Goal: Task Accomplishment & Management: Use online tool/utility

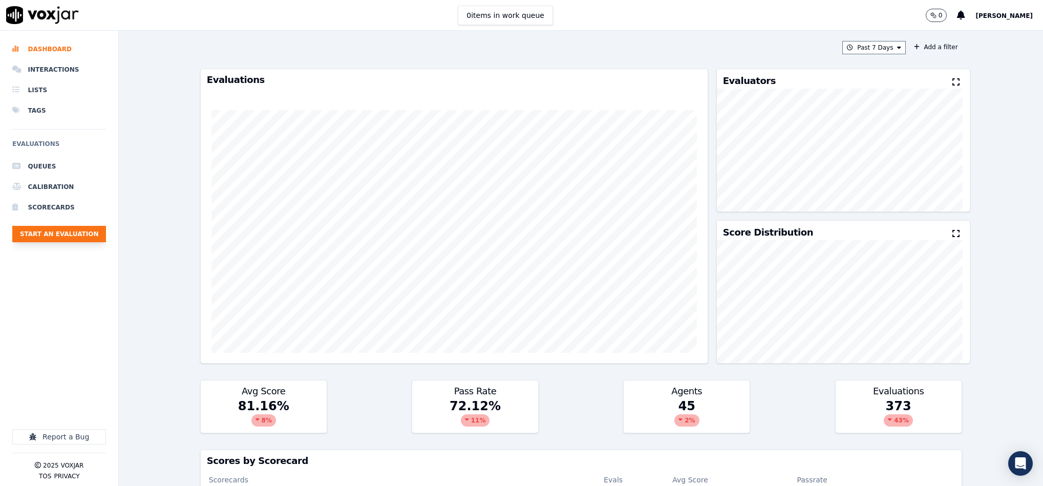
click at [80, 234] on button "Start an Evaluation" at bounding box center [59, 234] width 94 height 16
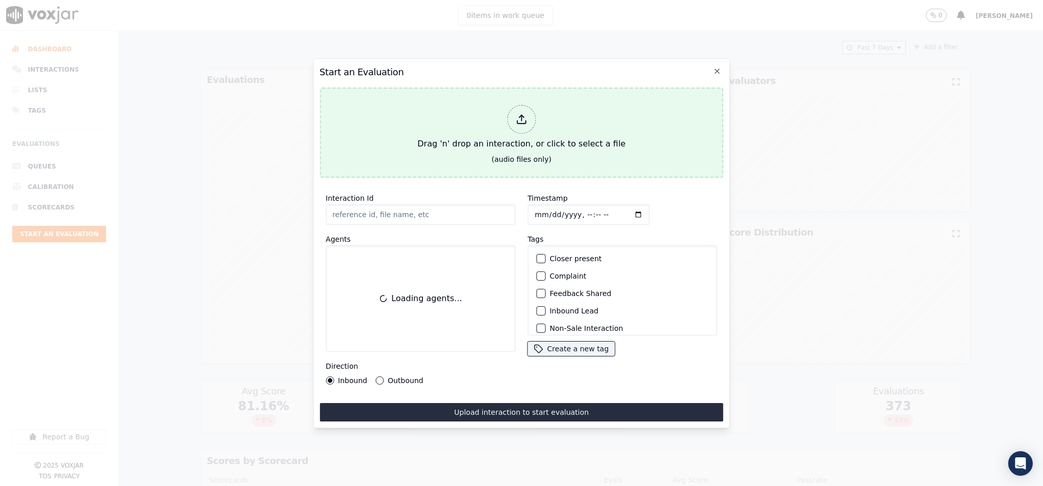
click at [520, 126] on div at bounding box center [521, 119] width 29 height 29
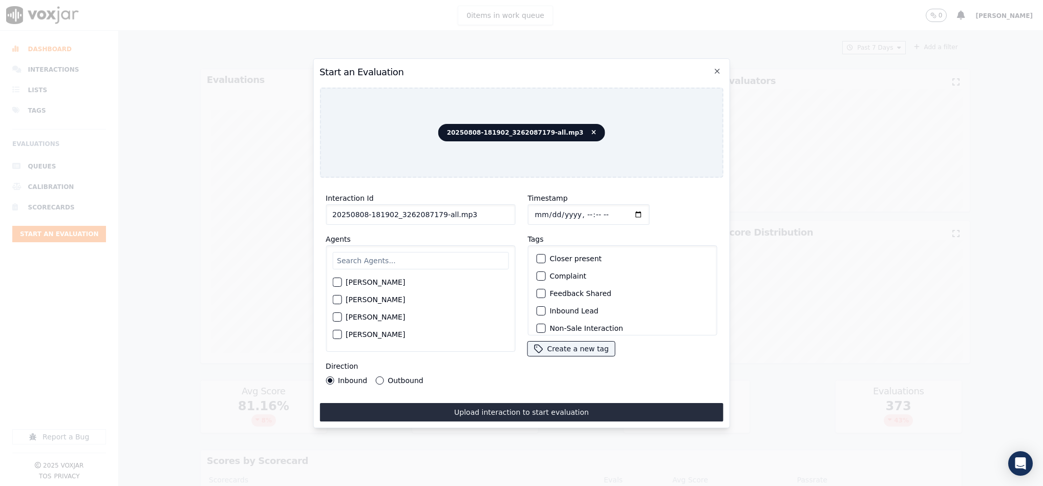
drag, startPoint x: 433, startPoint y: 209, endPoint x: 503, endPoint y: 206, distance: 69.2
click at [503, 206] on input "20250808-181902_3262087179-all.mp3" at bounding box center [421, 214] width 190 height 20
type input "20250808-181902_3262087179-C1"
click at [532, 207] on input "Timestamp" at bounding box center [589, 214] width 122 height 20
type input "2025-08-11T18:27"
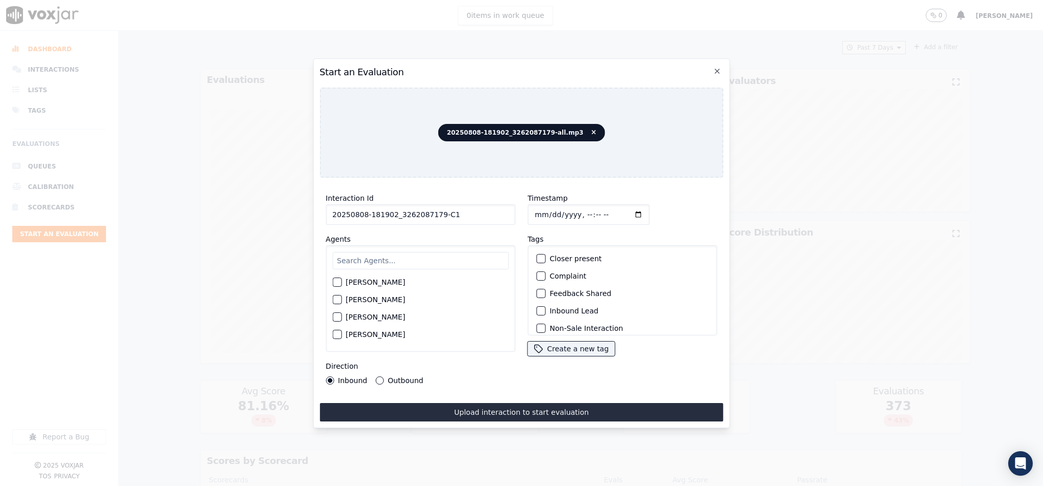
click at [425, 252] on input "text" at bounding box center [420, 260] width 176 height 17
type input "wal"
click at [344, 300] on div "[PERSON_NAME]" at bounding box center [420, 302] width 176 height 17
click at [332, 300] on div "wal David Stephen Walter Sarkar" at bounding box center [421, 298] width 190 height 107
click at [340, 305] on div "[PERSON_NAME]" at bounding box center [420, 302] width 176 height 17
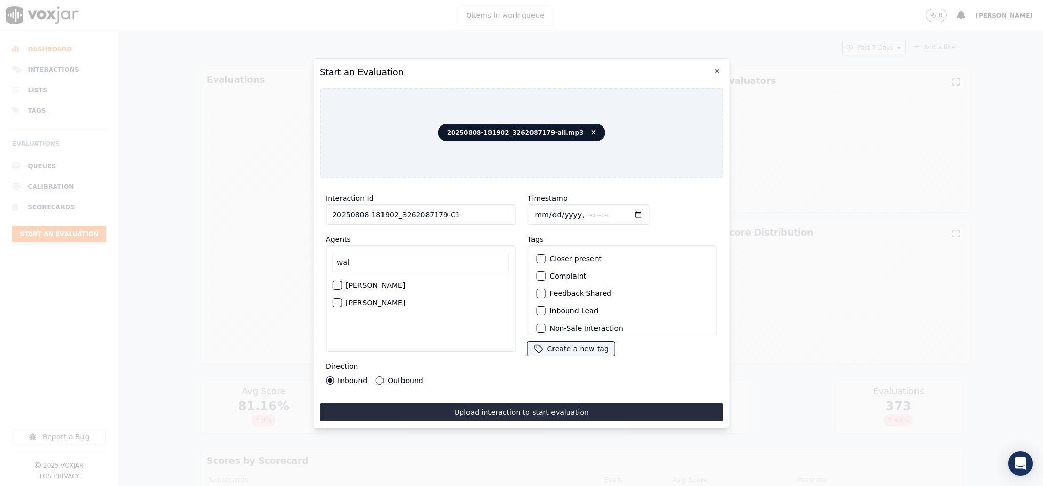
click at [337, 299] on div "button" at bounding box center [336, 302] width 7 height 7
click at [379, 376] on button "Outbound" at bounding box center [379, 380] width 8 height 8
click at [537, 268] on div "button" at bounding box center [540, 269] width 7 height 7
click at [537, 319] on div "button" at bounding box center [540, 322] width 7 height 7
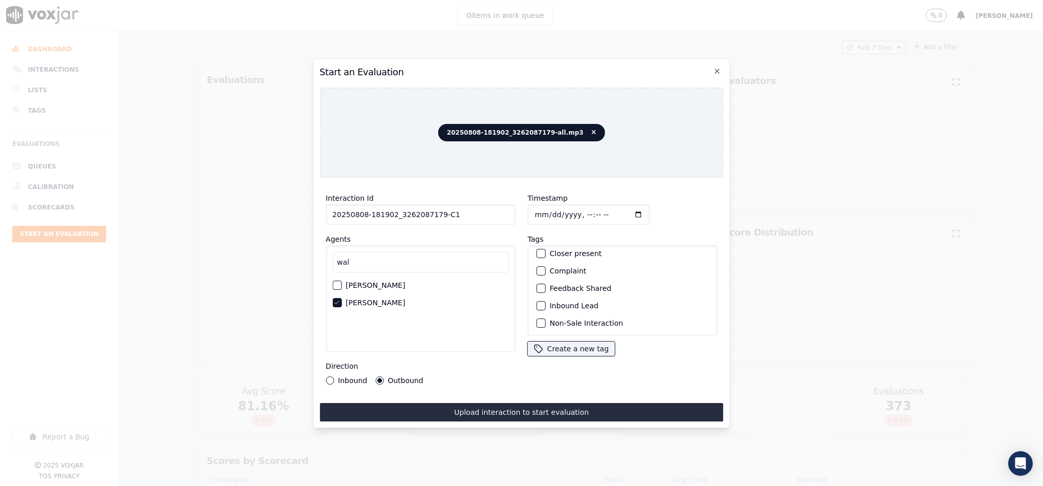
scroll to position [0, 0]
click at [538, 255] on div "button" at bounding box center [540, 258] width 7 height 7
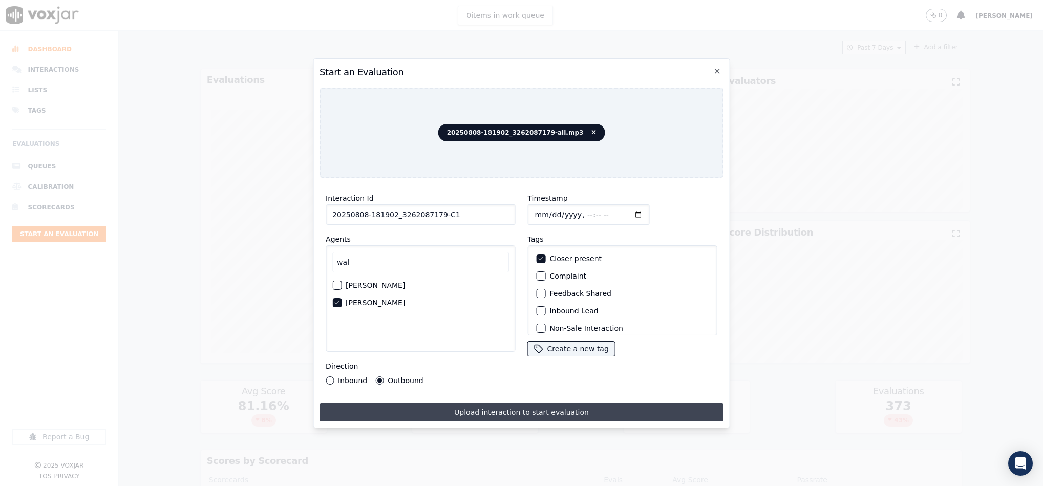
click at [519, 403] on button "Upload interaction to start evaluation" at bounding box center [522, 412] width 404 height 18
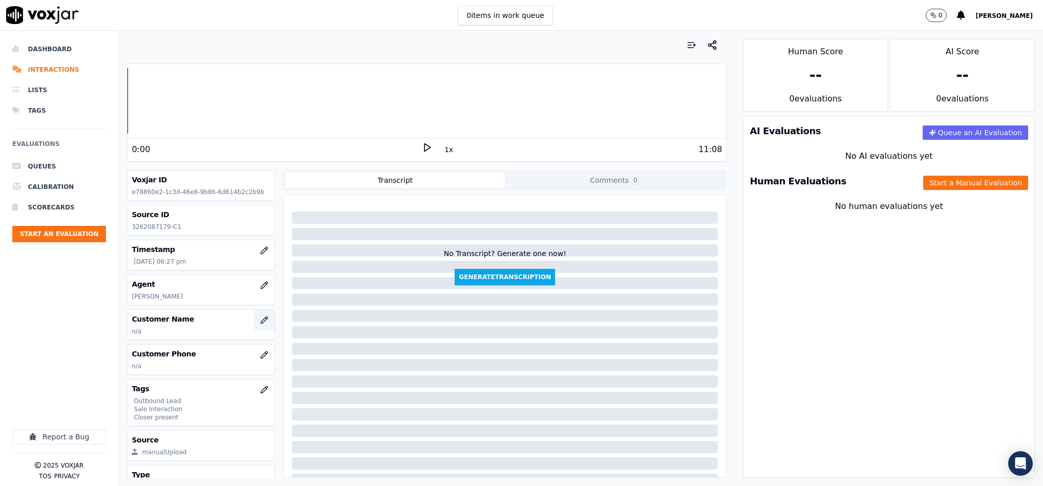
click at [260, 320] on icon "button" at bounding box center [264, 320] width 8 height 8
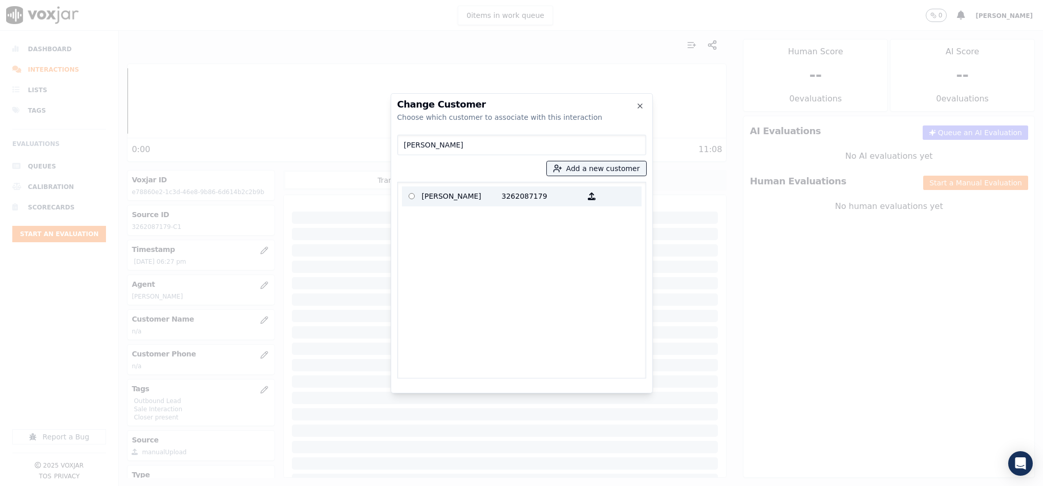
type input "MICHAEL PODEWELTZ"
click at [463, 194] on p "MICHAEL PODEWELTZ" at bounding box center [462, 197] width 80 height 16
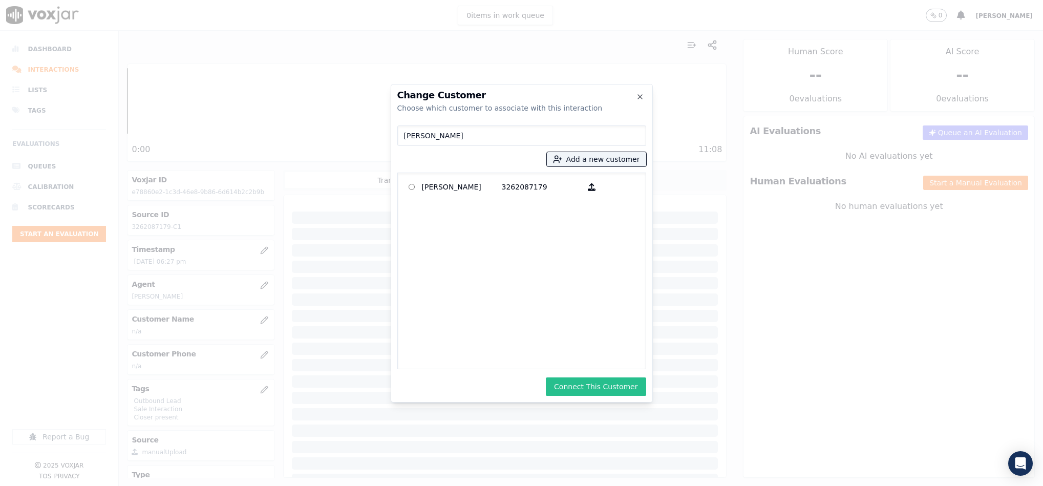
click at [586, 379] on button "Connect This Customer" at bounding box center [596, 387] width 100 height 18
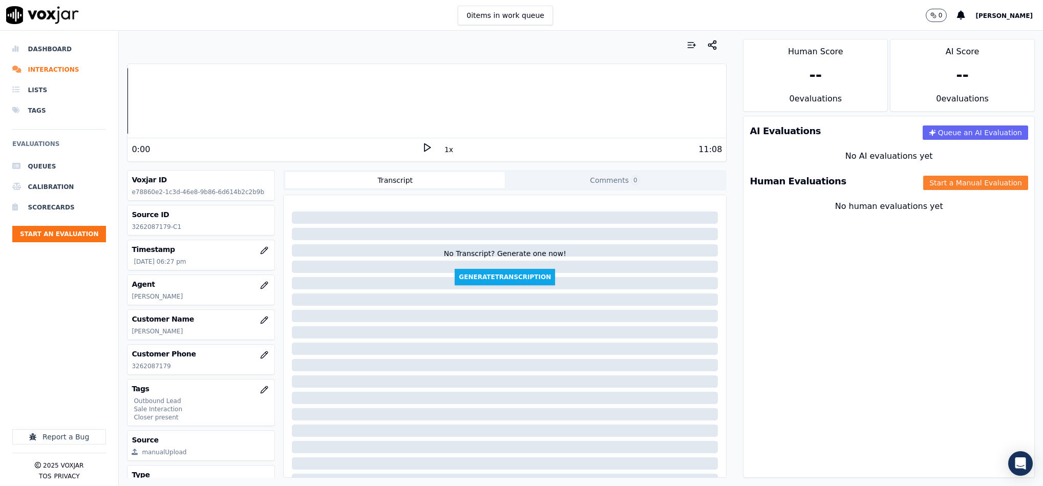
click at [927, 186] on button "Start a Manual Evaluation" at bounding box center [976, 183] width 105 height 14
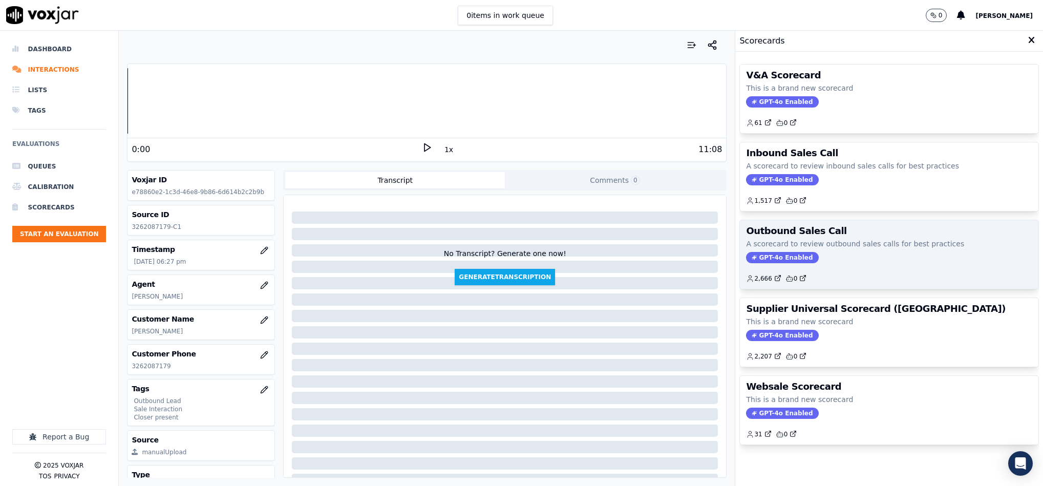
click at [763, 257] on span "GPT-4o Enabled" at bounding box center [782, 257] width 72 height 11
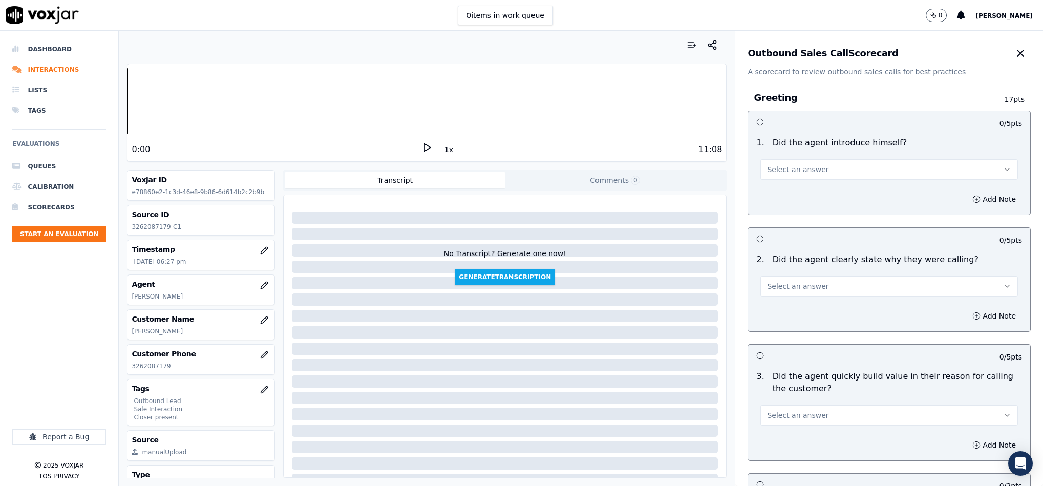
click at [803, 170] on span "Select an answer" at bounding box center [797, 169] width 61 height 10
drag, startPoint x: 778, startPoint y: 191, endPoint x: 778, endPoint y: 198, distance: 7.7
click at [778, 192] on div "Yes" at bounding box center [864, 193] width 233 height 16
click at [830, 288] on button "Select an answer" at bounding box center [890, 286] width 258 height 20
click at [804, 310] on div "Yes" at bounding box center [864, 310] width 233 height 16
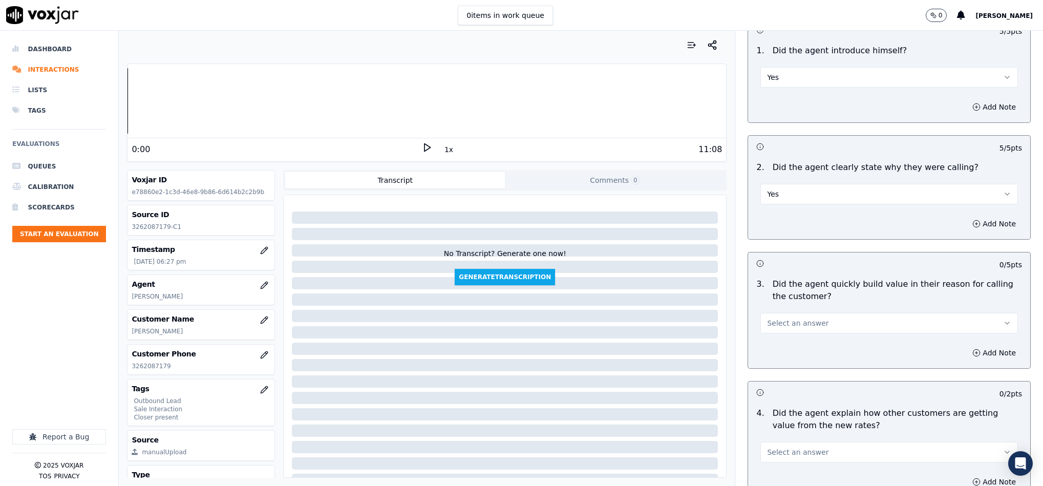
scroll to position [154, 0]
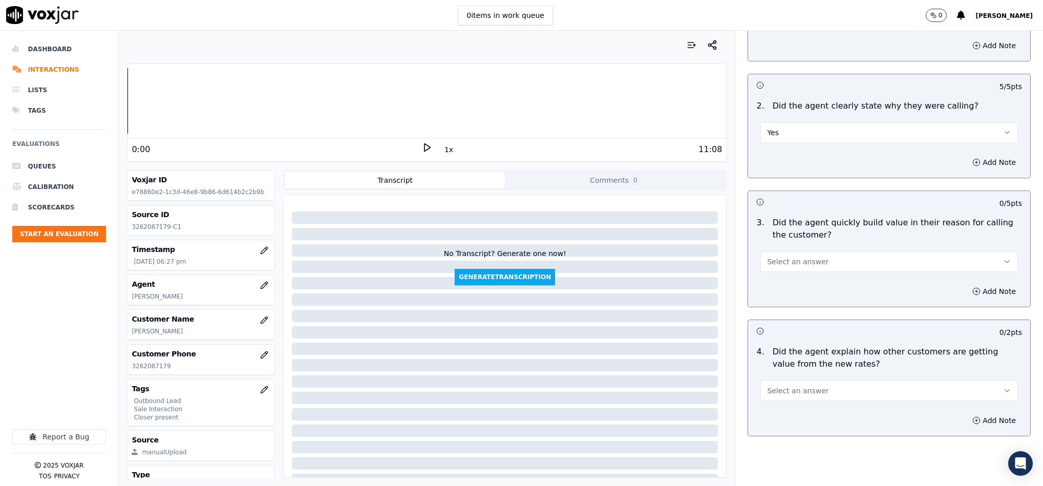
click at [800, 263] on span "Select an answer" at bounding box center [797, 262] width 61 height 10
click at [784, 287] on div "Yes" at bounding box center [864, 286] width 233 height 16
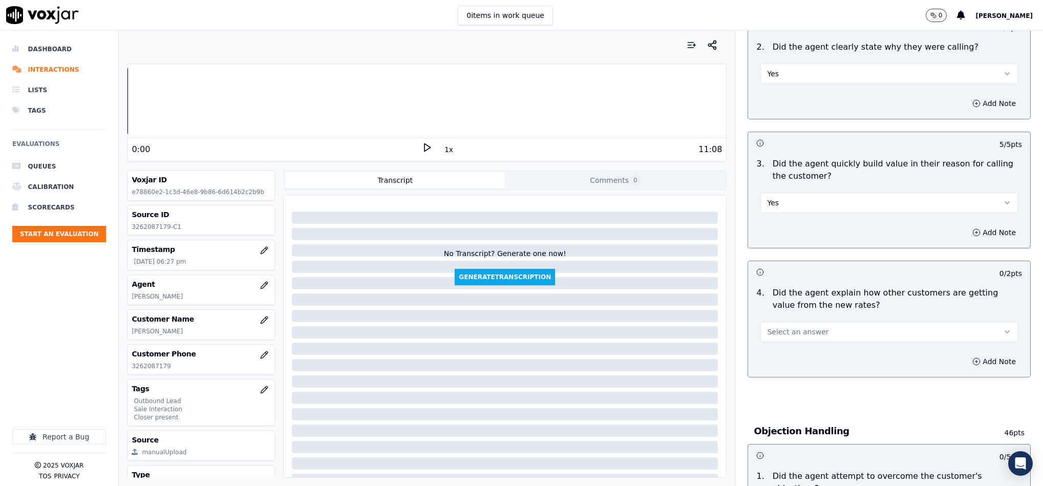
scroll to position [307, 0]
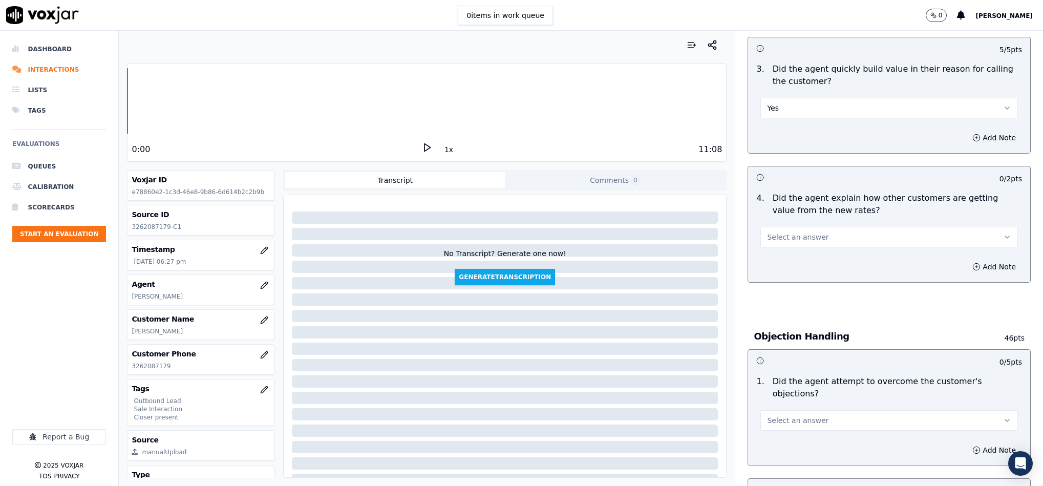
click at [809, 241] on button "Select an answer" at bounding box center [890, 237] width 258 height 20
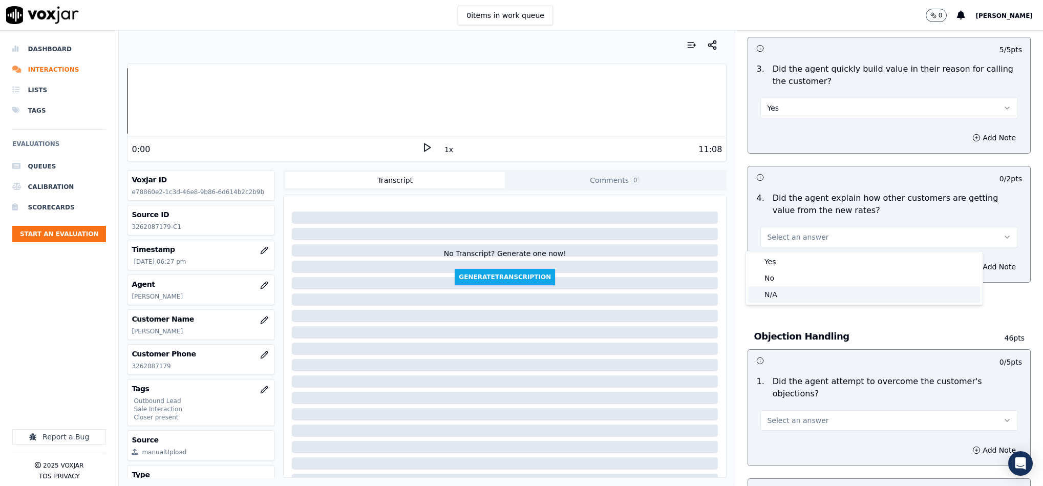
click at [777, 296] on div "N/A" at bounding box center [864, 294] width 233 height 16
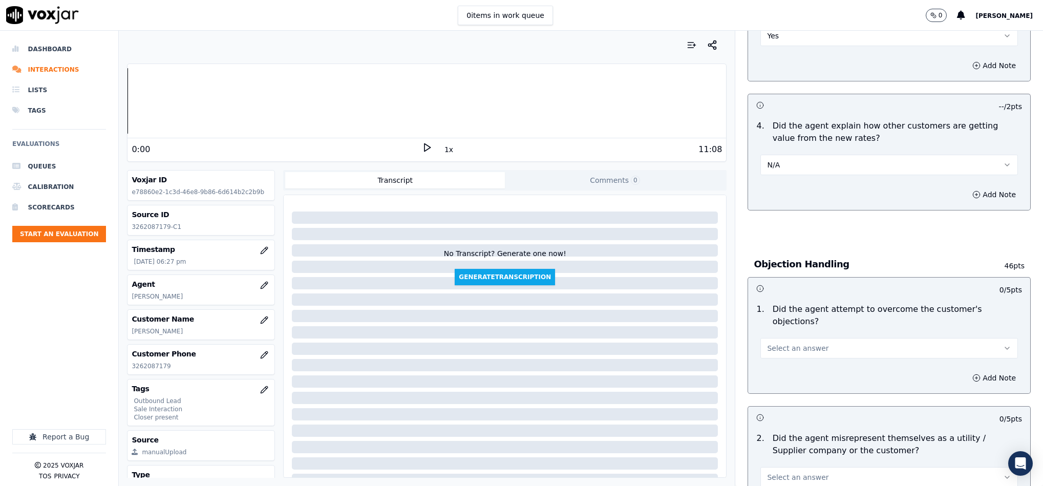
scroll to position [461, 0]
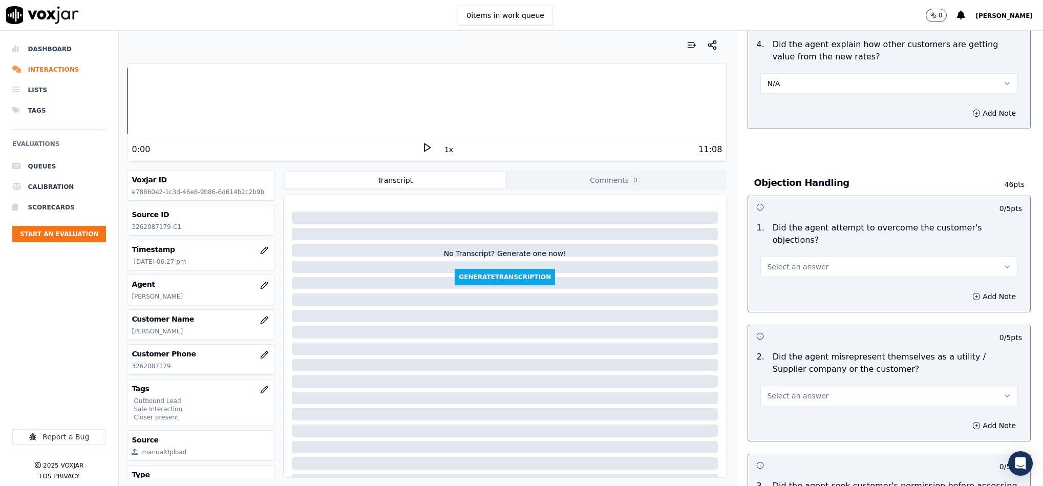
click at [823, 265] on button "Select an answer" at bounding box center [890, 267] width 258 height 20
drag, startPoint x: 823, startPoint y: 265, endPoint x: 799, endPoint y: 268, distance: 23.8
click at [801, 281] on div "Yes" at bounding box center [864, 279] width 233 height 16
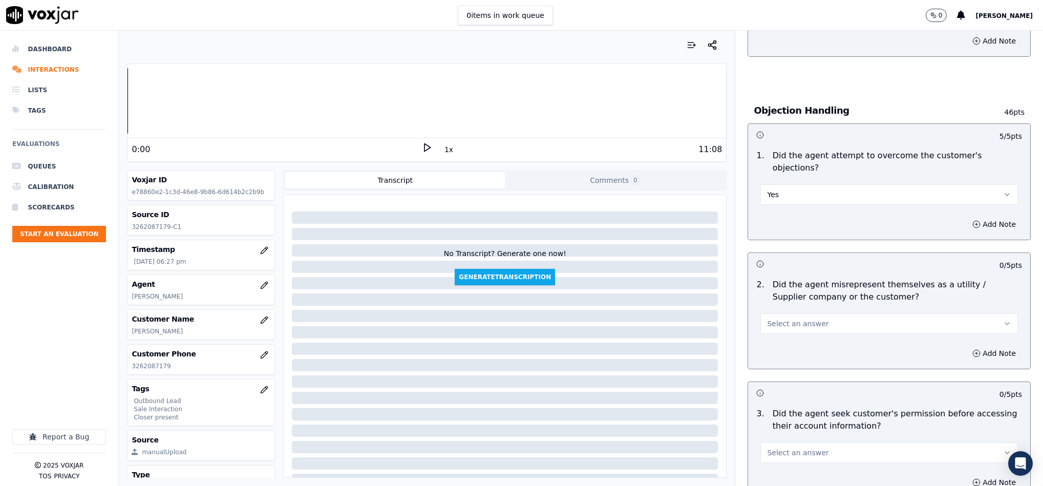
scroll to position [615, 0]
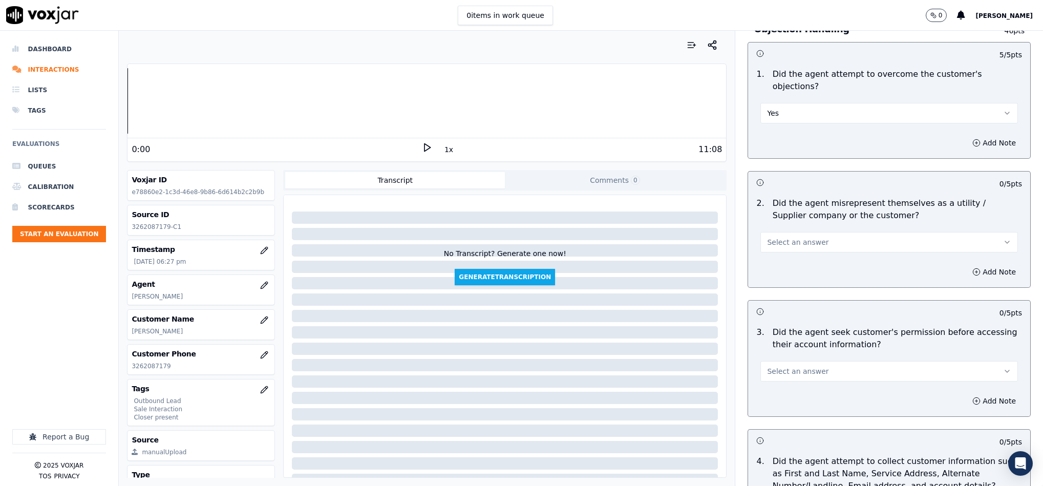
drag, startPoint x: 813, startPoint y: 226, endPoint x: 804, endPoint y: 243, distance: 19.3
click at [814, 232] on button "Select an answer" at bounding box center [890, 242] width 258 height 20
click at [788, 271] on div "No" at bounding box center [864, 272] width 233 height 16
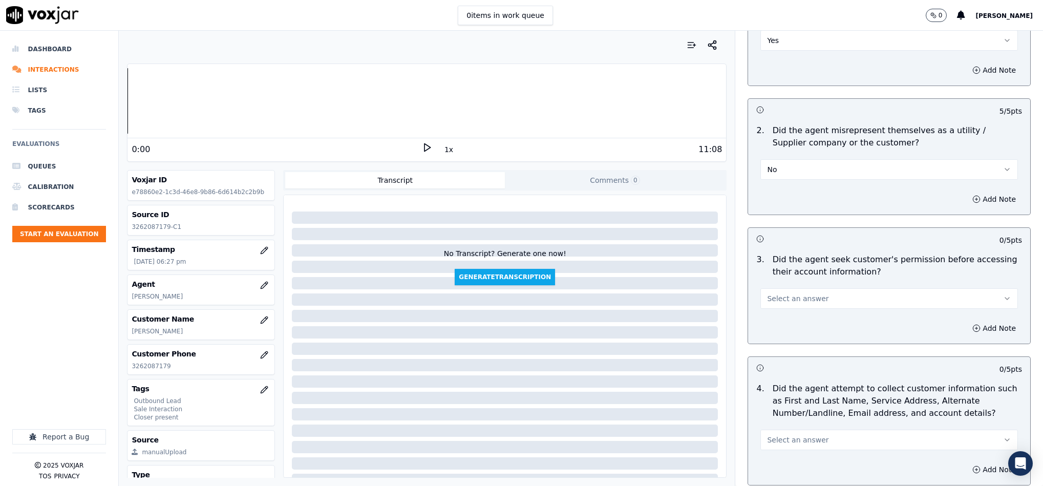
scroll to position [768, 0]
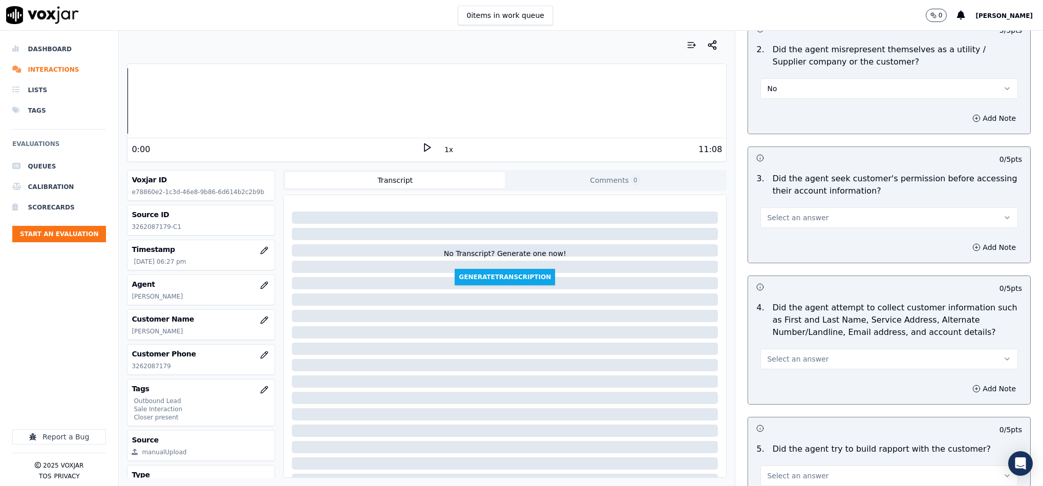
click at [810, 207] on button "Select an answer" at bounding box center [890, 217] width 258 height 20
click at [783, 246] on div "No" at bounding box center [864, 248] width 233 height 16
click at [967, 240] on button "Add Note" at bounding box center [995, 247] width 56 height 14
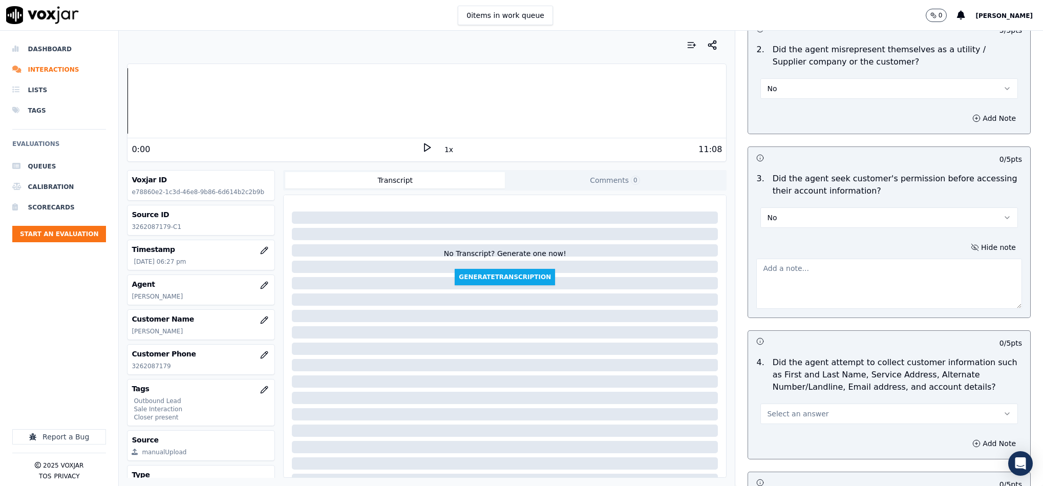
click at [880, 259] on textarea at bounding box center [890, 284] width 266 height 50
paste textarea "@2:32 Walter informed -Let me just go ahead and pull up the account information…"
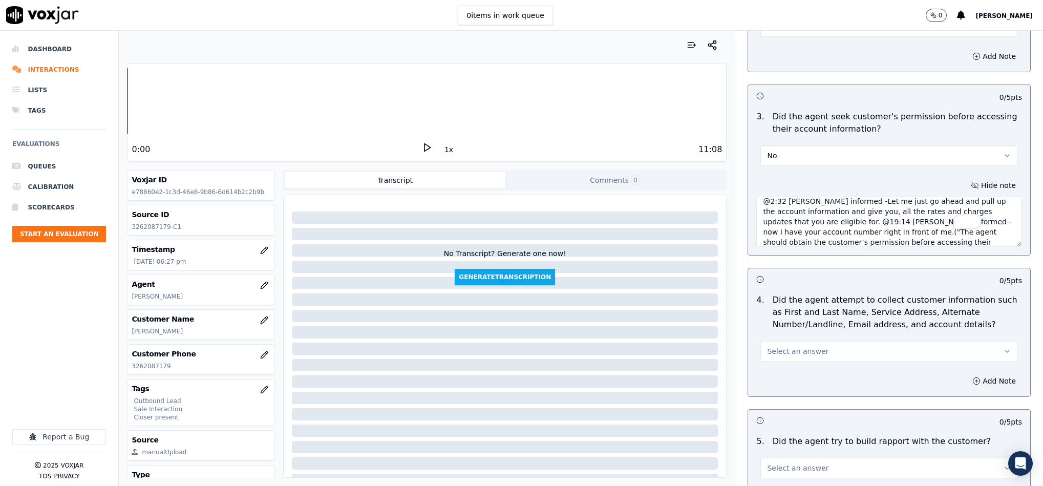
scroll to position [999, 0]
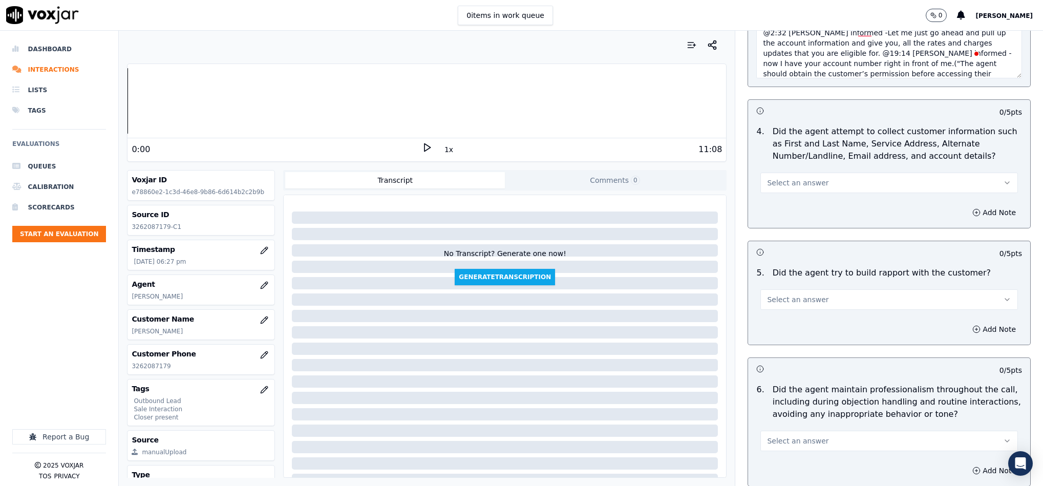
type textarea "@2:32 Walter informed -Let me just go ahead and pull up the account information…"
click at [817, 176] on button "Select an answer" at bounding box center [890, 183] width 258 height 20
click at [781, 228] on div "N/A" at bounding box center [864, 230] width 233 height 16
click at [815, 289] on button "Select an answer" at bounding box center [890, 299] width 258 height 20
click at [789, 315] on div "Yes" at bounding box center [864, 315] width 233 height 16
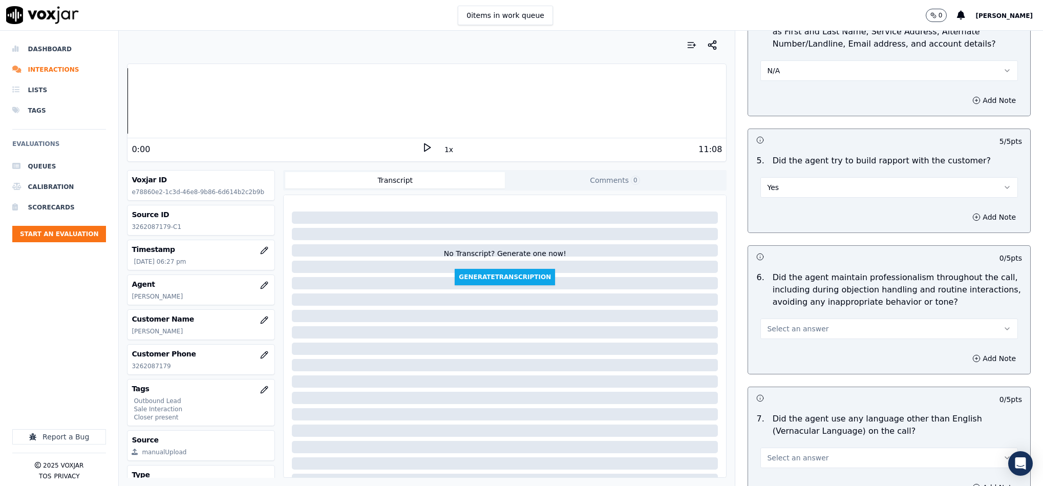
scroll to position [1229, 0]
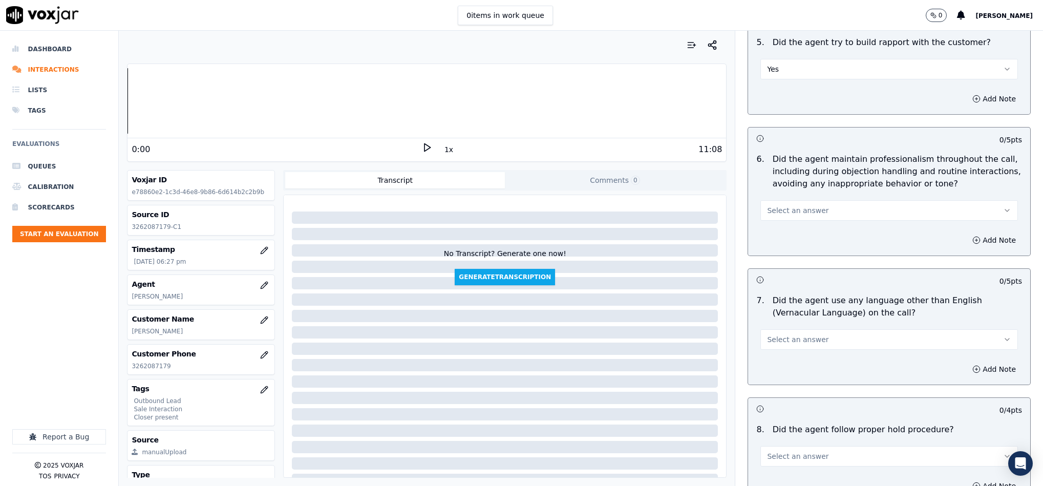
click at [813, 200] on button "Select an answer" at bounding box center [890, 210] width 258 height 20
click at [779, 241] on div "No" at bounding box center [864, 242] width 233 height 16
click at [802, 205] on button "No" at bounding box center [890, 210] width 258 height 20
click at [784, 227] on div "Yes" at bounding box center [864, 226] width 233 height 16
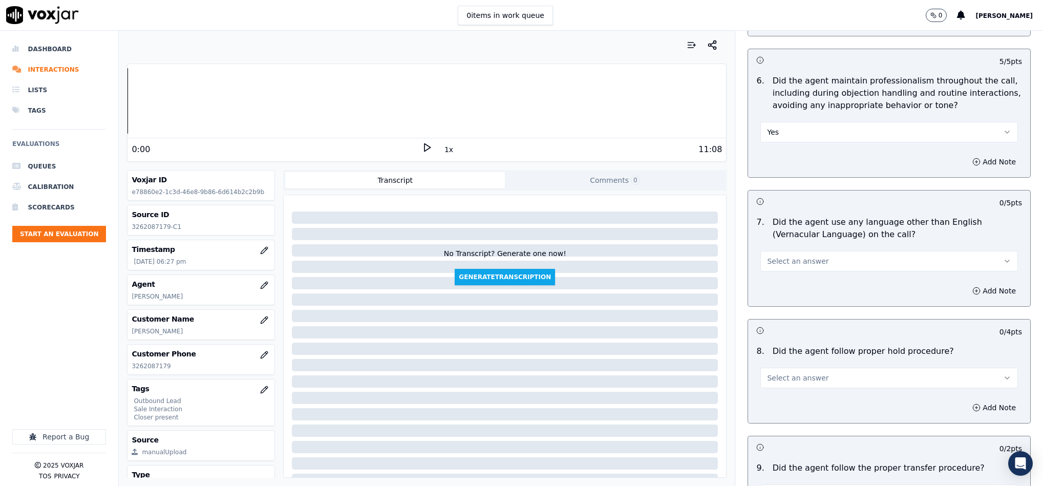
scroll to position [1383, 0]
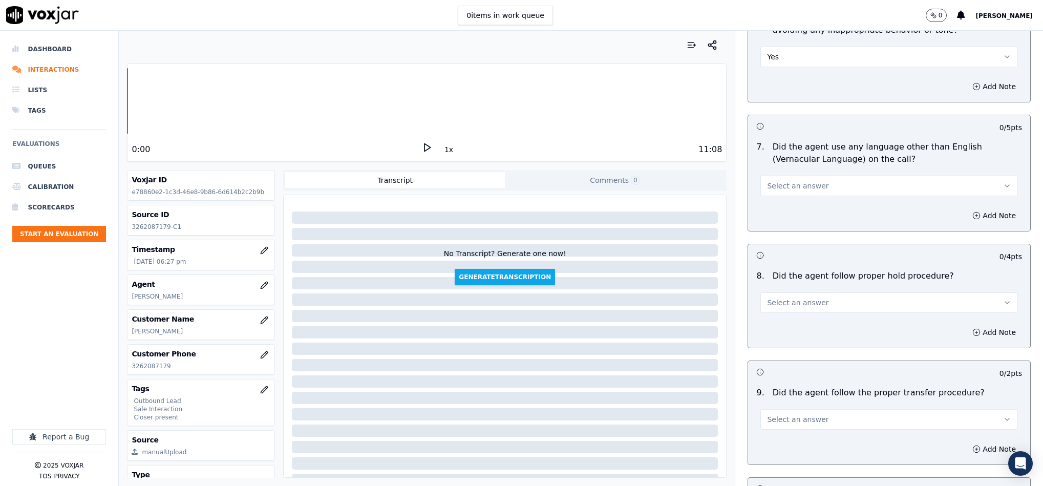
click at [813, 177] on button "Select an answer" at bounding box center [890, 186] width 258 height 20
click at [785, 220] on div "No" at bounding box center [864, 218] width 233 height 16
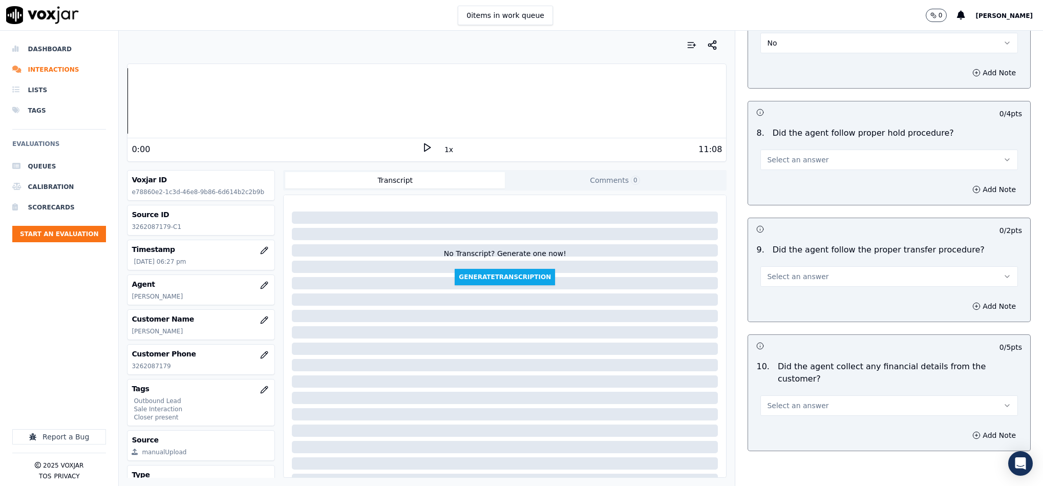
scroll to position [1537, 0]
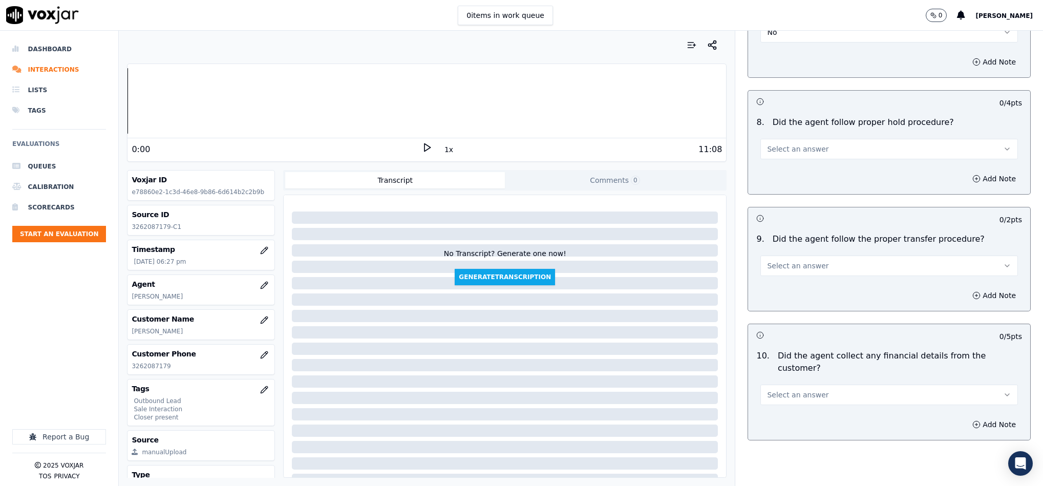
click at [826, 149] on button "Select an answer" at bounding box center [890, 149] width 258 height 20
click at [800, 158] on div "Yes" at bounding box center [864, 165] width 233 height 16
drag, startPoint x: 798, startPoint y: 257, endPoint x: 792, endPoint y: 265, distance: 9.5
click at [798, 261] on span "Select an answer" at bounding box center [797, 266] width 61 height 10
click at [784, 279] on div "Yes" at bounding box center [864, 283] width 233 height 16
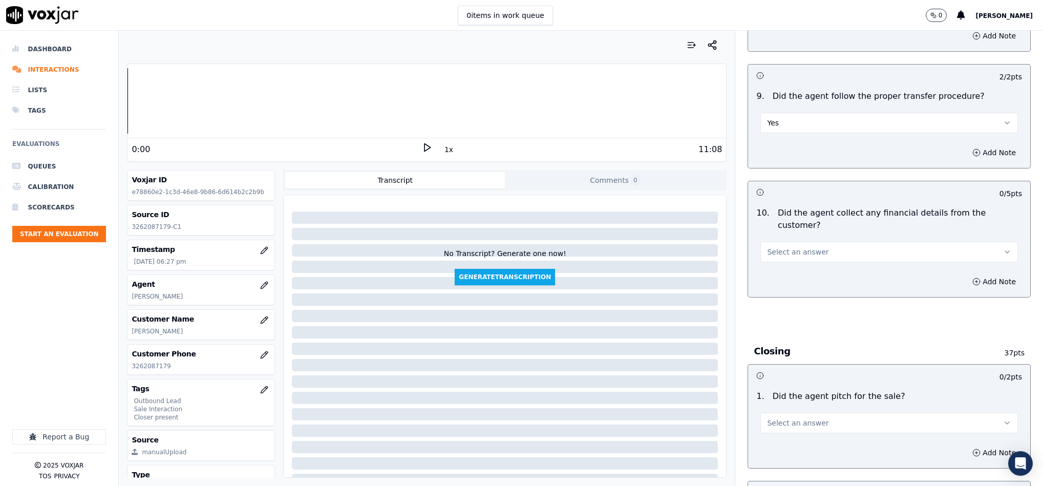
scroll to position [1690, 0]
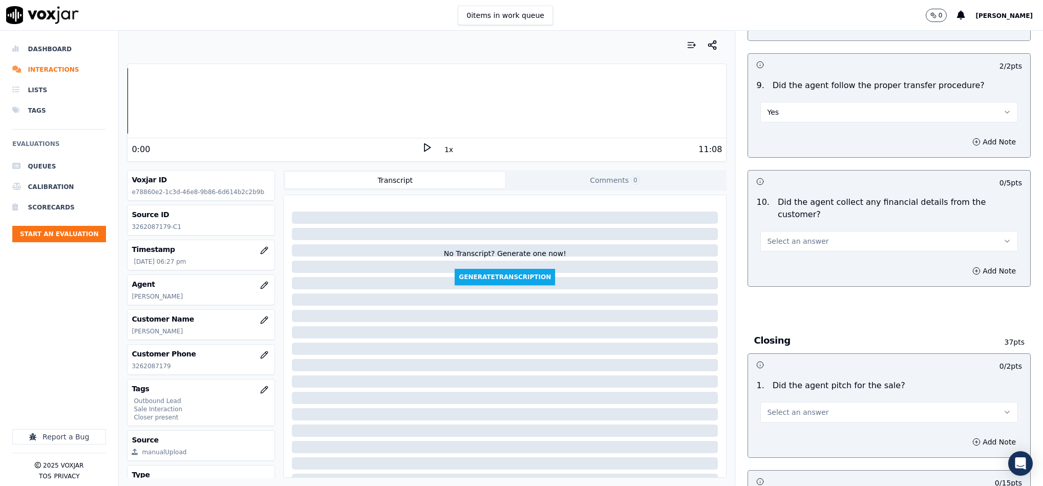
click at [819, 231] on button "Select an answer" at bounding box center [890, 241] width 258 height 20
click at [782, 263] on div "No" at bounding box center [864, 263] width 233 height 16
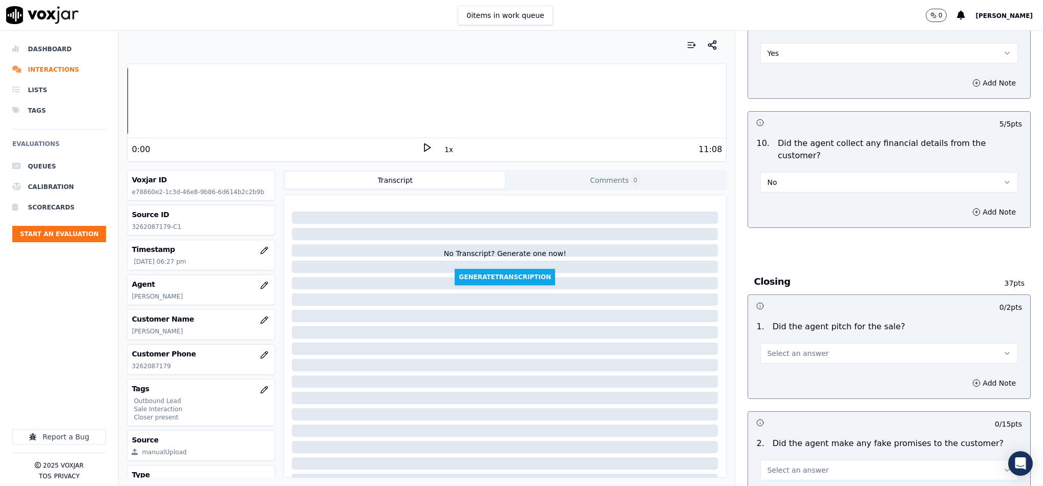
scroll to position [1844, 0]
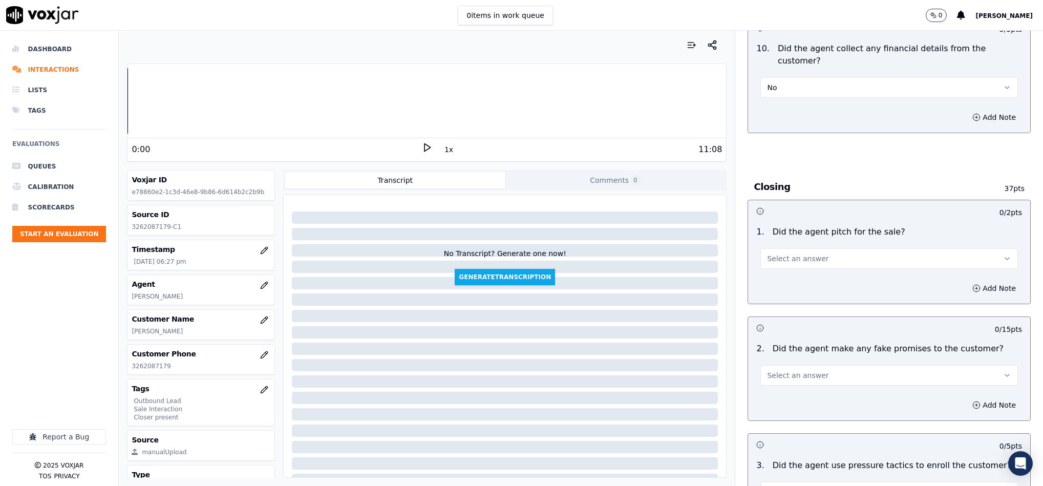
click at [798, 254] on span "Select an answer" at bounding box center [797, 259] width 61 height 10
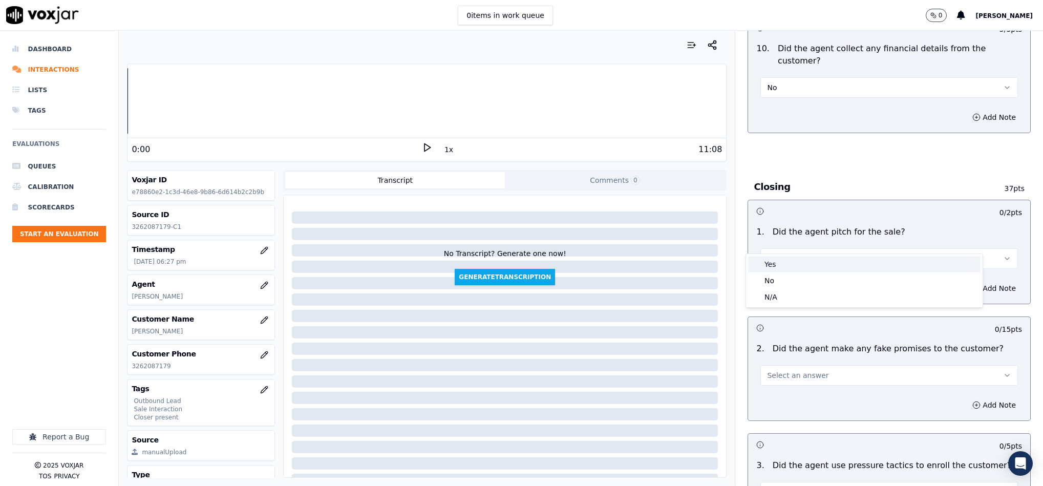
click at [779, 263] on div "Yes" at bounding box center [864, 264] width 233 height 16
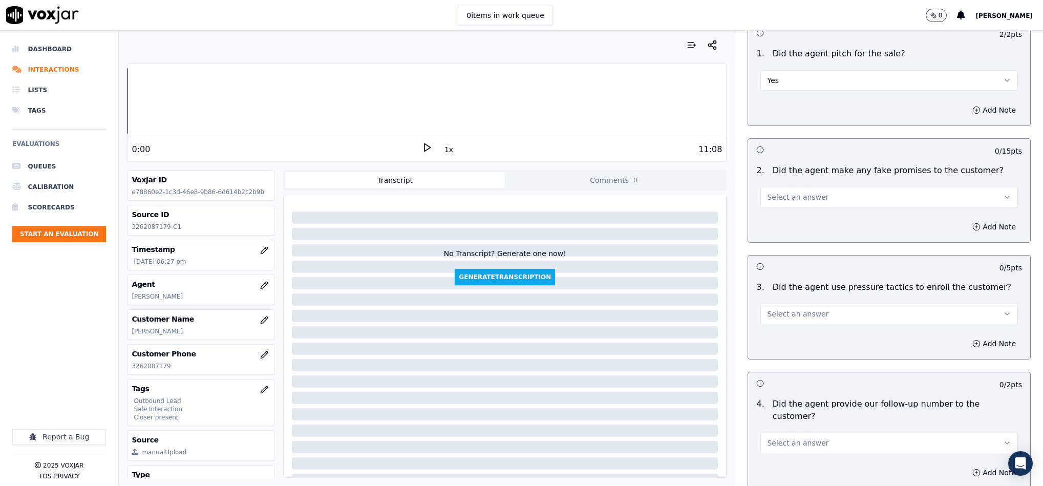
scroll to position [2075, 0]
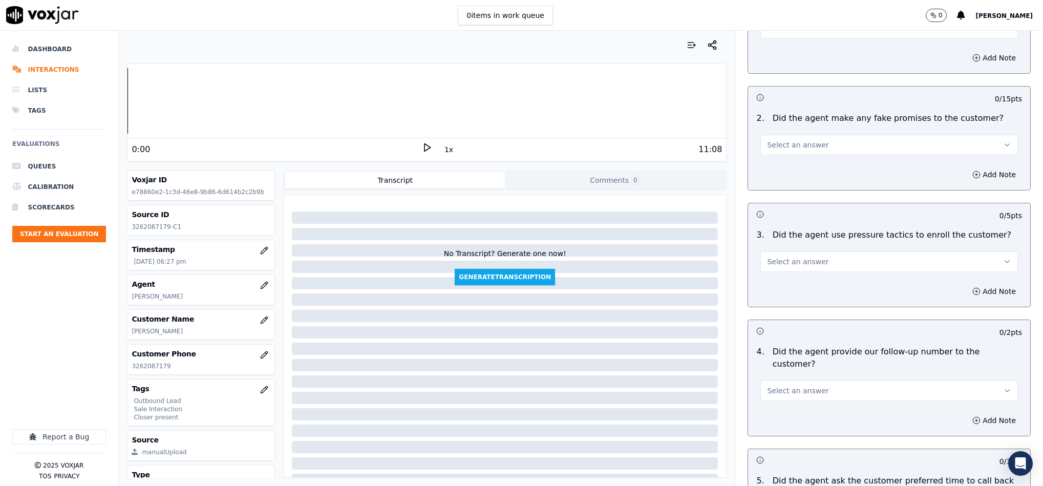
click at [801, 140] on span "Select an answer" at bounding box center [797, 145] width 61 height 10
click at [778, 163] on div "No" at bounding box center [864, 167] width 233 height 16
click at [802, 257] on span "Select an answer" at bounding box center [797, 262] width 61 height 10
click at [767, 286] on div "No" at bounding box center [864, 284] width 233 height 16
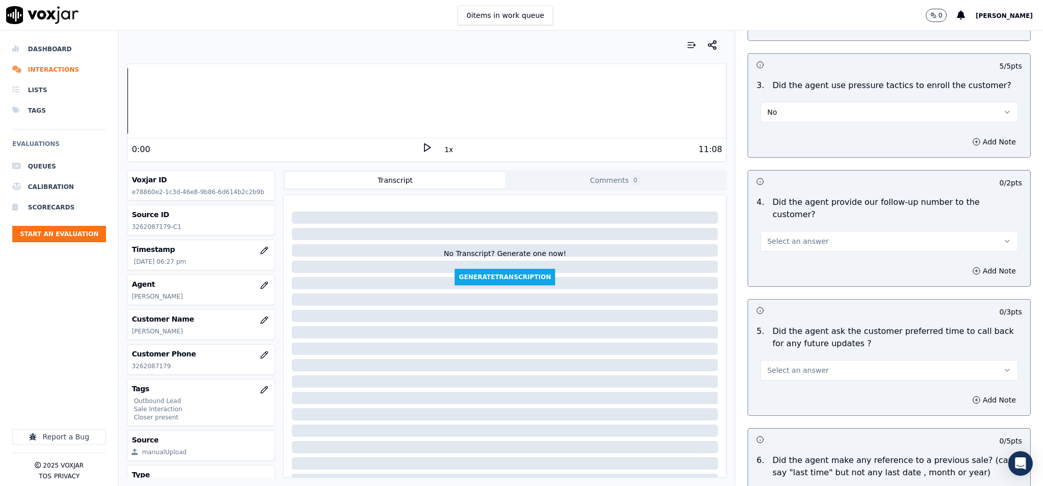
scroll to position [2228, 0]
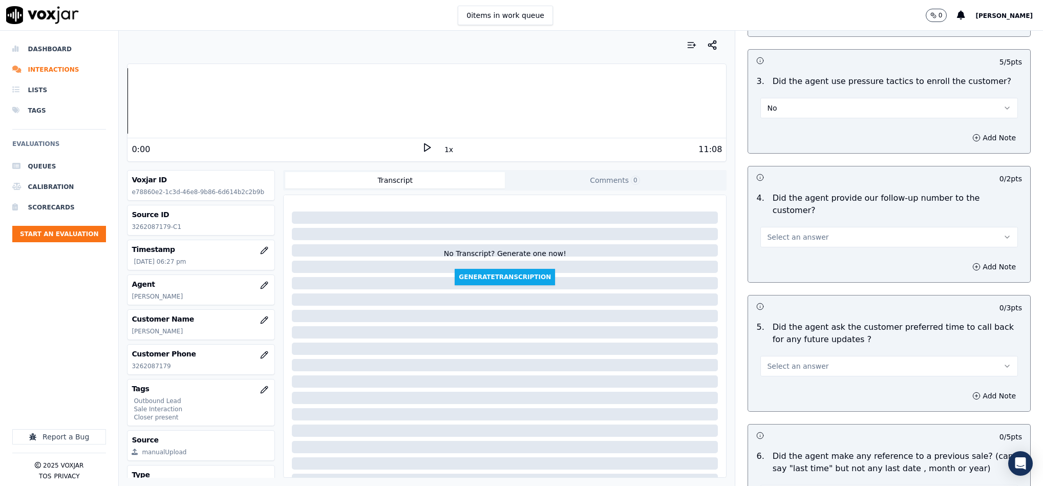
click at [822, 227] on button "Select an answer" at bounding box center [890, 237] width 258 height 20
click at [787, 231] on div "Yes" at bounding box center [864, 231] width 233 height 16
drag, startPoint x: 796, startPoint y: 334, endPoint x: 798, endPoint y: 346, distance: 12.0
click at [797, 361] on span "Select an answer" at bounding box center [797, 366] width 61 height 10
drag, startPoint x: 786, startPoint y: 391, endPoint x: 790, endPoint y: 384, distance: 7.8
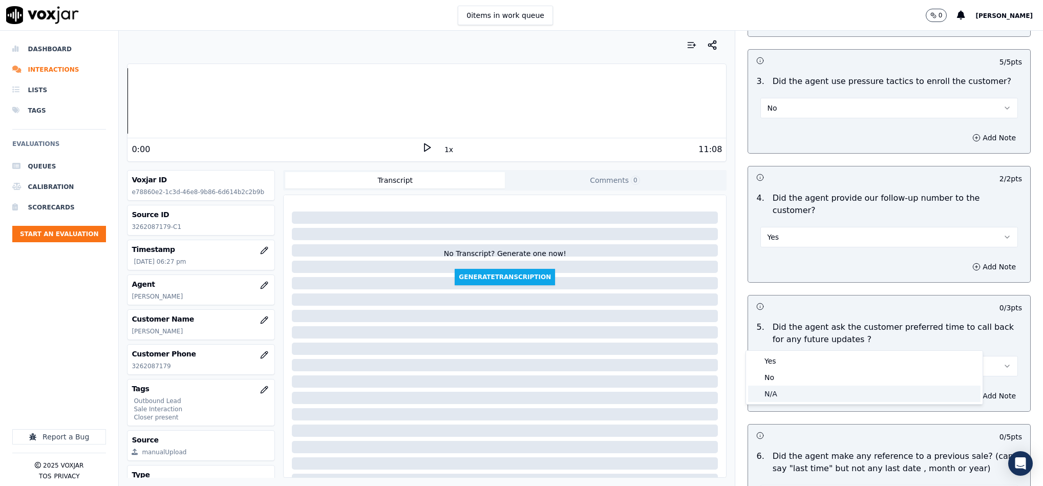
click at [786, 392] on div "N/A" at bounding box center [864, 394] width 233 height 16
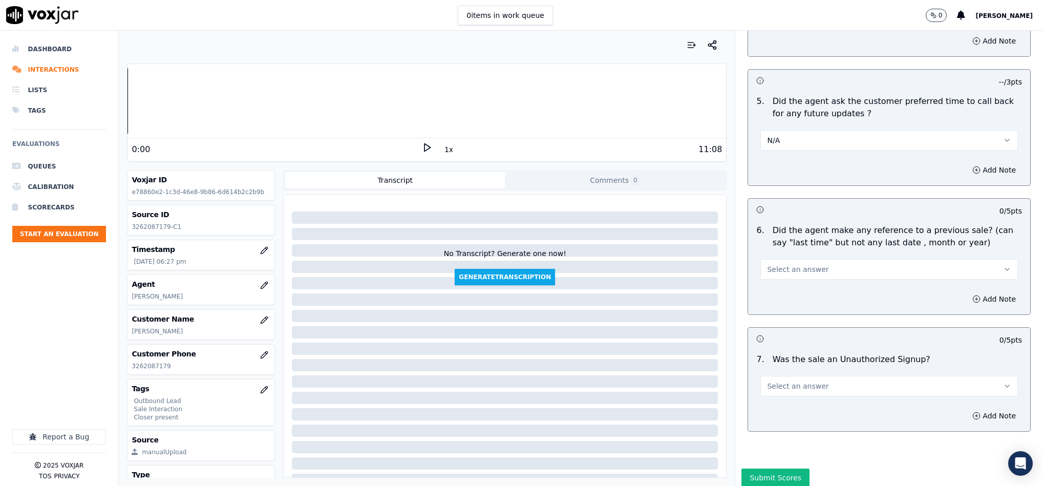
scroll to position [2459, 0]
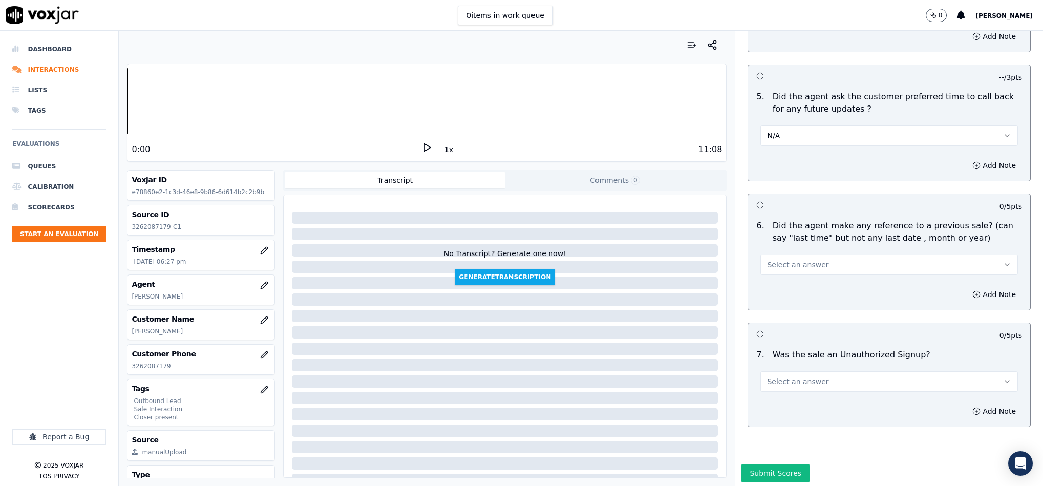
click at [796, 255] on button "Select an answer" at bounding box center [890, 265] width 258 height 20
drag, startPoint x: 793, startPoint y: 247, endPoint x: 786, endPoint y: 269, distance: 22.8
click at [787, 269] on div "No" at bounding box center [864, 276] width 233 height 16
click at [806, 371] on button "Select an answer" at bounding box center [890, 381] width 258 height 20
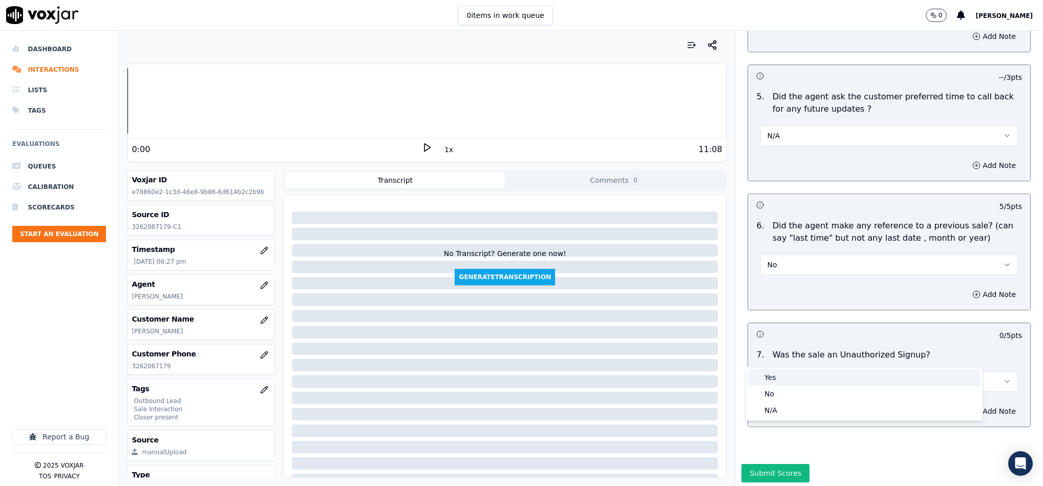
click at [780, 380] on div "Yes" at bounding box center [864, 377] width 233 height 16
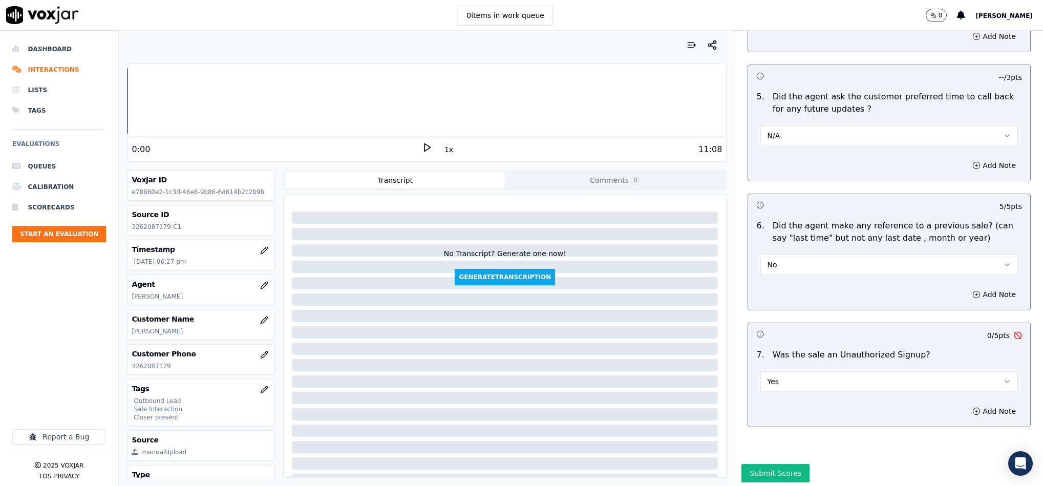
click at [775, 371] on button "Yes" at bounding box center [890, 381] width 258 height 20
click at [768, 391] on div "No" at bounding box center [864, 394] width 233 height 16
click at [761, 464] on button "Submit Scores" at bounding box center [776, 473] width 68 height 18
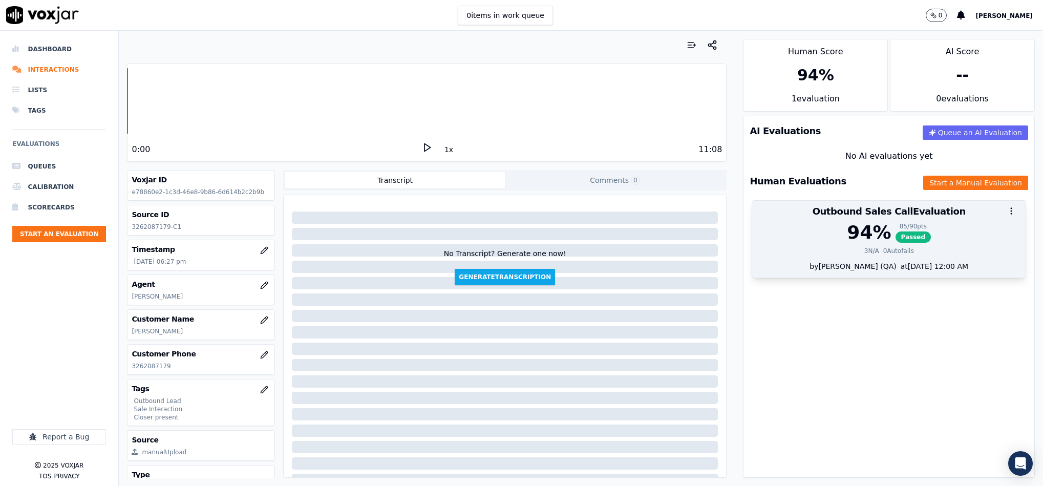
click at [896, 233] on div "85 / 90 pts Passed" at bounding box center [914, 232] width 36 height 20
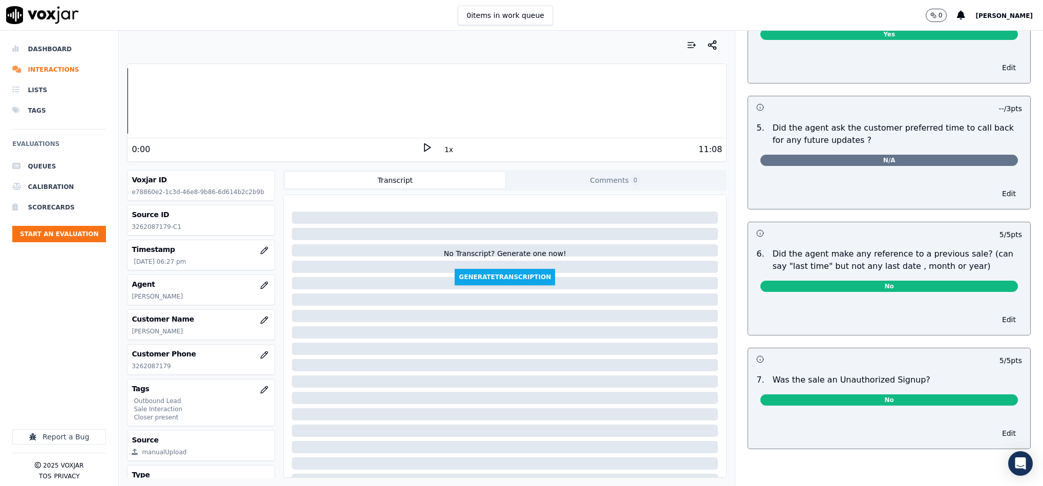
scroll to position [0, 0]
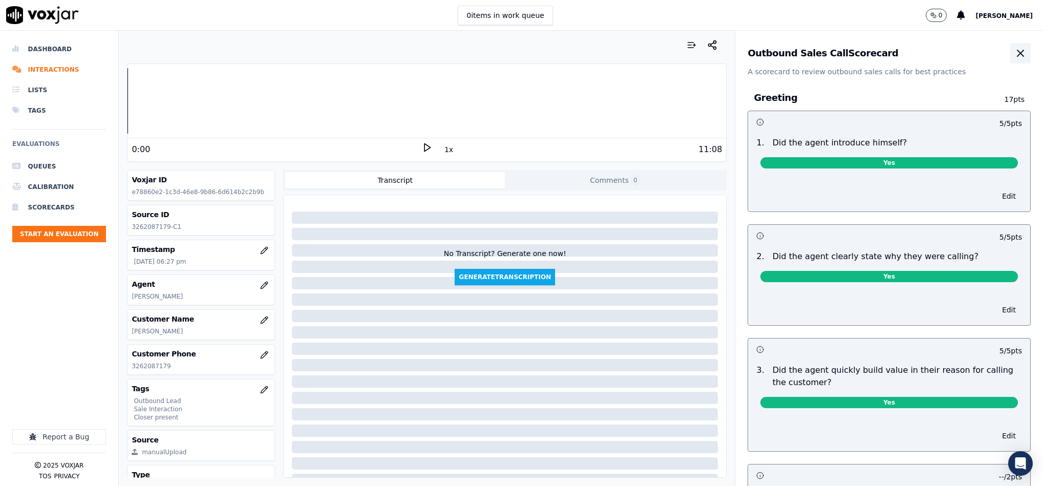
click at [1015, 58] on icon "button" at bounding box center [1021, 53] width 12 height 12
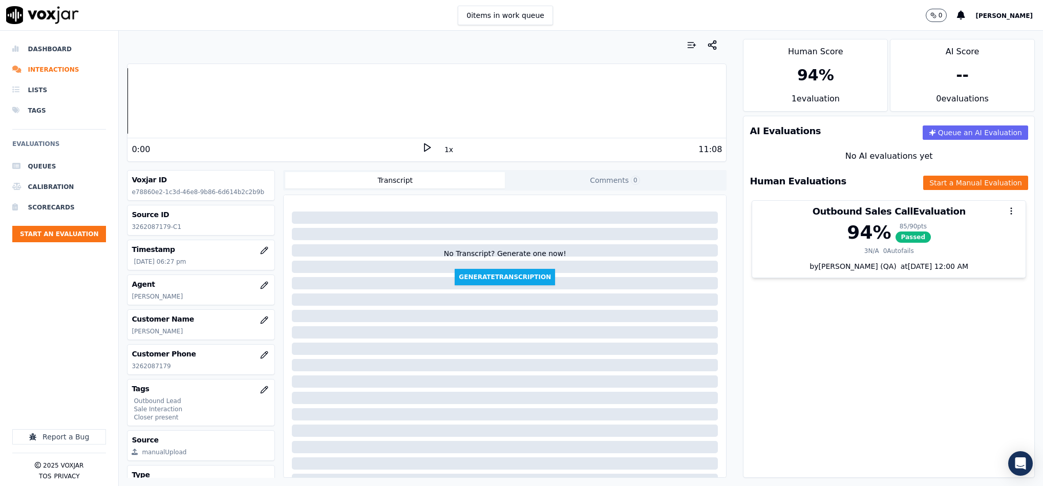
click at [39, 52] on li "Dashboard" at bounding box center [59, 49] width 94 height 20
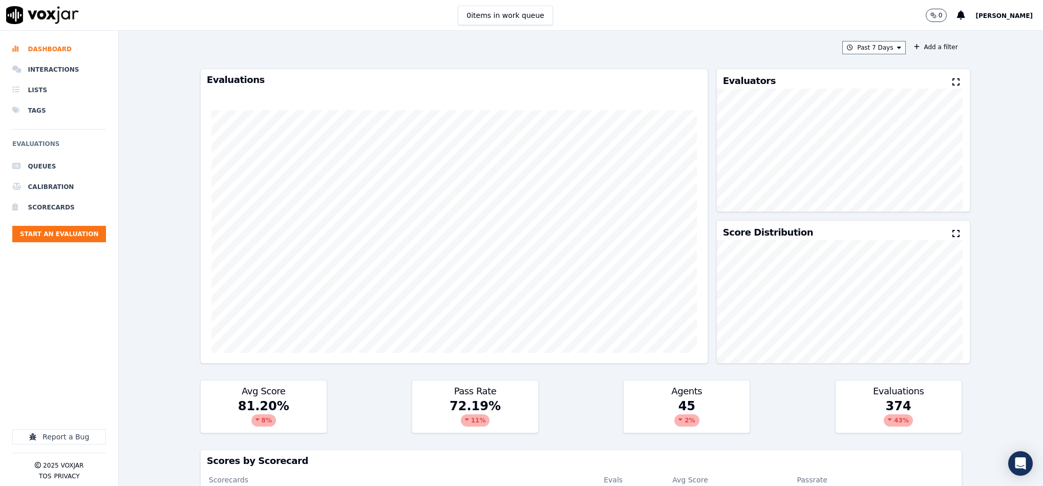
drag, startPoint x: 1010, startPoint y: 275, endPoint x: 966, endPoint y: 268, distance: 44.6
click at [1010, 275] on div "Past 7 Days Add a filter Evaluations Evaluators Score Distribution Avg Score 81…" at bounding box center [581, 258] width 925 height 455
click at [55, 236] on button "Start an Evaluation" at bounding box center [59, 234] width 94 height 16
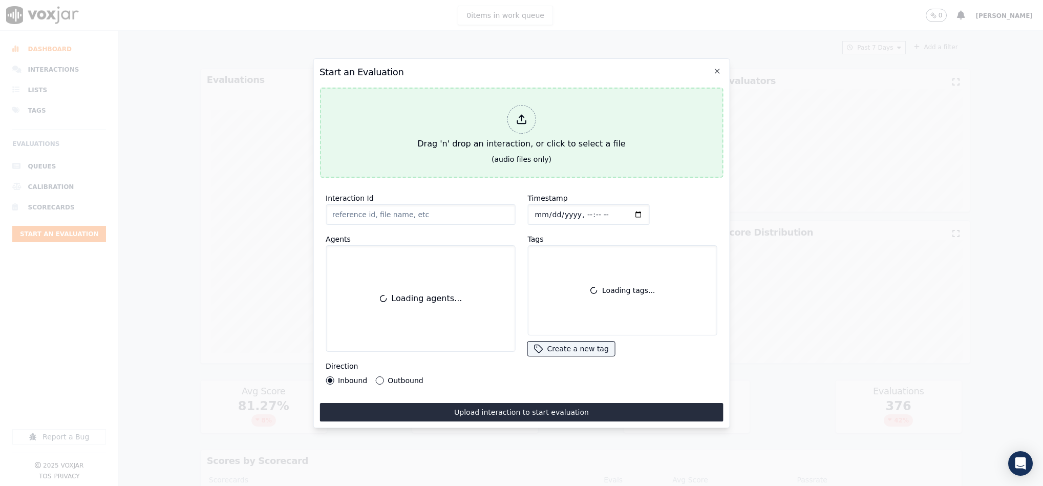
click at [519, 115] on icon at bounding box center [521, 119] width 11 height 11
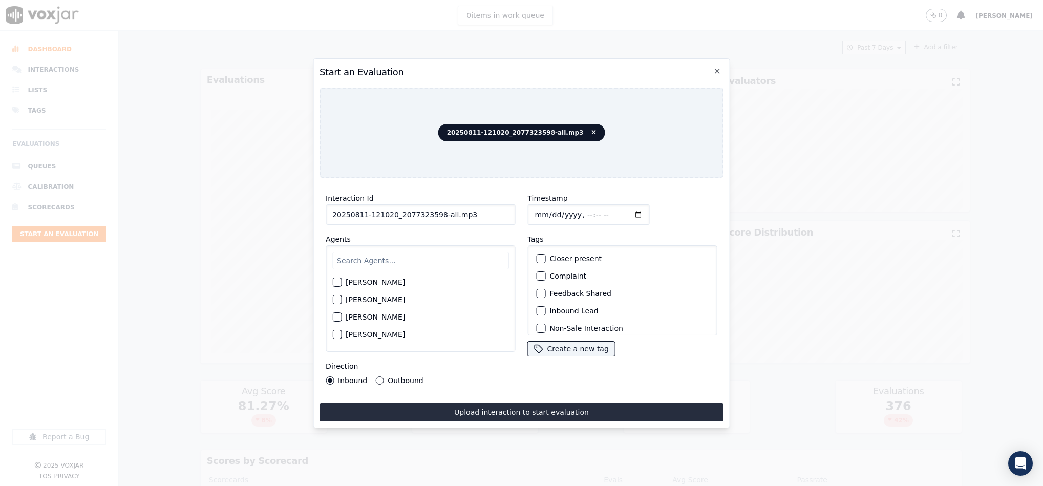
drag, startPoint x: 466, startPoint y: 209, endPoint x: 497, endPoint y: 210, distance: 30.7
click at [497, 210] on input "20250811-121020_2077323598-all.mp3" at bounding box center [421, 214] width 190 height 20
type input "20250811-121020_2077323598-C1"
click at [533, 211] on input "Timestamp" at bounding box center [589, 214] width 122 height 20
type input "2025-08-11T18:58"
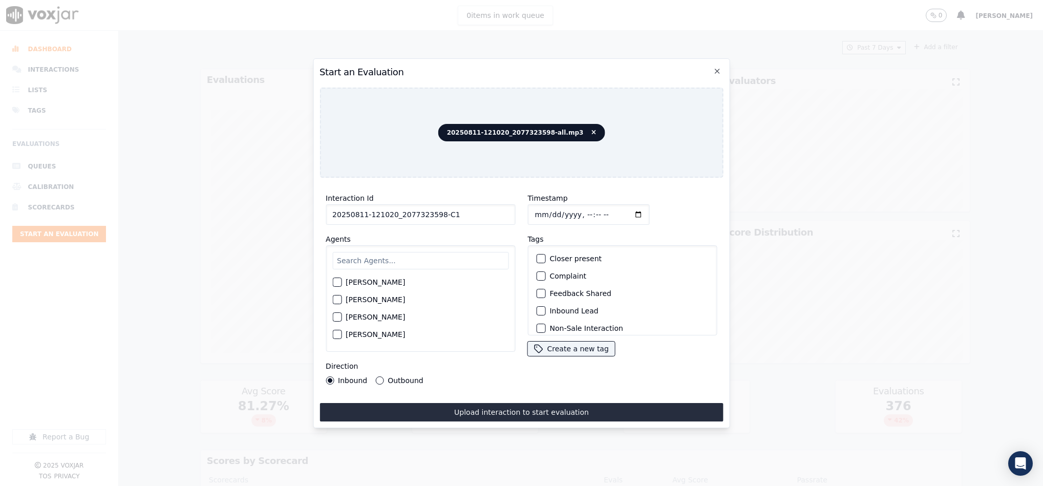
click at [537, 307] on div "button" at bounding box center [540, 310] width 7 height 7
click at [537, 319] on div "button" at bounding box center [540, 322] width 7 height 7
click at [435, 256] on input "text" at bounding box center [420, 260] width 176 height 17
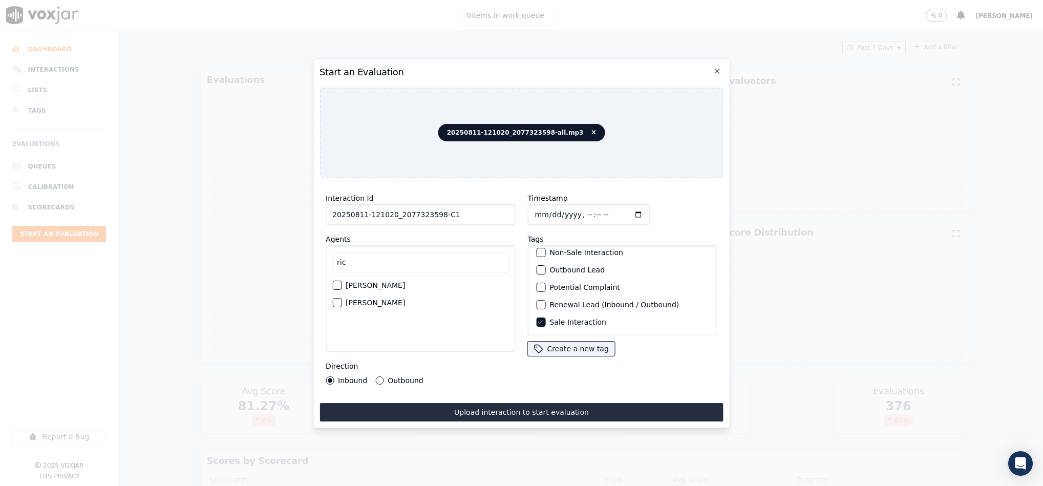
type input "ric"
click at [337, 299] on div "button" at bounding box center [336, 302] width 7 height 7
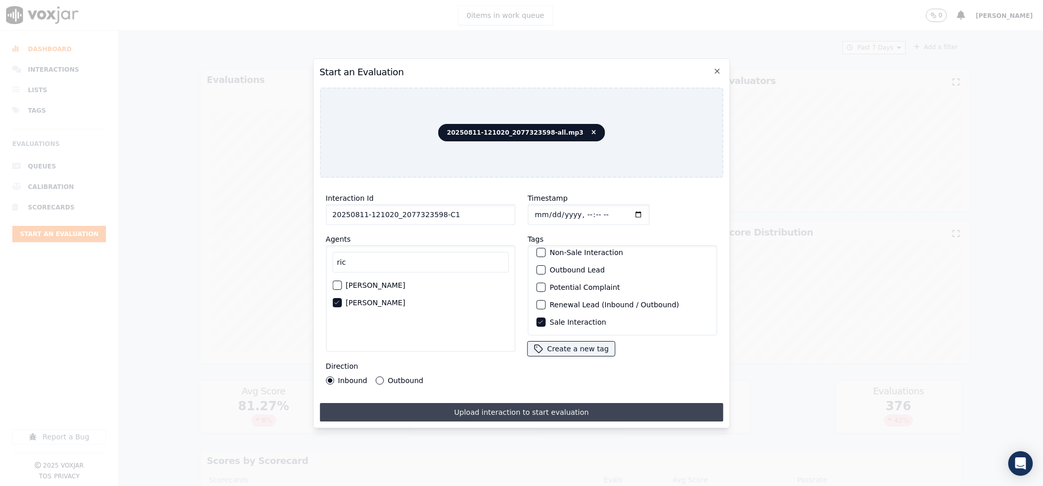
click at [464, 403] on button "Upload interaction to start evaluation" at bounding box center [522, 412] width 404 height 18
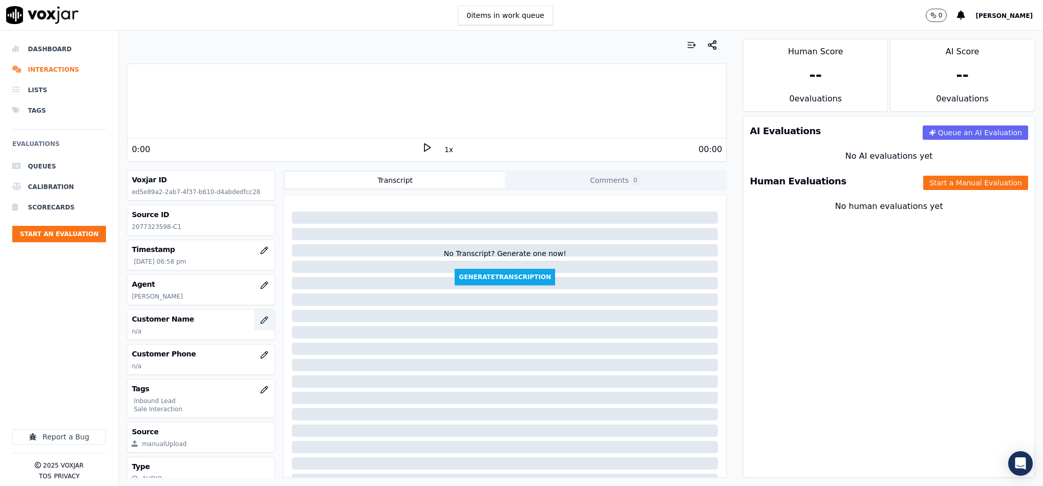
click at [254, 325] on button "button" at bounding box center [264, 320] width 20 height 20
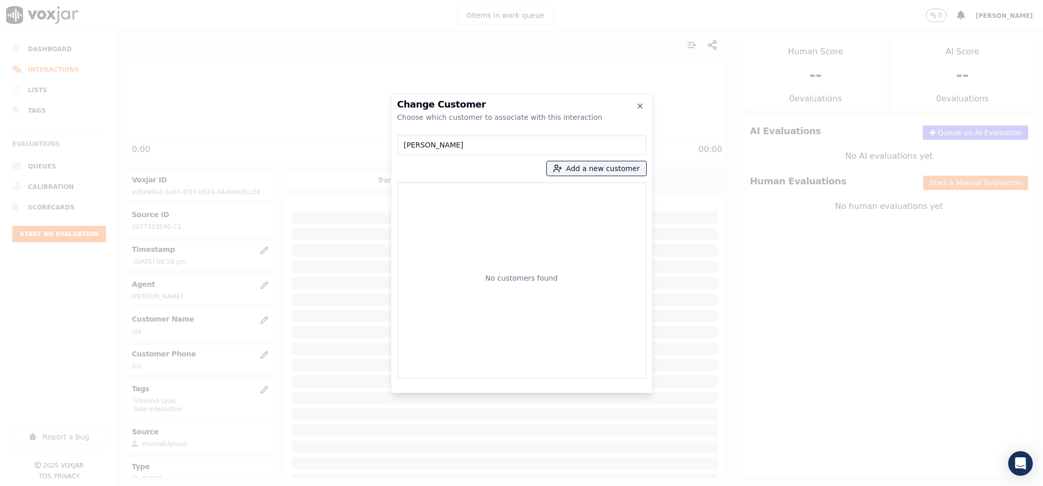
click at [409, 142] on input "LINDA RUSSELL" at bounding box center [522, 145] width 249 height 20
type input "LINDA RUSSELL"
drag, startPoint x: 464, startPoint y: 143, endPoint x: 333, endPoint y: 151, distance: 130.8
click at [333, 486] on div "Change Customer Choose which customer to associate with this interaction LINDA …" at bounding box center [521, 486] width 1043 height 0
click at [581, 174] on button "Add a new customer" at bounding box center [596, 168] width 99 height 14
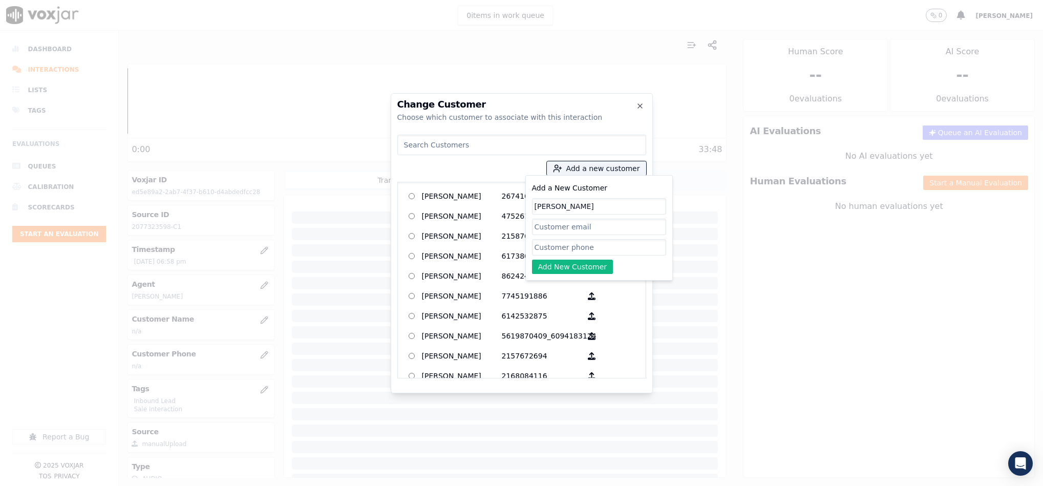
type input "LINDA RUSSELL"
click at [549, 247] on input "Add a New Customer" at bounding box center [599, 247] width 134 height 16
paste input "2077323598"
type input "2077323598"
click at [553, 266] on button "Add New Customer" at bounding box center [572, 267] width 81 height 14
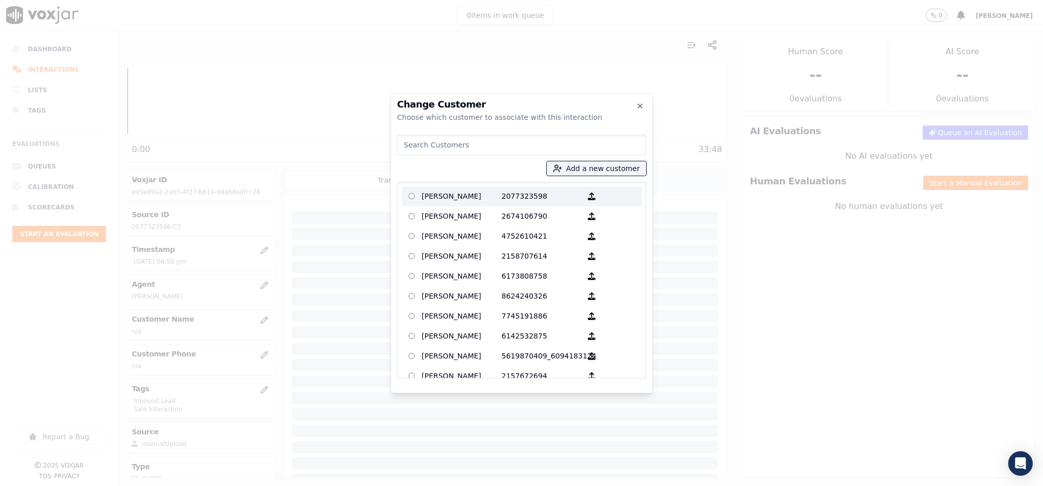
click at [461, 198] on p "LINDA RUSSELL" at bounding box center [462, 197] width 80 height 16
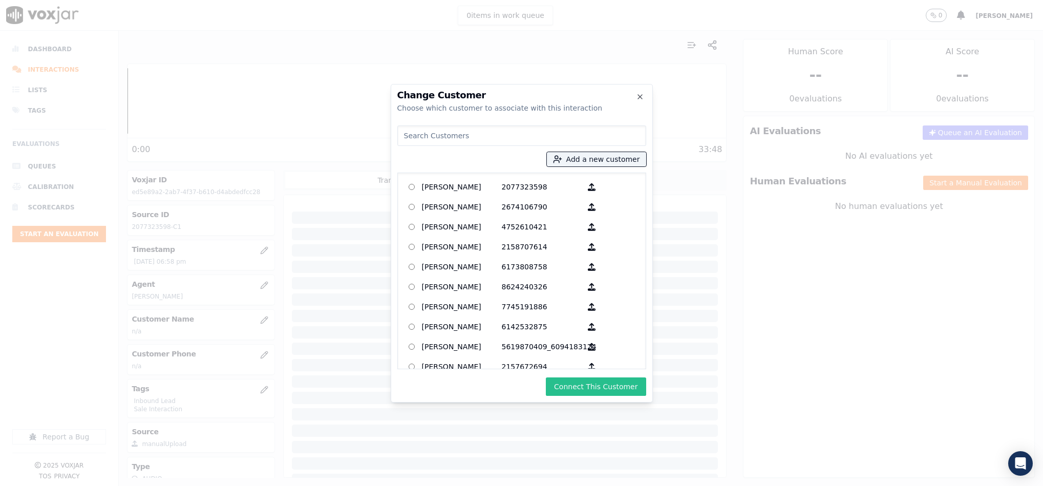
click at [572, 382] on button "Connect This Customer" at bounding box center [596, 387] width 100 height 18
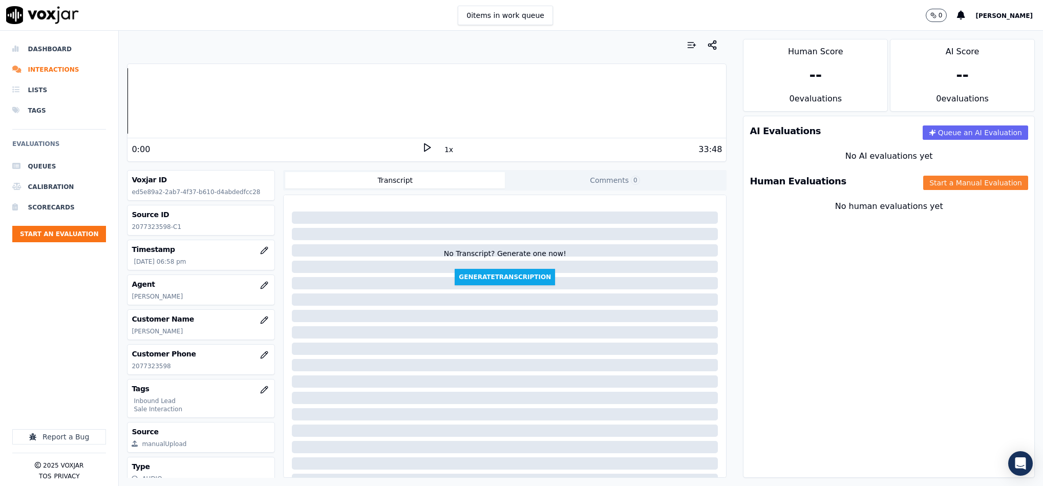
click at [925, 187] on button "Start a Manual Evaluation" at bounding box center [976, 183] width 105 height 14
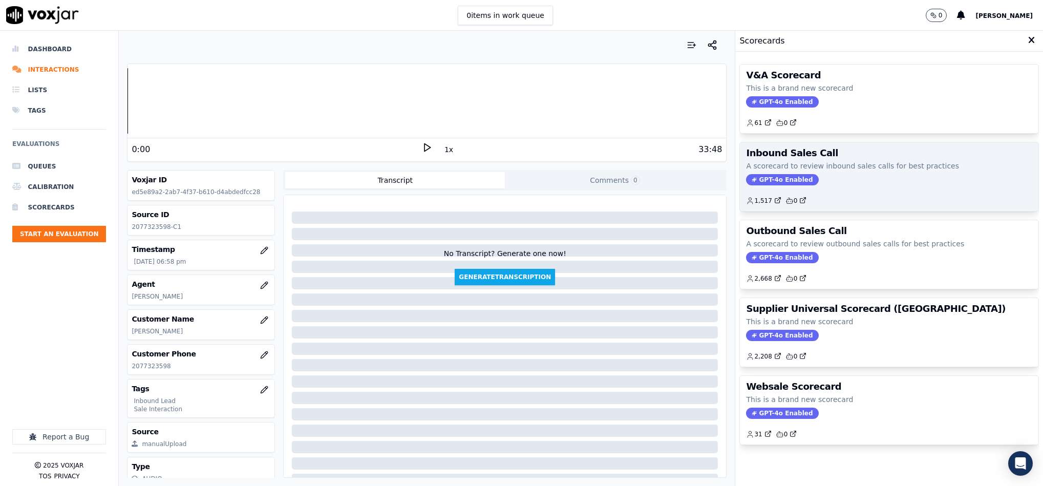
click at [769, 179] on span "GPT-4o Enabled" at bounding box center [782, 179] width 72 height 11
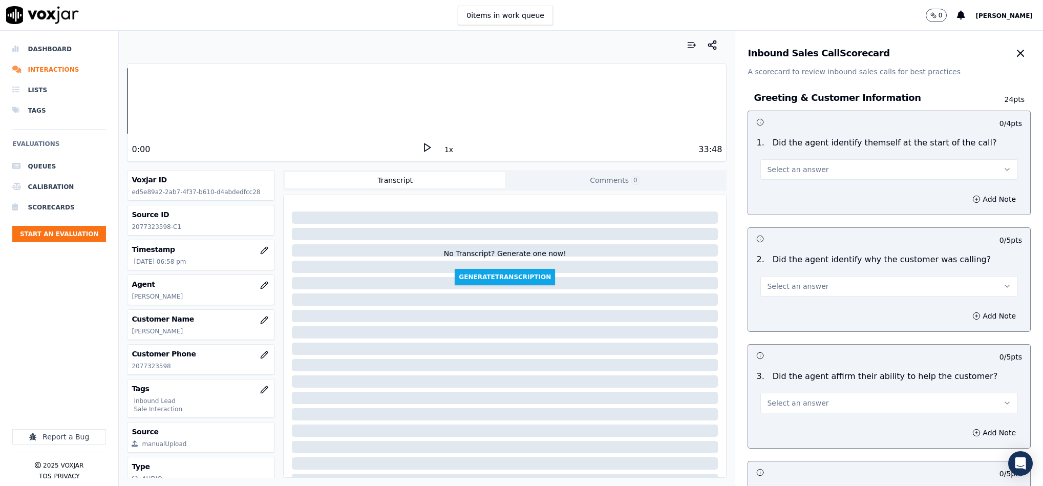
click at [777, 174] on span "Select an answer" at bounding box center [797, 169] width 61 height 10
click at [777, 193] on div "Yes" at bounding box center [864, 193] width 233 height 16
click at [784, 289] on span "Select an answer" at bounding box center [797, 286] width 61 height 10
click at [781, 310] on div "Yes" at bounding box center [864, 310] width 233 height 16
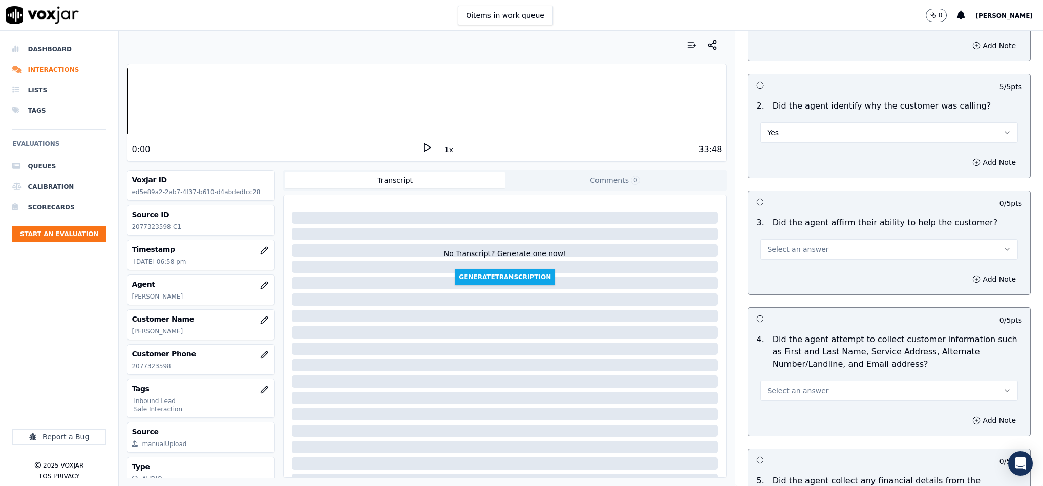
click at [789, 249] on span "Select an answer" at bounding box center [797, 249] width 61 height 10
click at [779, 277] on div "Yes" at bounding box center [864, 274] width 233 height 16
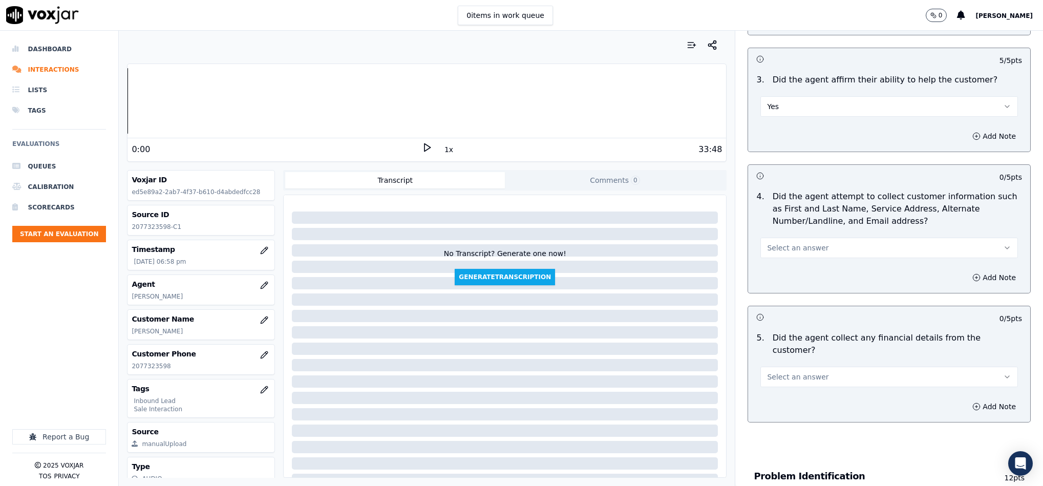
scroll to position [307, 0]
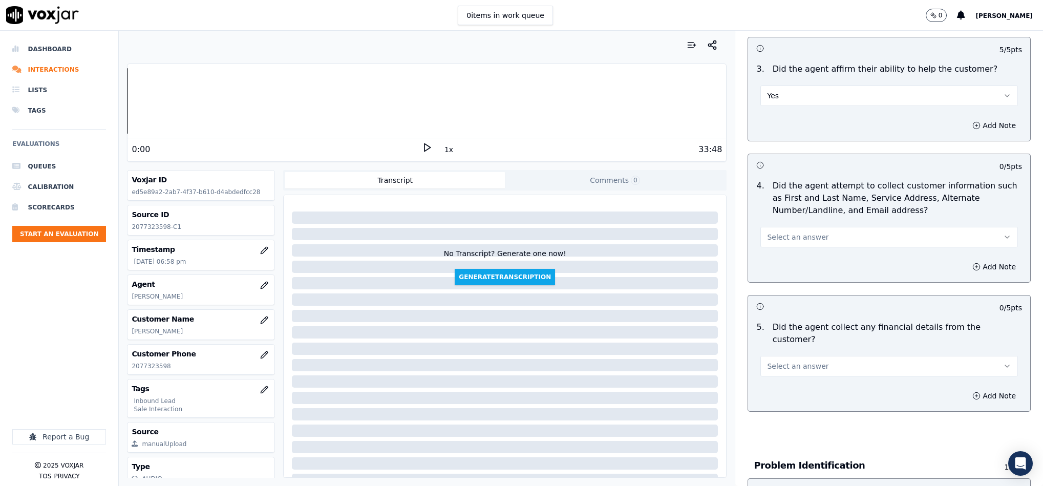
click at [794, 231] on button "Select an answer" at bounding box center [890, 237] width 258 height 20
click at [781, 263] on div "Yes" at bounding box center [864, 262] width 233 height 16
click at [810, 356] on button "Select an answer" at bounding box center [890, 366] width 258 height 20
click at [780, 396] on div "No" at bounding box center [864, 395] width 233 height 16
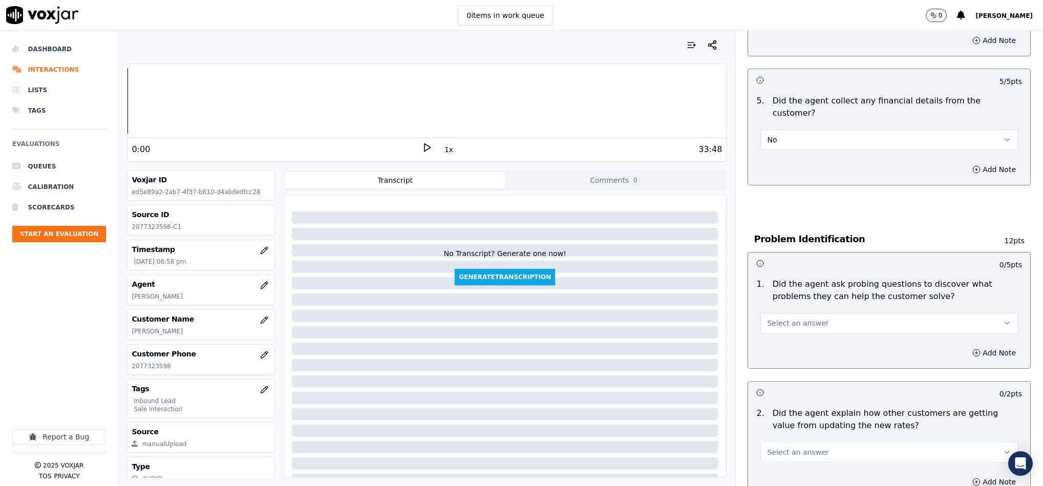
scroll to position [615, 0]
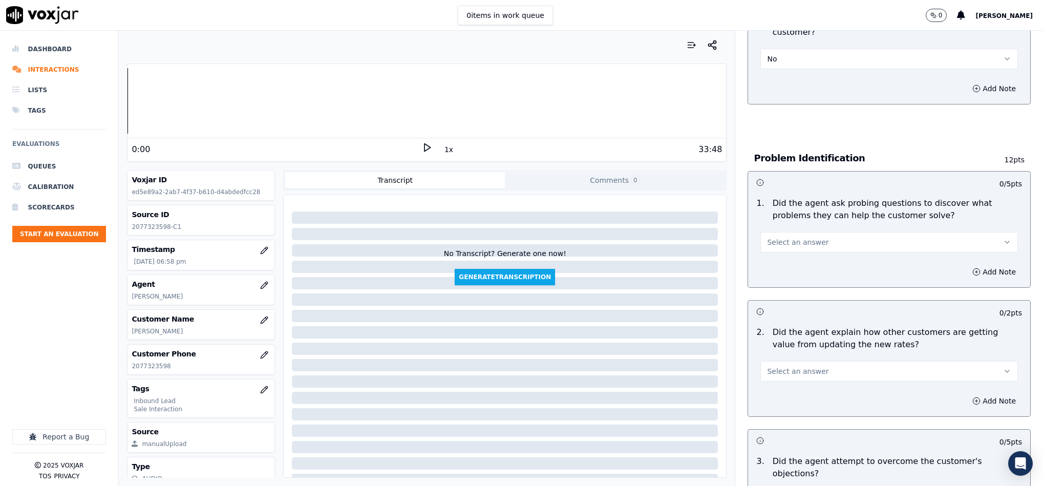
click at [826, 232] on button "Select an answer" at bounding box center [890, 242] width 258 height 20
click at [787, 257] on div "Yes" at bounding box center [864, 255] width 233 height 16
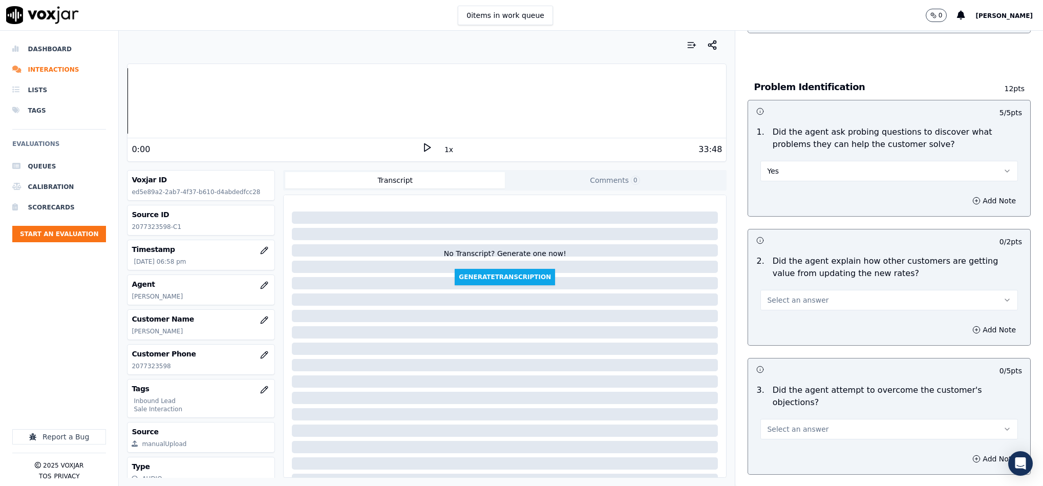
scroll to position [768, 0]
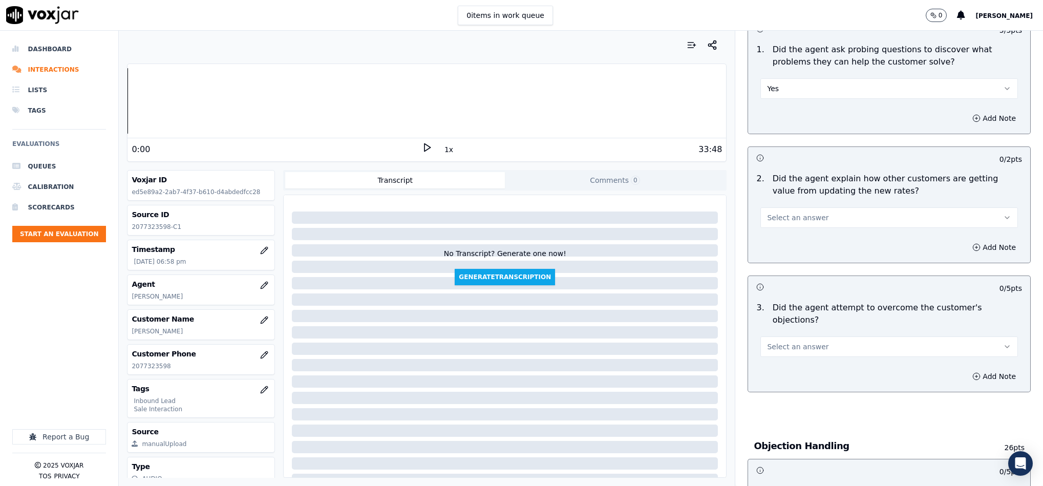
click at [838, 207] on button "Select an answer" at bounding box center [890, 217] width 258 height 20
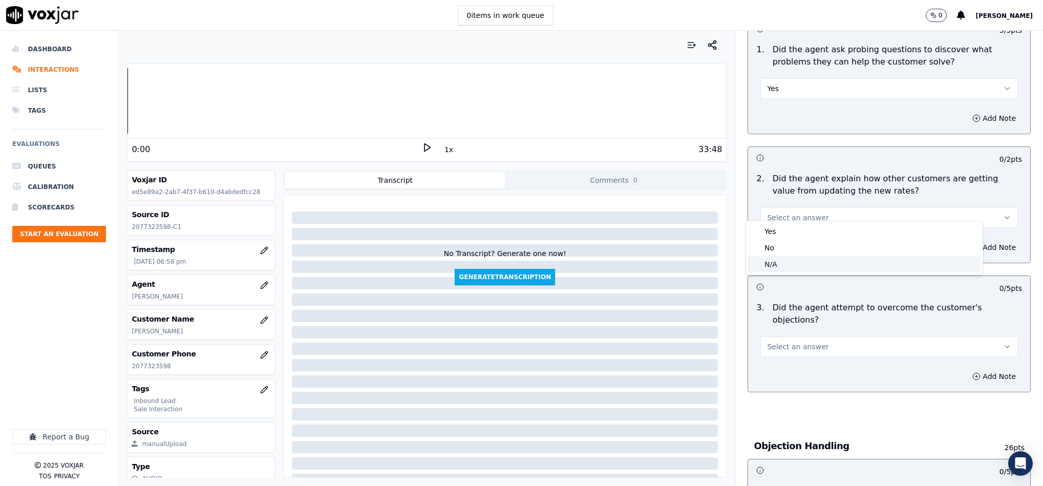
click at [784, 263] on div "N/A" at bounding box center [864, 264] width 233 height 16
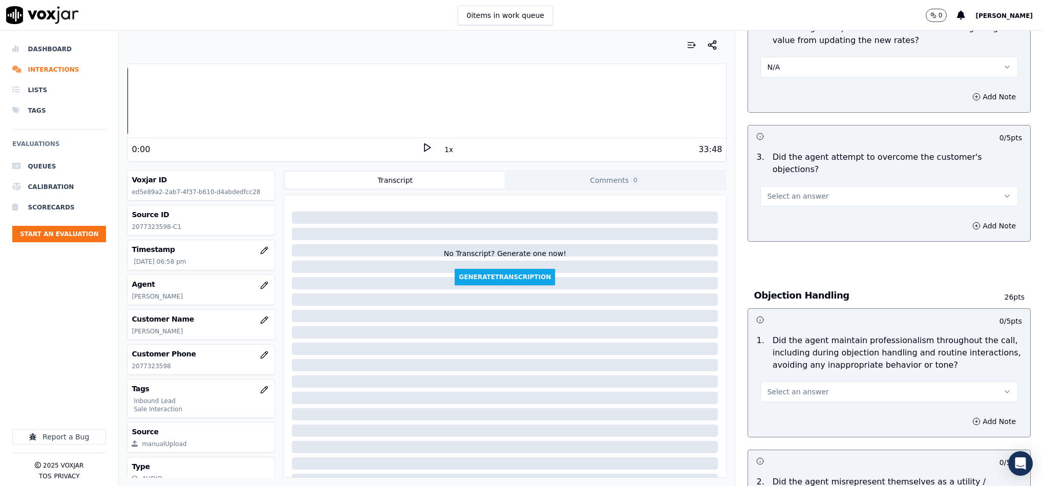
scroll to position [922, 0]
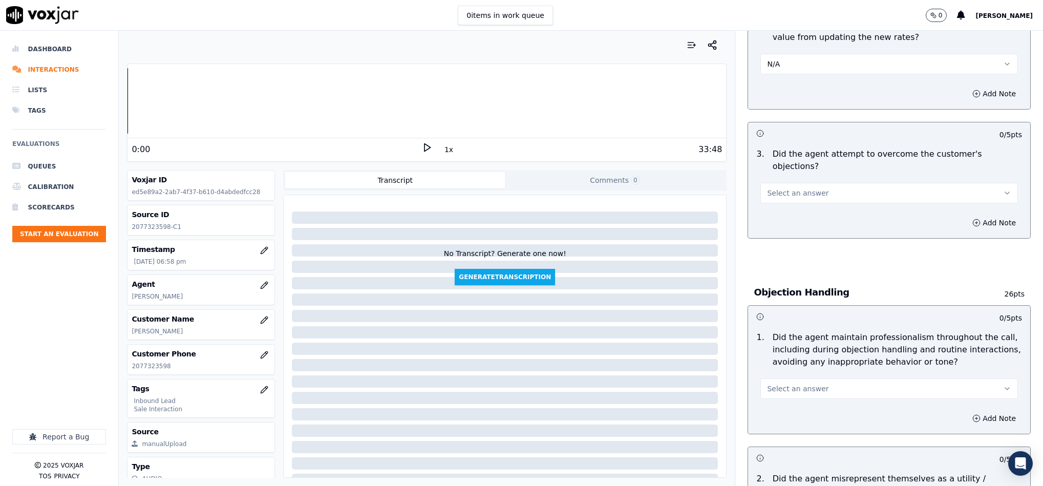
drag, startPoint x: 800, startPoint y: 163, endPoint x: 797, endPoint y: 179, distance: 15.7
click at [800, 183] on button "Select an answer" at bounding box center [890, 193] width 258 height 20
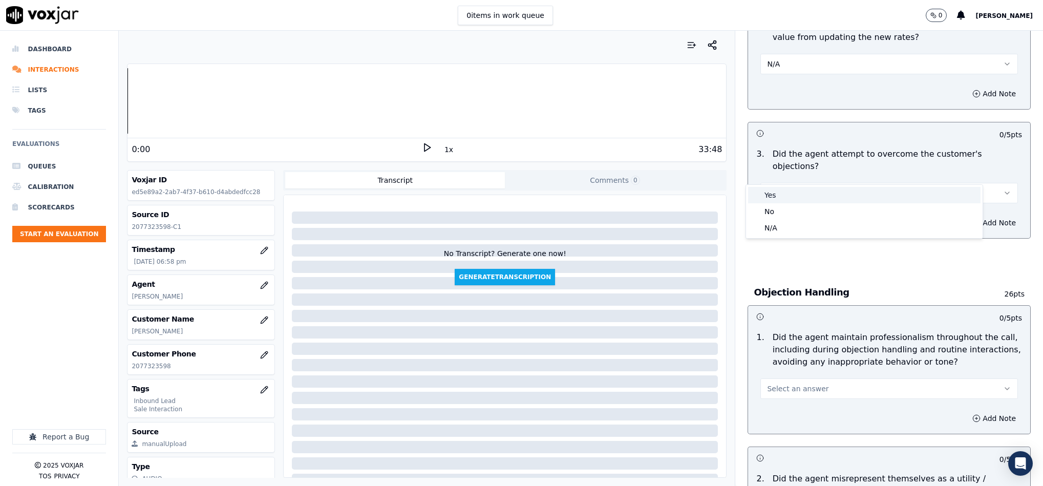
click at [792, 194] on div "Yes" at bounding box center [864, 195] width 233 height 16
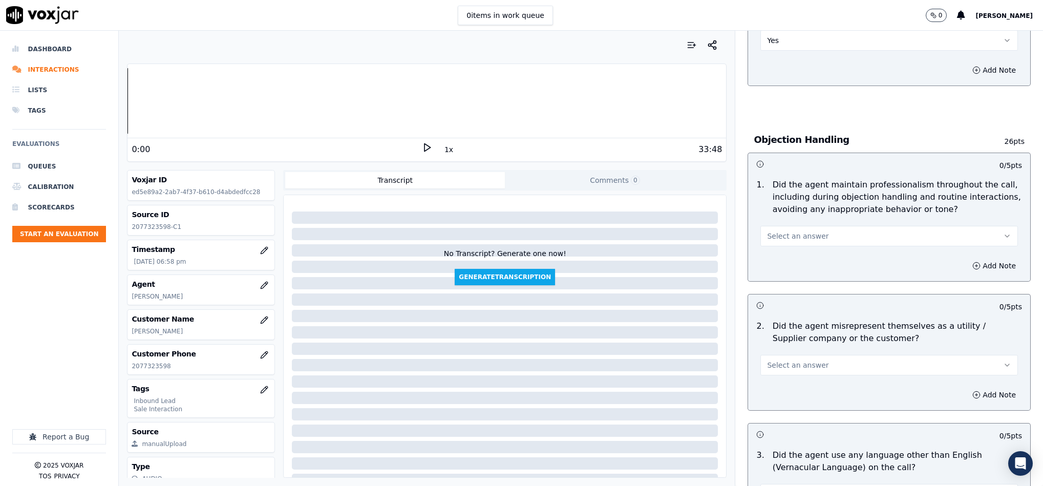
scroll to position [1076, 0]
drag, startPoint x: 805, startPoint y: 208, endPoint x: 805, endPoint y: 218, distance: 10.2
click at [807, 225] on button "Select an answer" at bounding box center [890, 235] width 258 height 20
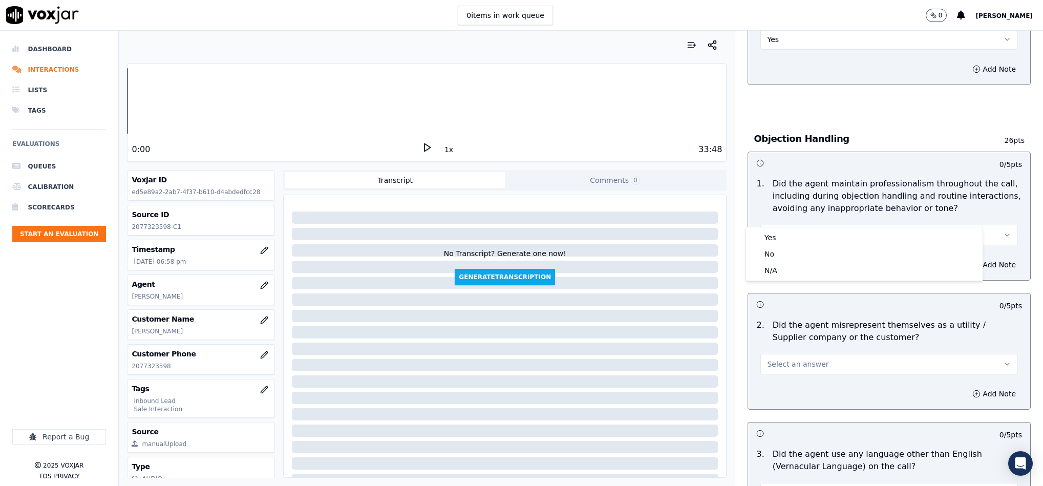
click at [801, 232] on div "Yes" at bounding box center [864, 237] width 233 height 16
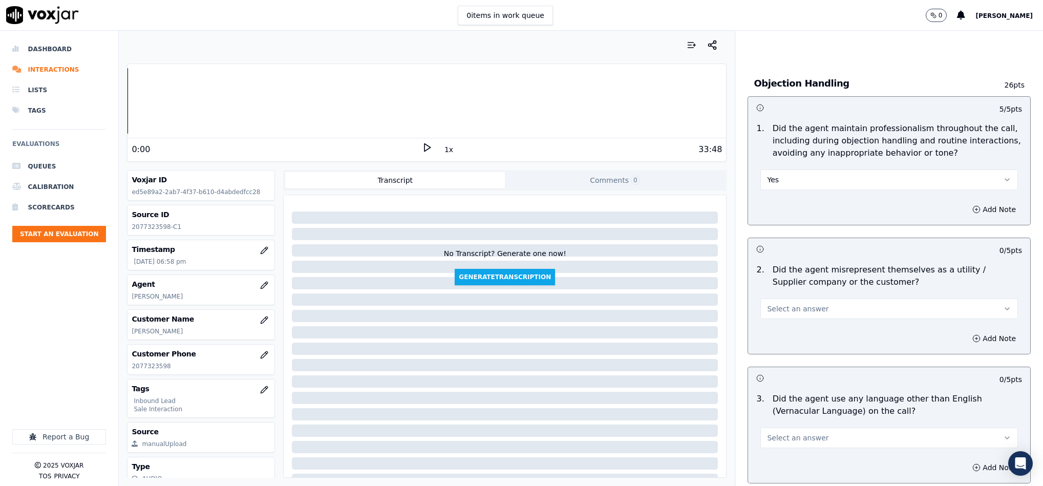
scroll to position [1229, 0]
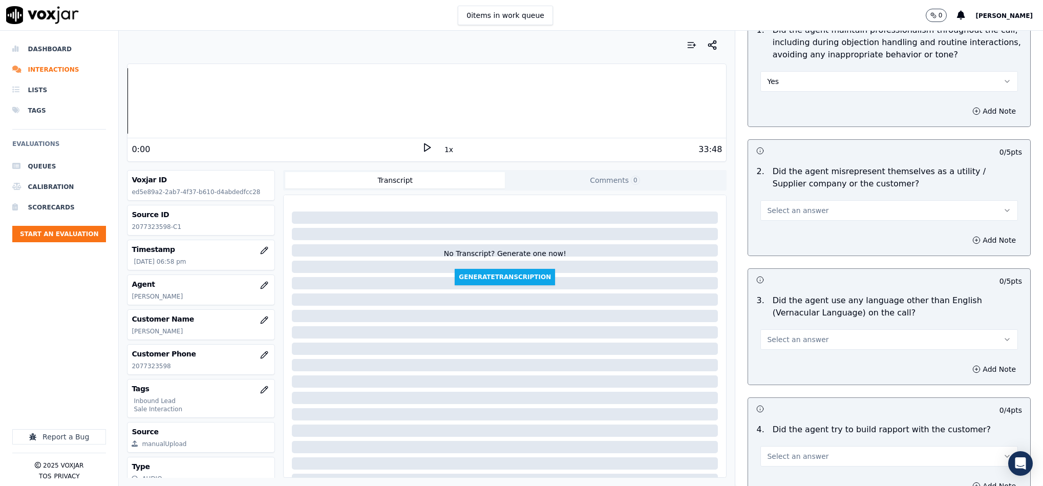
click at [799, 205] on span "Select an answer" at bounding box center [797, 210] width 61 height 10
click at [780, 229] on div "No" at bounding box center [864, 229] width 233 height 16
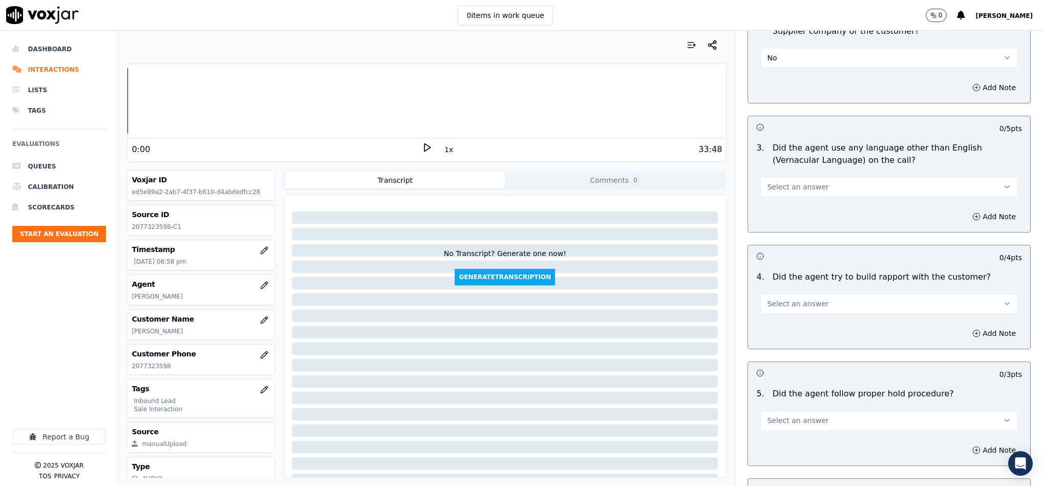
scroll to position [1383, 0]
click at [795, 181] on span "Select an answer" at bounding box center [797, 186] width 61 height 10
click at [790, 202] on div "No" at bounding box center [864, 205] width 233 height 16
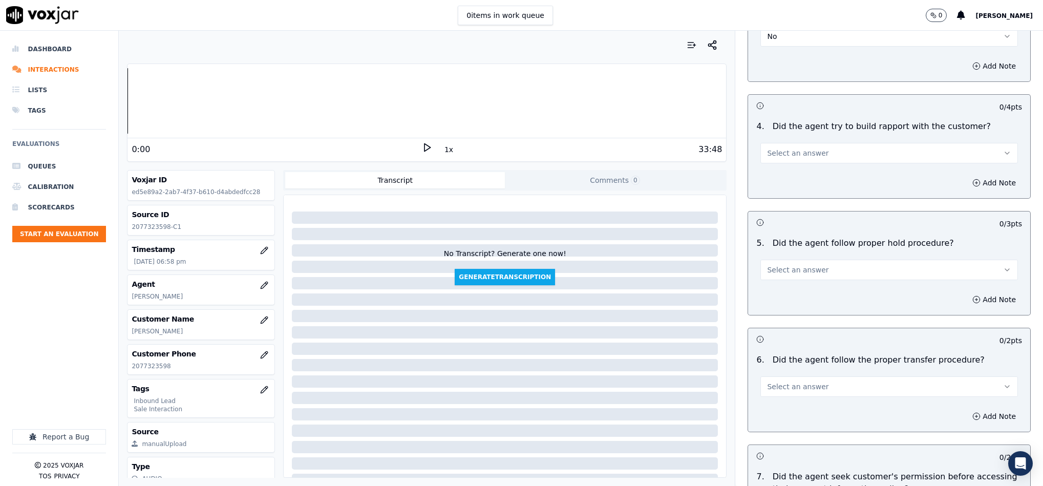
scroll to position [1537, 0]
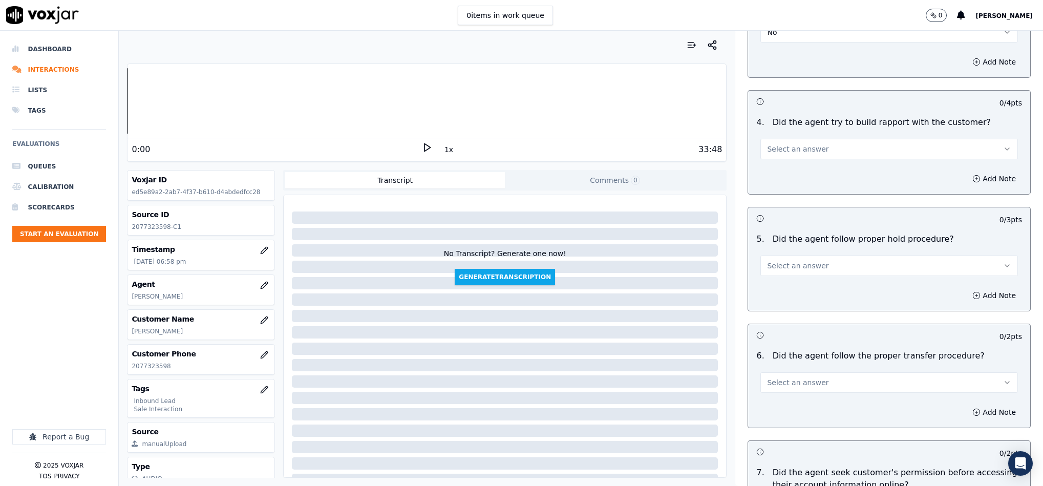
click at [813, 139] on button "Select an answer" at bounding box center [890, 149] width 258 height 20
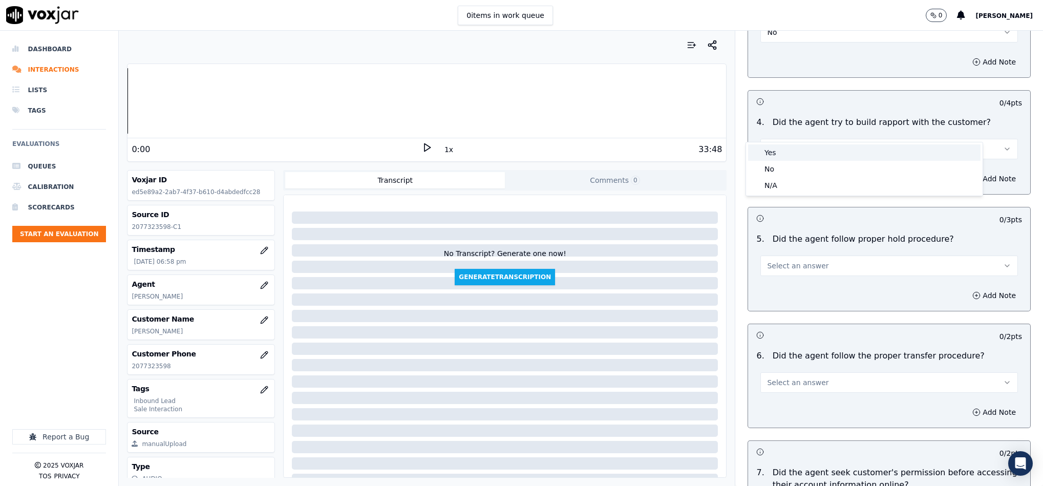
click at [795, 150] on div "Yes" at bounding box center [864, 152] width 233 height 16
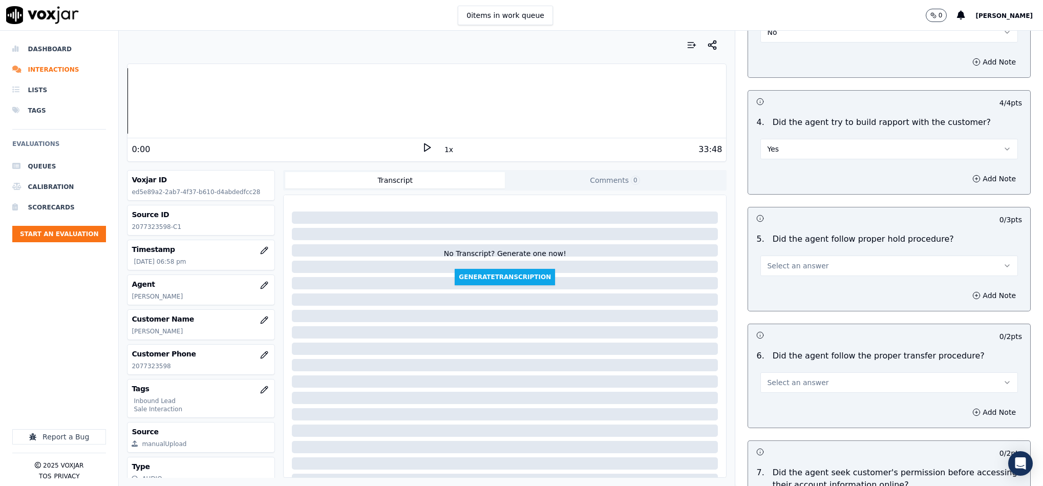
click at [811, 256] on button "Select an answer" at bounding box center [890, 266] width 258 height 20
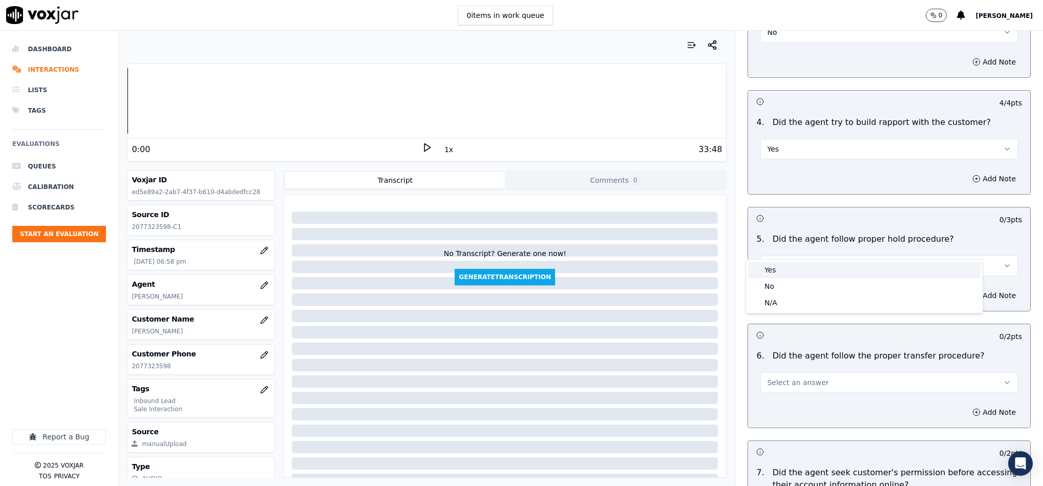
click at [795, 274] on div "Yes" at bounding box center [864, 270] width 233 height 16
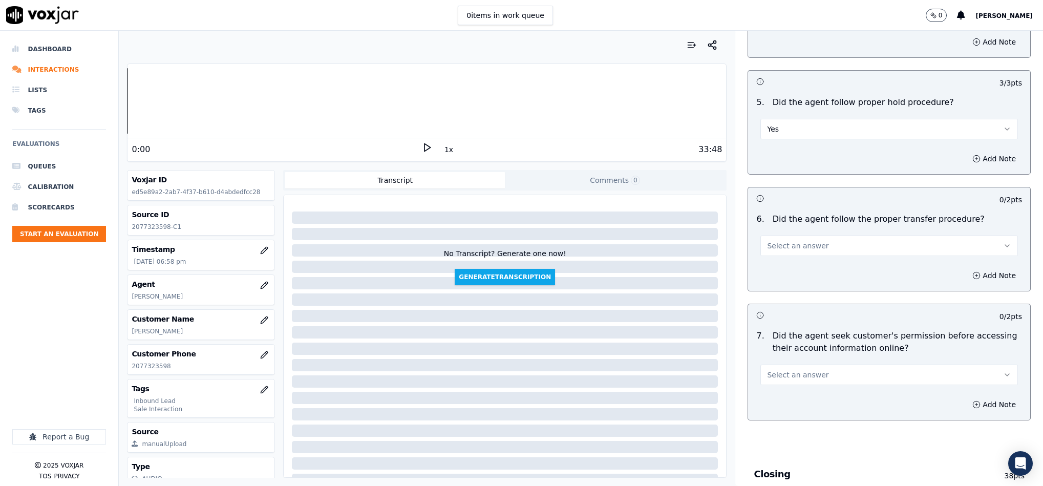
scroll to position [1690, 0]
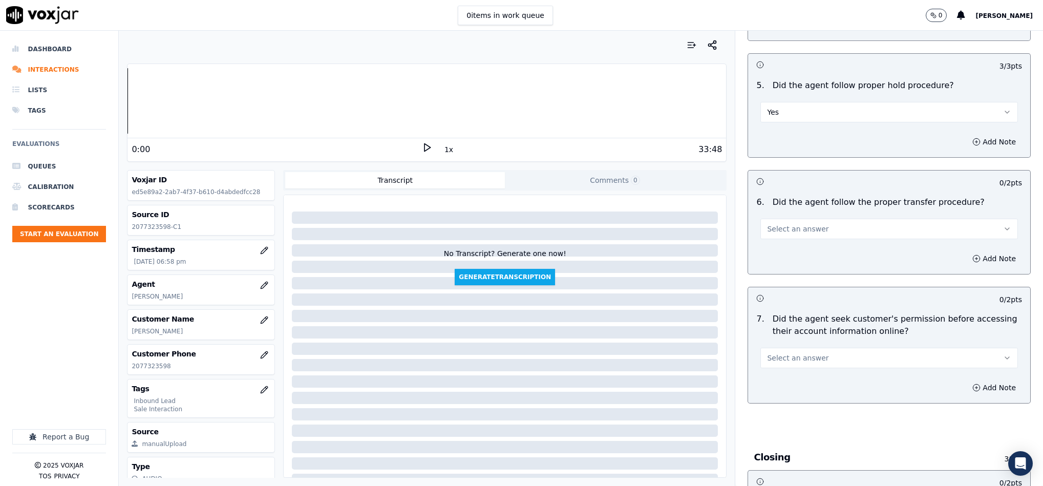
drag, startPoint x: 804, startPoint y: 212, endPoint x: 804, endPoint y: 219, distance: 6.7
click at [804, 224] on span "Select an answer" at bounding box center [797, 229] width 61 height 10
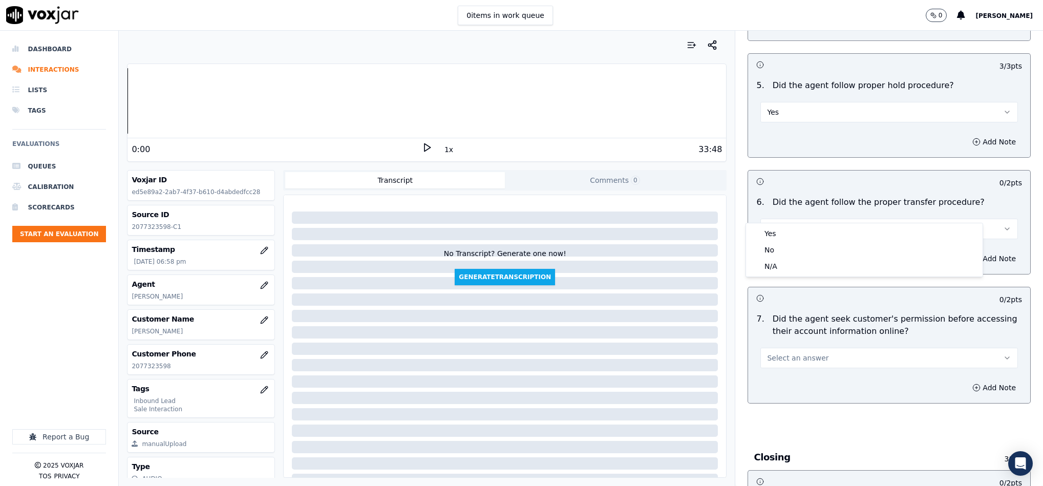
click at [800, 232] on div "Yes" at bounding box center [864, 233] width 233 height 16
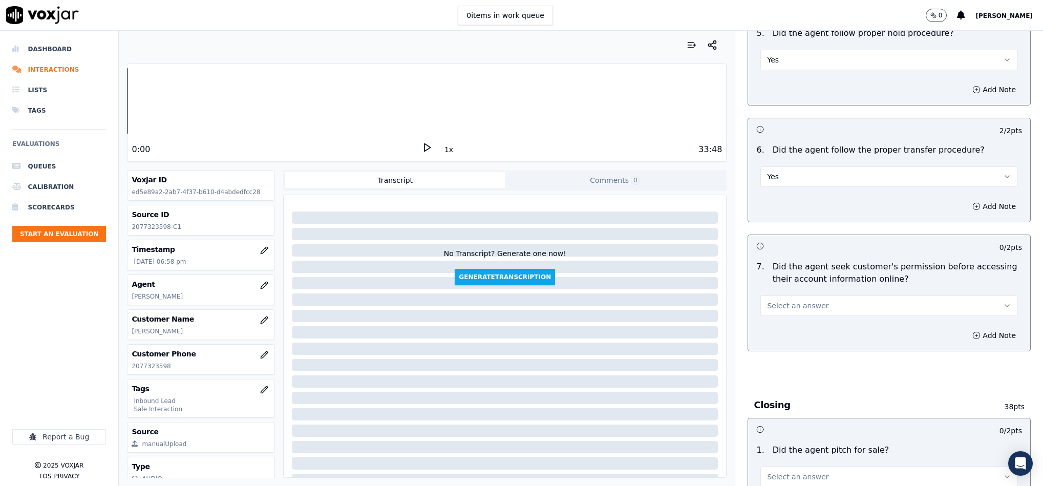
scroll to position [1844, 0]
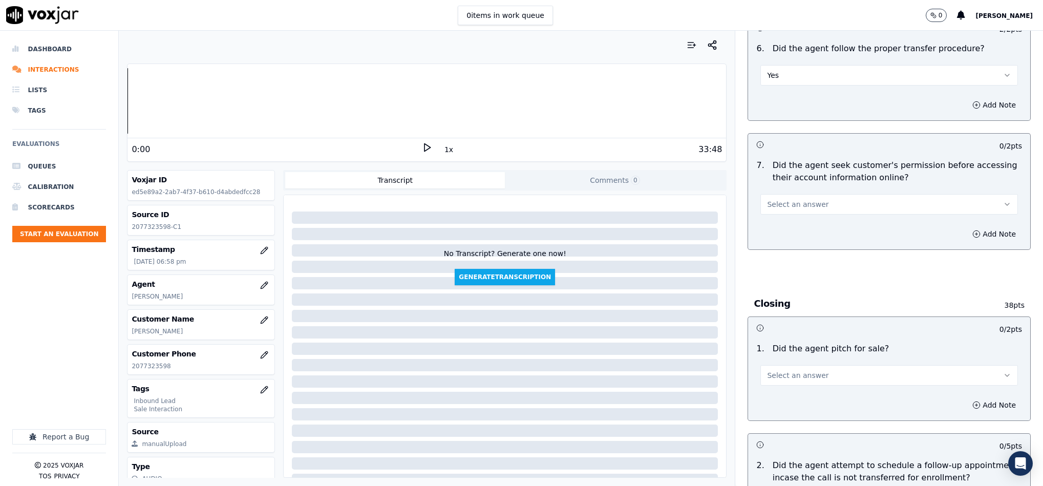
click at [819, 194] on button "Select an answer" at bounding box center [890, 204] width 258 height 20
click at [789, 203] on div "Yes" at bounding box center [864, 209] width 233 height 16
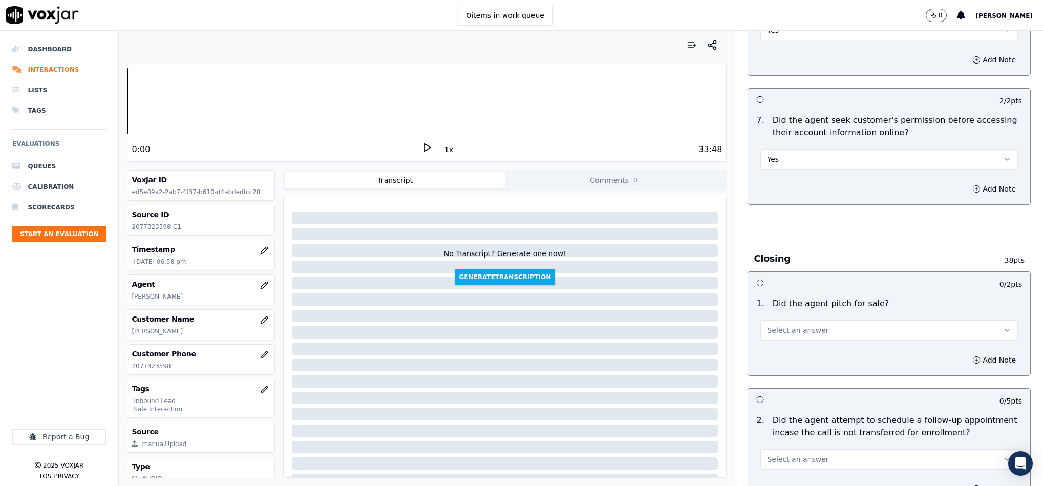
scroll to position [1998, 0]
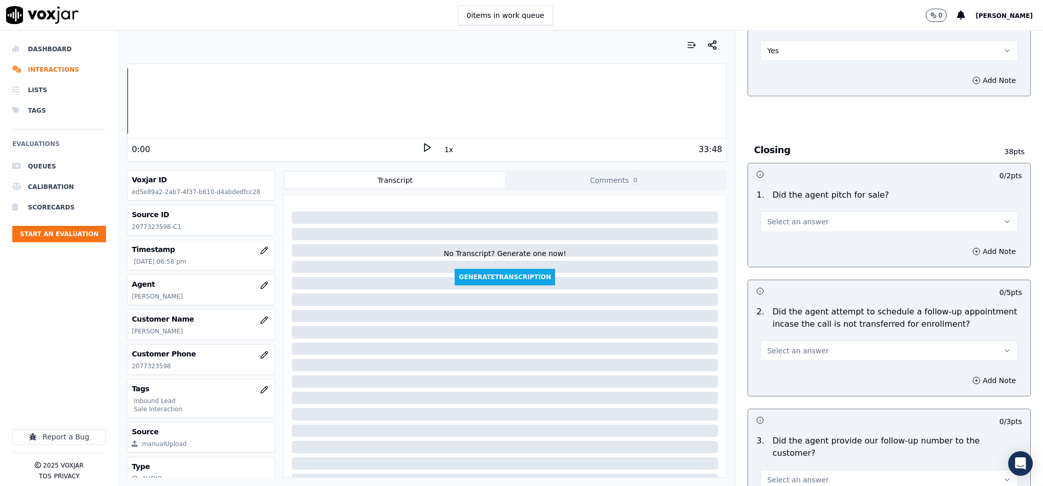
click at [821, 212] on button "Select an answer" at bounding box center [890, 222] width 258 height 20
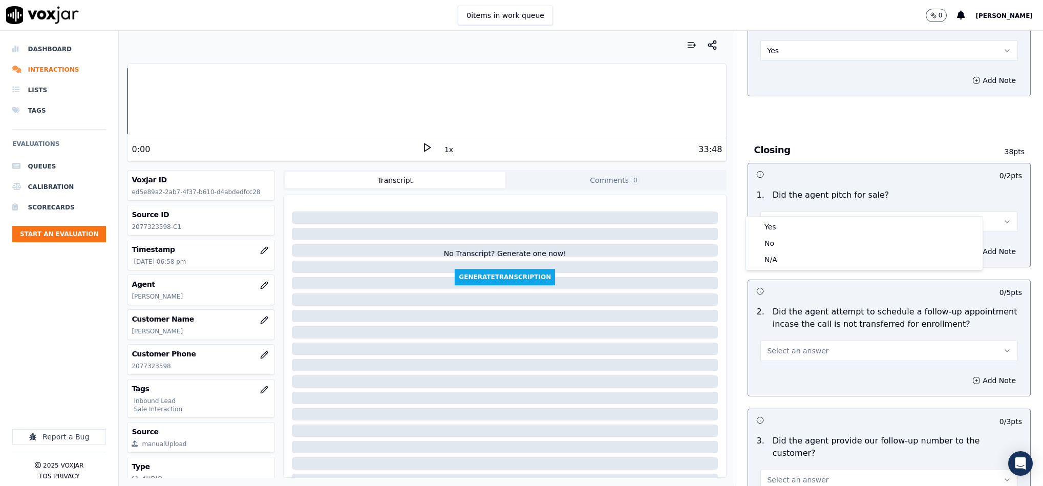
click at [792, 222] on div "Yes" at bounding box center [864, 227] width 233 height 16
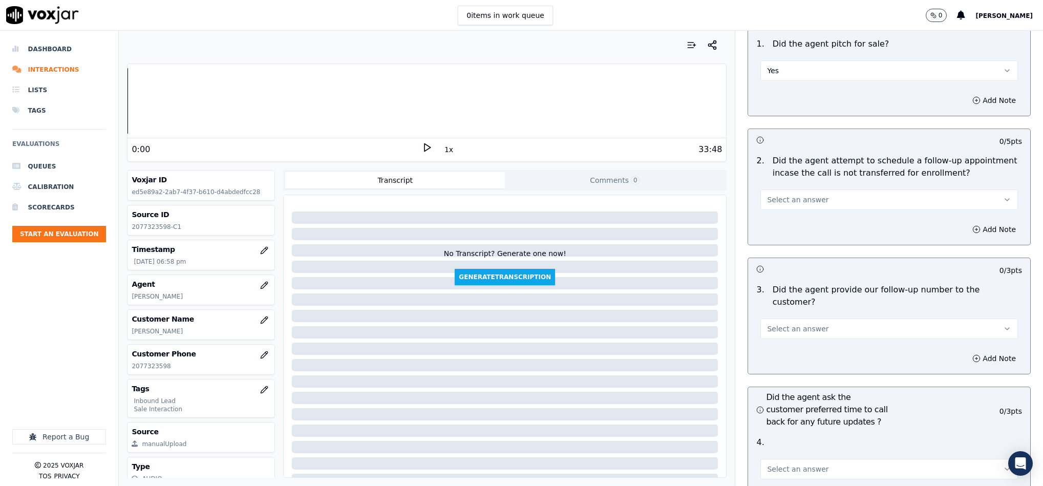
scroll to position [2151, 0]
click at [857, 185] on div "Select an answer" at bounding box center [890, 196] width 258 height 23
click at [847, 187] on button "Select an answer" at bounding box center [890, 197] width 258 height 20
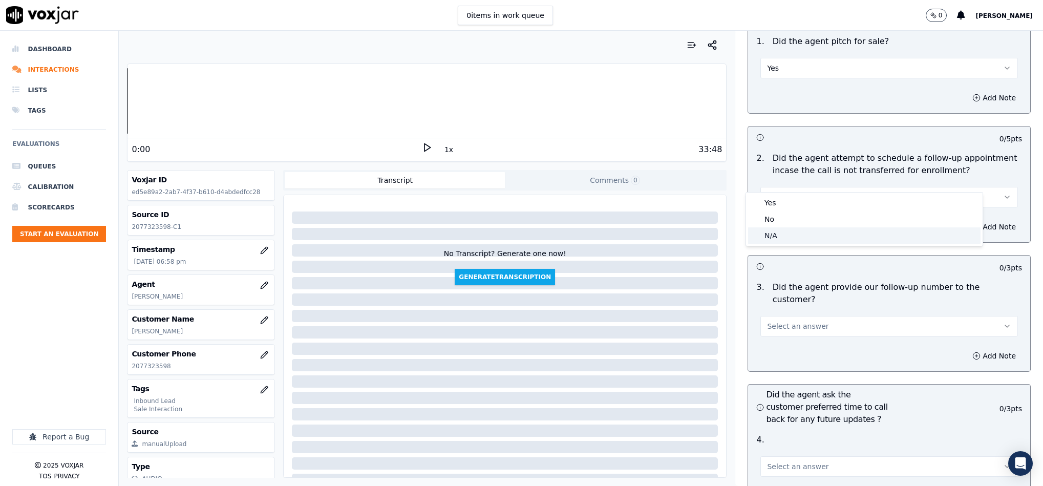
click at [788, 236] on div "N/A" at bounding box center [864, 235] width 233 height 16
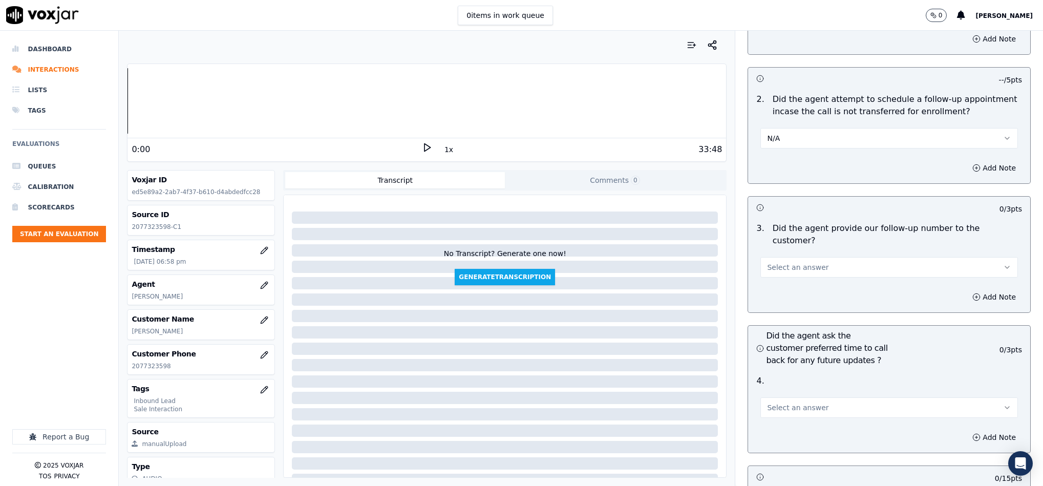
scroll to position [2305, 0]
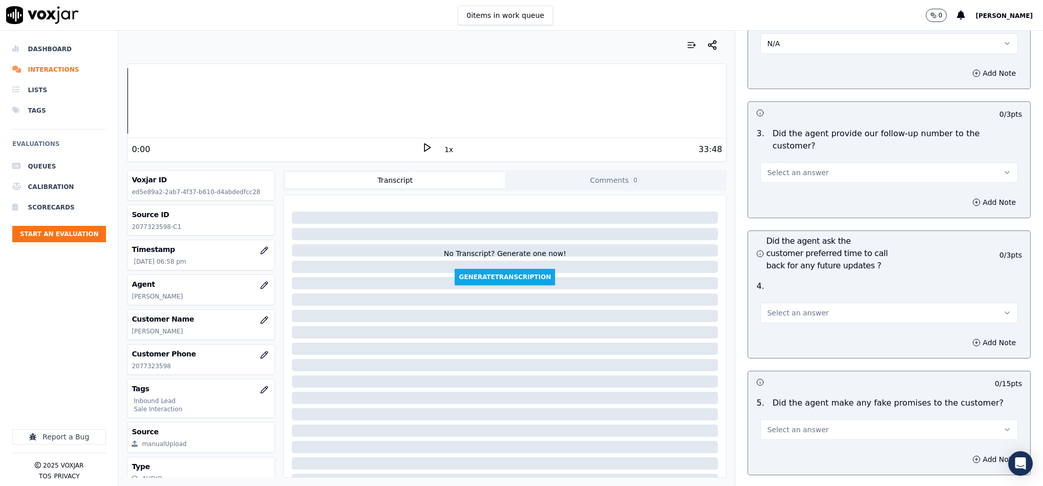
click at [782, 168] on span "Select an answer" at bounding box center [797, 173] width 61 height 10
click at [786, 168] on div "Yes" at bounding box center [864, 166] width 233 height 16
click at [778, 308] on span "Select an answer" at bounding box center [797, 313] width 61 height 10
click at [783, 339] on div "N/A" at bounding box center [864, 340] width 233 height 16
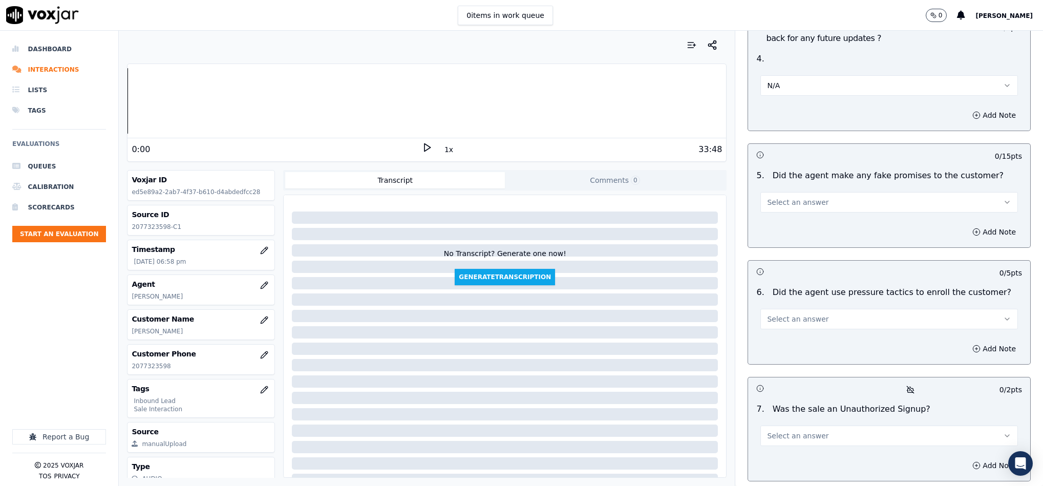
scroll to position [2536, 0]
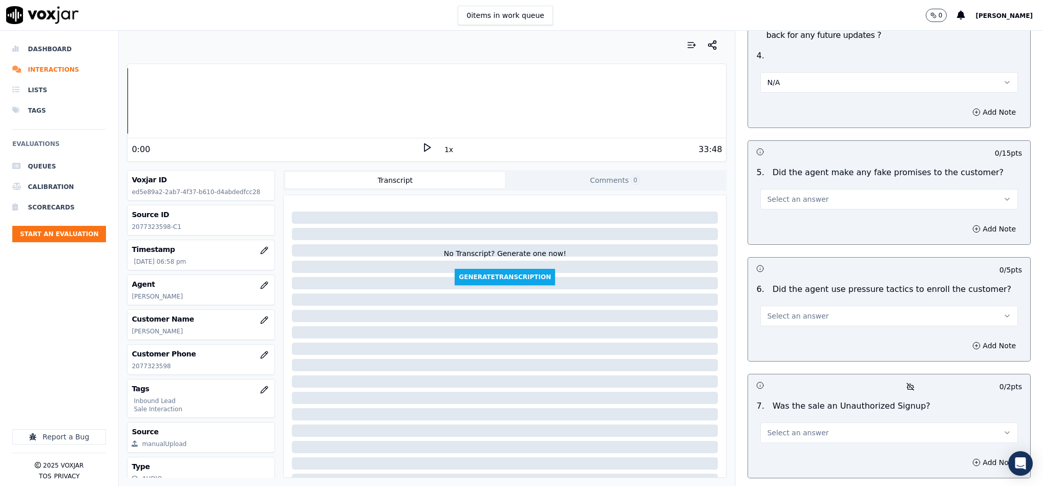
click at [820, 189] on button "Select an answer" at bounding box center [890, 199] width 258 height 20
click at [789, 205] on div "No" at bounding box center [864, 210] width 233 height 16
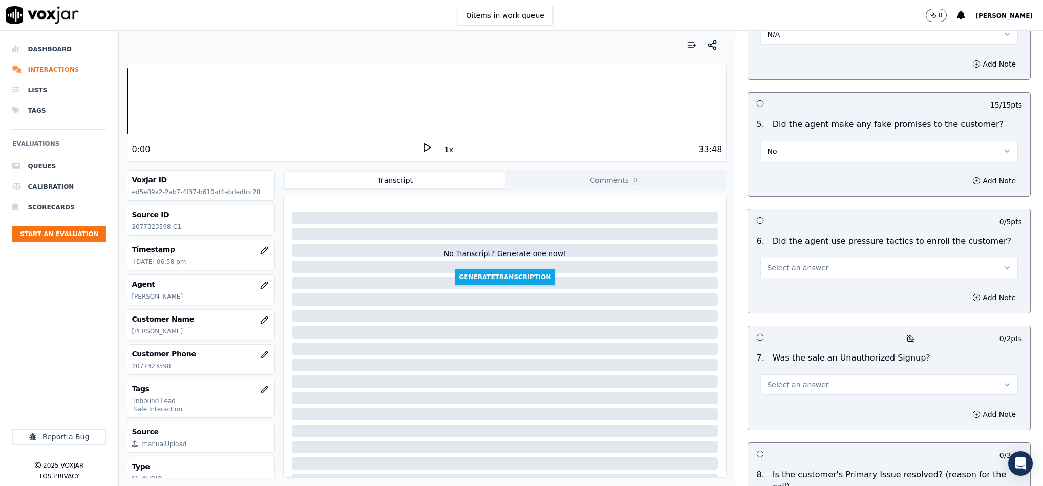
scroll to position [2612, 0]
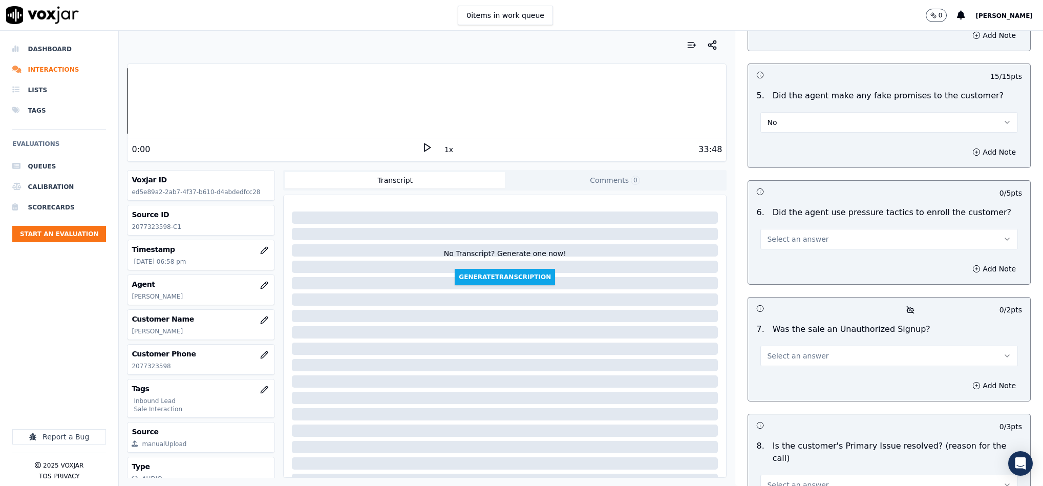
drag, startPoint x: 810, startPoint y: 204, endPoint x: 812, endPoint y: 220, distance: 15.5
click at [810, 229] on button "Select an answer" at bounding box center [890, 239] width 258 height 20
click at [787, 257] on div "No" at bounding box center [864, 251] width 233 height 16
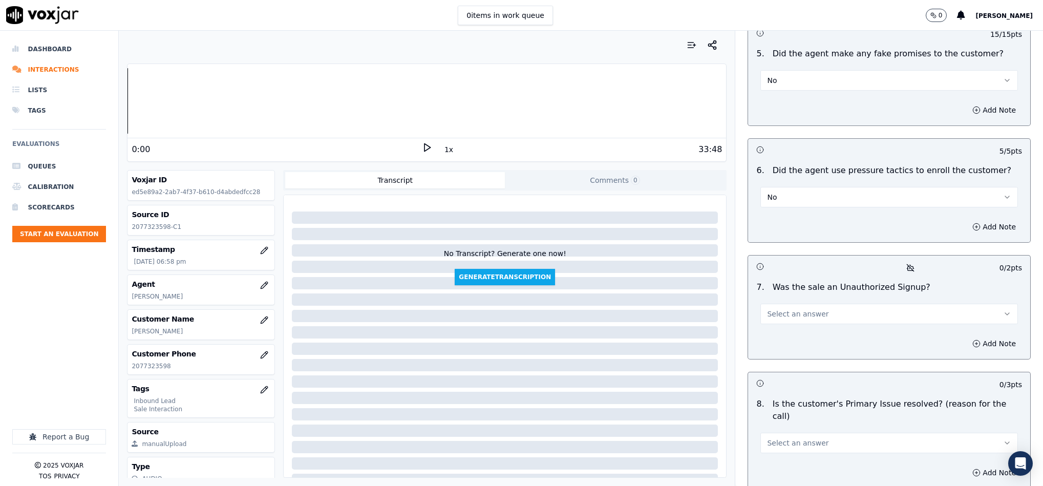
scroll to position [2713, 0]
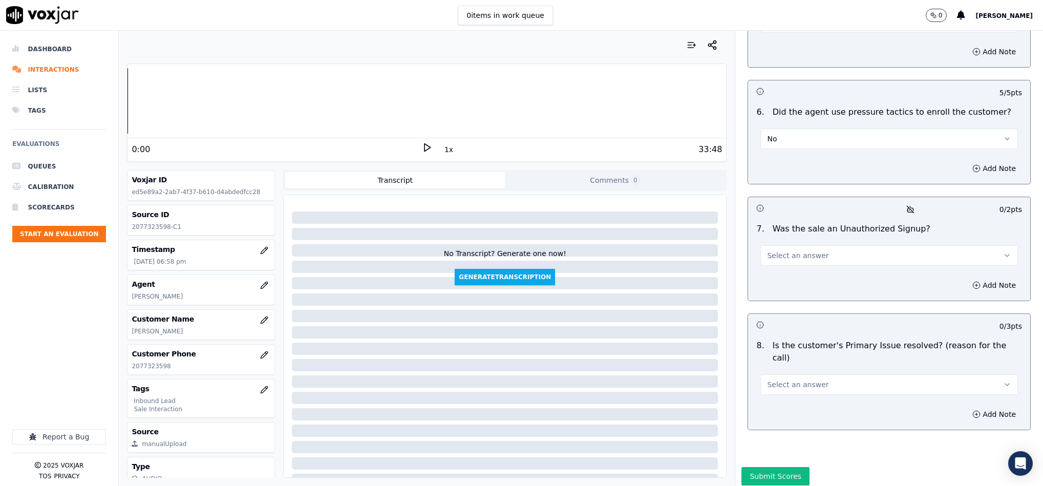
drag, startPoint x: 801, startPoint y: 226, endPoint x: 802, endPoint y: 237, distance: 10.4
click at [801, 250] on span "Select an answer" at bounding box center [797, 255] width 61 height 10
click at [792, 273] on div "No" at bounding box center [864, 267] width 233 height 16
click at [818, 374] on button "Select an answer" at bounding box center [890, 384] width 258 height 20
drag, startPoint x: 778, startPoint y: 367, endPoint x: 759, endPoint y: 413, distance: 49.7
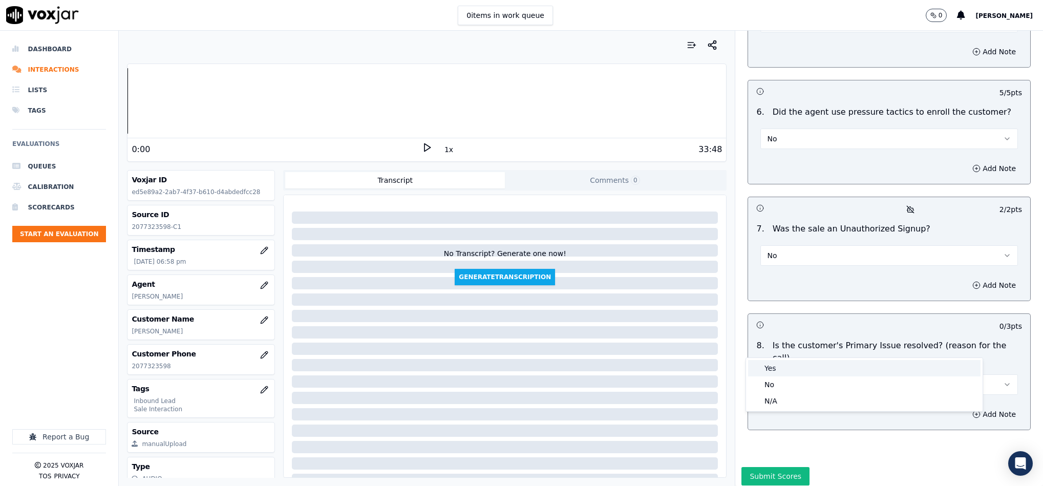
click at [778, 369] on div "Yes" at bounding box center [864, 368] width 233 height 16
click at [772, 467] on button "Submit Scores" at bounding box center [776, 476] width 68 height 18
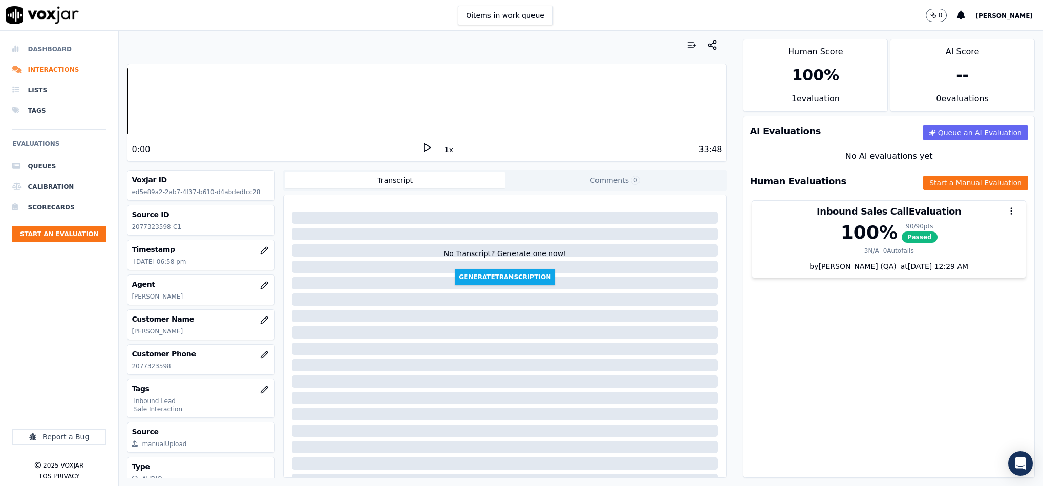
click at [45, 50] on li "Dashboard" at bounding box center [59, 49] width 94 height 20
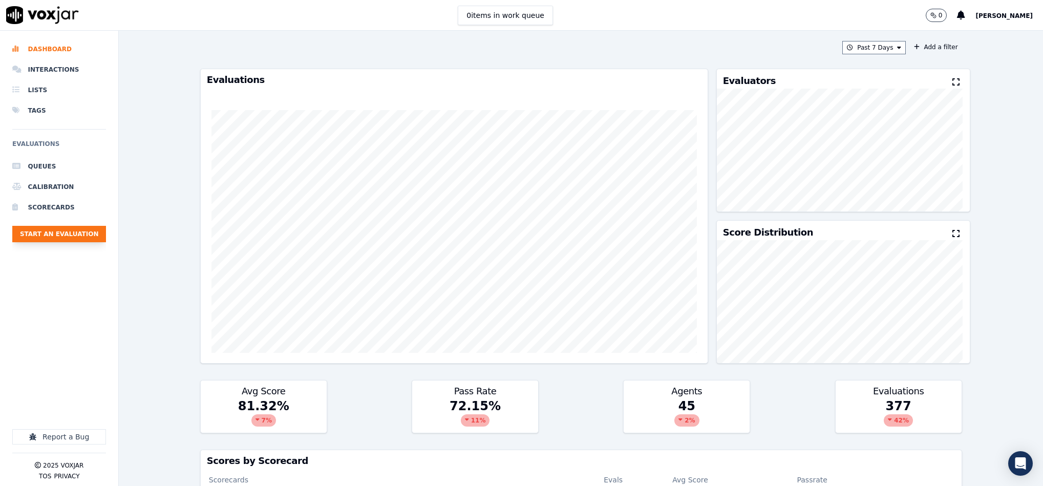
click at [89, 237] on button "Start an Evaluation" at bounding box center [59, 234] width 94 height 16
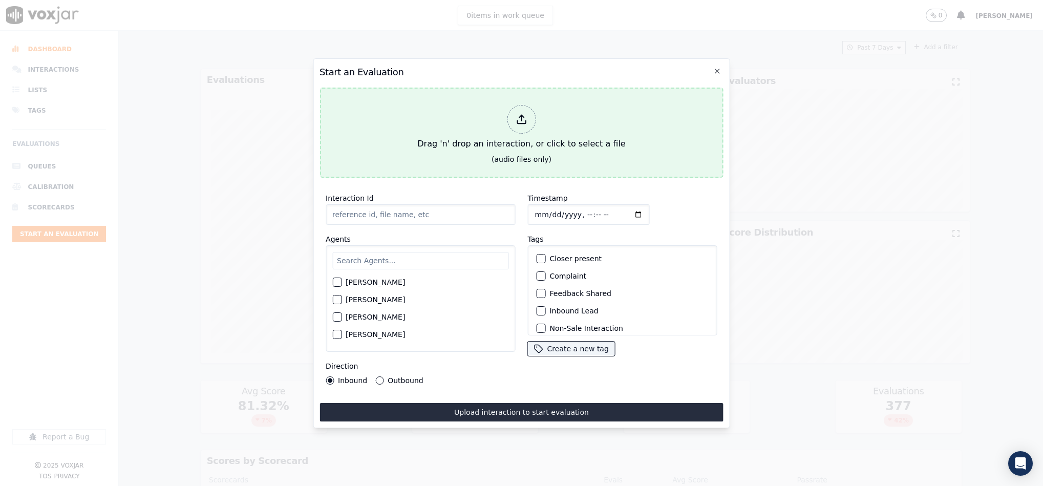
click at [538, 121] on div "Drag 'n' drop an interaction, or click to select a file" at bounding box center [521, 127] width 216 height 53
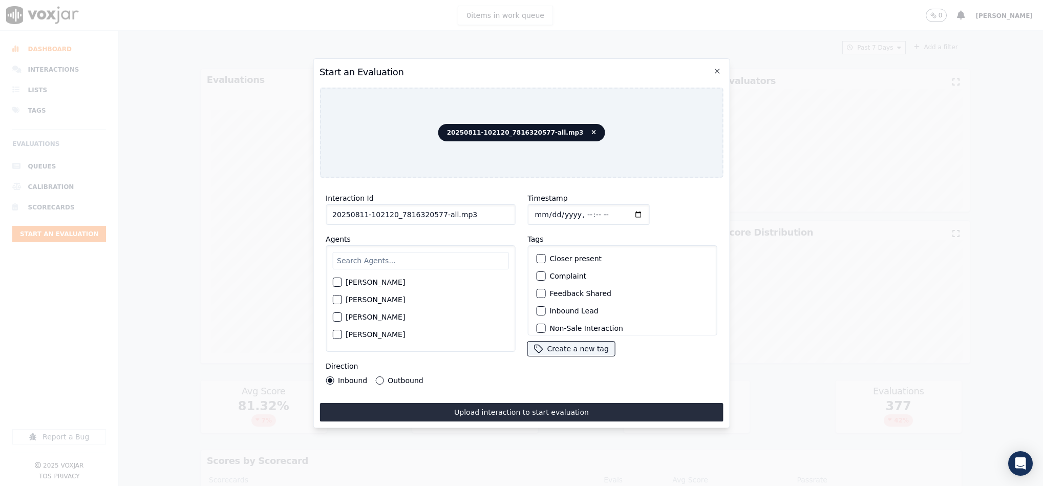
drag, startPoint x: 438, startPoint y: 209, endPoint x: 487, endPoint y: 217, distance: 49.8
click at [487, 217] on input "20250811-102120_7816320577-all.mp3" at bounding box center [421, 214] width 190 height 20
type input "20250811-102120_7816320577-C1"
click at [532, 210] on input "Timestamp" at bounding box center [589, 214] width 122 height 20
type input "2025-08-11T19:05"
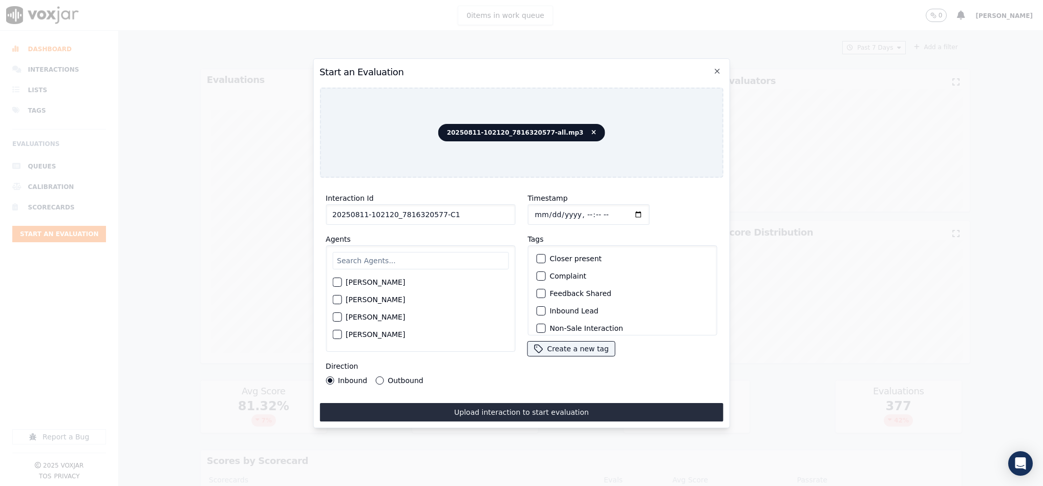
click at [376, 258] on input "text" at bounding box center [420, 260] width 176 height 17
type input "jam"
click at [339, 282] on div "button" at bounding box center [336, 285] width 7 height 7
drag, startPoint x: 530, startPoint y: 249, endPoint x: 533, endPoint y: 256, distance: 6.9
click at [532, 252] on div "Closer present" at bounding box center [622, 258] width 180 height 17
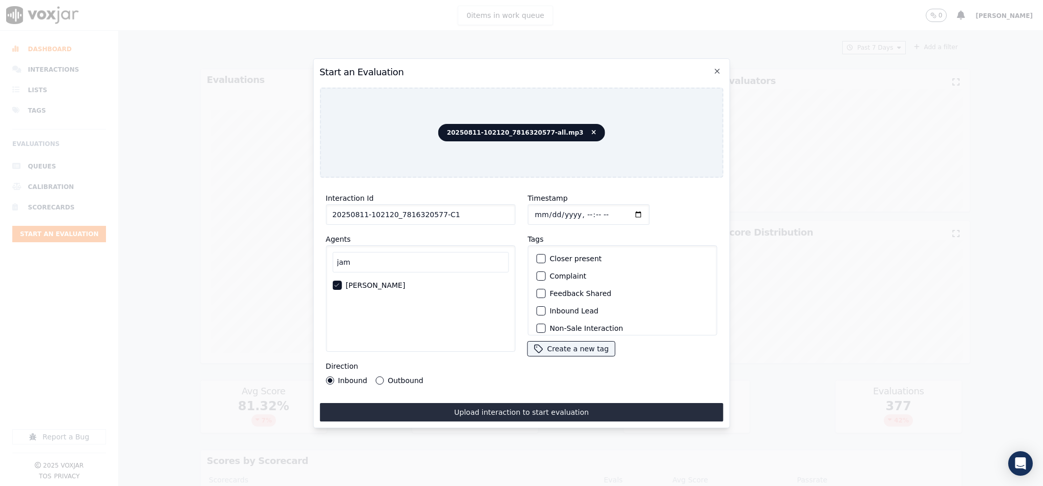
click at [537, 256] on div "button" at bounding box center [540, 258] width 7 height 7
click at [537, 307] on div "button" at bounding box center [540, 310] width 7 height 7
click at [537, 319] on div "button" at bounding box center [540, 322] width 7 height 7
click at [507, 393] on div "Interaction Id 20250811-102120_7816320577-C1 Agents jam James Murtuza Direction…" at bounding box center [522, 304] width 404 height 236
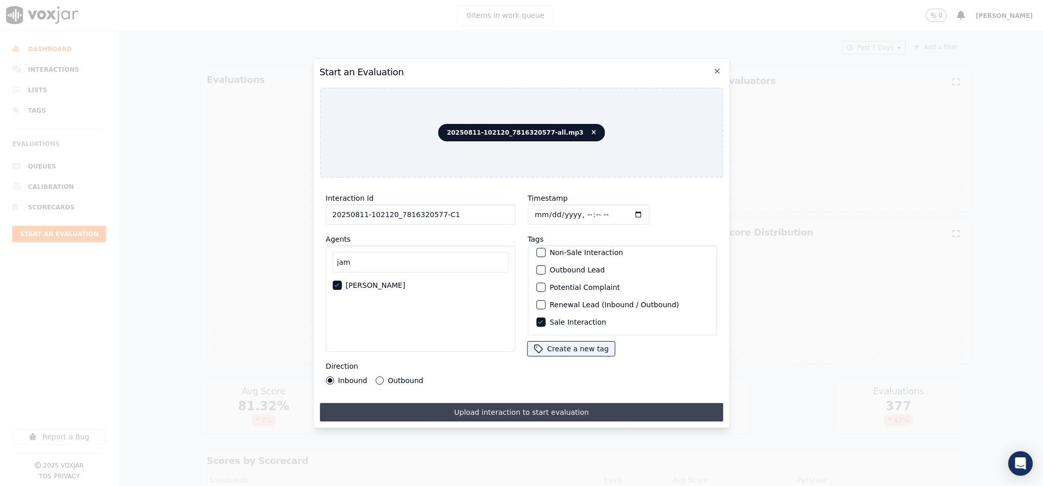
click at [514, 410] on button "Upload interaction to start evaluation" at bounding box center [522, 412] width 404 height 18
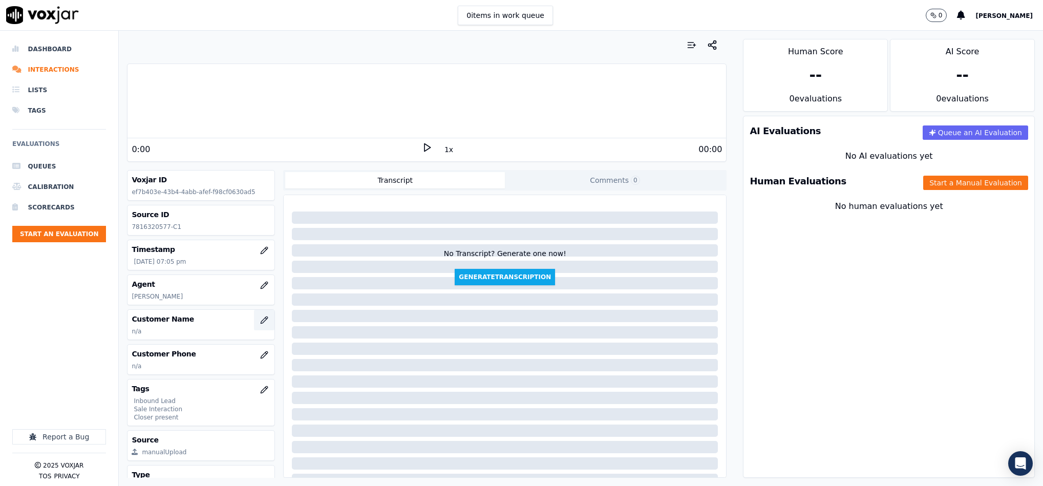
click at [254, 317] on button "button" at bounding box center [264, 320] width 20 height 20
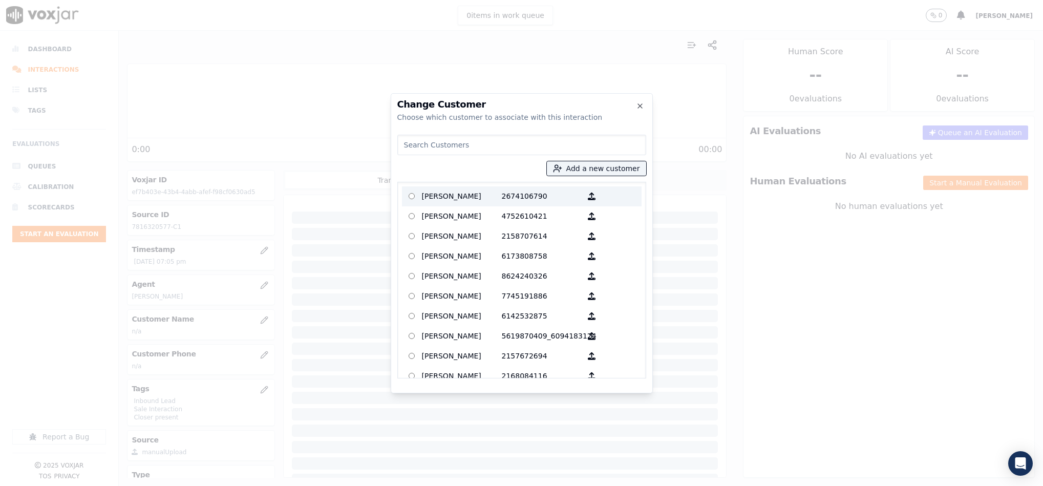
type input "MANH HUYNH"
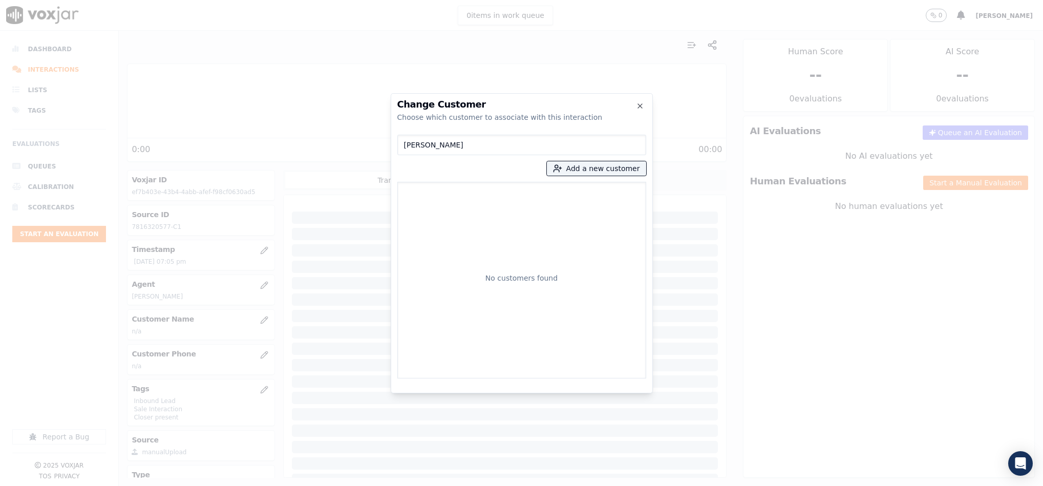
drag, startPoint x: 468, startPoint y: 148, endPoint x: 337, endPoint y: 136, distance: 131.2
click at [337, 486] on div "Change Customer Choose which customer to associate with this interaction MANH H…" at bounding box center [521, 486] width 1043 height 0
click at [595, 166] on button "Add a new customer" at bounding box center [596, 168] width 99 height 14
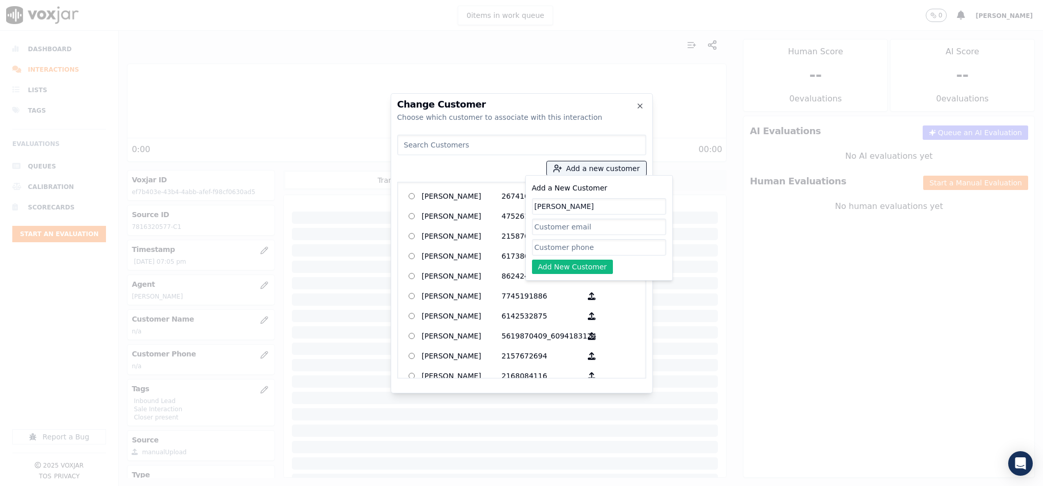
type input "MANH HUYNH"
click at [542, 245] on input "Add a New Customer" at bounding box center [599, 247] width 134 height 16
paste input "7816320577"
type input "7816320577"
click at [551, 266] on button "Add New Customer" at bounding box center [572, 267] width 81 height 14
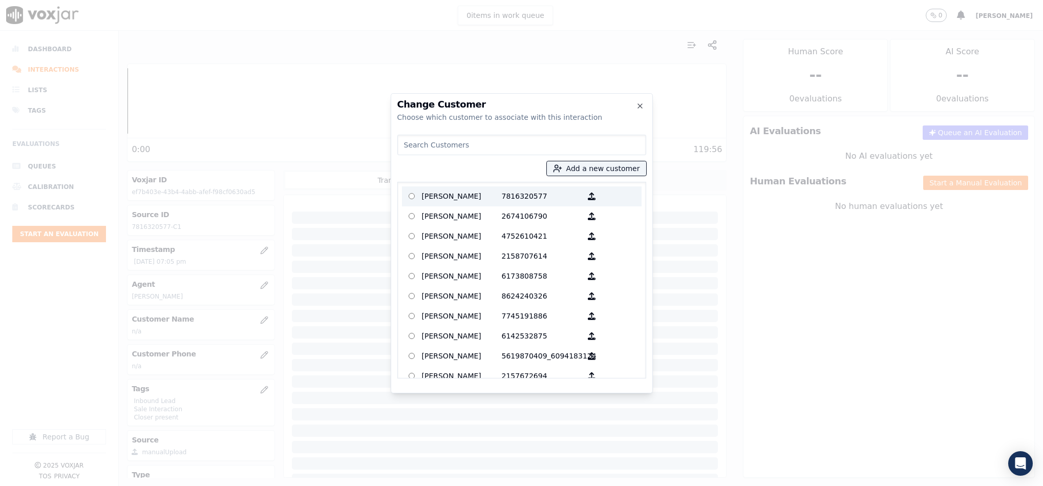
click at [462, 197] on p "MANH HUYNH" at bounding box center [462, 197] width 80 height 16
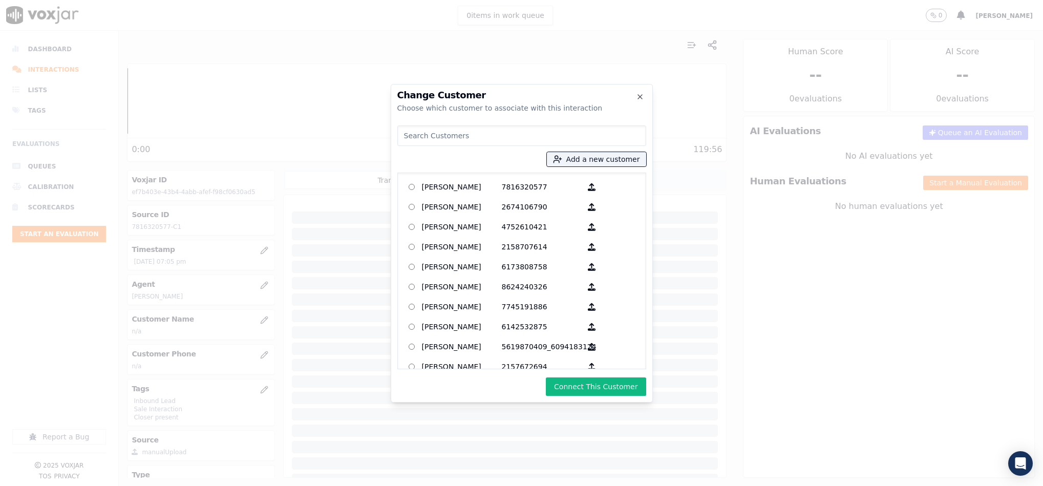
click at [568, 376] on div "Change Customer Choose which customer to associate with this interaction Add a …" at bounding box center [522, 243] width 262 height 319
click at [562, 380] on button "Connect This Customer" at bounding box center [596, 387] width 100 height 18
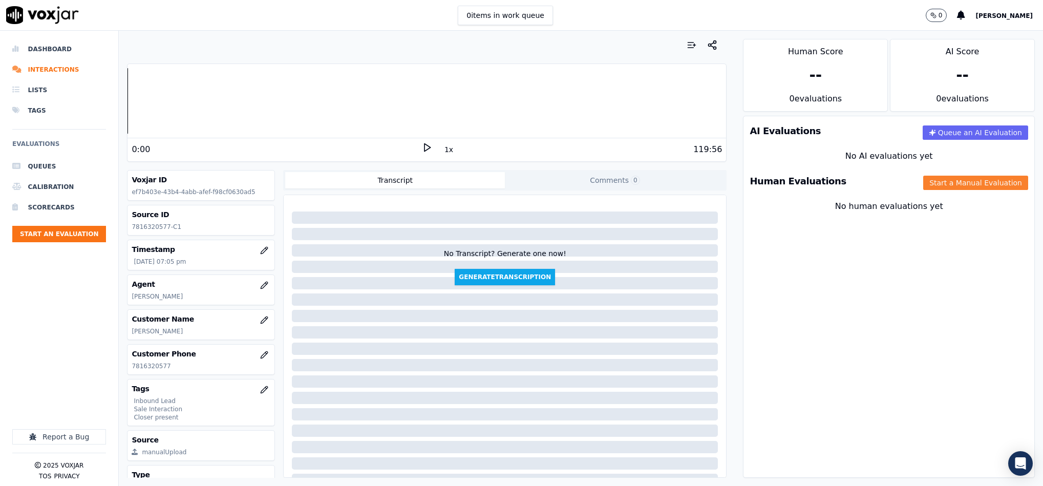
click at [924, 178] on button "Start a Manual Evaluation" at bounding box center [976, 183] width 105 height 14
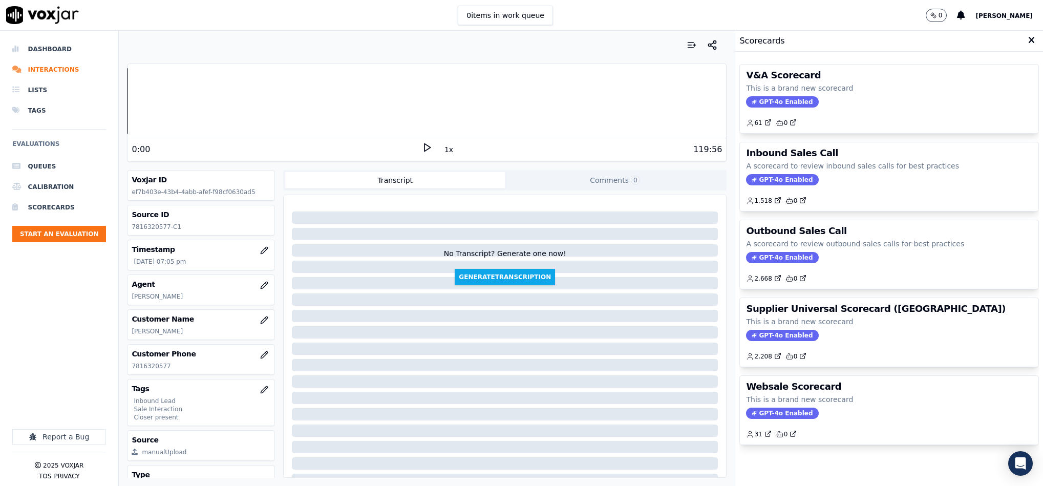
click at [793, 178] on span "GPT-4o Enabled" at bounding box center [782, 179] width 72 height 11
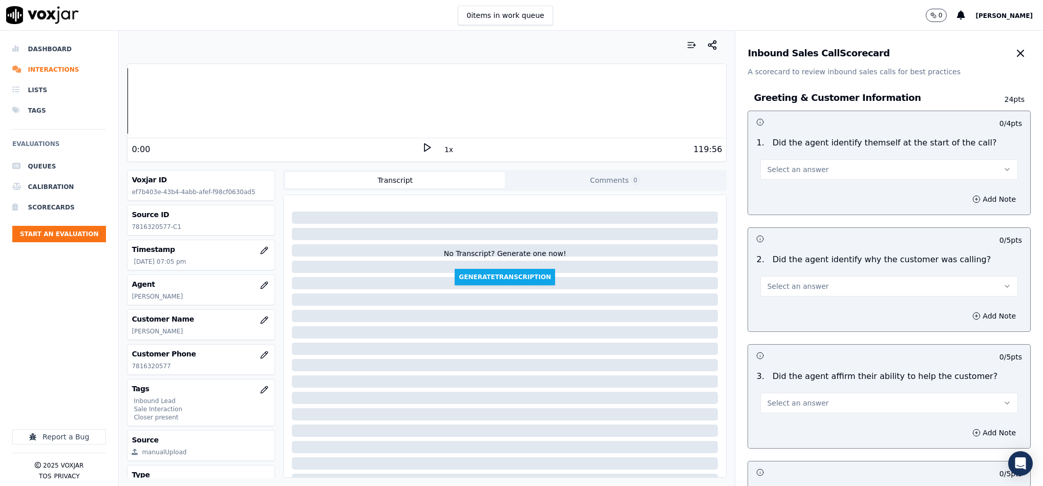
click at [809, 164] on button "Select an answer" at bounding box center [890, 169] width 258 height 20
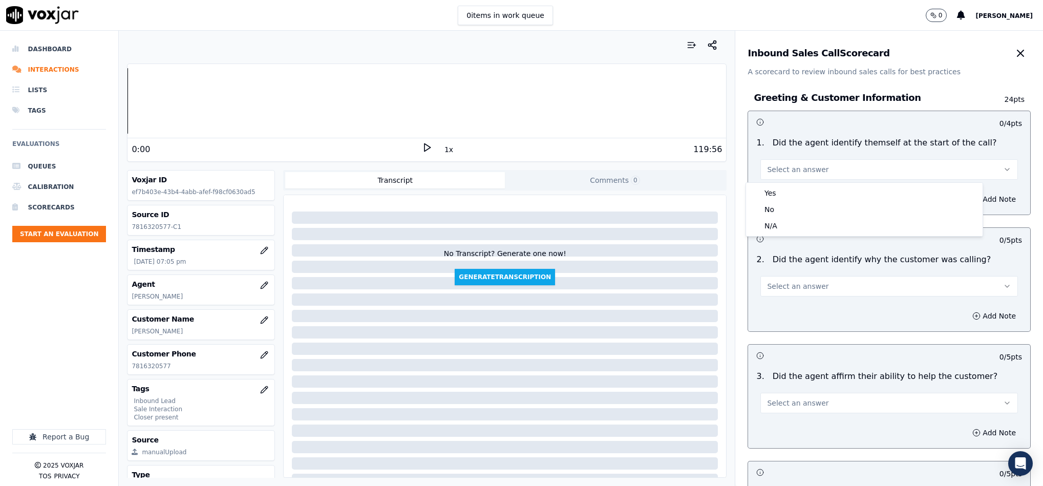
click at [798, 186] on div "Yes" at bounding box center [864, 193] width 233 height 16
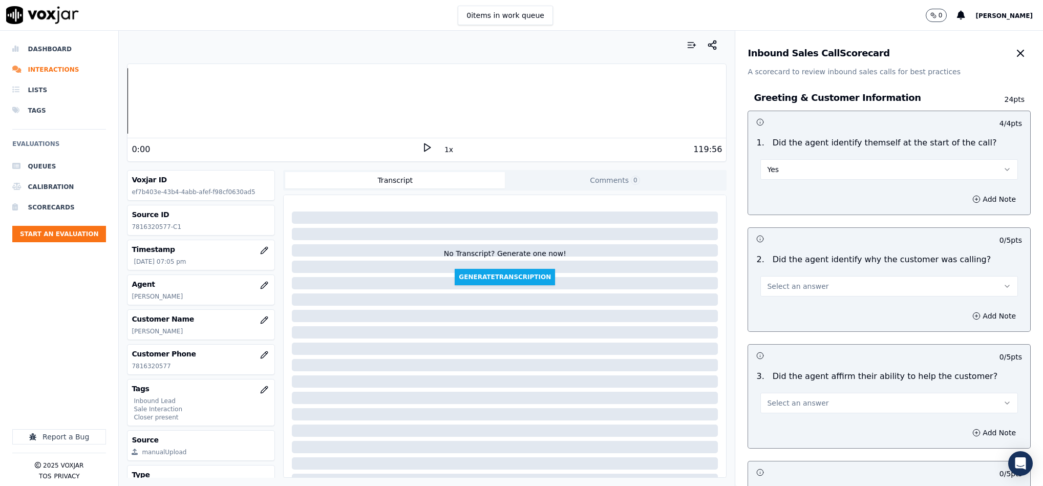
click at [795, 290] on span "Select an answer" at bounding box center [797, 286] width 61 height 10
click at [791, 312] on div "Yes" at bounding box center [864, 310] width 233 height 16
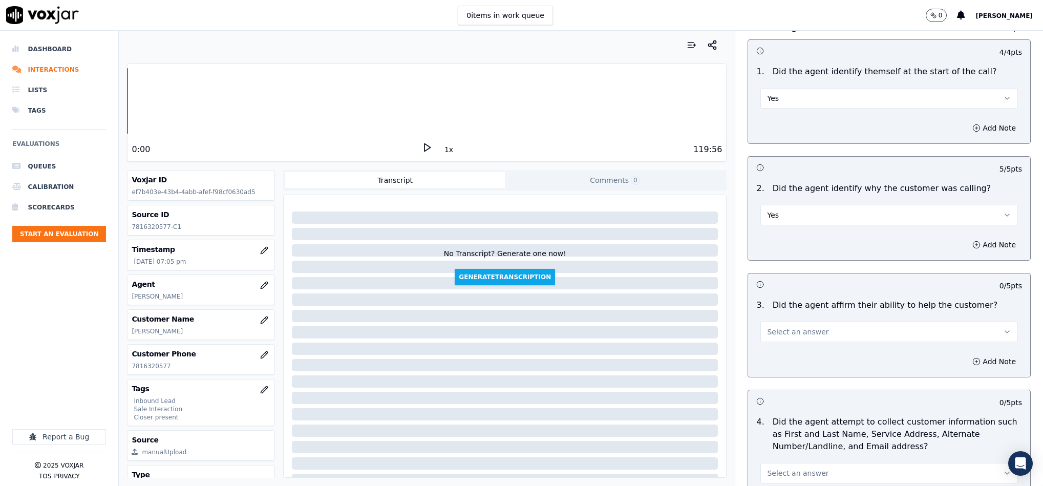
scroll to position [154, 0]
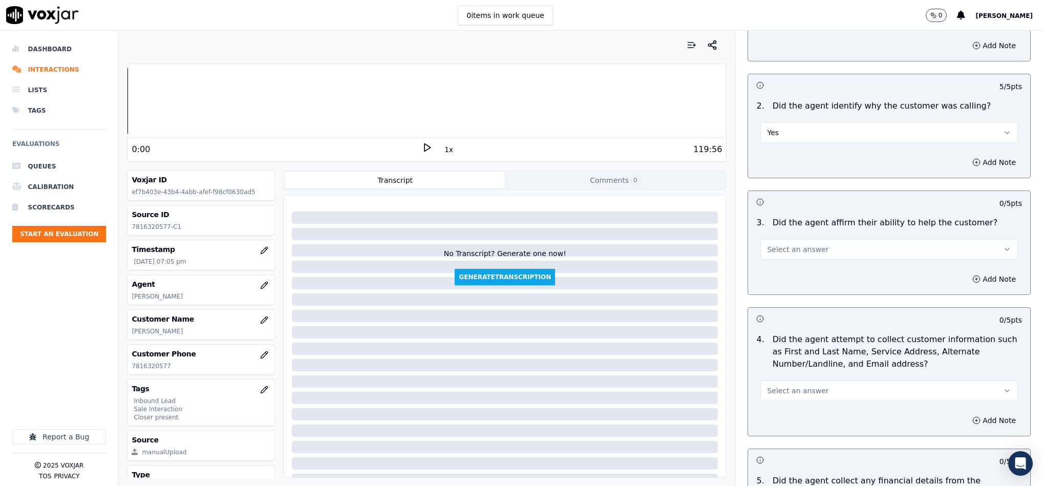
click at [821, 248] on button "Select an answer" at bounding box center [890, 249] width 258 height 20
click at [807, 277] on div "Yes" at bounding box center [864, 274] width 233 height 16
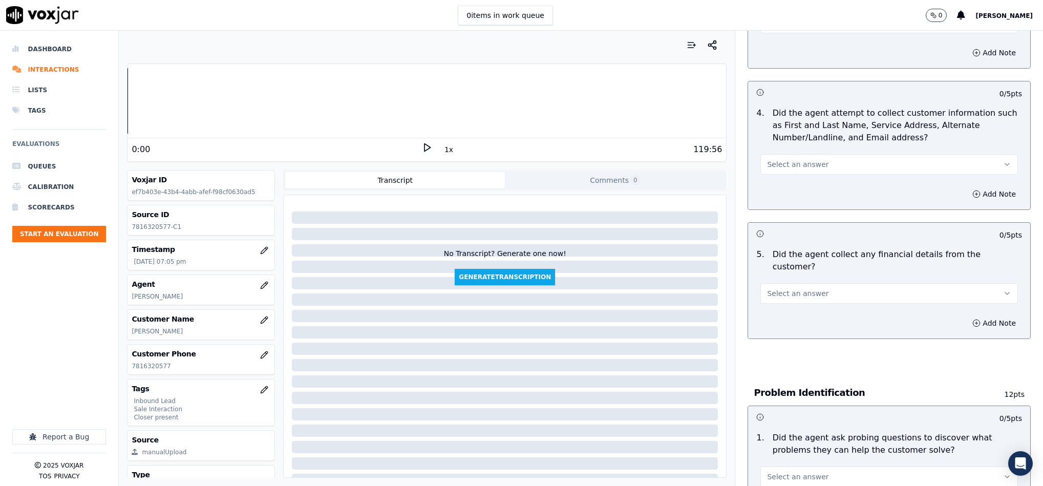
scroll to position [384, 0]
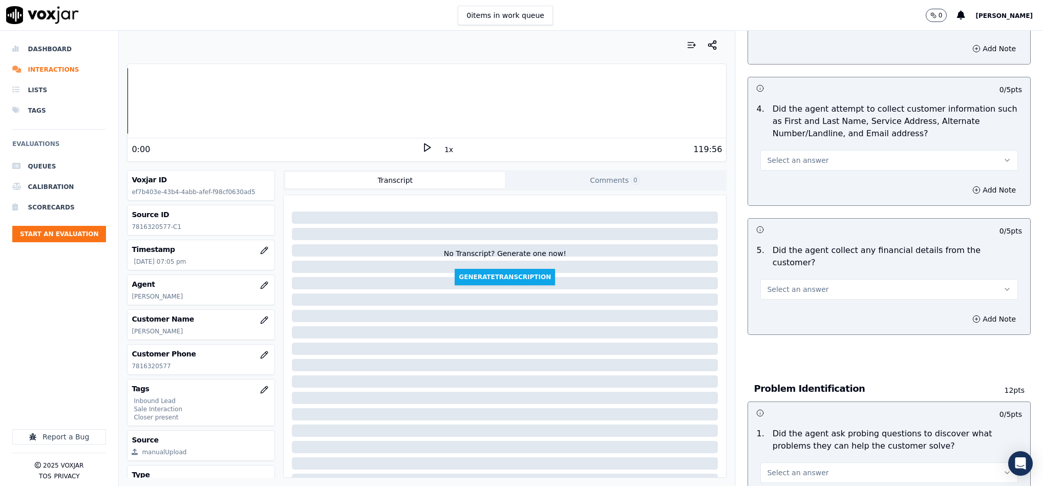
click at [792, 159] on span "Select an answer" at bounding box center [797, 160] width 61 height 10
click at [783, 184] on div "Yes" at bounding box center [864, 185] width 233 height 16
click at [806, 281] on button "Select an answer" at bounding box center [890, 289] width 258 height 20
click at [784, 328] on div "N/A" at bounding box center [864, 335] width 233 height 16
click at [783, 279] on button "N/A" at bounding box center [890, 289] width 258 height 20
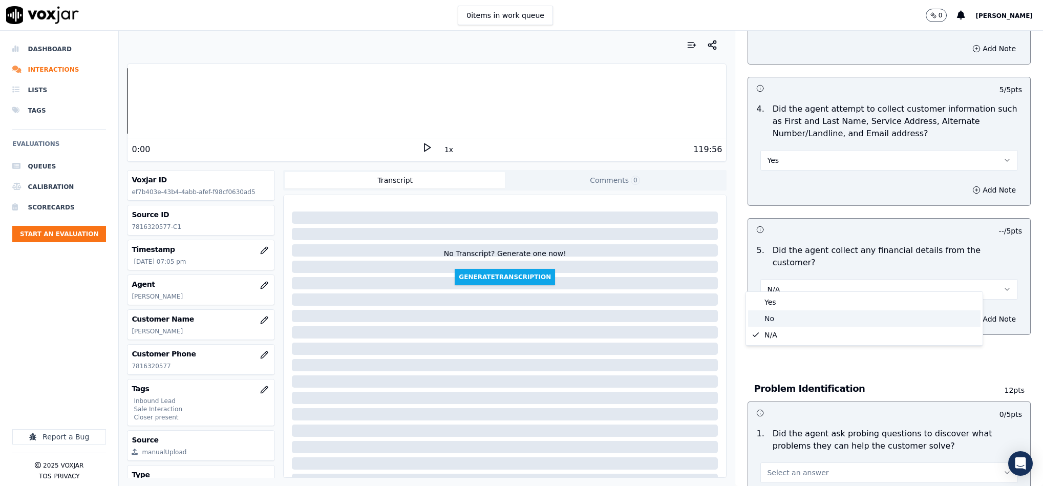
click at [773, 313] on div "No" at bounding box center [864, 318] width 233 height 16
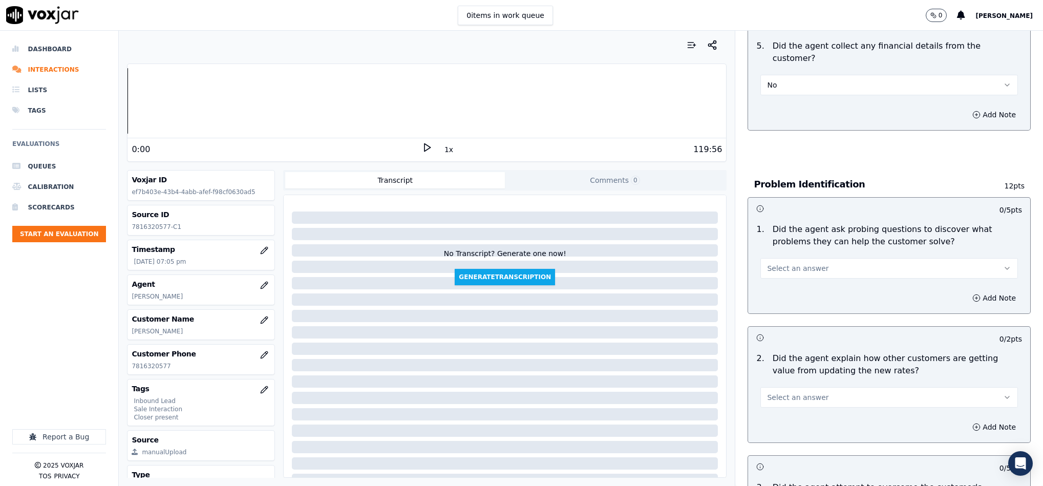
scroll to position [615, 0]
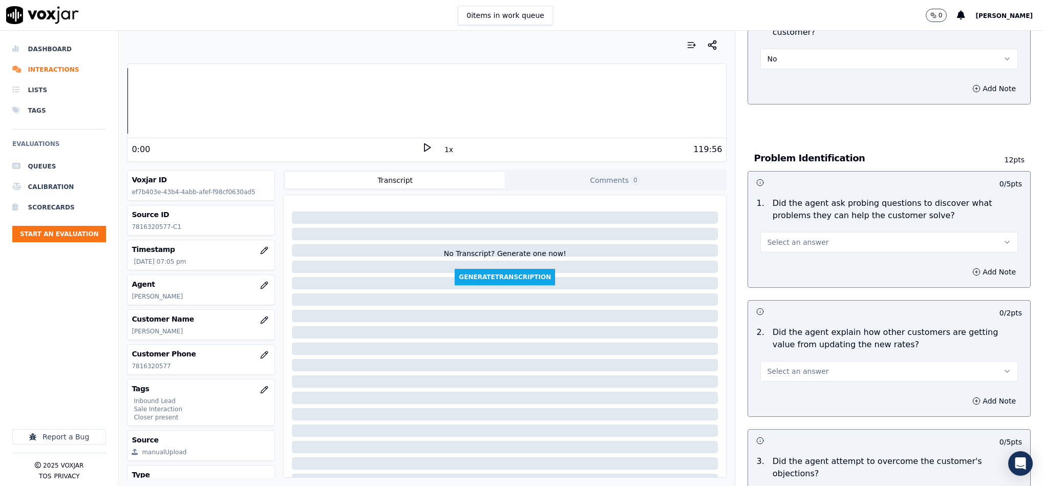
click at [806, 232] on button "Select an answer" at bounding box center [890, 242] width 258 height 20
click at [791, 262] on div "Yes" at bounding box center [864, 255] width 233 height 16
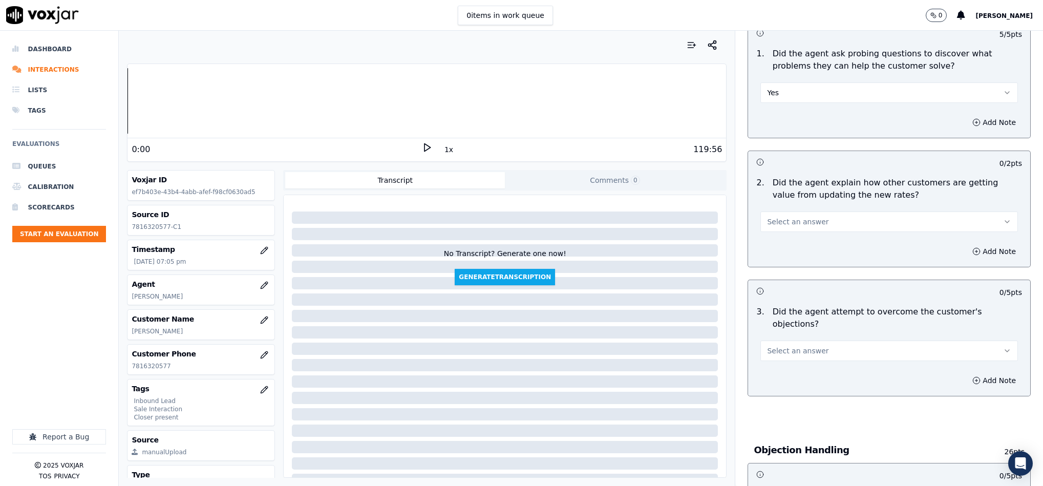
scroll to position [768, 0]
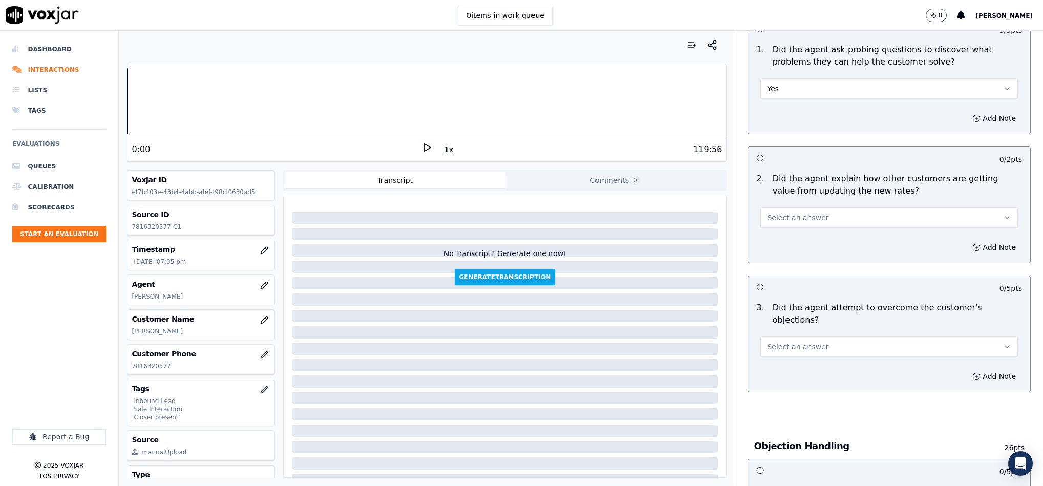
click at [791, 215] on button "Select an answer" at bounding box center [890, 217] width 258 height 20
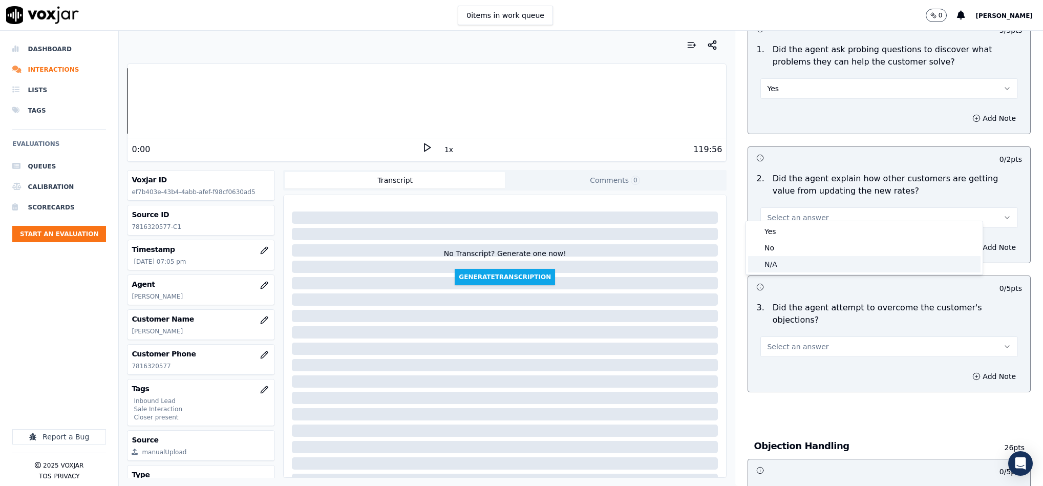
click at [784, 260] on div "N/A" at bounding box center [864, 264] width 233 height 16
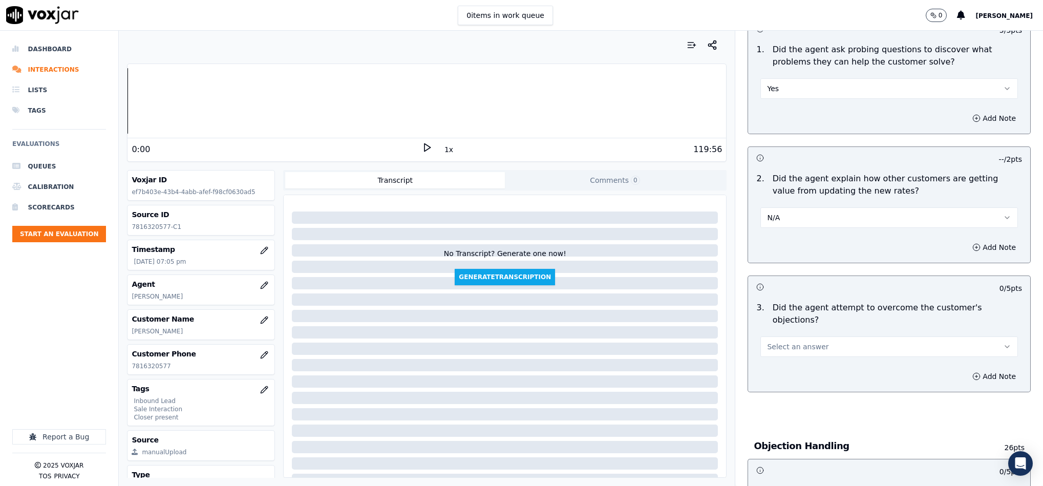
click at [781, 342] on span "Select an answer" at bounding box center [797, 347] width 61 height 10
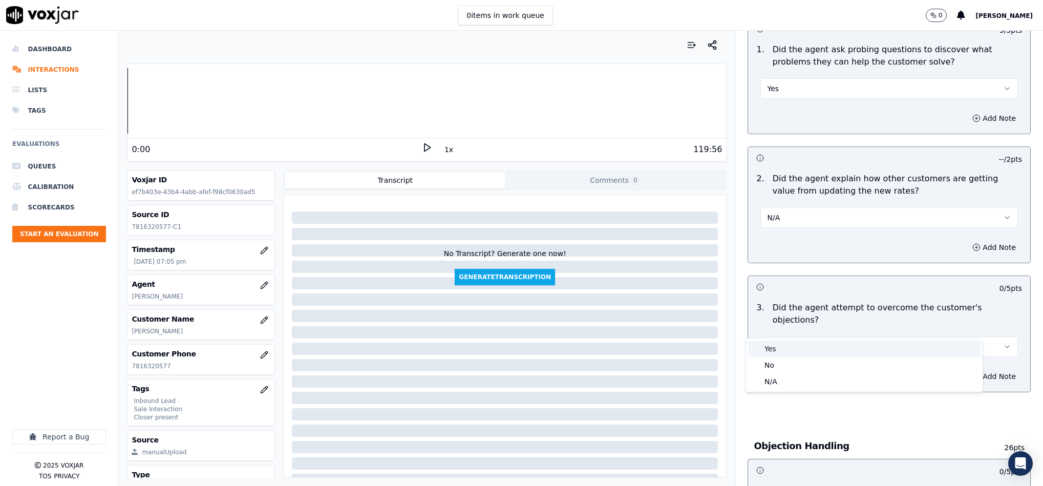
click at [775, 349] on div "Yes" at bounding box center [864, 349] width 233 height 16
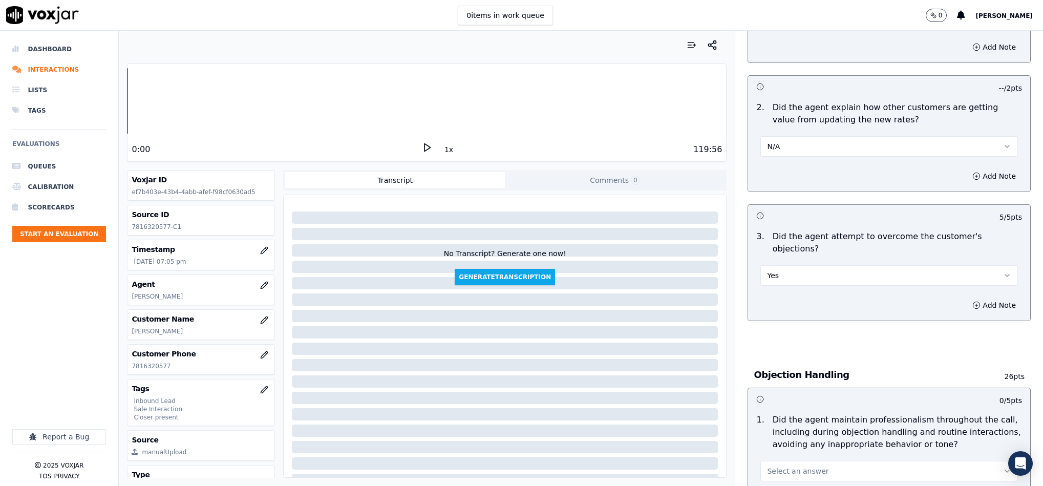
scroll to position [999, 0]
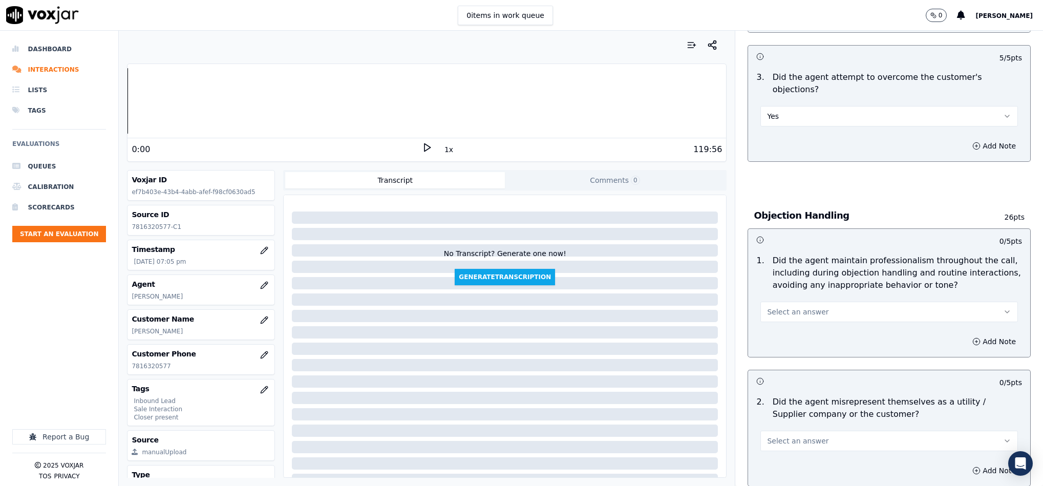
click at [781, 307] on span "Select an answer" at bounding box center [797, 312] width 61 height 10
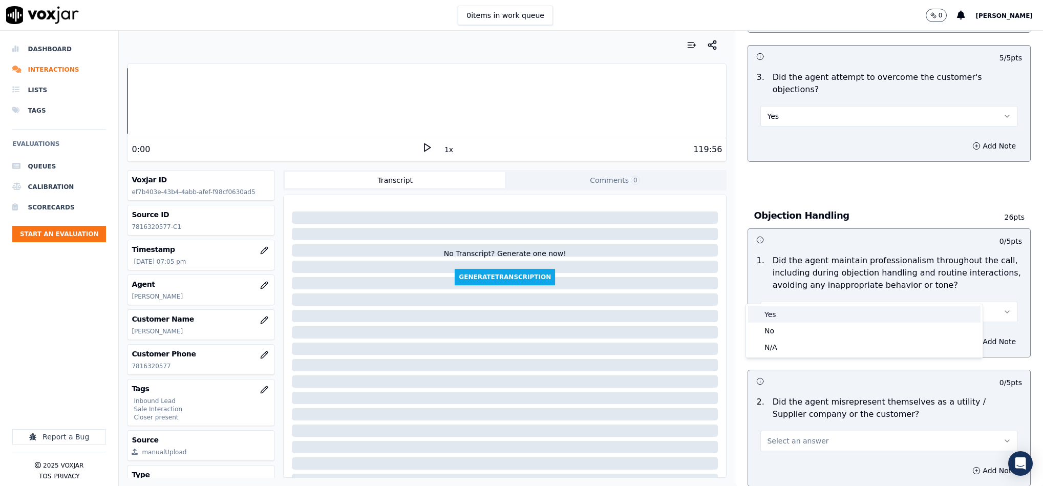
click at [775, 310] on div "Yes" at bounding box center [864, 314] width 233 height 16
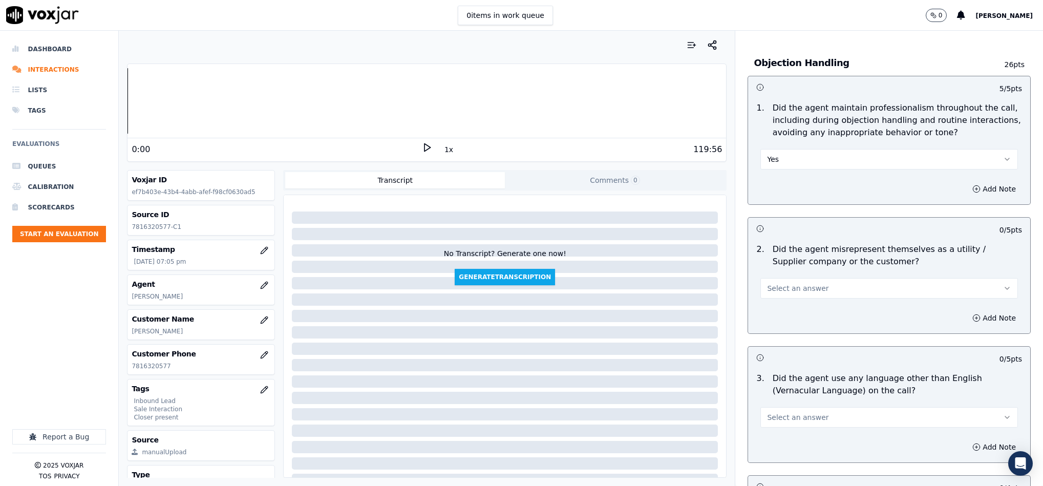
scroll to position [1153, 0]
click at [793, 282] on span "Select an answer" at bounding box center [797, 287] width 61 height 10
click at [779, 306] on div "No" at bounding box center [864, 306] width 233 height 16
click at [783, 277] on button "No" at bounding box center [890, 287] width 258 height 20
click at [768, 326] on div "N/A" at bounding box center [864, 323] width 233 height 16
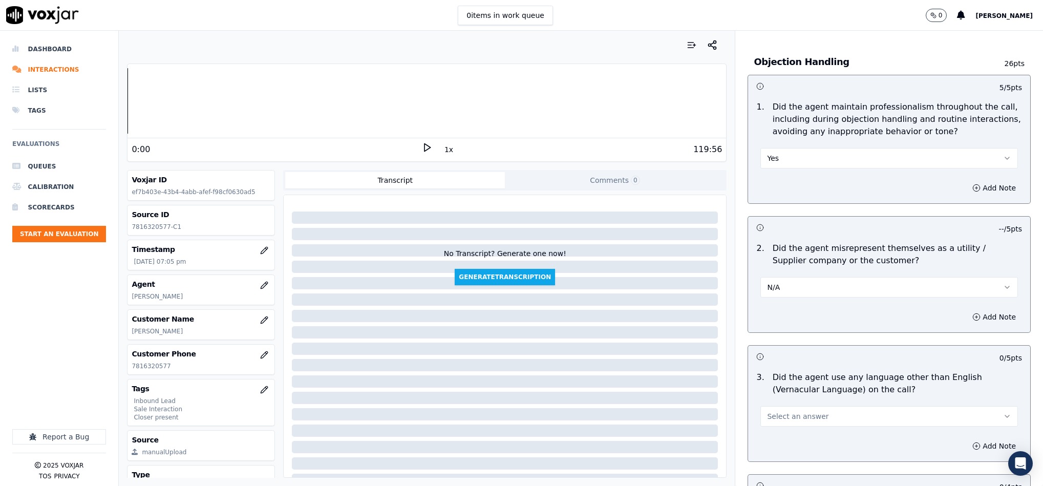
click at [784, 277] on button "N/A" at bounding box center [890, 287] width 258 height 20
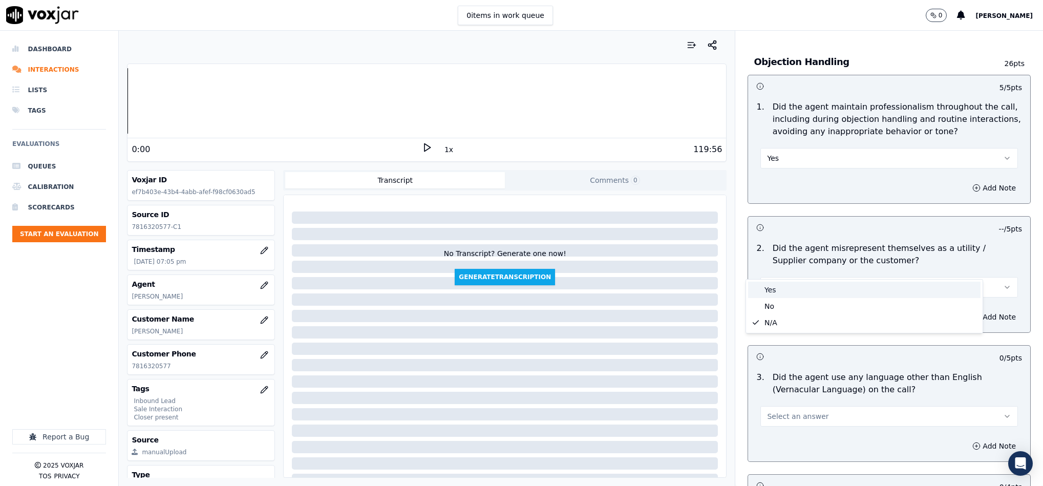
click at [782, 295] on div "Yes" at bounding box center [864, 290] width 233 height 16
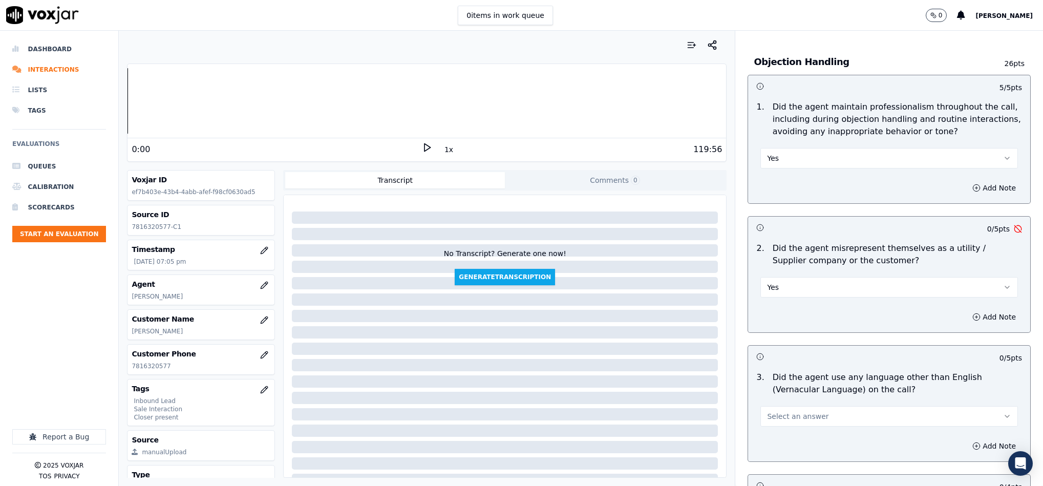
click at [775, 277] on button "Yes" at bounding box center [890, 287] width 258 height 20
click at [779, 307] on div "No" at bounding box center [864, 306] width 233 height 16
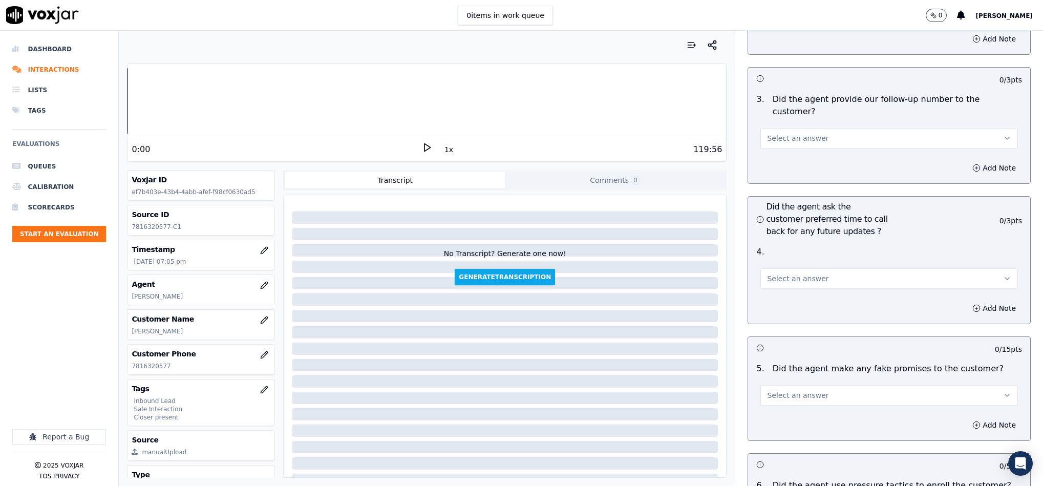
scroll to position [2330, 0]
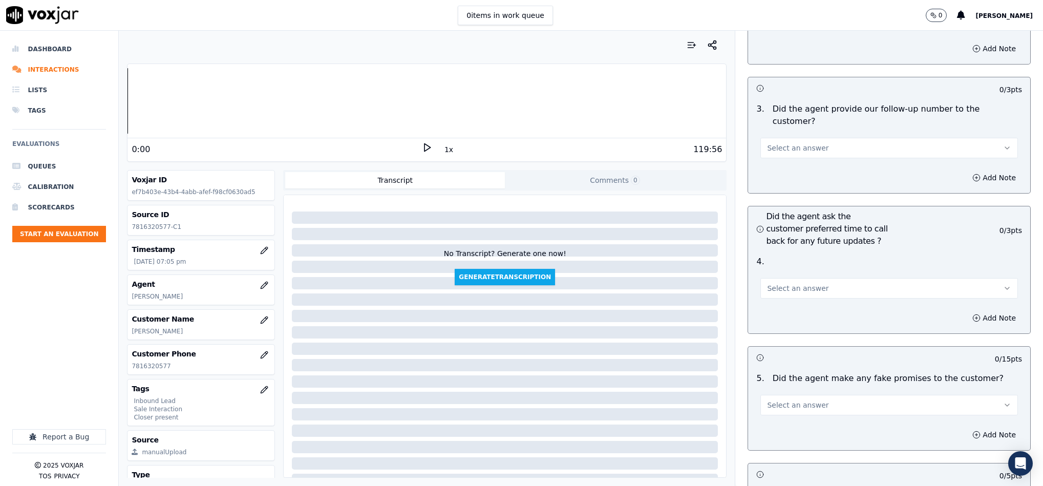
click at [834, 138] on button "Select an answer" at bounding box center [890, 148] width 258 height 20
drag, startPoint x: 813, startPoint y: 134, endPoint x: 810, endPoint y: 146, distance: 12.8
click at [812, 137] on div "Yes" at bounding box center [864, 142] width 233 height 16
click at [802, 278] on button "Select an answer" at bounding box center [890, 288] width 258 height 20
click at [790, 309] on div "N/A" at bounding box center [864, 315] width 233 height 16
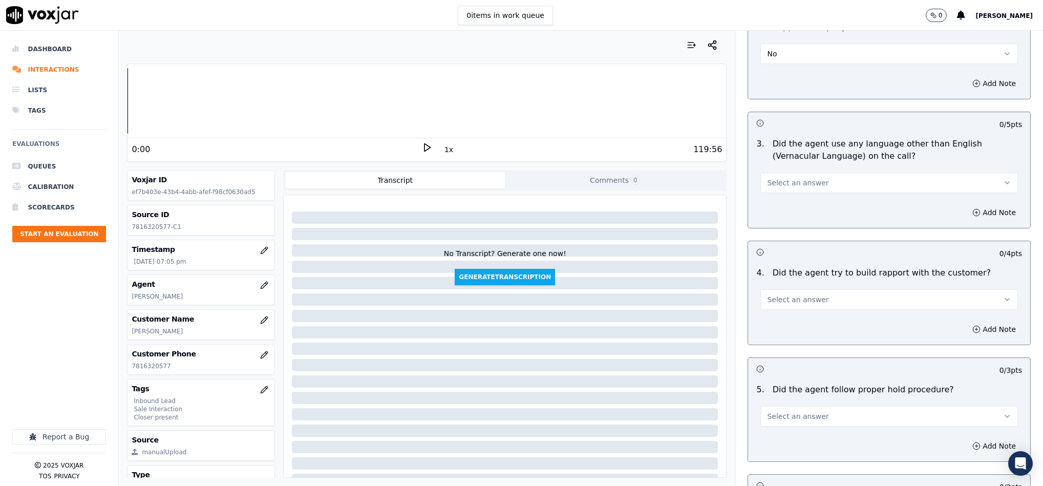
scroll to position [1383, 0]
click at [803, 181] on span "Select an answer" at bounding box center [797, 186] width 61 height 10
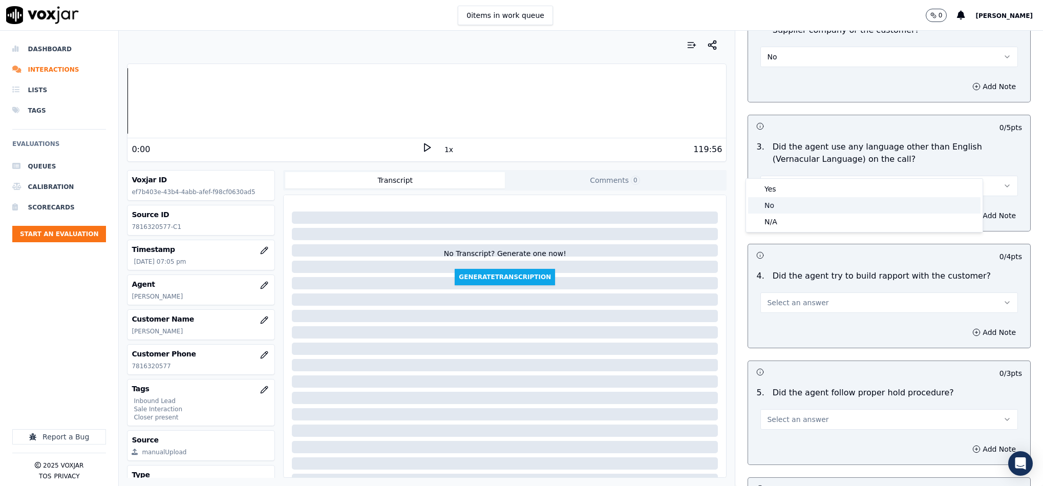
click at [776, 211] on div "No" at bounding box center [864, 205] width 233 height 16
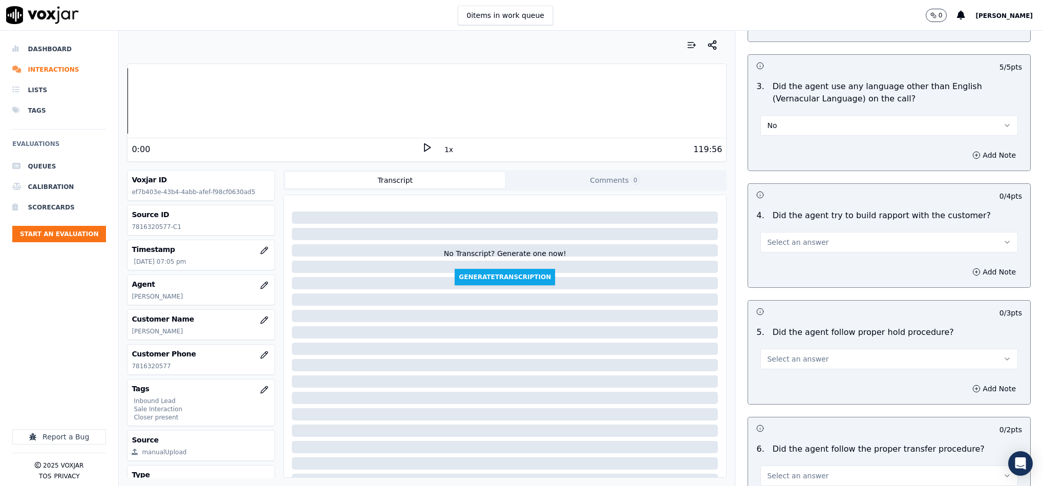
scroll to position [1537, 0]
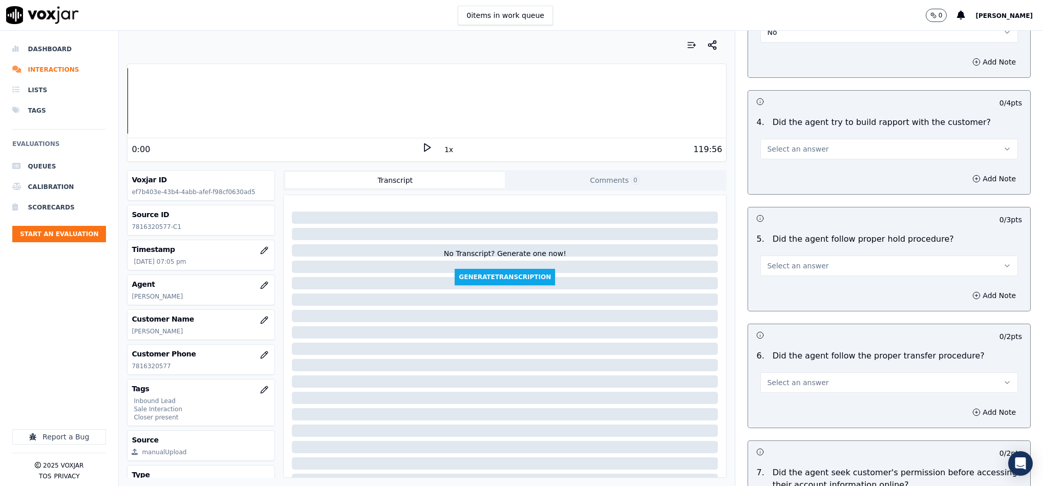
click at [794, 144] on span "Select an answer" at bounding box center [797, 149] width 61 height 10
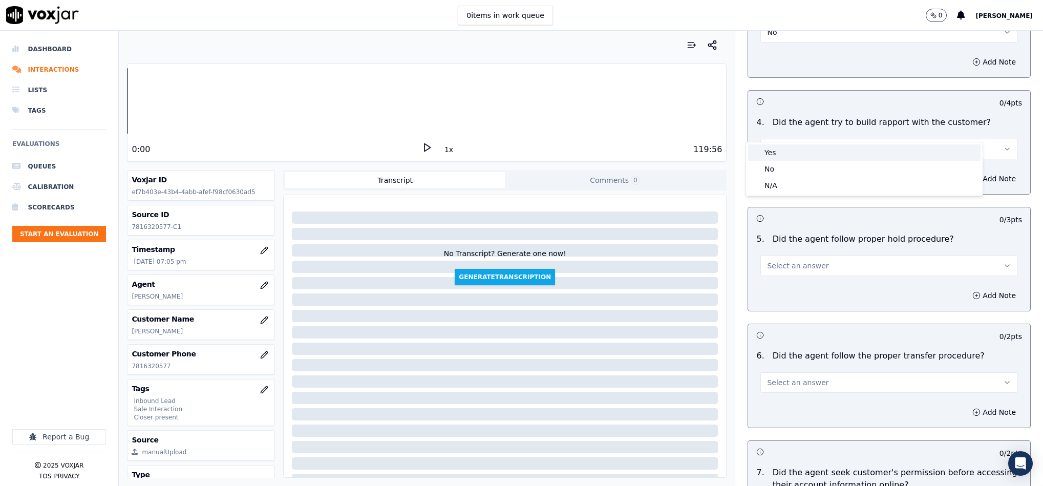
click at [779, 149] on div "Yes" at bounding box center [864, 152] width 233 height 16
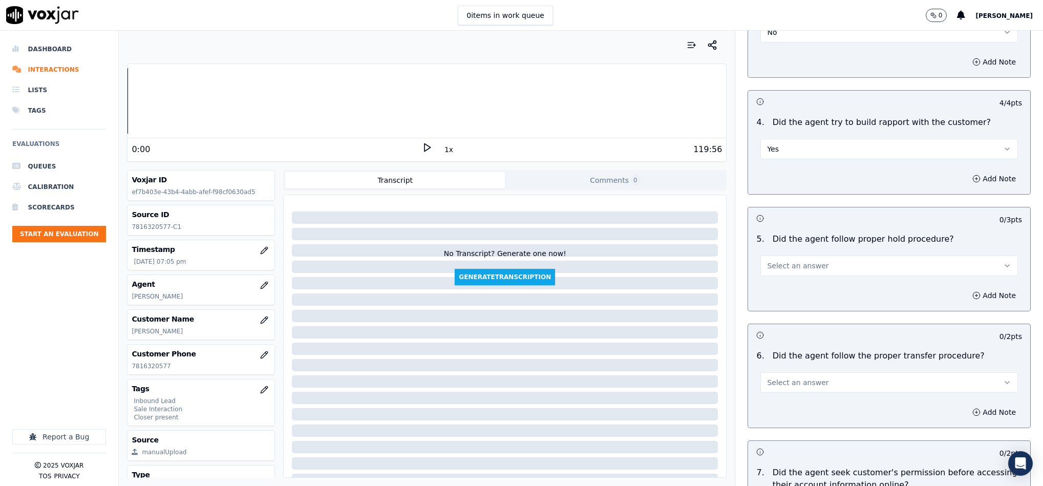
click at [788, 261] on span "Select an answer" at bounding box center [797, 266] width 61 height 10
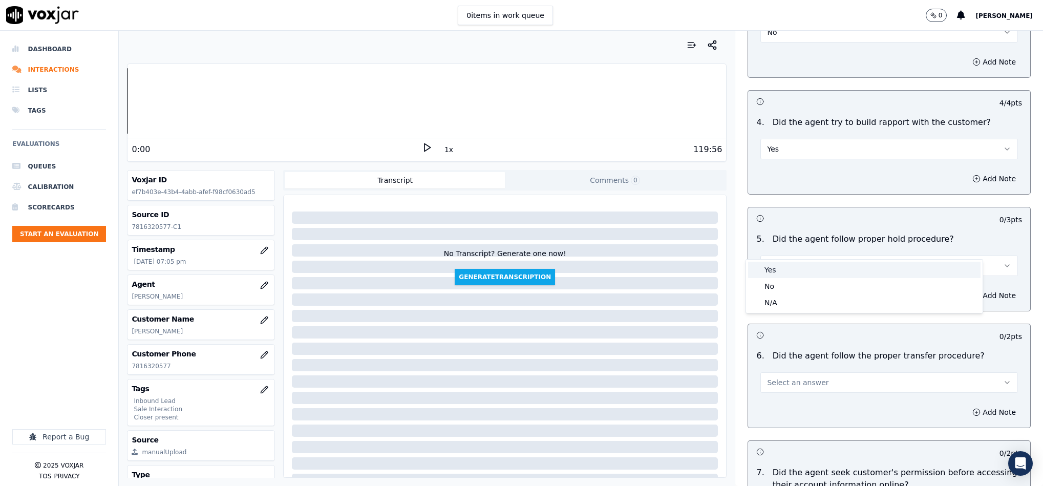
click at [778, 267] on div "Yes" at bounding box center [864, 270] width 233 height 16
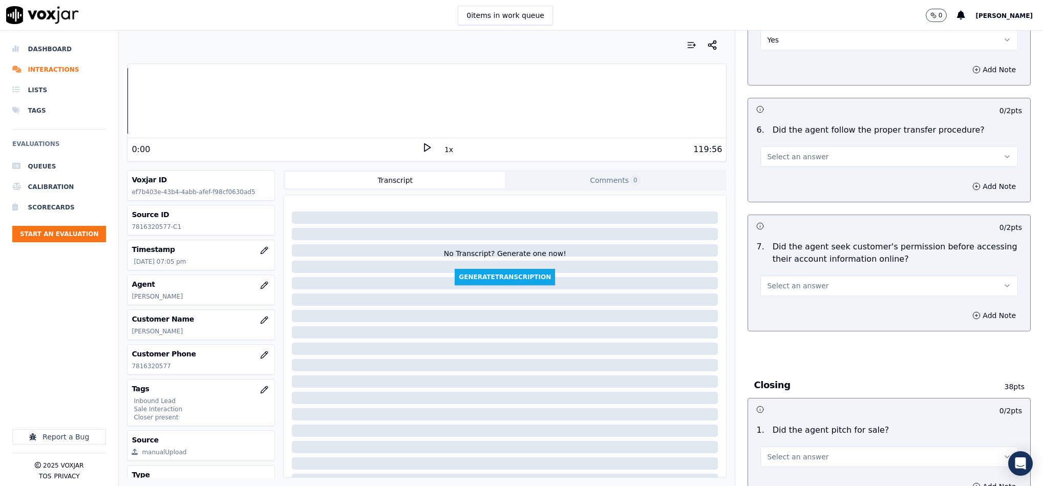
scroll to position [1767, 0]
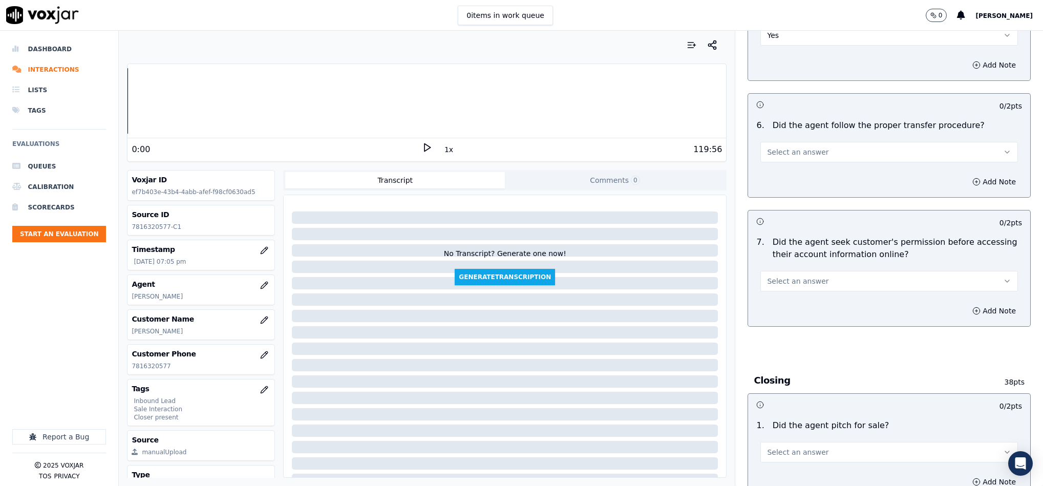
click at [778, 143] on button "Select an answer" at bounding box center [890, 152] width 258 height 20
click at [775, 174] on div "No" at bounding box center [864, 173] width 233 height 16
click at [967, 175] on button "Add Note" at bounding box center [995, 182] width 56 height 14
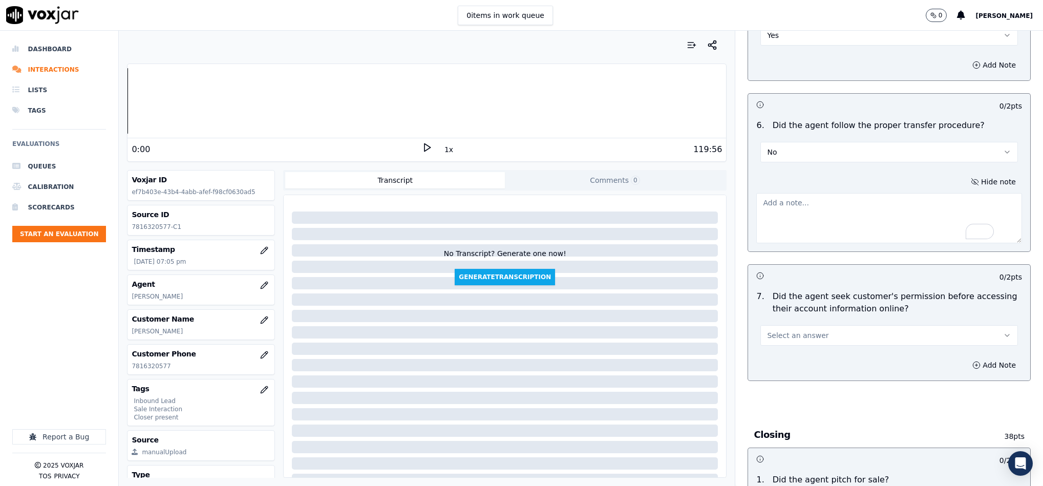
paste textarea "@1:07 :44 - "The call was transferred to Closer: Allen without informing the cu…"
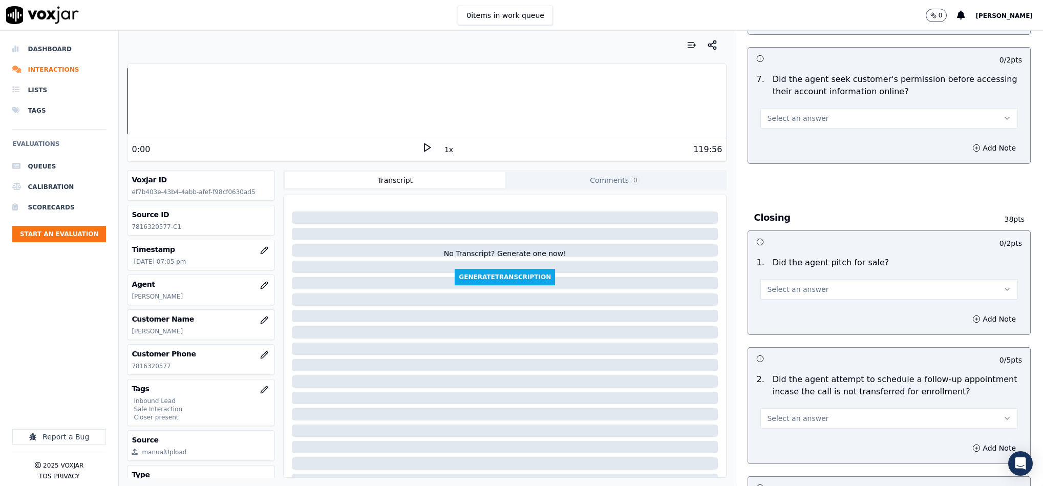
scroll to position [1998, 0]
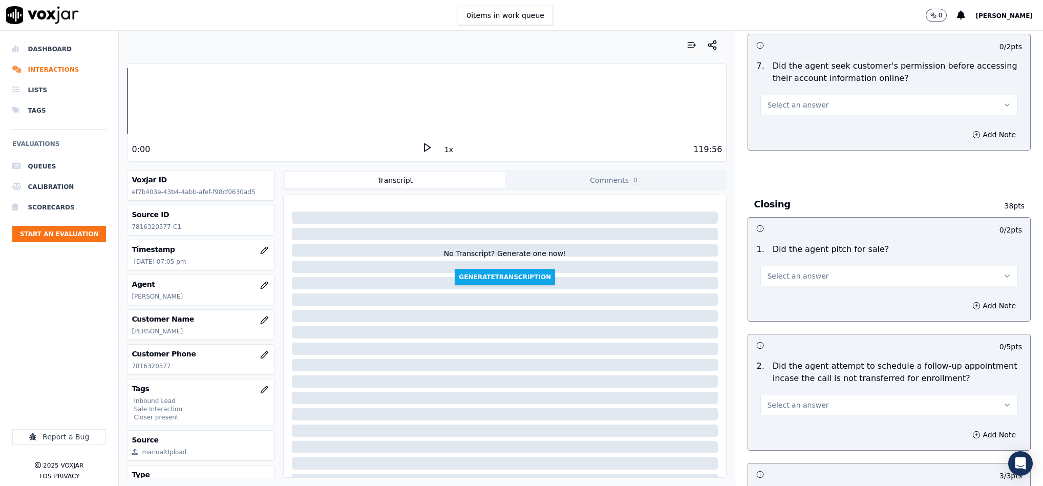
type textarea "@1:07 :44 - "The call was transferred to Closer: Allen without informing the cu…"
click at [812, 95] on button "Select an answer" at bounding box center [890, 105] width 258 height 20
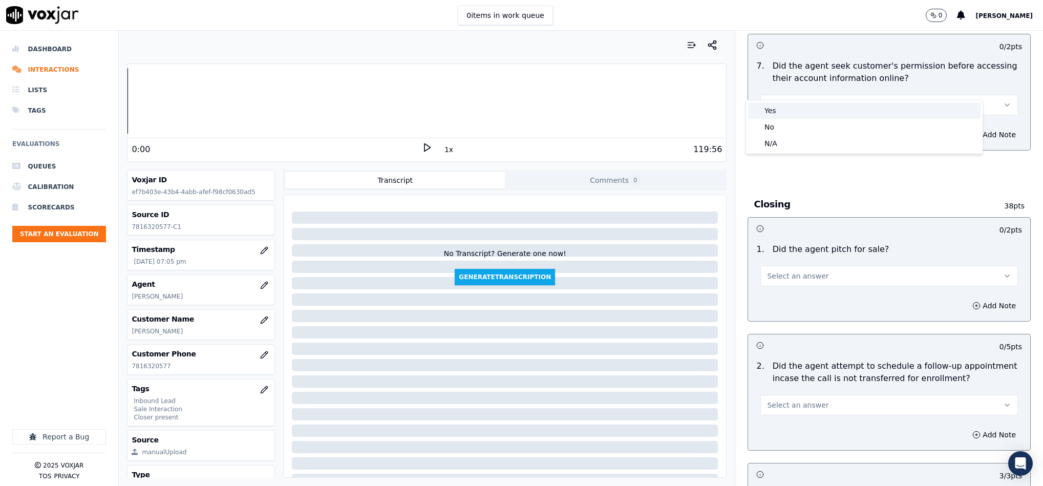
click at [791, 110] on div "Yes" at bounding box center [864, 110] width 233 height 16
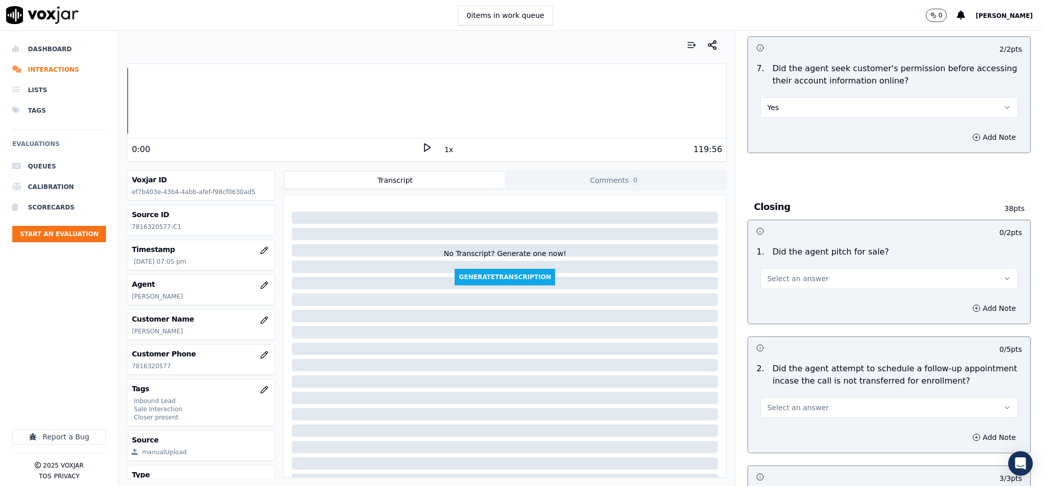
scroll to position [2075, 0]
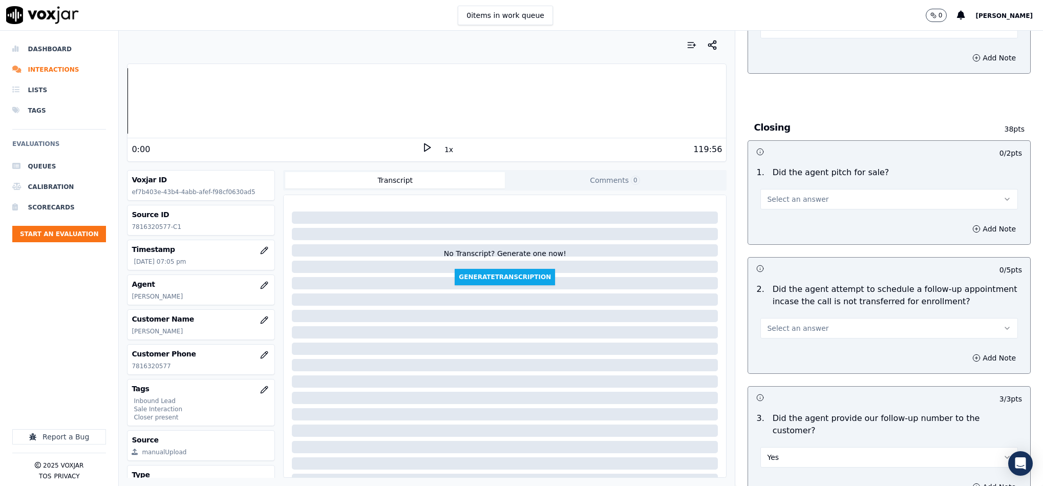
click at [829, 189] on button "Select an answer" at bounding box center [890, 199] width 258 height 20
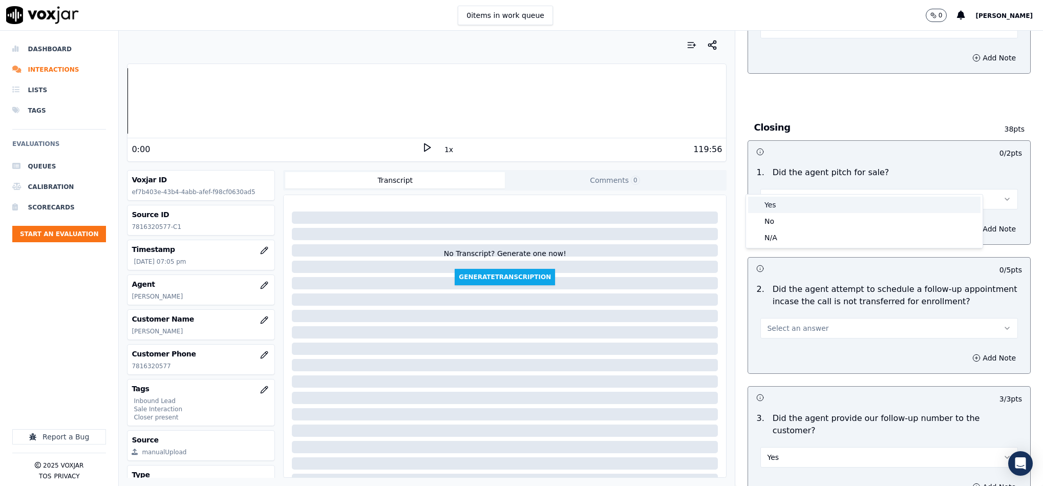
click at [808, 198] on div "Yes" at bounding box center [864, 205] width 233 height 16
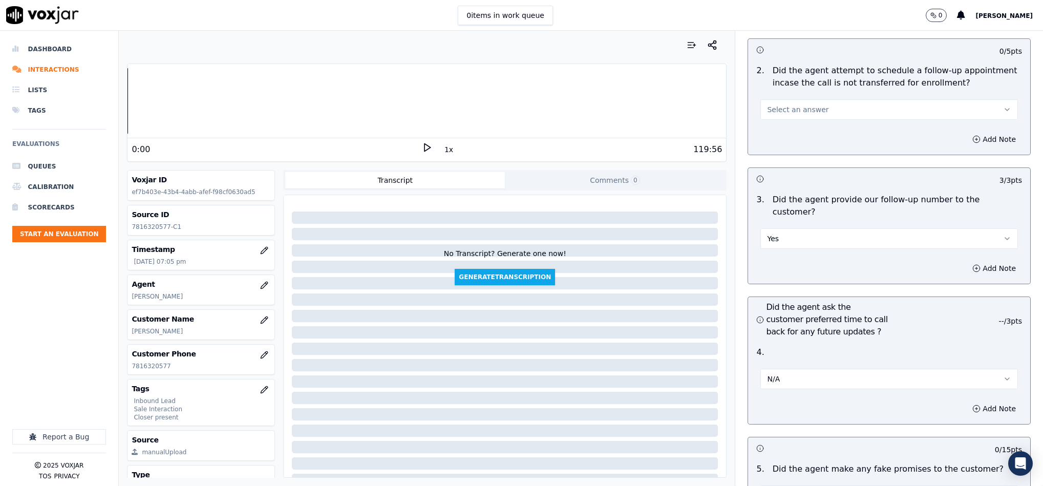
scroll to position [2305, 0]
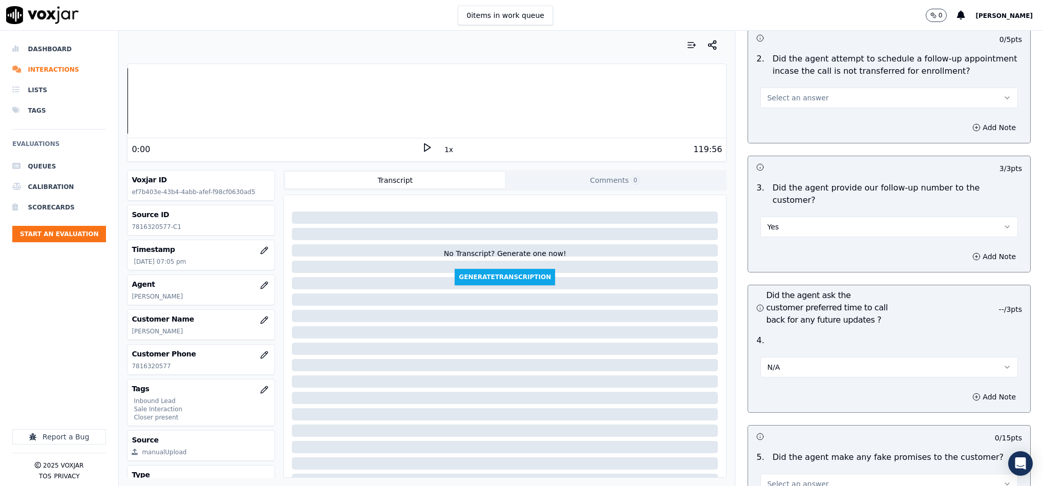
click at [794, 93] on span "Select an answer" at bounding box center [797, 98] width 61 height 10
click at [780, 131] on div "N/A" at bounding box center [864, 137] width 233 height 16
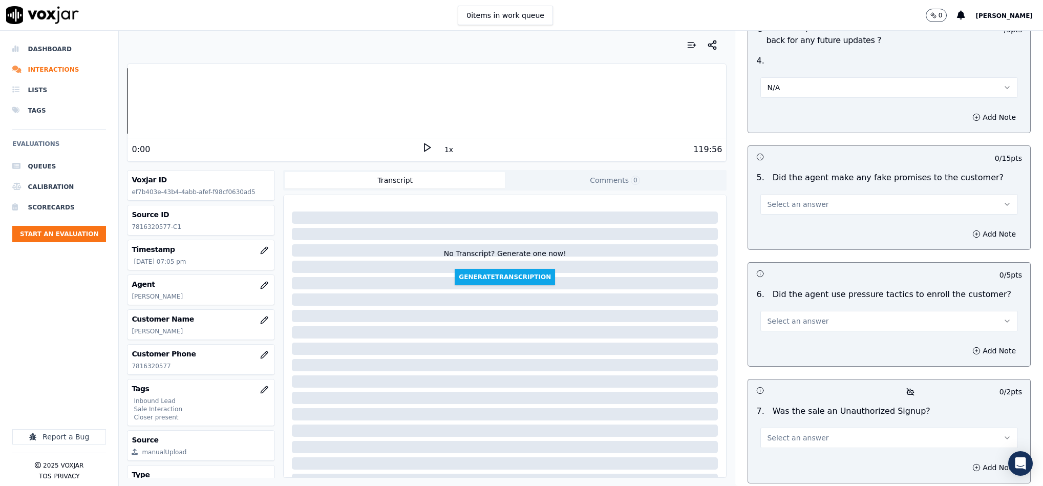
scroll to position [2612, 0]
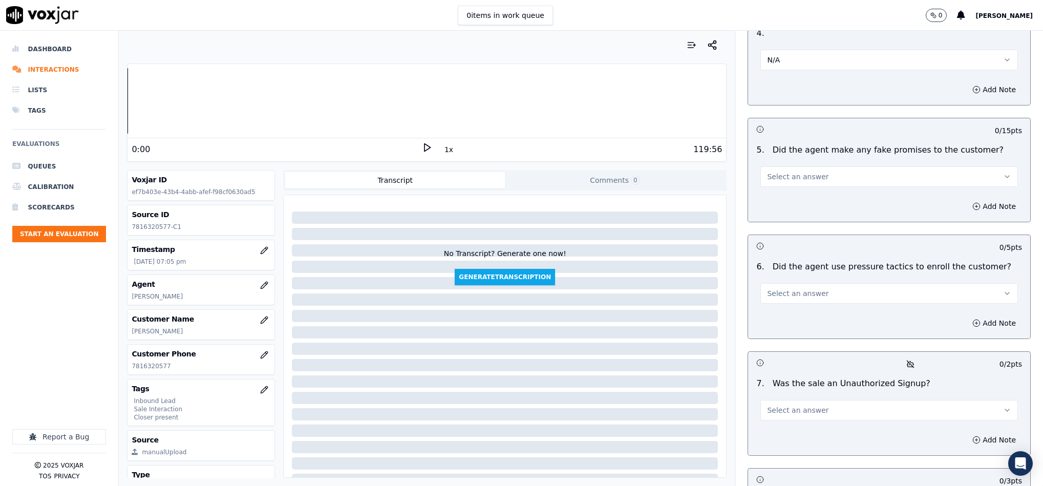
click at [803, 172] on span "Select an answer" at bounding box center [797, 177] width 61 height 10
click at [786, 186] on div "No" at bounding box center [864, 188] width 233 height 16
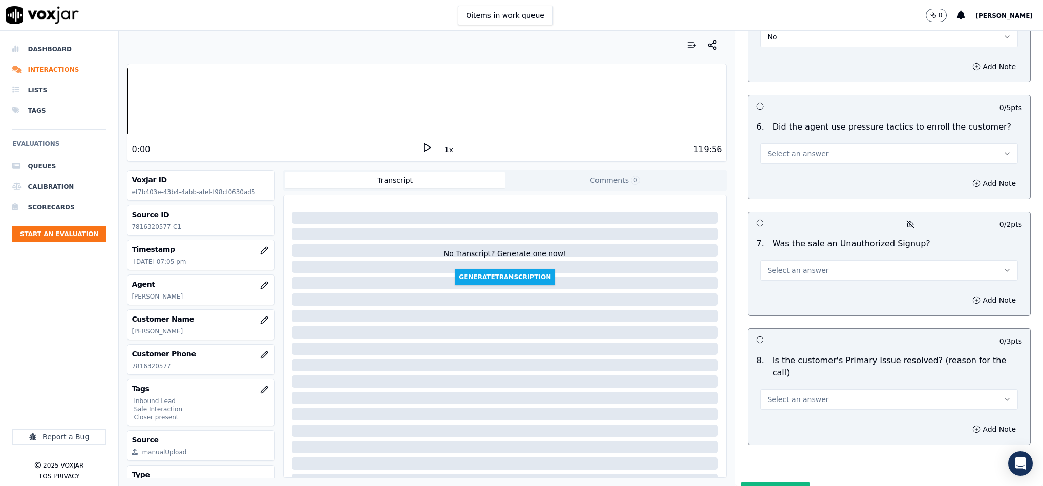
scroll to position [2766, 0]
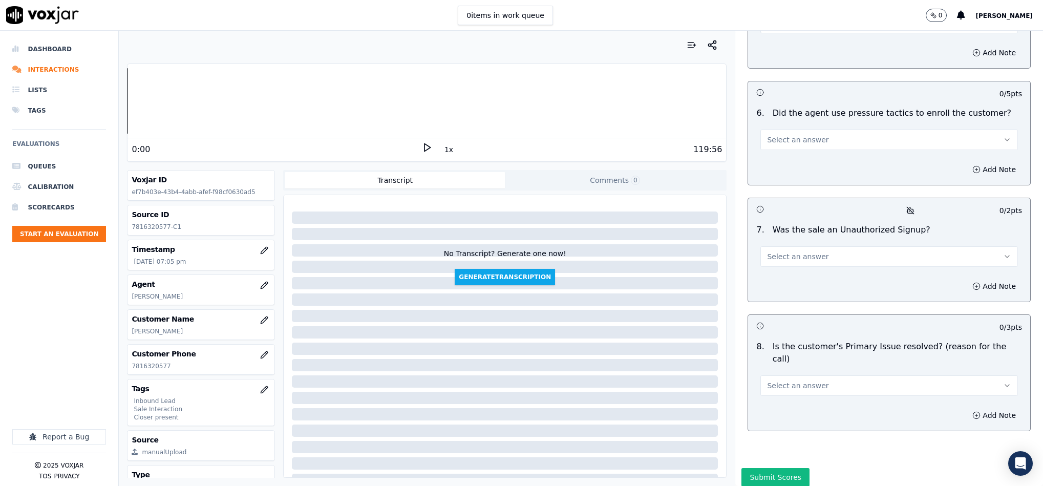
click at [845, 130] on button "Select an answer" at bounding box center [890, 140] width 258 height 20
click at [806, 152] on div "No" at bounding box center [864, 152] width 233 height 16
click at [814, 244] on button "Select an answer" at bounding box center [890, 254] width 258 height 20
click at [793, 281] on div "N/A" at bounding box center [864, 283] width 233 height 16
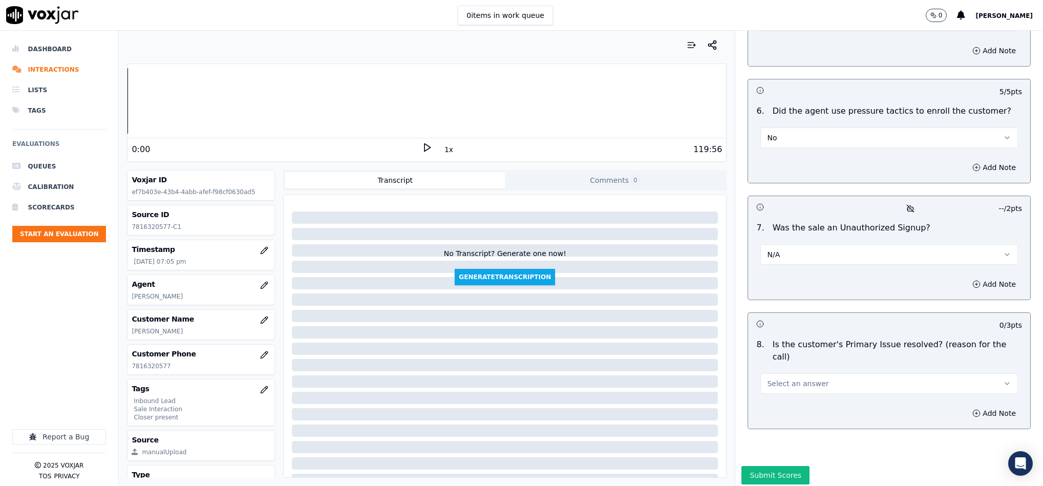
click at [786, 244] on button "N/A" at bounding box center [890, 254] width 258 height 20
click at [783, 259] on div "No" at bounding box center [864, 267] width 233 height 16
click at [790, 379] on span "Select an answer" at bounding box center [797, 384] width 61 height 10
click at [778, 372] on div "Yes" at bounding box center [864, 368] width 233 height 16
click at [767, 466] on button "Submit Scores" at bounding box center [776, 475] width 68 height 18
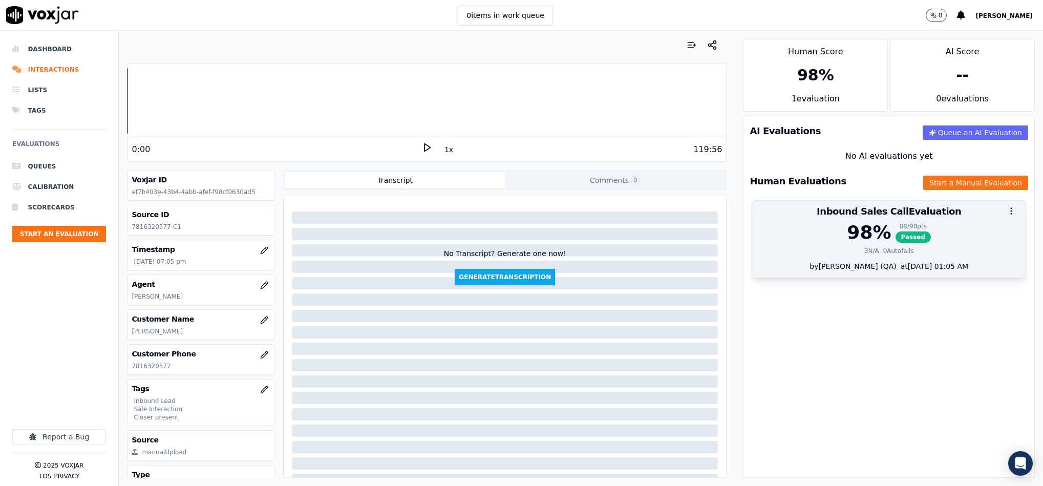
click at [890, 253] on div "3 N/A 0 Autofails" at bounding box center [889, 251] width 261 height 8
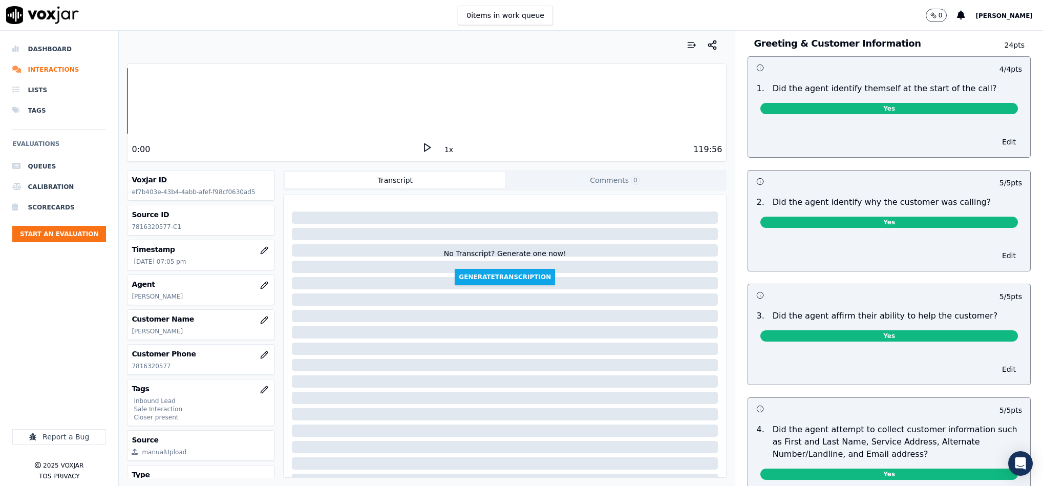
scroll to position [0, 0]
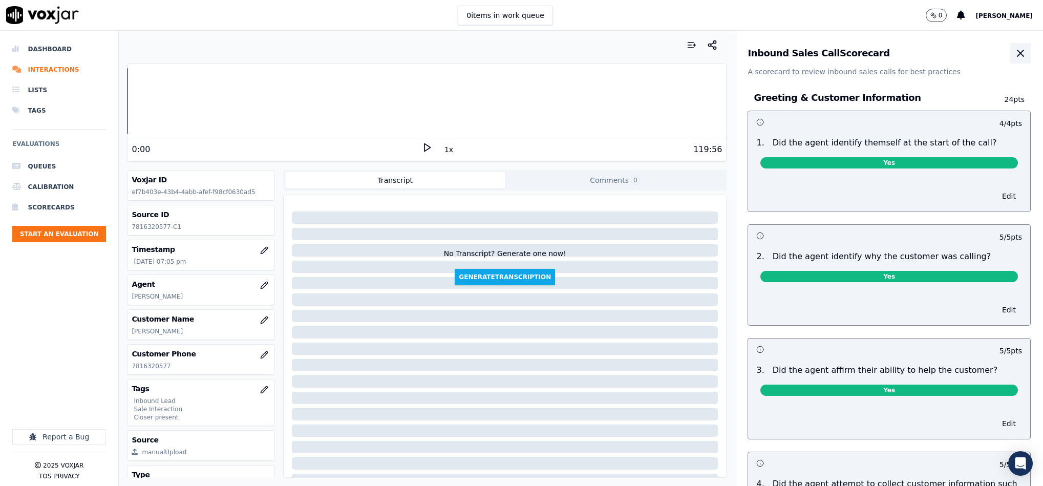
click at [1015, 57] on icon "button" at bounding box center [1021, 53] width 12 height 12
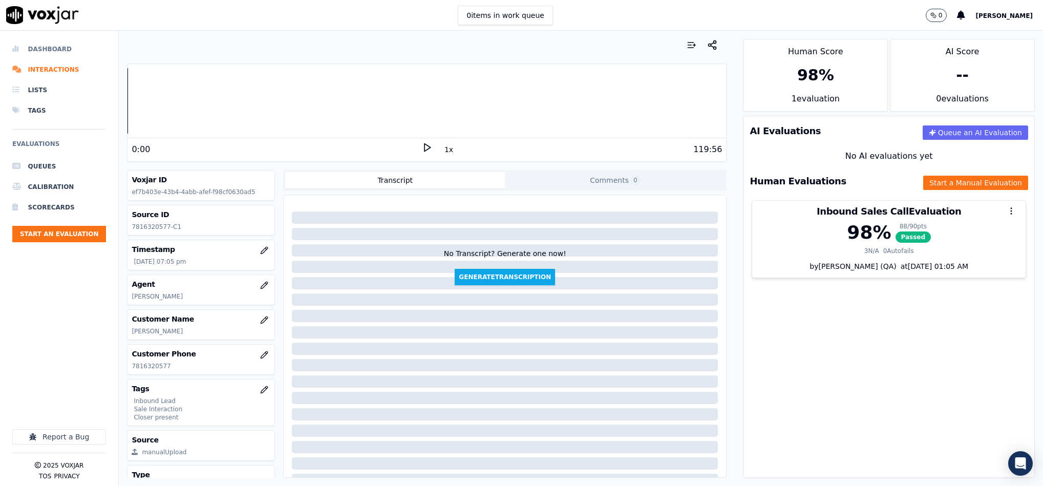
click at [38, 43] on li "Dashboard" at bounding box center [59, 49] width 94 height 20
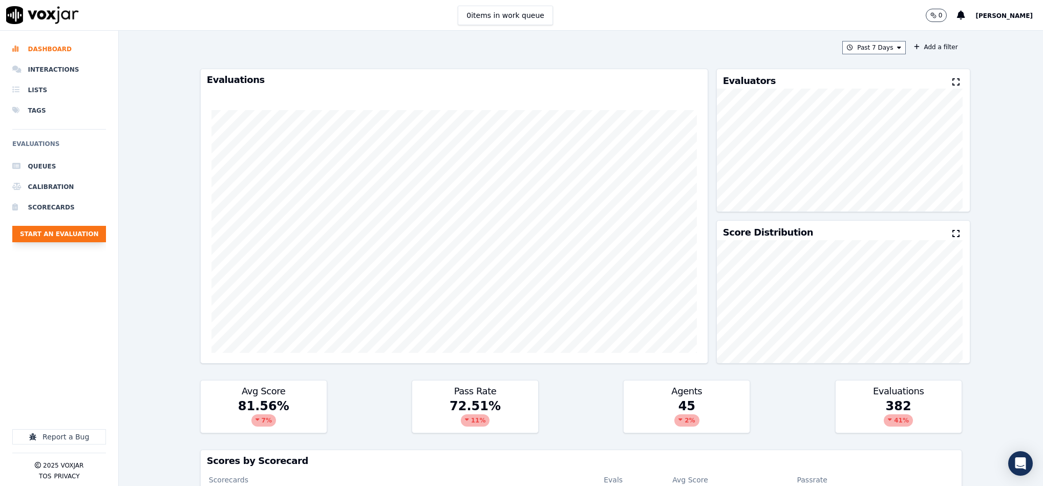
click at [85, 227] on button "Start an Evaluation" at bounding box center [59, 234] width 94 height 16
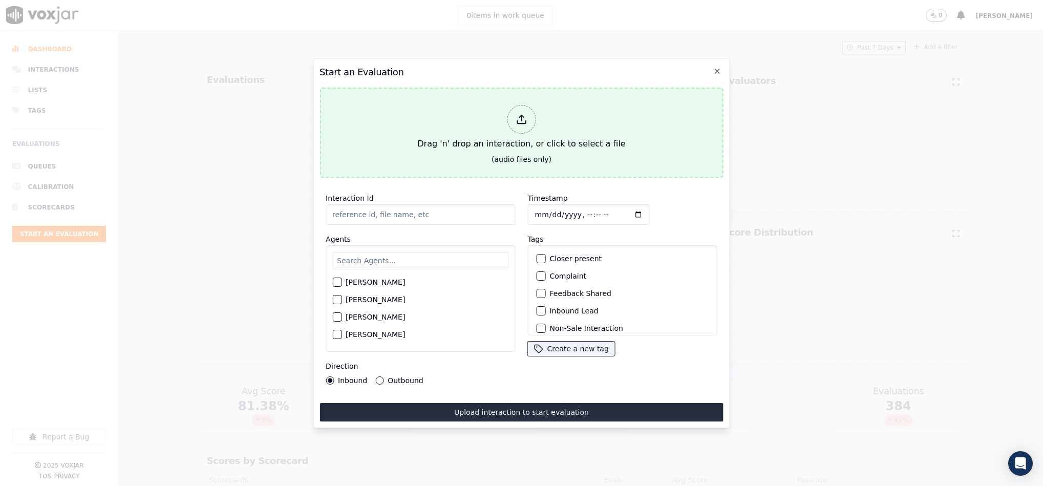
click at [506, 103] on div "Drag 'n' drop an interaction, or click to select a file" at bounding box center [521, 127] width 216 height 53
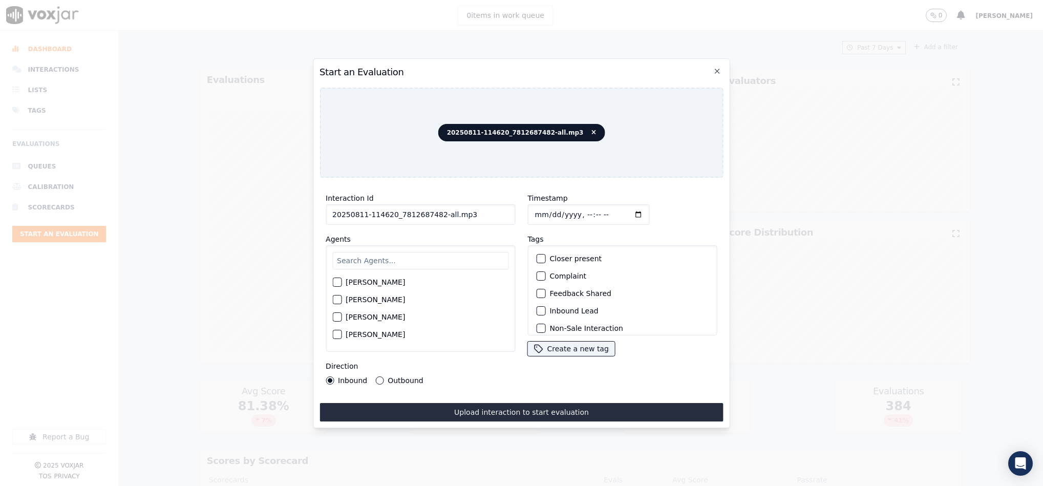
drag, startPoint x: 435, startPoint y: 211, endPoint x: 516, endPoint y: 217, distance: 81.2
click at [516, 217] on div "Interaction Id 20250811-114620_7812687482-all.mp3 Agents Harry Roy Aaron Biswas…" at bounding box center [522, 288] width 404 height 205
type input "20250811-114620_7812687482-C1"
click at [534, 207] on input "Timestamp" at bounding box center [589, 214] width 122 height 20
type input "2025-08-11T19:55"
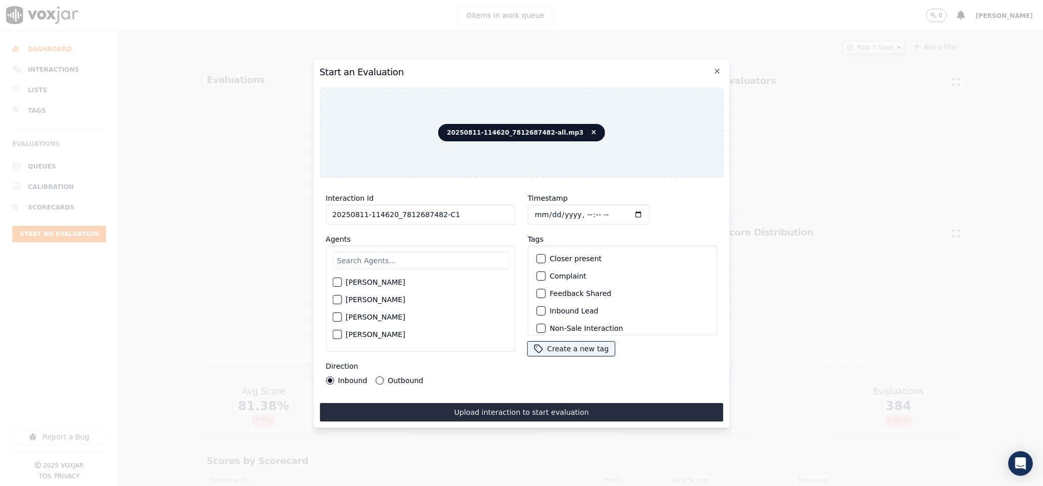
click at [537, 309] on div "button" at bounding box center [540, 310] width 7 height 7
click at [536, 318] on button "Sale Interaction" at bounding box center [540, 322] width 9 height 9
click at [538, 257] on div "button" at bounding box center [540, 258] width 7 height 7
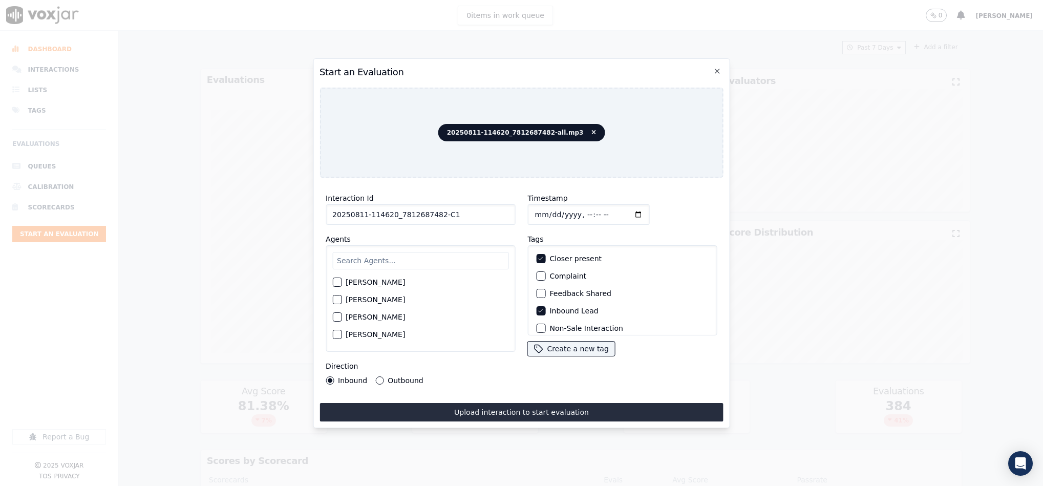
click at [355, 261] on input "text" at bounding box center [420, 260] width 176 height 17
type input "mart"
click at [338, 282] on div "button" at bounding box center [336, 285] width 7 height 7
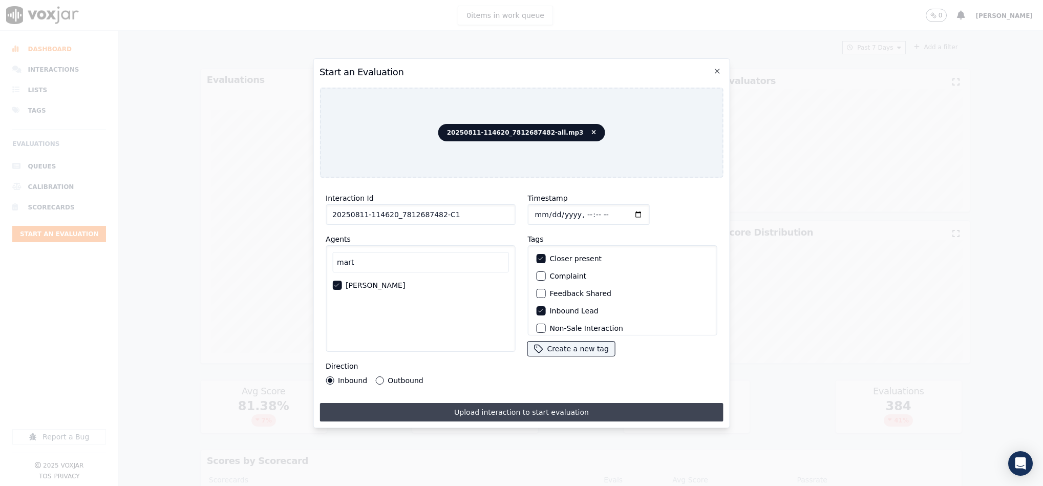
click at [430, 403] on button "Upload interaction to start evaluation" at bounding box center [522, 412] width 404 height 18
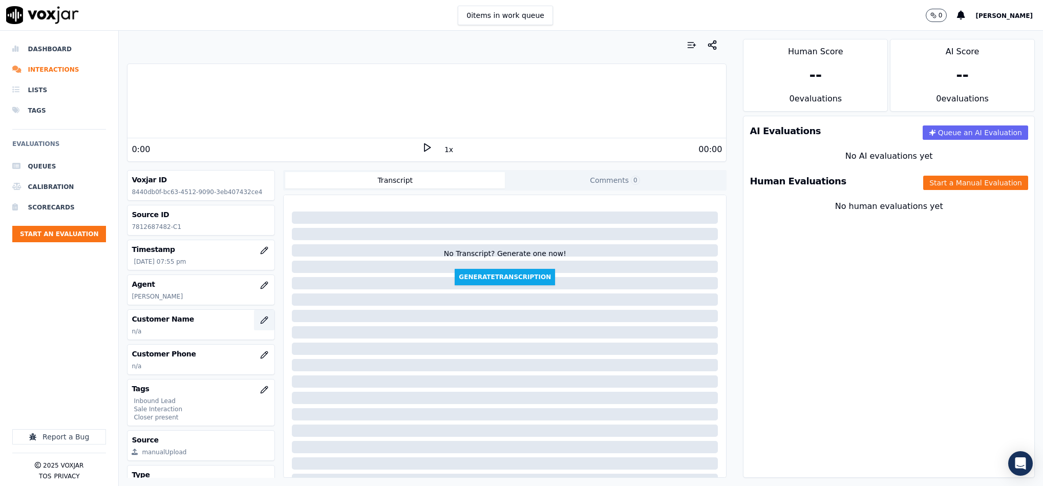
click at [261, 323] on icon "button" at bounding box center [264, 320] width 7 height 7
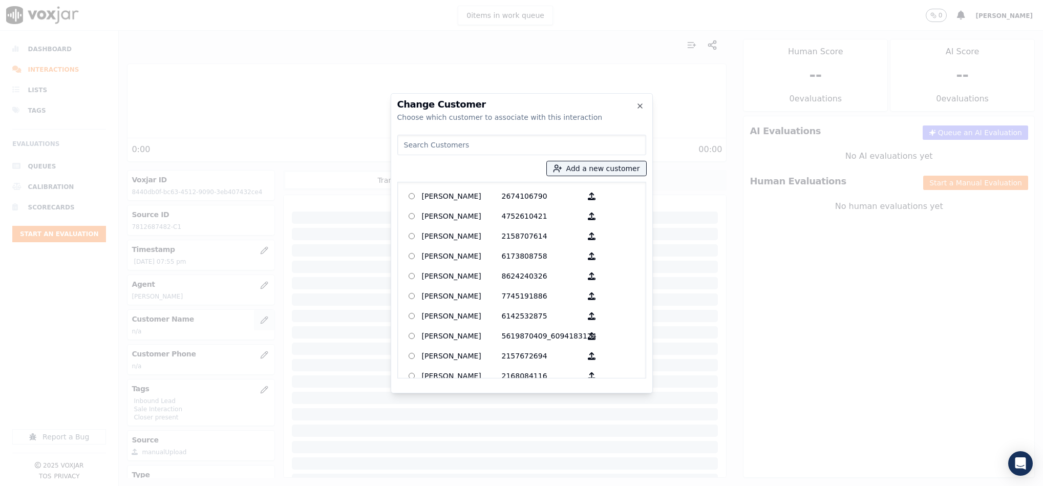
type input "LUCIA CONCEICAO"
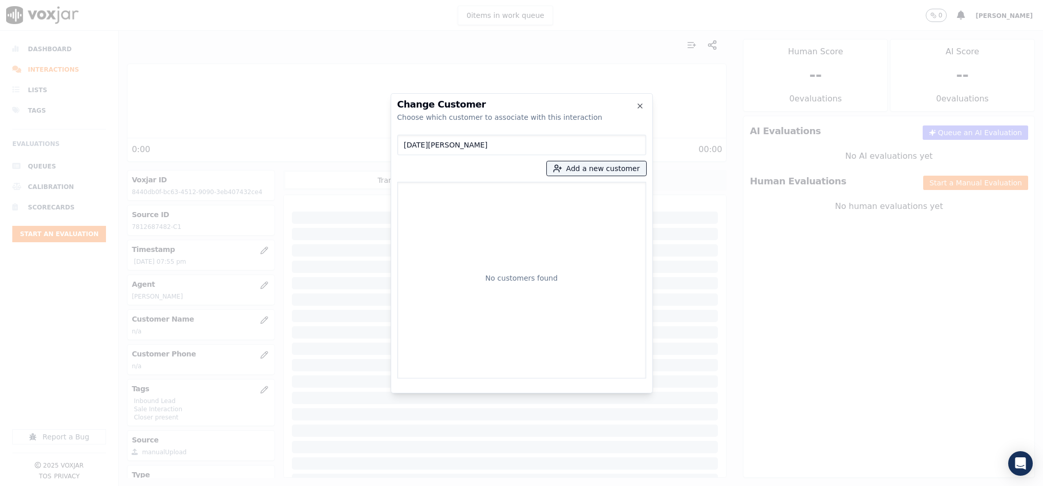
drag, startPoint x: 474, startPoint y: 145, endPoint x: 328, endPoint y: 160, distance: 146.8
click at [328, 486] on div "Change Customer Choose which customer to associate with this interaction LUCIA …" at bounding box center [521, 486] width 1043 height 0
click at [579, 165] on button "Add a new customer" at bounding box center [596, 168] width 99 height 14
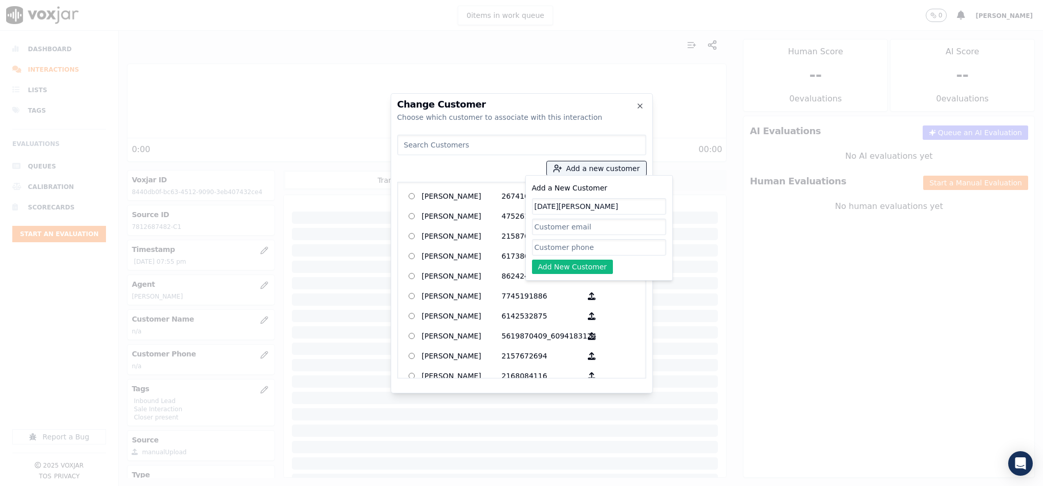
type input "LUCIA CONCEICAO"
click at [555, 244] on input "Add a New Customer" at bounding box center [599, 247] width 134 height 16
paste input "7812687482"
click at [557, 253] on input "7812687482" at bounding box center [599, 247] width 134 height 16
paste input "8126874827"
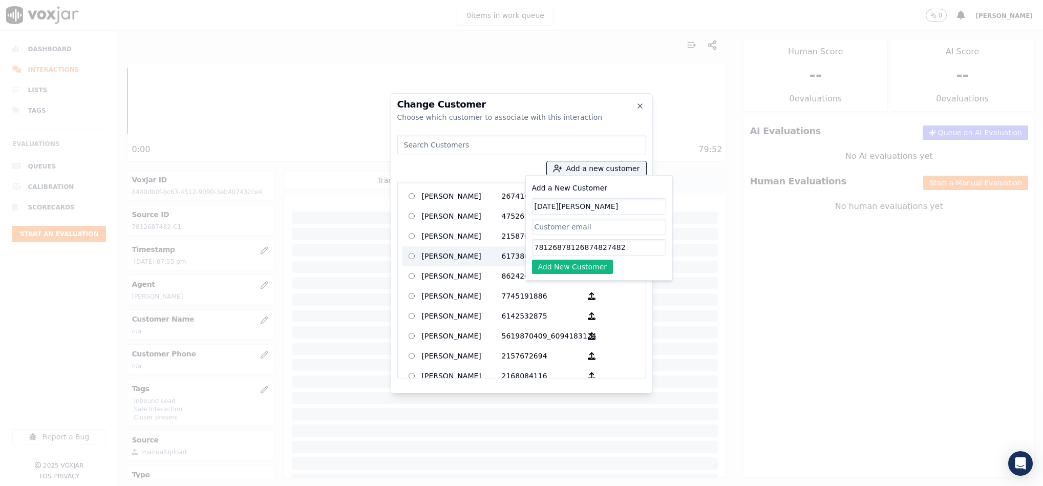
drag, startPoint x: 621, startPoint y: 246, endPoint x: 433, endPoint y: 254, distance: 188.2
click at [433, 254] on div "Add a new customer Add a New Customer LUCIA CONCEICAO 78126878126874827482 Add …" at bounding box center [522, 255] width 249 height 248
paste input
type input "7812687482"
click at [572, 266] on button "Add New Customer" at bounding box center [572, 267] width 81 height 14
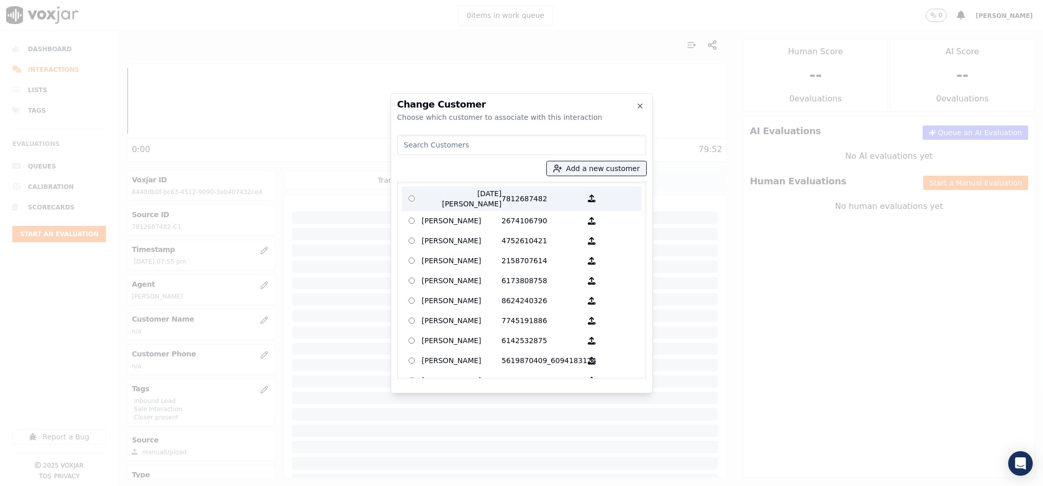
click at [465, 197] on p "LUCIA CONCEICAO" at bounding box center [462, 199] width 80 height 20
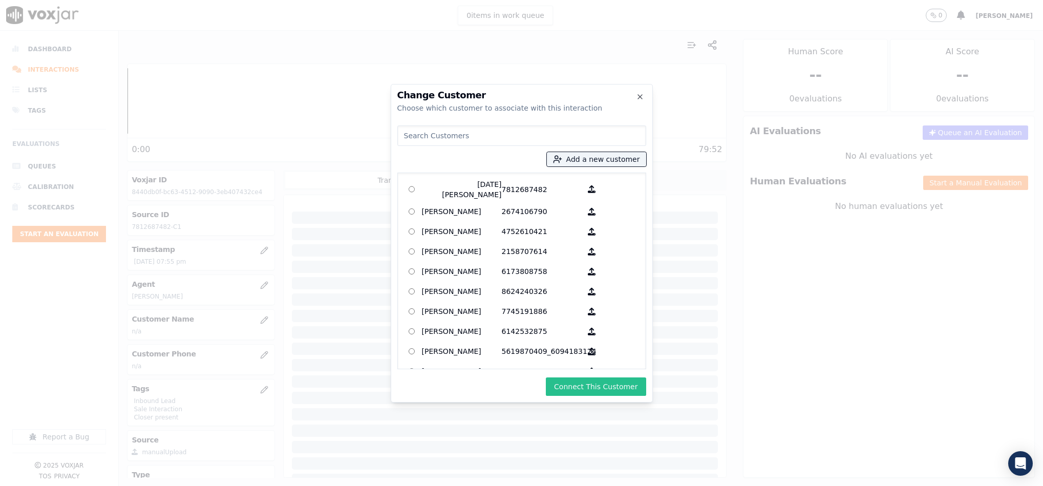
click at [596, 379] on button "Connect This Customer" at bounding box center [596, 387] width 100 height 18
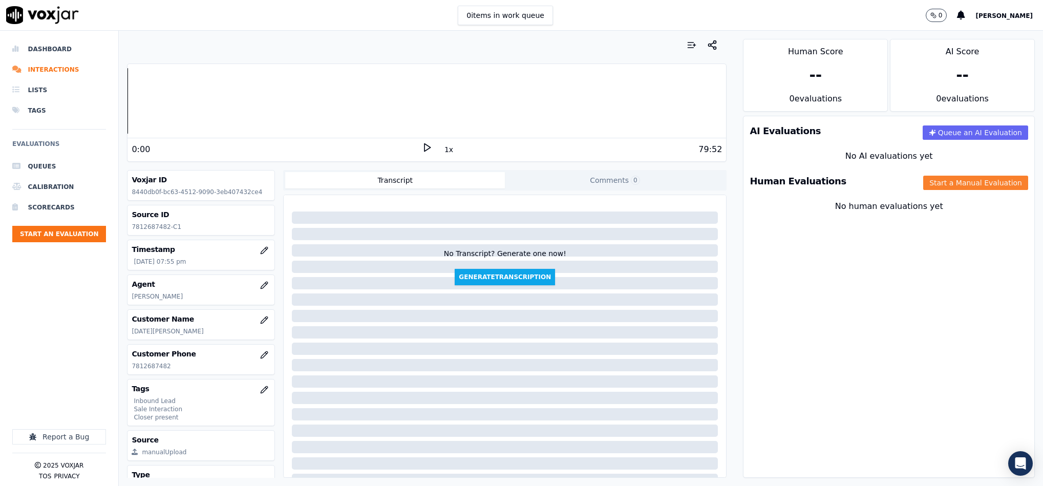
click at [924, 189] on button "Start a Manual Evaluation" at bounding box center [976, 183] width 105 height 14
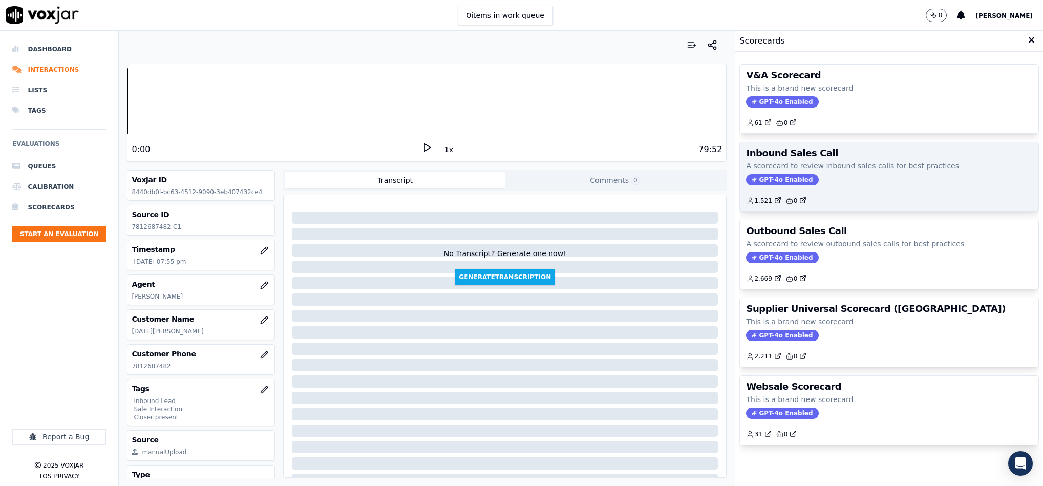
click at [752, 181] on icon at bounding box center [754, 179] width 5 height 5
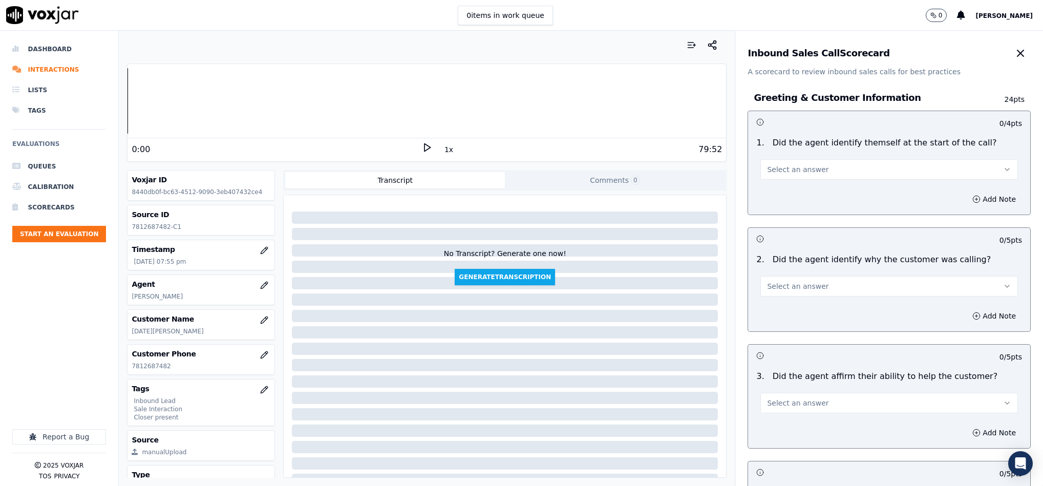
click at [784, 177] on button "Select an answer" at bounding box center [890, 169] width 258 height 20
click at [767, 193] on div "Yes" at bounding box center [864, 193] width 233 height 16
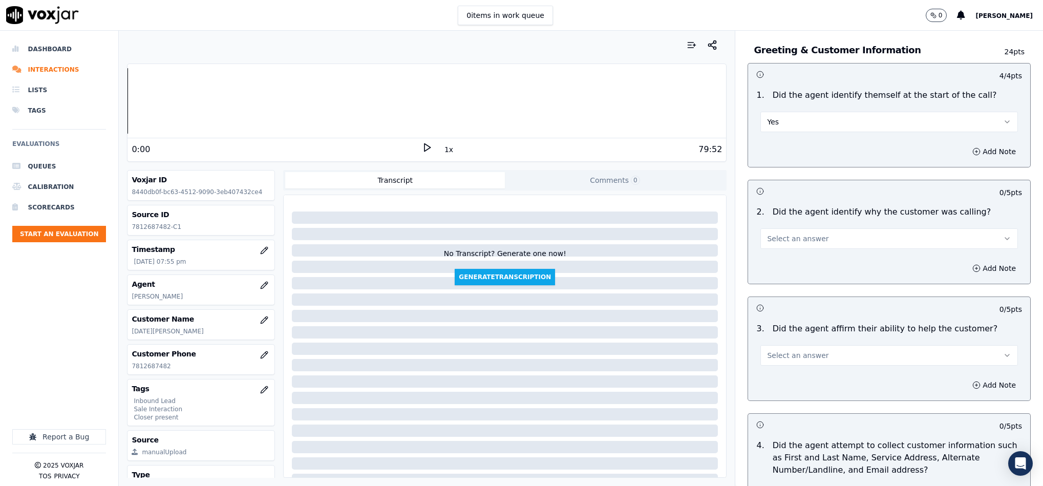
scroll to position [77, 0]
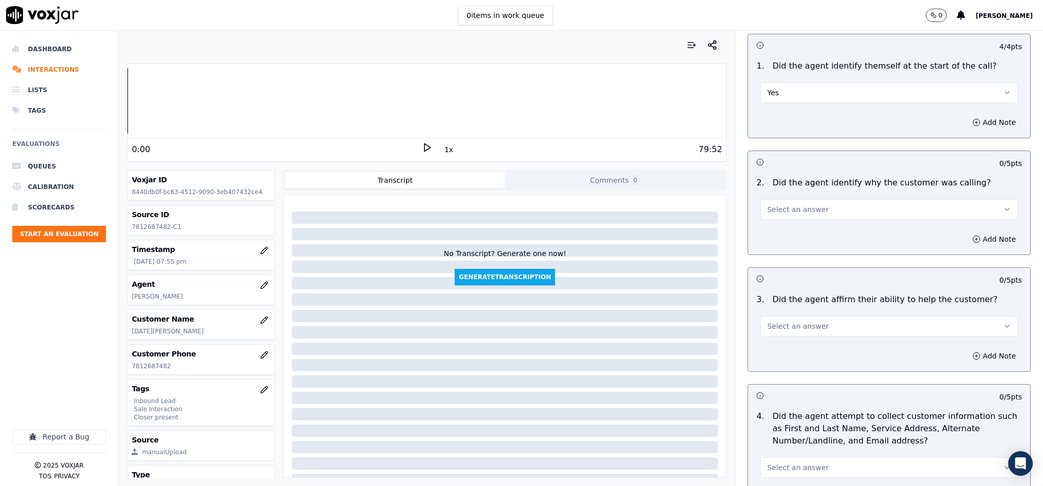
click at [803, 205] on span "Select an answer" at bounding box center [797, 209] width 61 height 10
click at [790, 234] on div "Yes" at bounding box center [864, 233] width 233 height 16
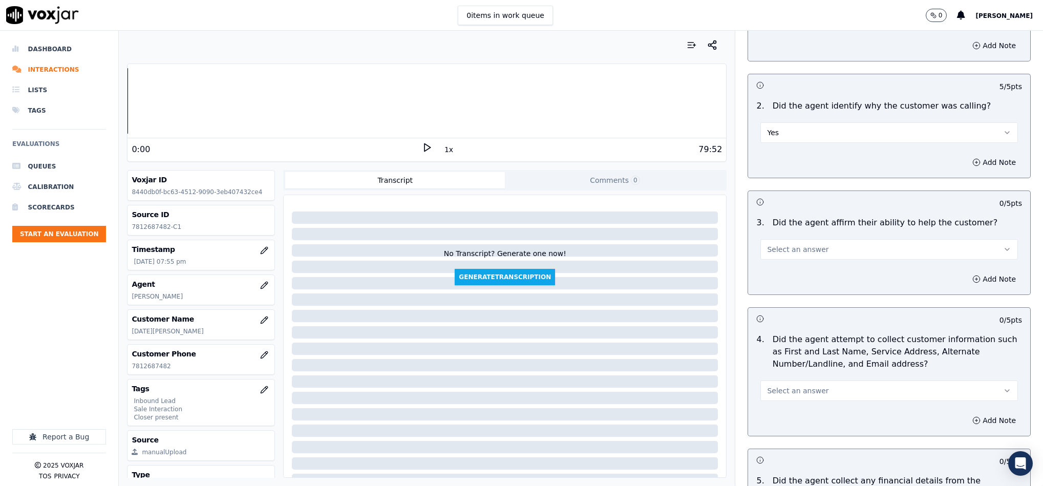
click at [823, 244] on button "Select an answer" at bounding box center [890, 249] width 258 height 20
click at [798, 275] on div "Yes" at bounding box center [864, 274] width 233 height 16
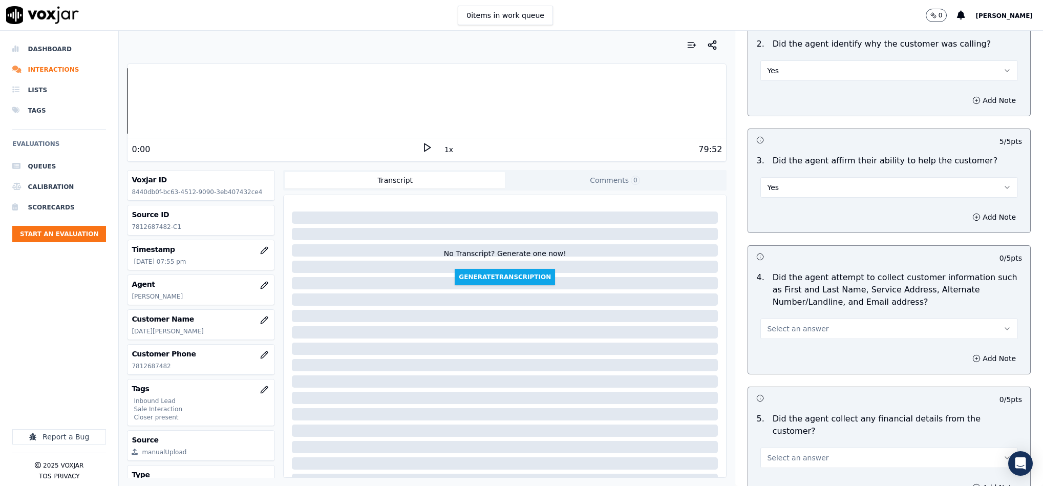
scroll to position [307, 0]
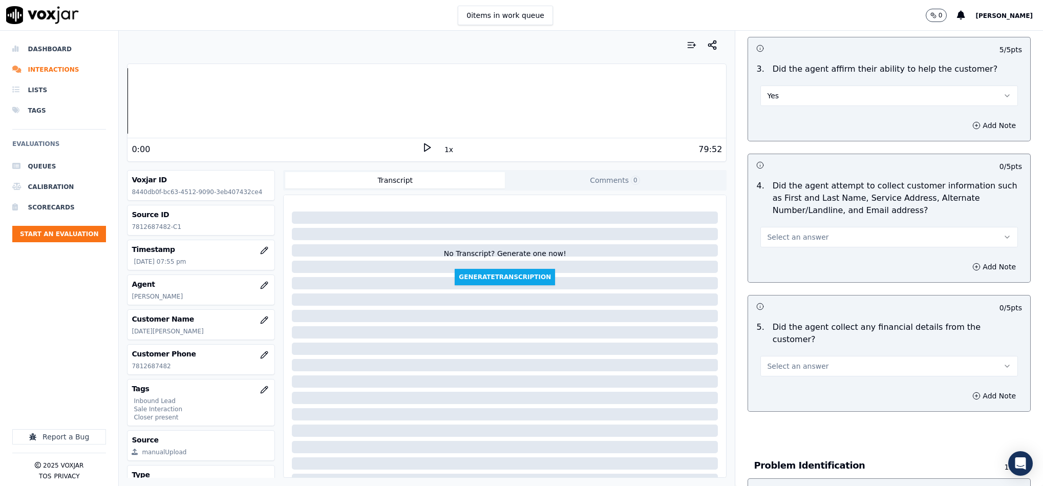
click at [781, 240] on span "Select an answer" at bounding box center [797, 237] width 61 height 10
click at [776, 267] on div "Yes" at bounding box center [864, 262] width 233 height 16
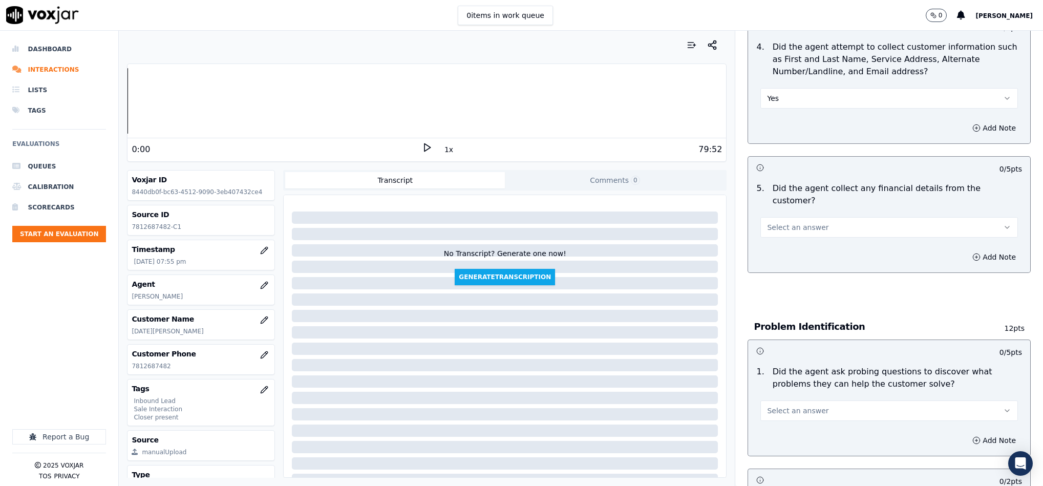
scroll to position [461, 0]
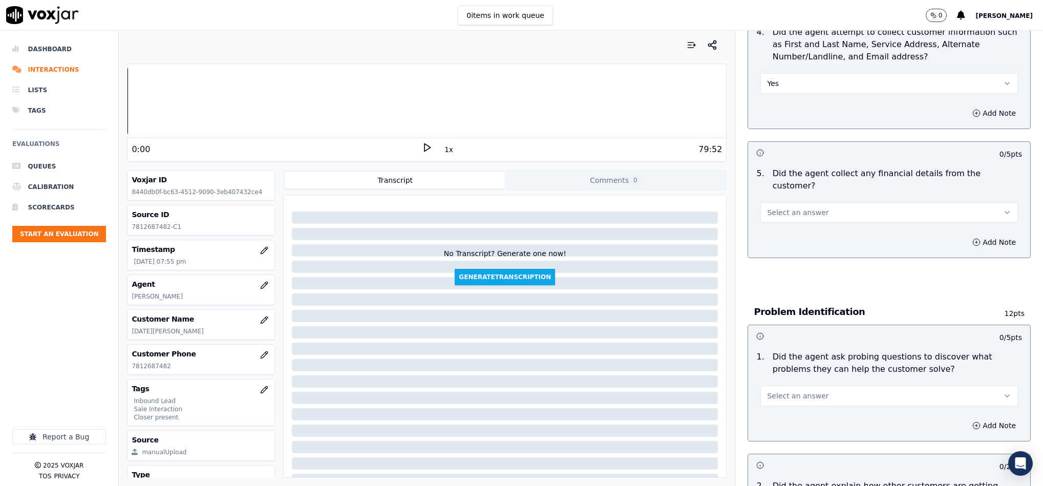
click at [797, 207] on span "Select an answer" at bounding box center [797, 212] width 61 height 10
click at [784, 241] on div "No" at bounding box center [864, 242] width 233 height 16
click at [821, 386] on button "Select an answer" at bounding box center [890, 396] width 258 height 20
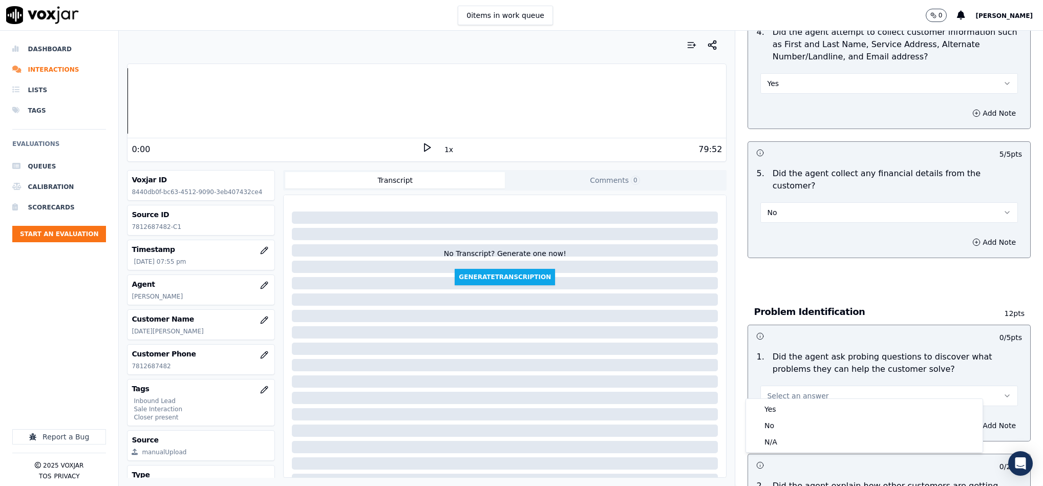
click at [787, 395] on button "Select an answer" at bounding box center [890, 396] width 258 height 20
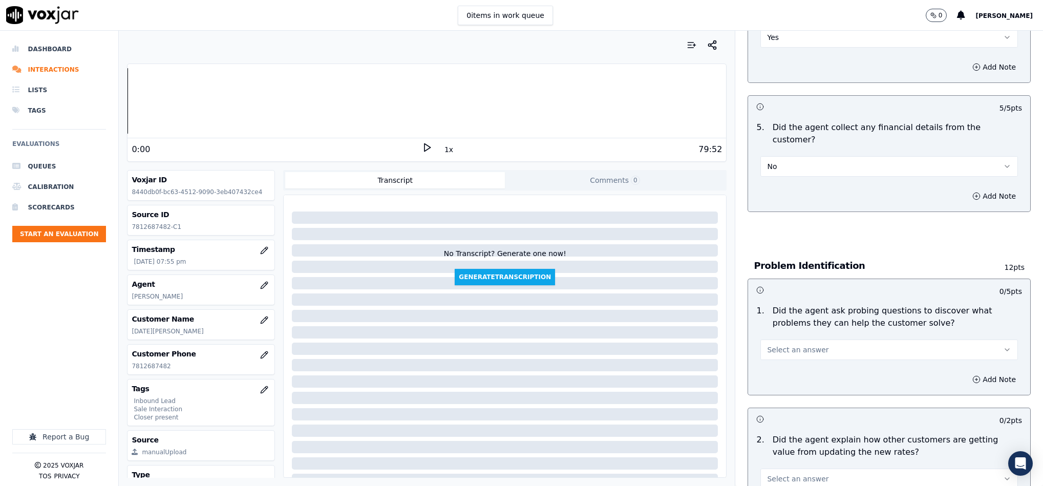
scroll to position [538, 0]
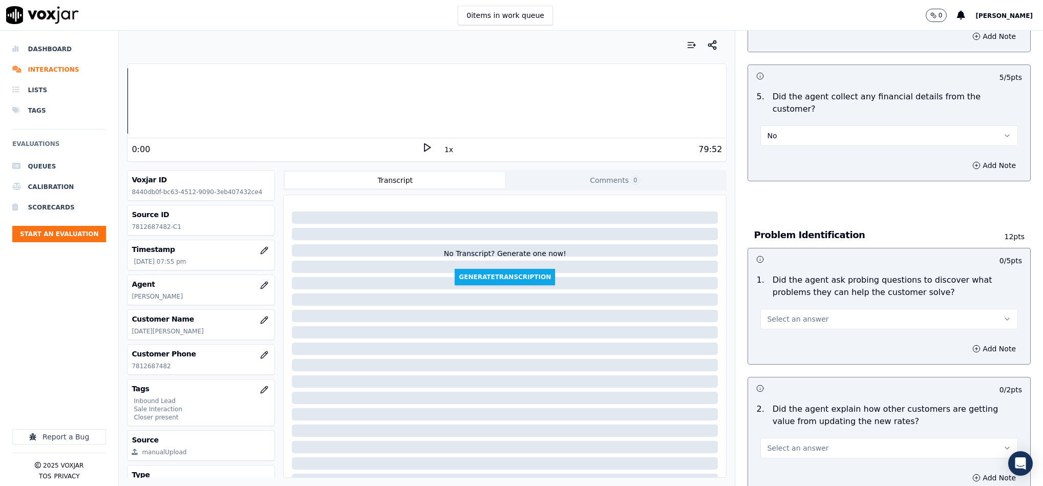
click at [809, 309] on button "Select an answer" at bounding box center [890, 319] width 258 height 20
click at [782, 351] on div "No" at bounding box center [864, 349] width 233 height 16
click at [785, 317] on button "No" at bounding box center [890, 319] width 258 height 20
click at [781, 327] on div "Yes" at bounding box center [864, 332] width 233 height 16
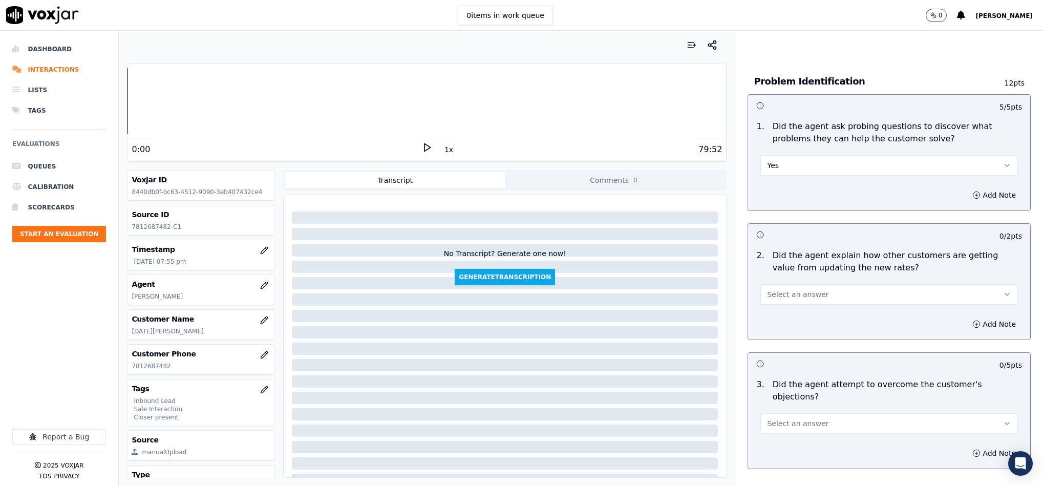
scroll to position [845, 0]
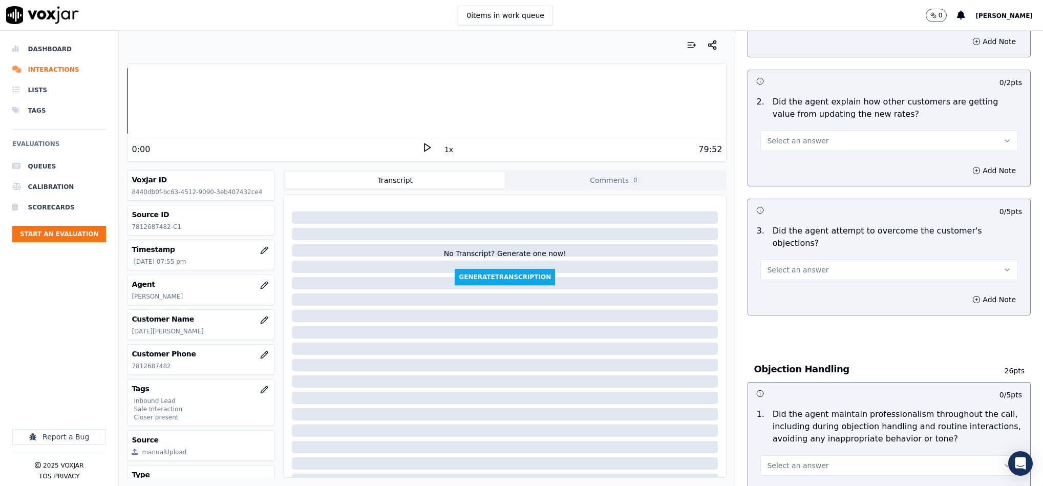
click at [848, 131] on button "Select an answer" at bounding box center [890, 141] width 258 height 20
click at [810, 191] on div "N/A" at bounding box center [864, 187] width 233 height 16
click at [802, 265] on span "Select an answer" at bounding box center [797, 270] width 61 height 10
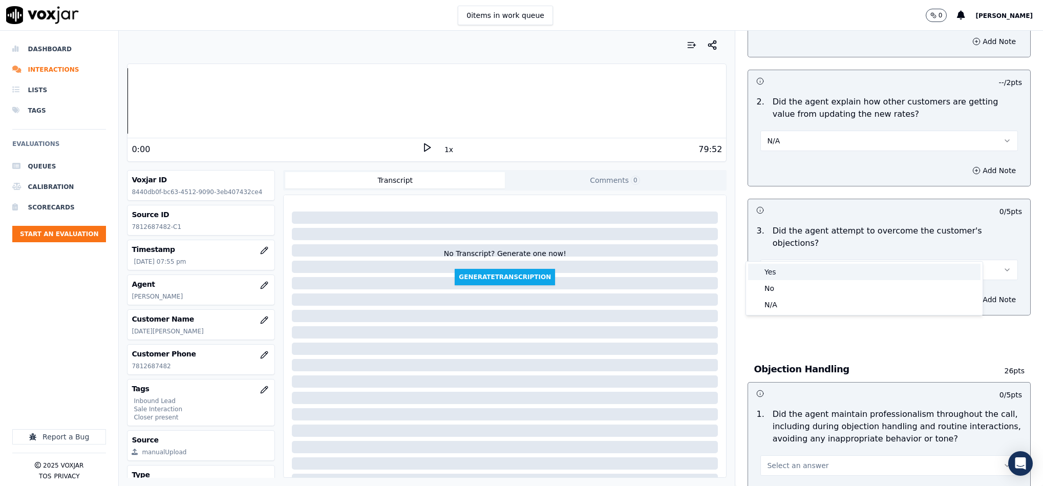
click at [791, 271] on div "Yes" at bounding box center [864, 272] width 233 height 16
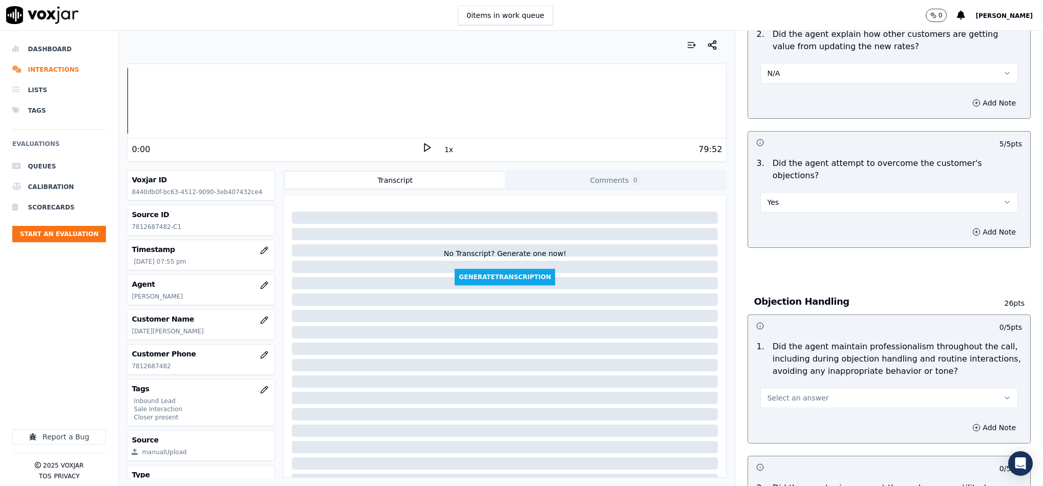
scroll to position [1076, 0]
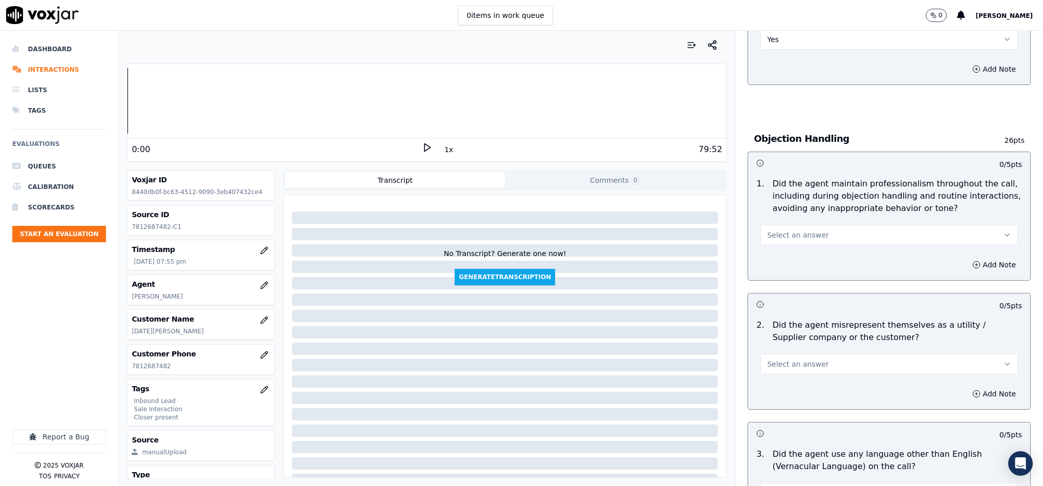
click at [796, 230] on span "Select an answer" at bounding box center [797, 235] width 61 height 10
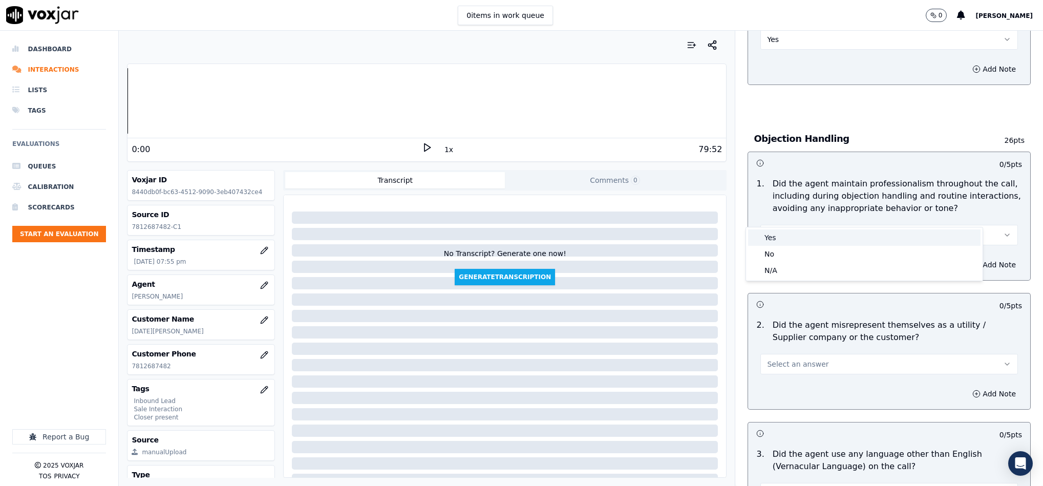
click at [785, 242] on div "Yes" at bounding box center [864, 237] width 233 height 16
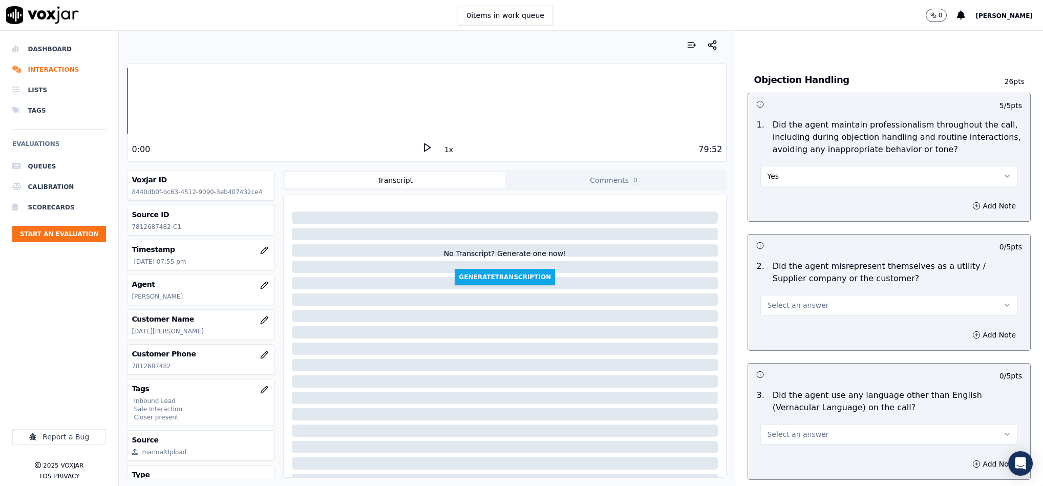
scroll to position [1229, 0]
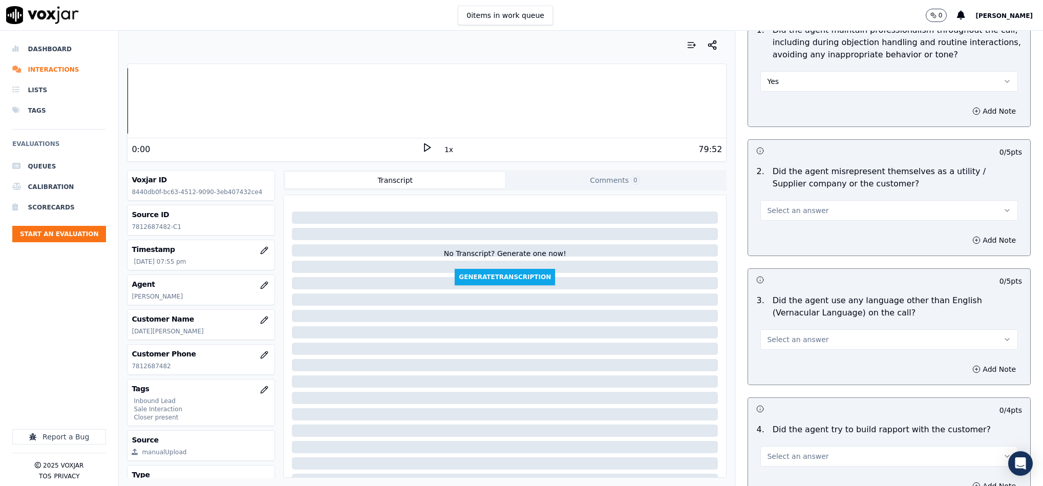
click at [807, 200] on button "Select an answer" at bounding box center [890, 210] width 258 height 20
click at [786, 239] on div "N/A" at bounding box center [864, 246] width 233 height 16
click at [786, 200] on button "N/A" at bounding box center [890, 210] width 258 height 20
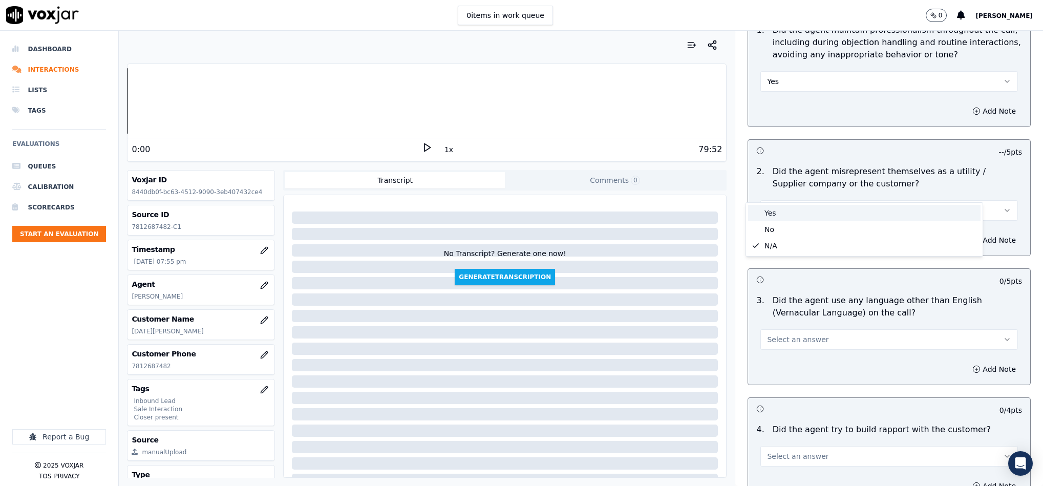
click at [779, 216] on div "Yes" at bounding box center [864, 213] width 233 height 16
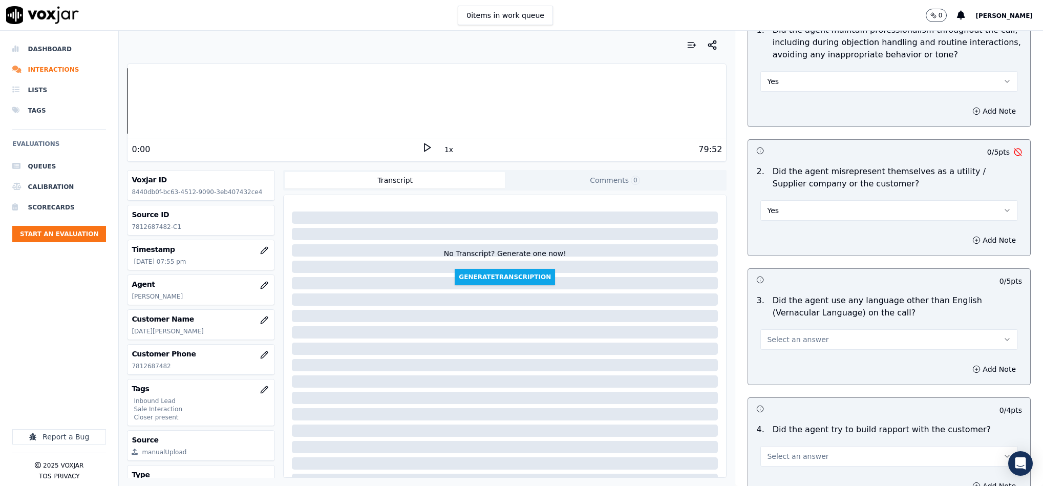
click at [782, 200] on button "Yes" at bounding box center [890, 210] width 258 height 20
click at [778, 226] on div "No" at bounding box center [864, 229] width 233 height 16
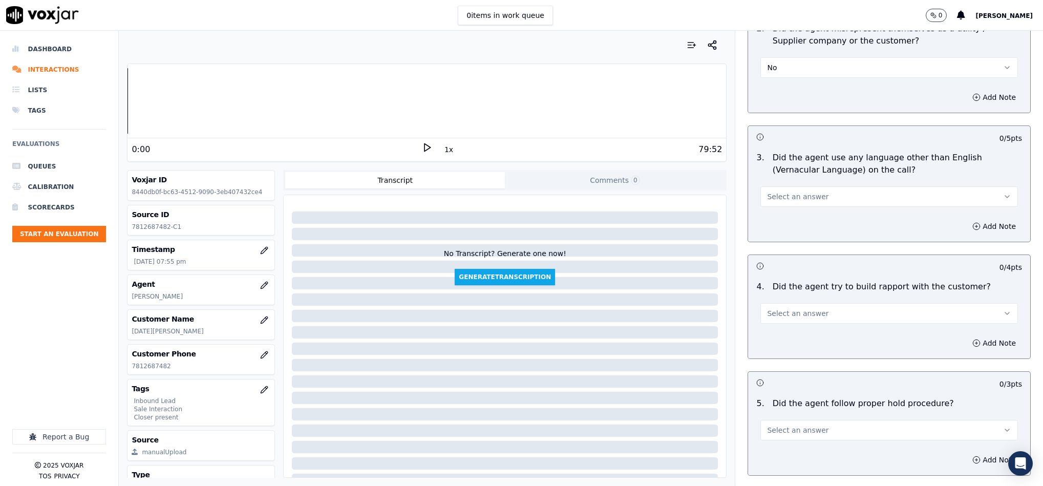
scroll to position [1383, 0]
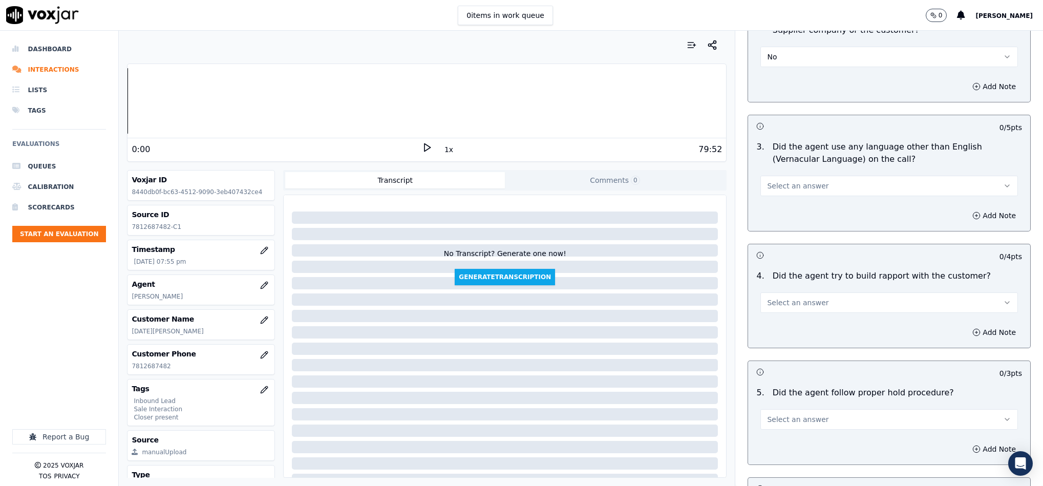
click at [800, 181] on span "Select an answer" at bounding box center [797, 186] width 61 height 10
click at [787, 206] on div "No" at bounding box center [864, 205] width 233 height 16
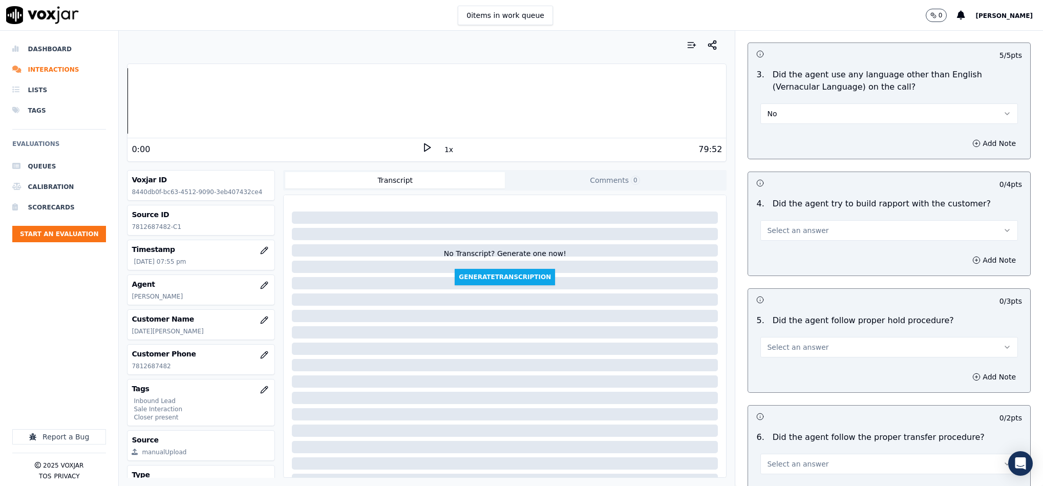
scroll to position [1537, 0]
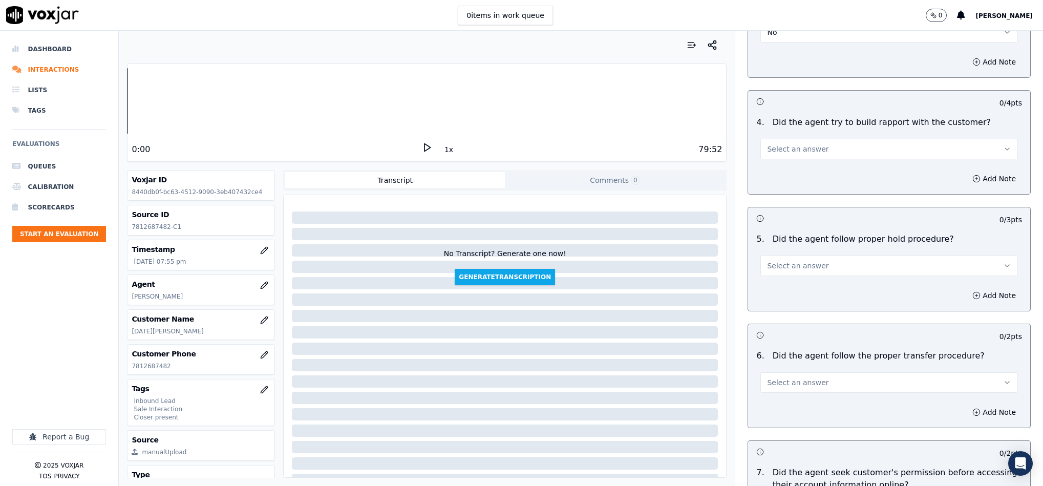
click at [807, 139] on button "Select an answer" at bounding box center [890, 149] width 258 height 20
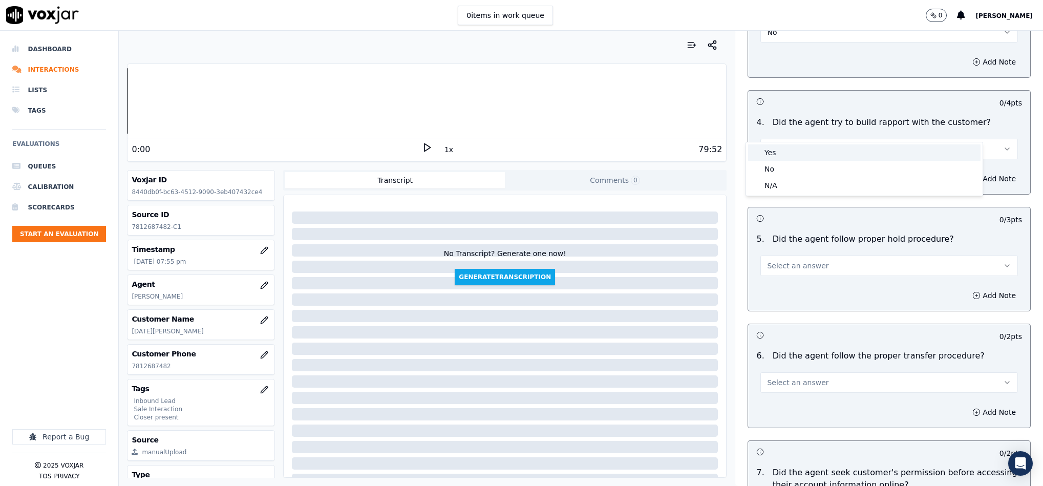
click at [796, 156] on div "Yes" at bounding box center [864, 152] width 233 height 16
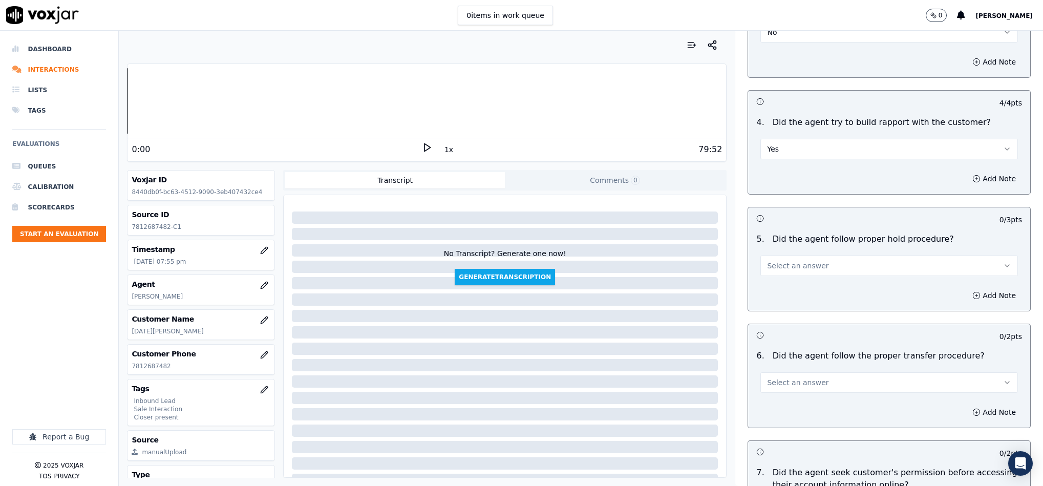
click at [784, 261] on span "Select an answer" at bounding box center [797, 266] width 61 height 10
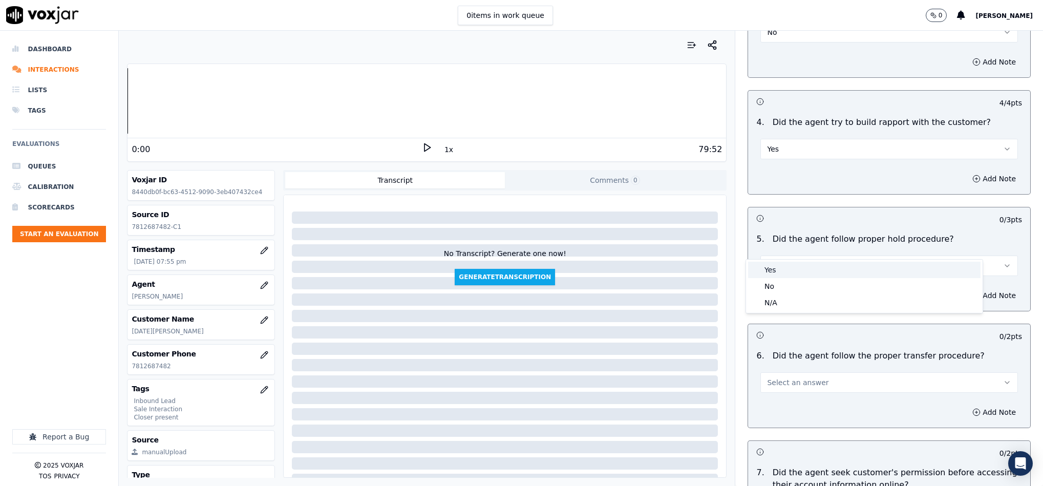
click at [768, 268] on div "Yes" at bounding box center [864, 270] width 233 height 16
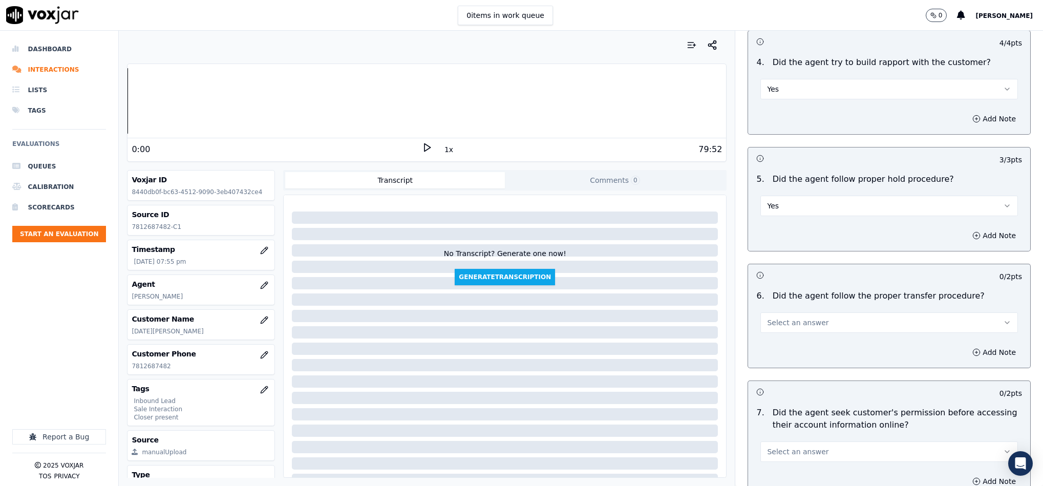
scroll to position [1690, 0]
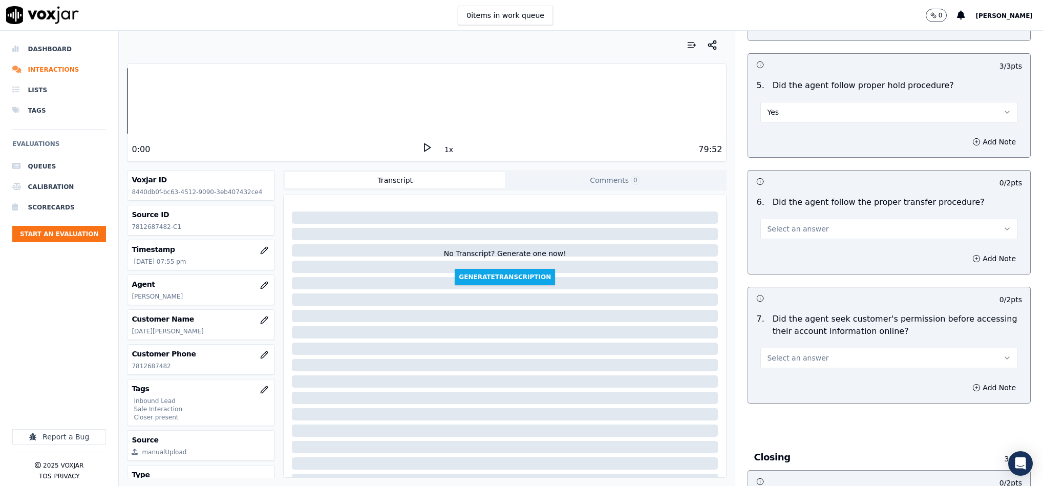
click at [800, 224] on span "Select an answer" at bounding box center [797, 229] width 61 height 10
click at [786, 229] on div "Yes" at bounding box center [864, 233] width 233 height 16
click at [776, 291] on h3 at bounding box center [823, 297] width 133 height 13
click at [804, 348] on button "Select an answer" at bounding box center [890, 358] width 258 height 20
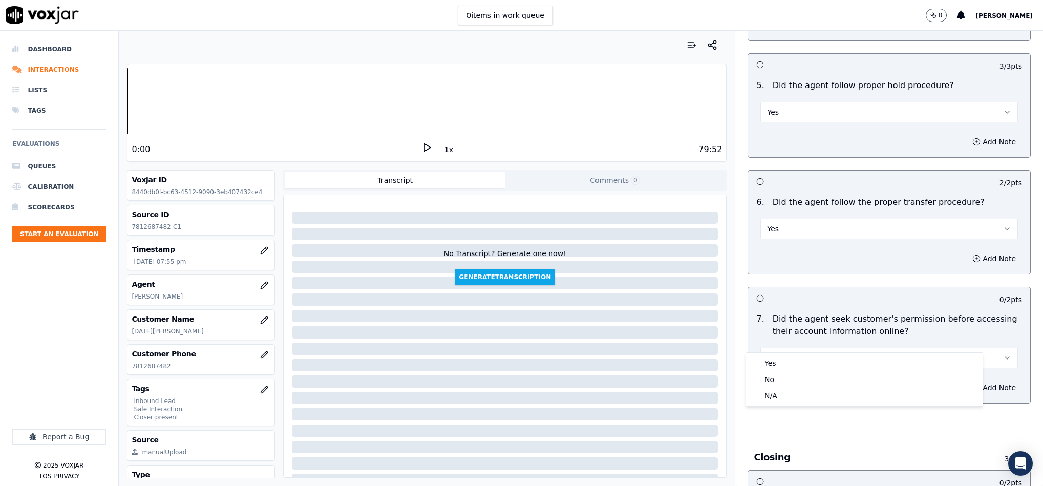
click at [795, 359] on div "Yes" at bounding box center [864, 363] width 233 height 16
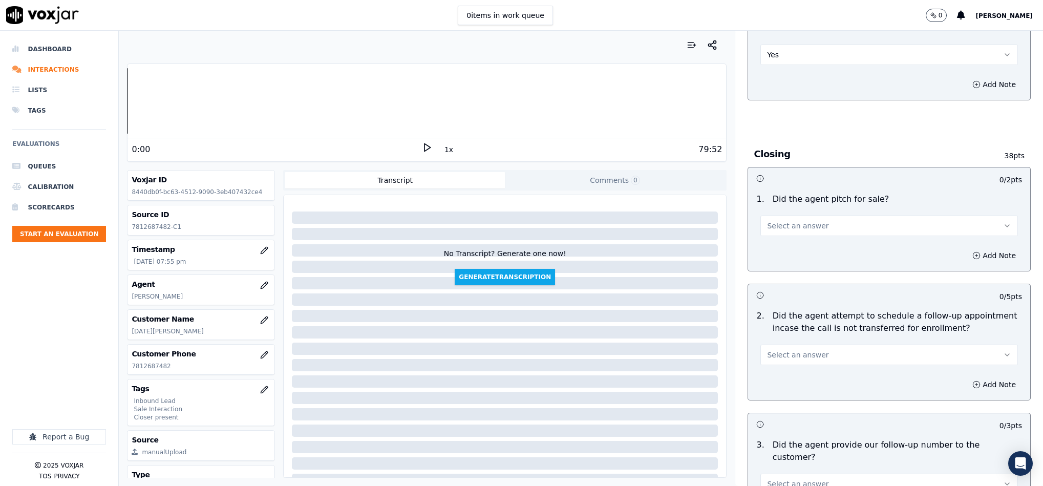
scroll to position [1998, 0]
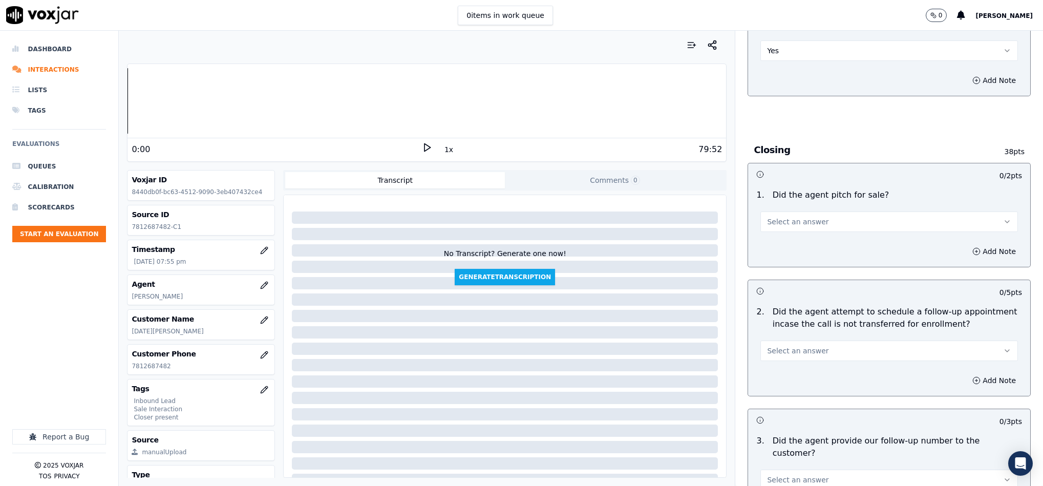
click at [813, 212] on button "Select an answer" at bounding box center [890, 222] width 258 height 20
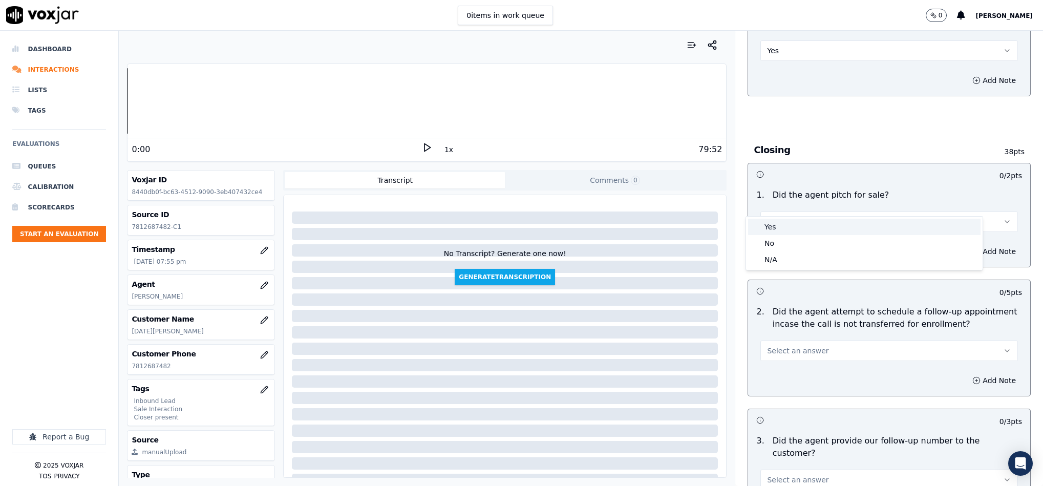
click at [805, 220] on div "Yes" at bounding box center [864, 227] width 233 height 16
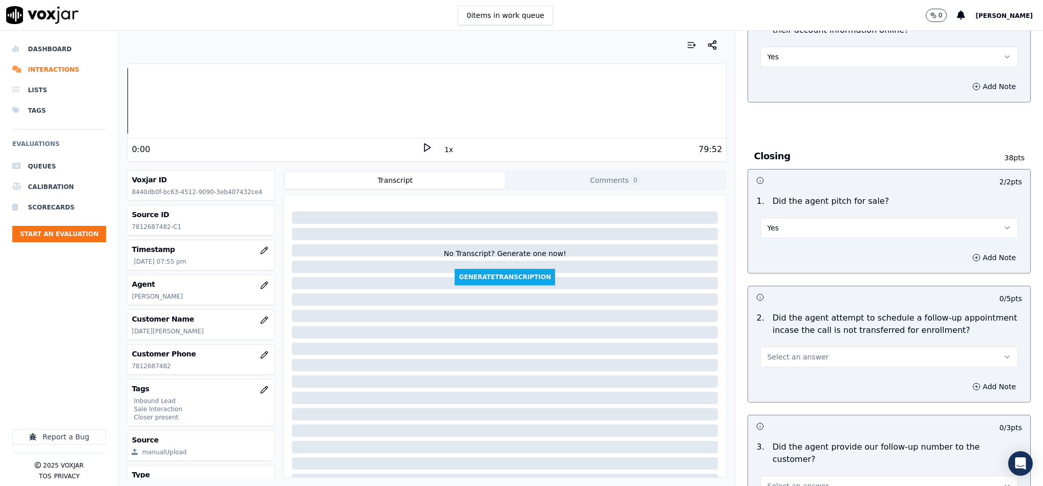
scroll to position [2151, 0]
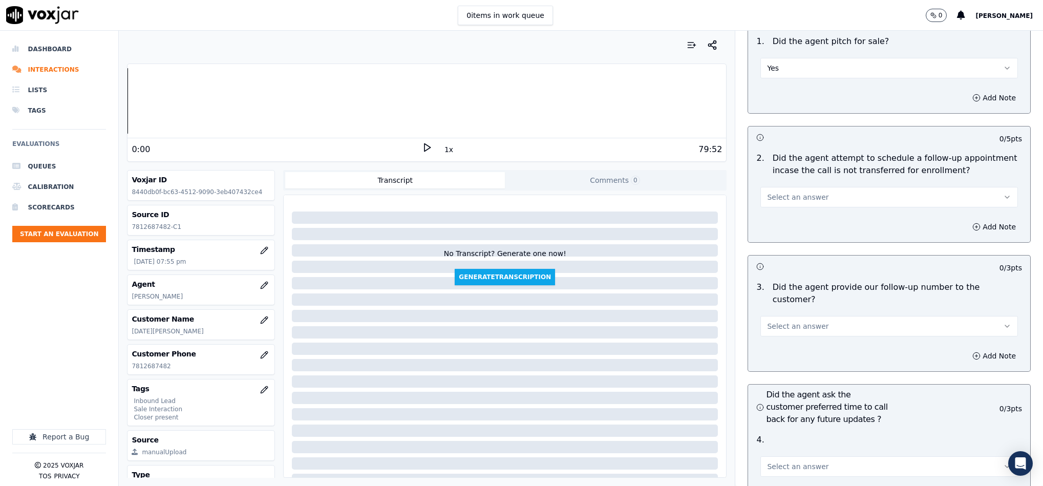
click at [816, 187] on button "Select an answer" at bounding box center [890, 197] width 258 height 20
click at [788, 232] on div "N/A" at bounding box center [864, 235] width 233 height 16
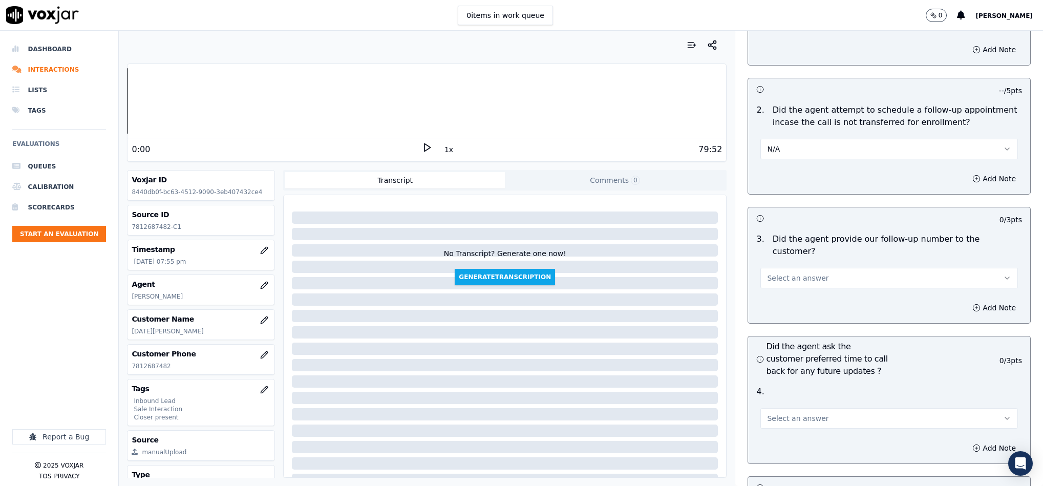
scroll to position [2228, 0]
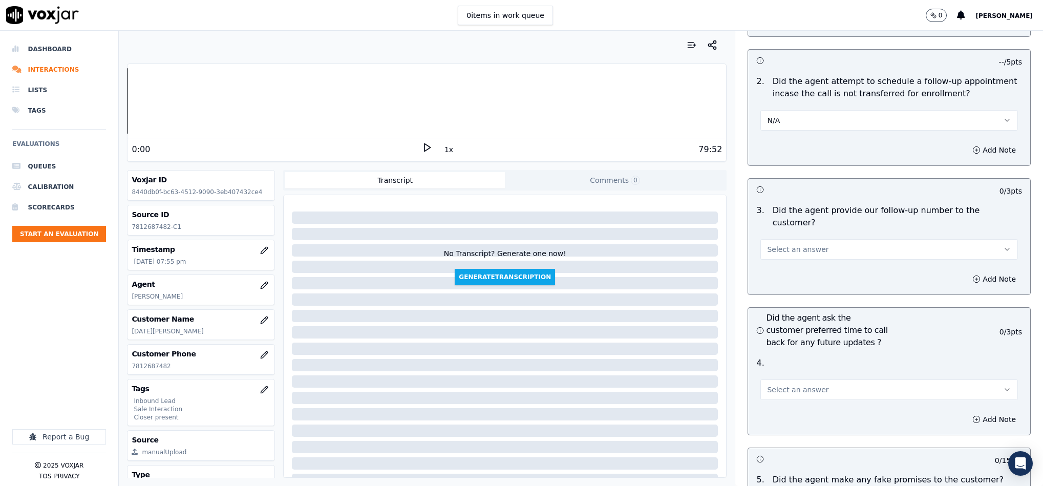
click at [822, 239] on button "Select an answer" at bounding box center [890, 249] width 258 height 20
click at [789, 240] on div "Yes" at bounding box center [864, 243] width 233 height 16
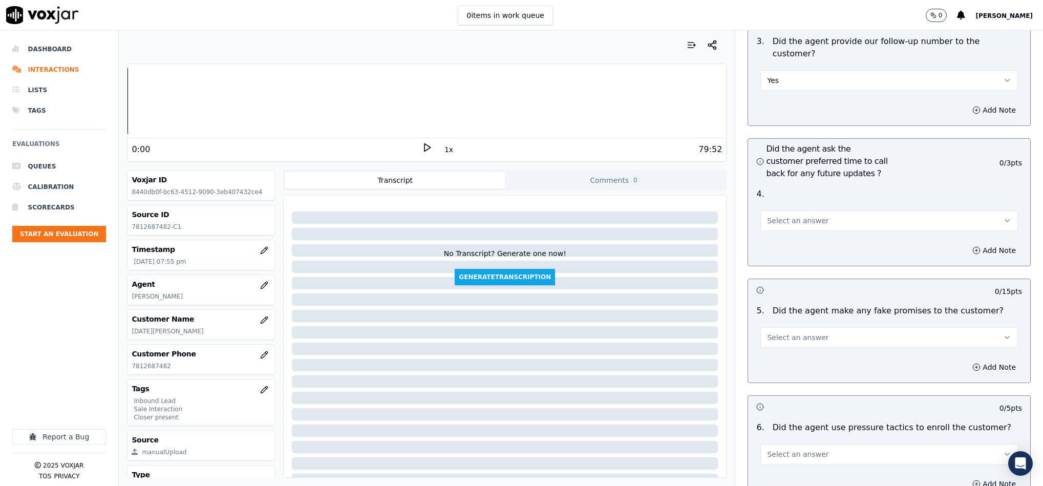
scroll to position [2459, 0]
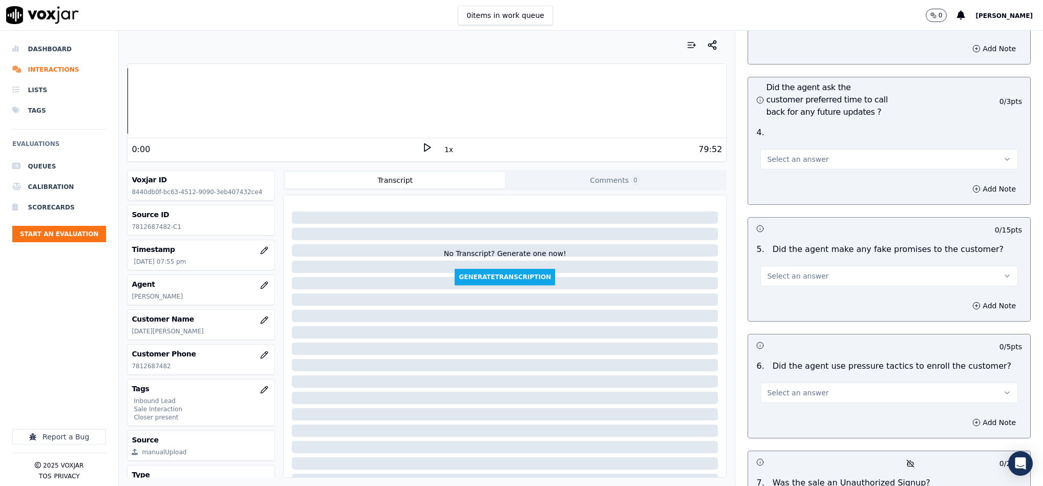
drag, startPoint x: 794, startPoint y: 129, endPoint x: 799, endPoint y: 140, distance: 11.7
click at [795, 154] on span "Select an answer" at bounding box center [797, 159] width 61 height 10
click at [789, 186] on div "N/A" at bounding box center [864, 186] width 233 height 16
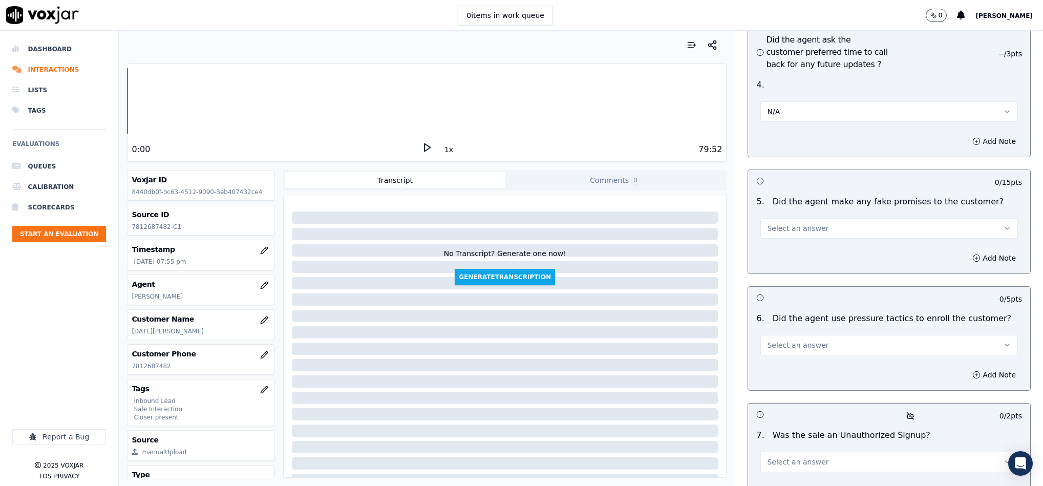
scroll to position [2612, 0]
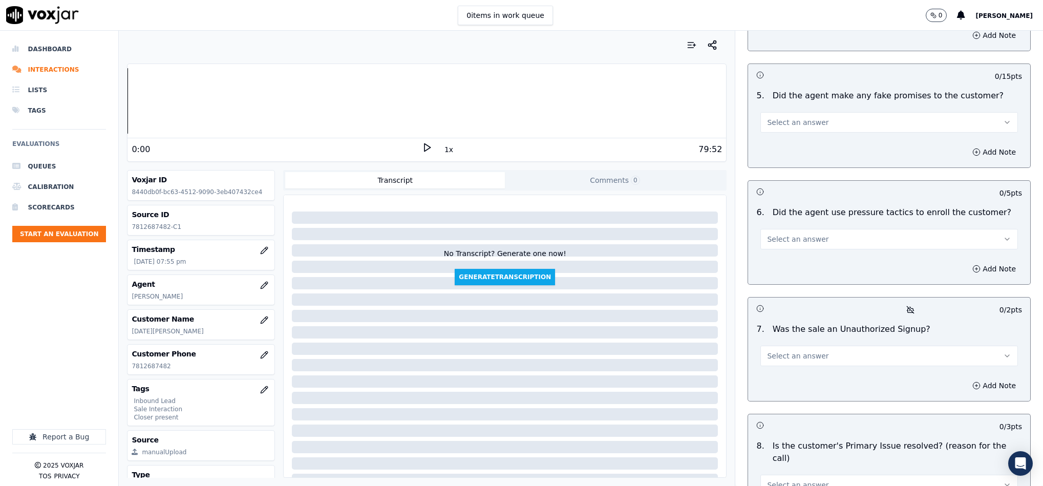
click at [836, 112] on button "Select an answer" at bounding box center [890, 122] width 258 height 20
click at [790, 134] on div "No" at bounding box center [864, 133] width 233 height 16
click at [814, 229] on button "Select an answer" at bounding box center [890, 239] width 258 height 20
click at [793, 258] on div "No" at bounding box center [864, 251] width 233 height 16
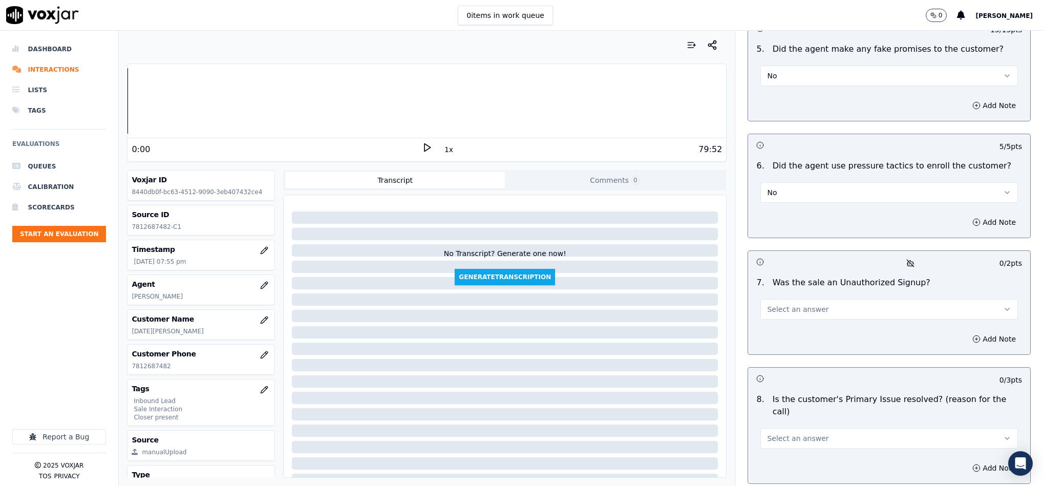
scroll to position [2689, 0]
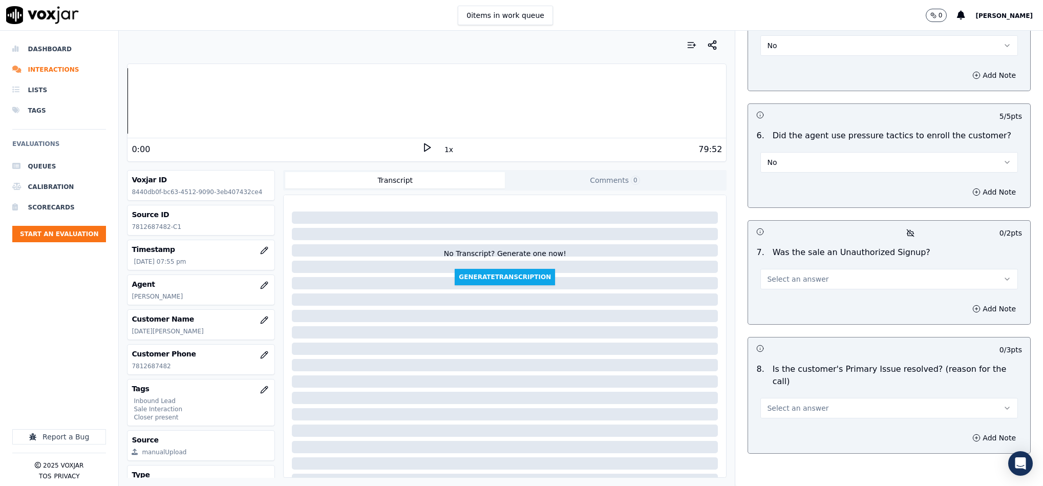
click at [807, 269] on button "Select an answer" at bounding box center [890, 279] width 258 height 20
click at [798, 297] on div "No" at bounding box center [864, 291] width 233 height 16
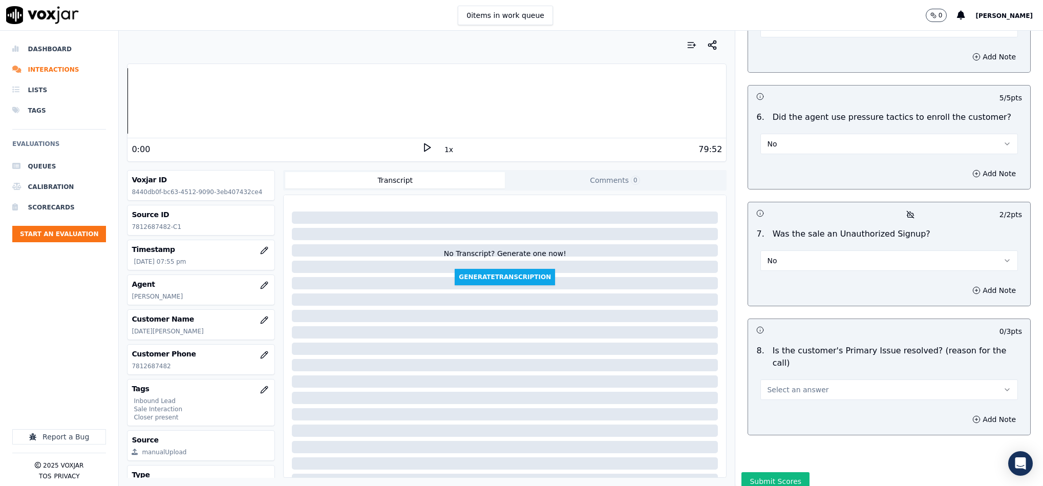
scroll to position [2713, 0]
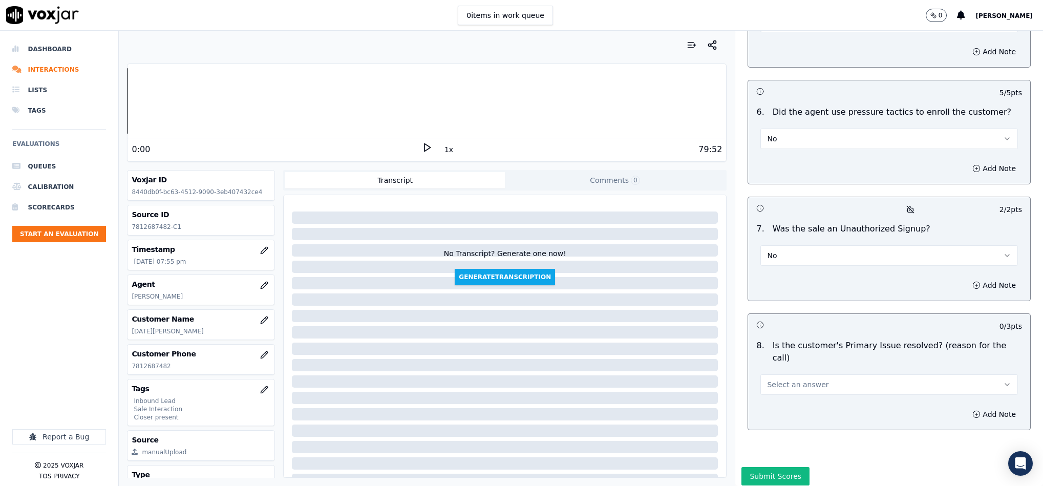
click at [821, 374] on button "Select an answer" at bounding box center [890, 384] width 258 height 20
click at [802, 366] on div "Yes" at bounding box center [864, 368] width 233 height 16
click at [768, 467] on button "Submit Scores" at bounding box center [776, 476] width 68 height 18
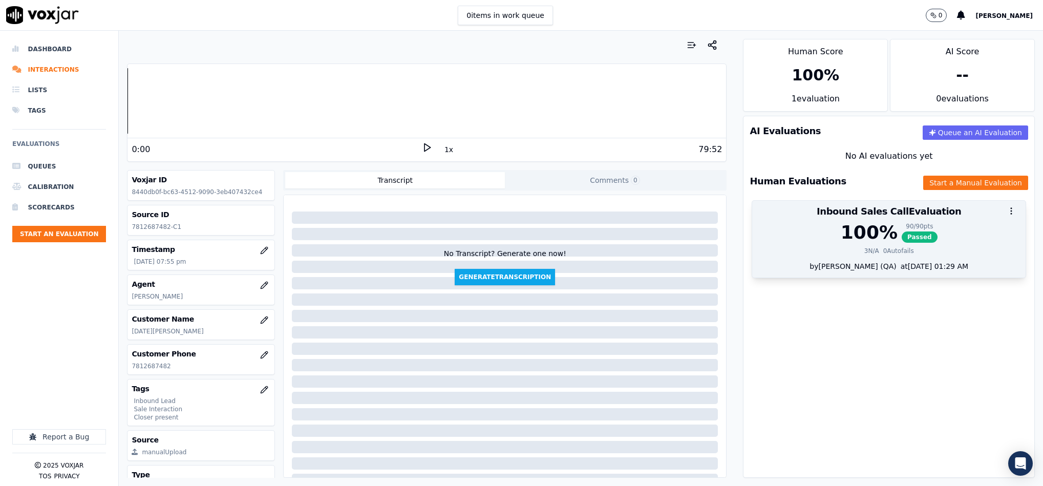
click at [871, 227] on div "100 % 90 / 90 pts Passed" at bounding box center [889, 232] width 261 height 20
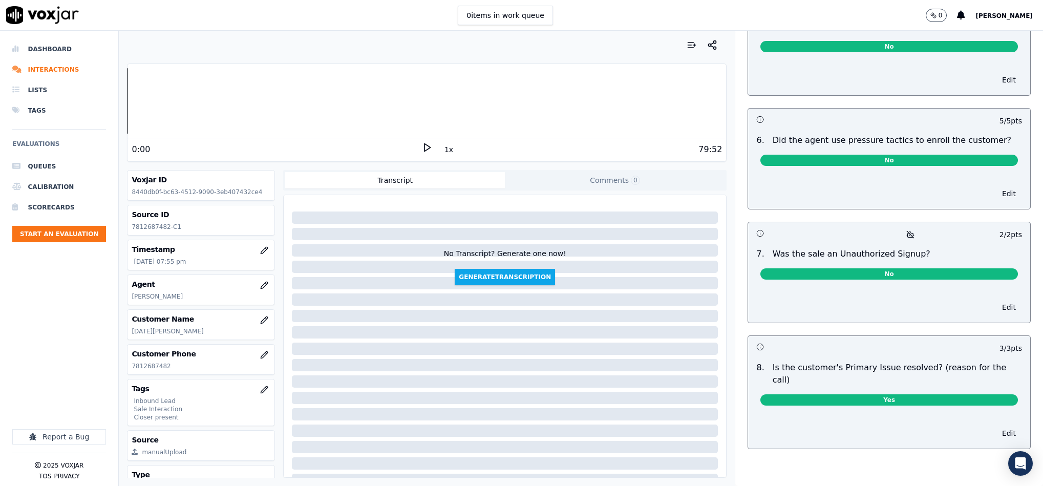
scroll to position [0, 0]
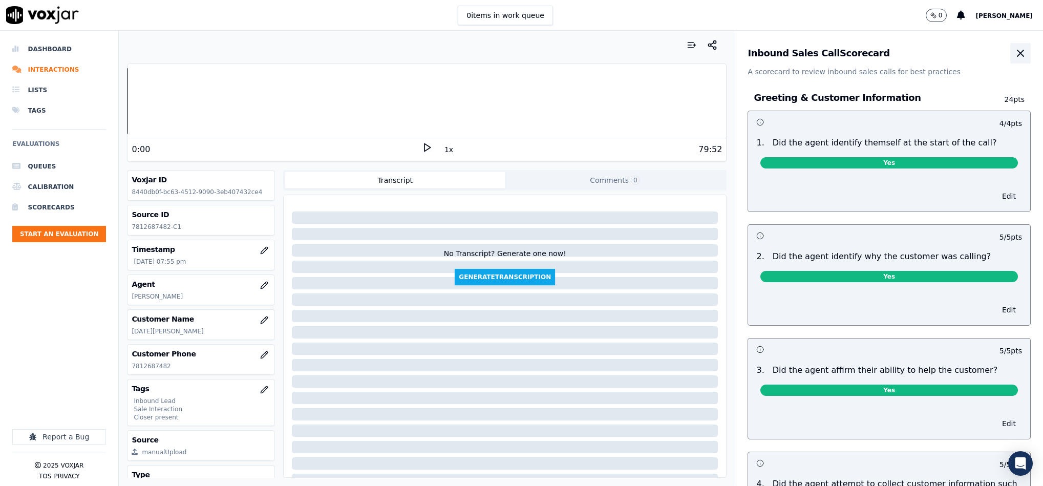
click at [1015, 52] on icon "button" at bounding box center [1021, 53] width 12 height 12
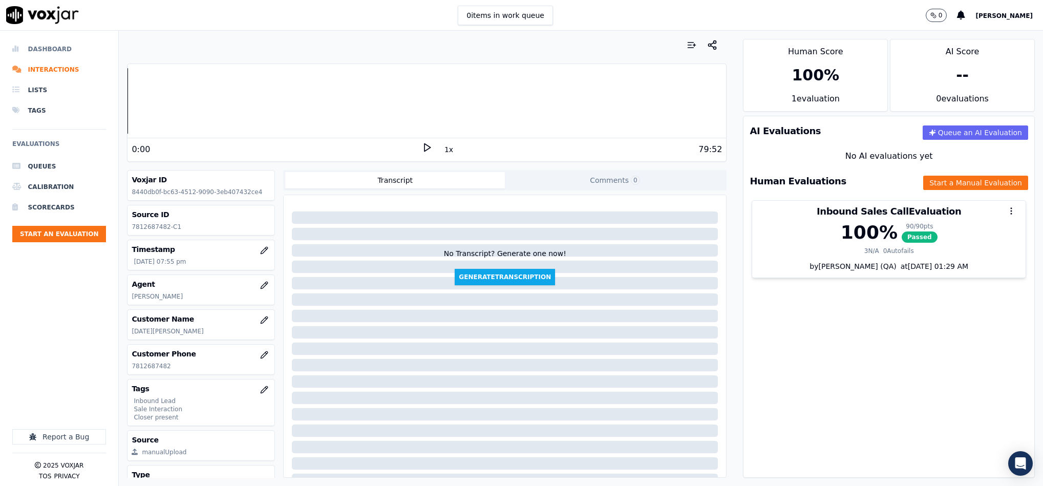
click at [43, 48] on li "Dashboard" at bounding box center [59, 49] width 94 height 20
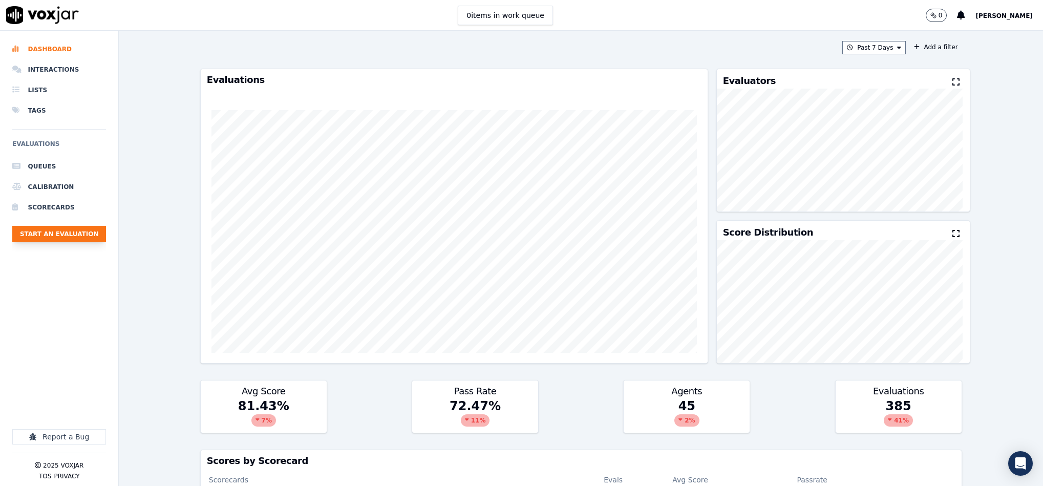
click at [88, 239] on button "Start an Evaluation" at bounding box center [59, 234] width 94 height 16
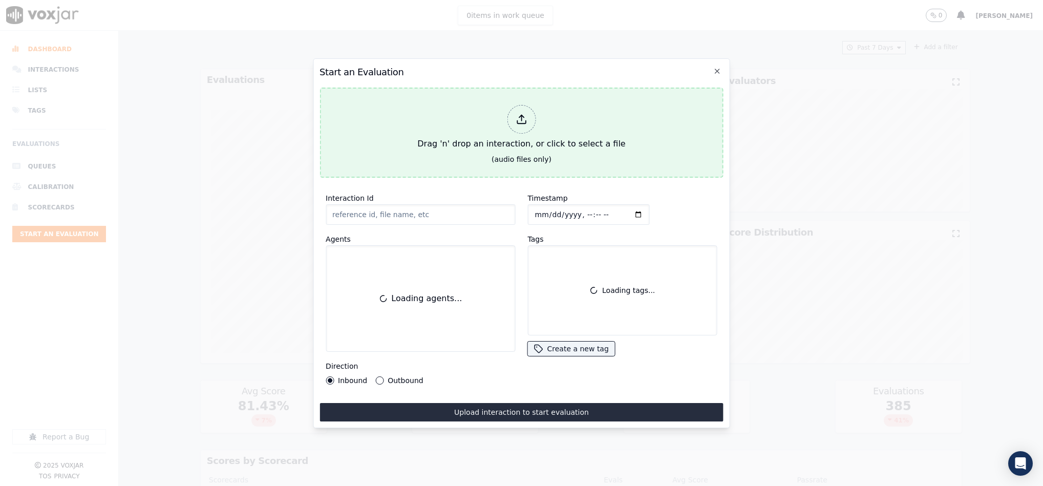
click at [522, 122] on div at bounding box center [521, 119] width 29 height 29
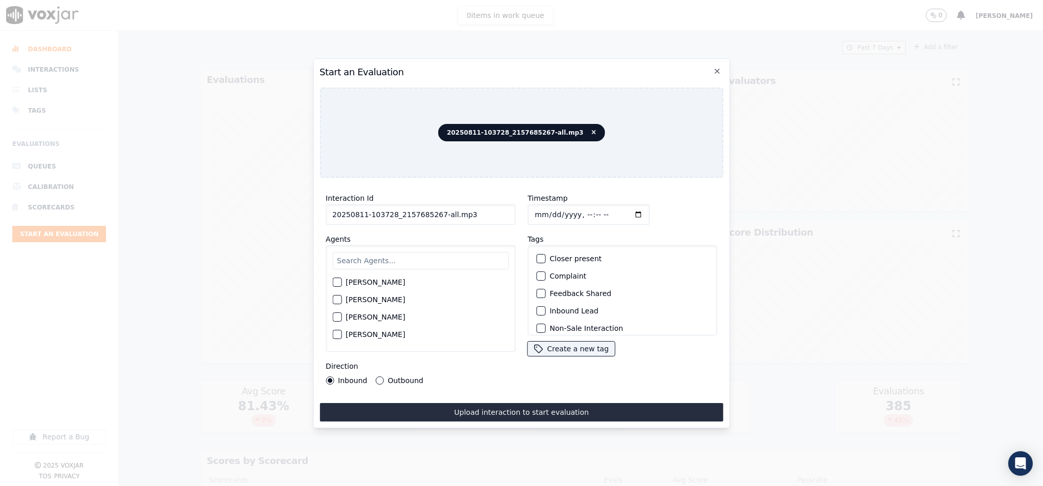
drag, startPoint x: 438, startPoint y: 212, endPoint x: 521, endPoint y: 213, distance: 83.0
click at [521, 213] on div "Interaction Id 20250811-103728_2157685267-all.mp3 Agents Harry Roy Aaron Biswas…" at bounding box center [522, 288] width 404 height 205
click at [451, 211] on input "20250811-103728_2157685267-C" at bounding box center [421, 214] width 190 height 20
type input "20250811-103728_2157685267-C1"
click at [533, 211] on input "Timestamp" at bounding box center [589, 214] width 122 height 20
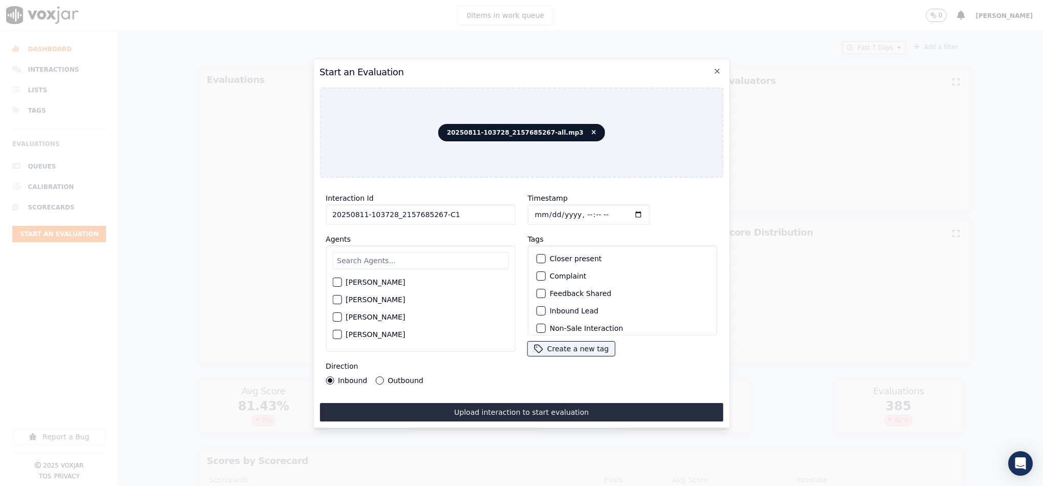
type input "2025-08-11T20:19"
click at [533, 211] on input "Timestamp" at bounding box center [589, 214] width 122 height 20
click at [435, 234] on div "Agents Harry Roy Aaron Biswas Alex Akhtar Allen Alam Andrew Anwar Anna Das Anni…" at bounding box center [421, 292] width 190 height 119
click at [404, 252] on input "text" at bounding box center [420, 260] width 176 height 17
type input "jor"
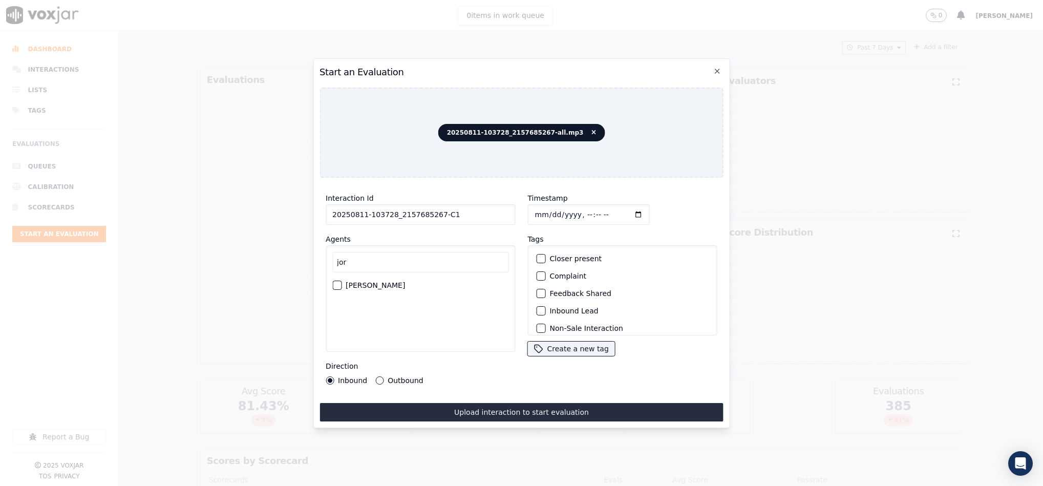
click at [337, 282] on div "button" at bounding box center [336, 285] width 7 height 7
click at [379, 376] on button "Outbound" at bounding box center [379, 380] width 8 height 8
click at [537, 255] on div "button" at bounding box center [540, 258] width 7 height 7
click at [537, 266] on div "button" at bounding box center [540, 269] width 7 height 7
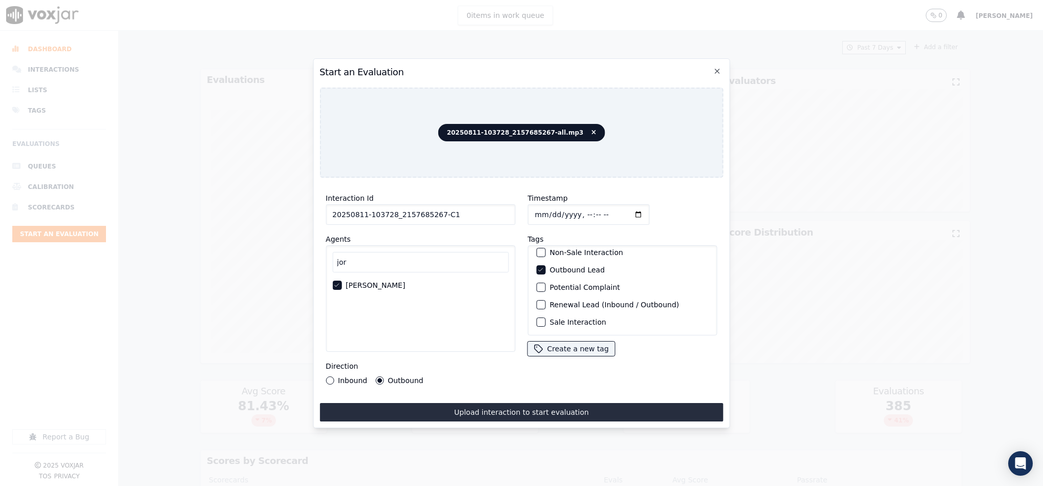
scroll to position [92, 0]
click at [534, 313] on div "Sale Interaction" at bounding box center [622, 321] width 180 height 17
click at [537, 319] on div "button" at bounding box center [540, 322] width 7 height 7
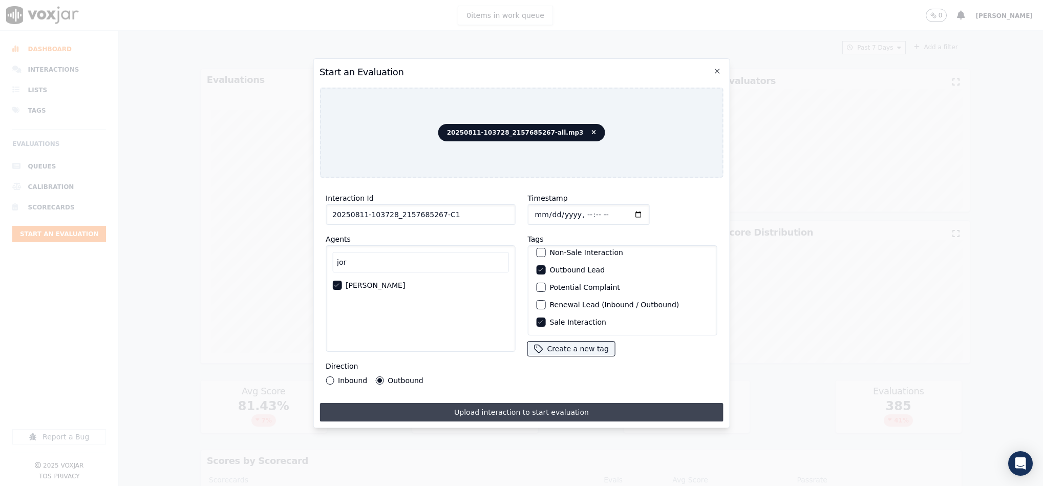
click at [498, 410] on button "Upload interaction to start evaluation" at bounding box center [522, 412] width 404 height 18
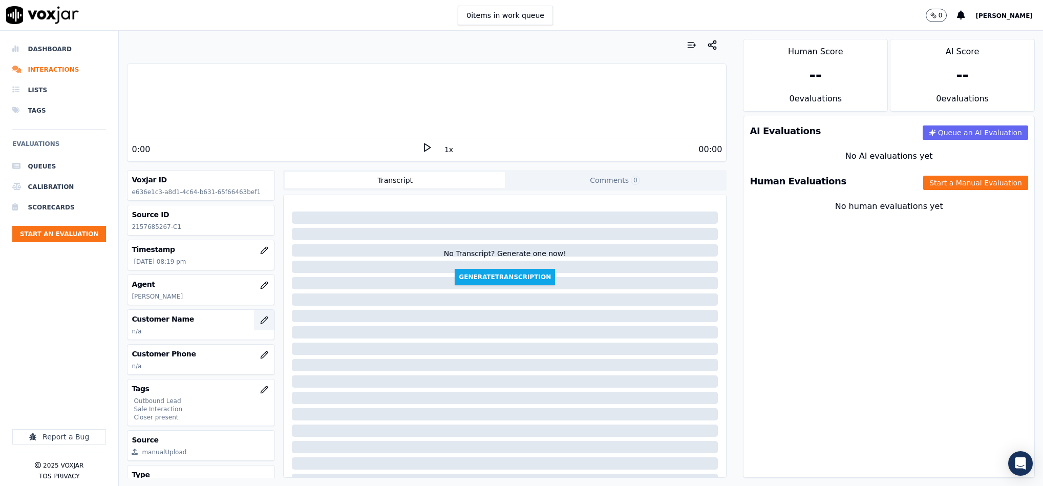
click at [260, 320] on icon "button" at bounding box center [264, 320] width 8 height 8
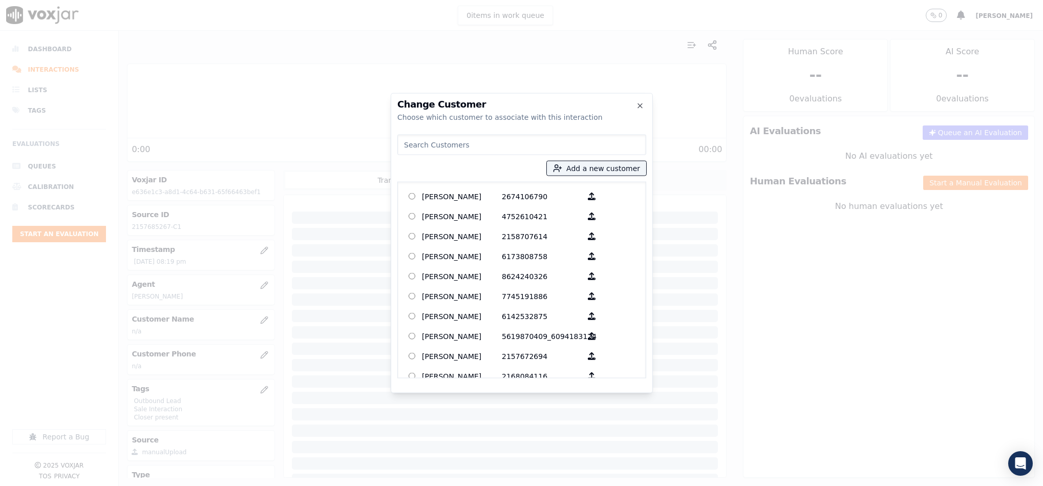
type input "Paul Balmer"
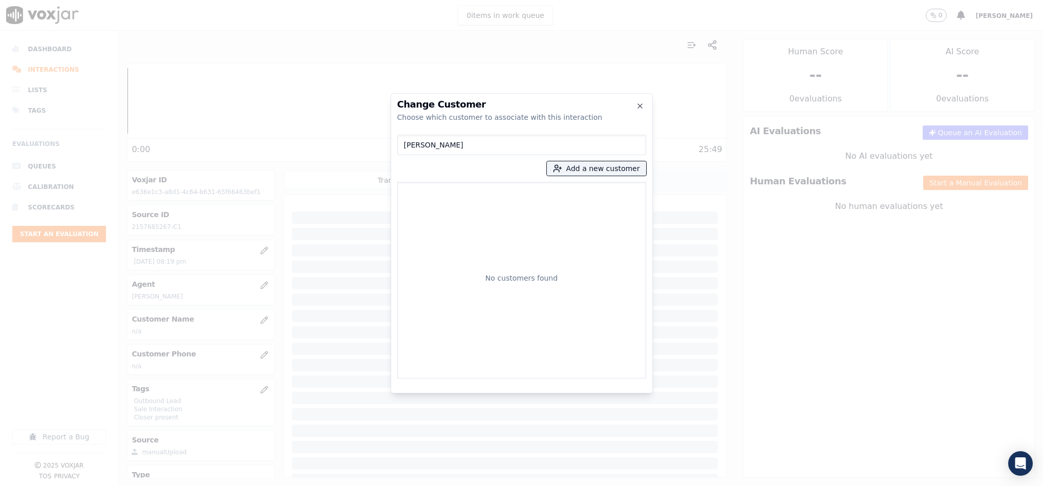
drag, startPoint x: 449, startPoint y: 142, endPoint x: 361, endPoint y: 160, distance: 90.0
click at [375, 486] on div "Change Customer Choose which customer to associate with this interaction Paul B…" at bounding box center [521, 486] width 1043 height 0
click at [598, 174] on button "Add a new customer" at bounding box center [596, 168] width 99 height 14
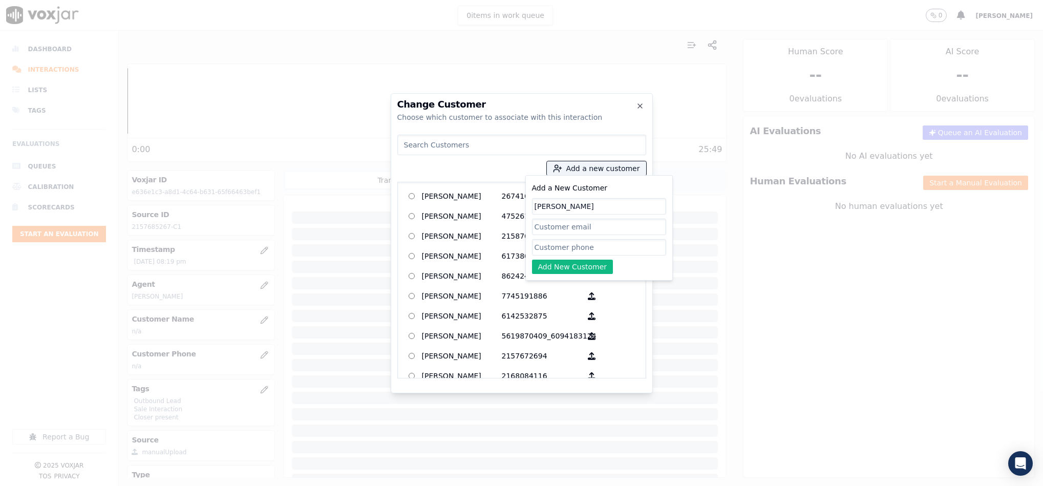
type input "Paul Balmer"
click at [574, 248] on input "Add a New Customer" at bounding box center [599, 247] width 134 height 16
paste input "2157685267"
paste input "2672466102"
type input "2157685267_2672466102"
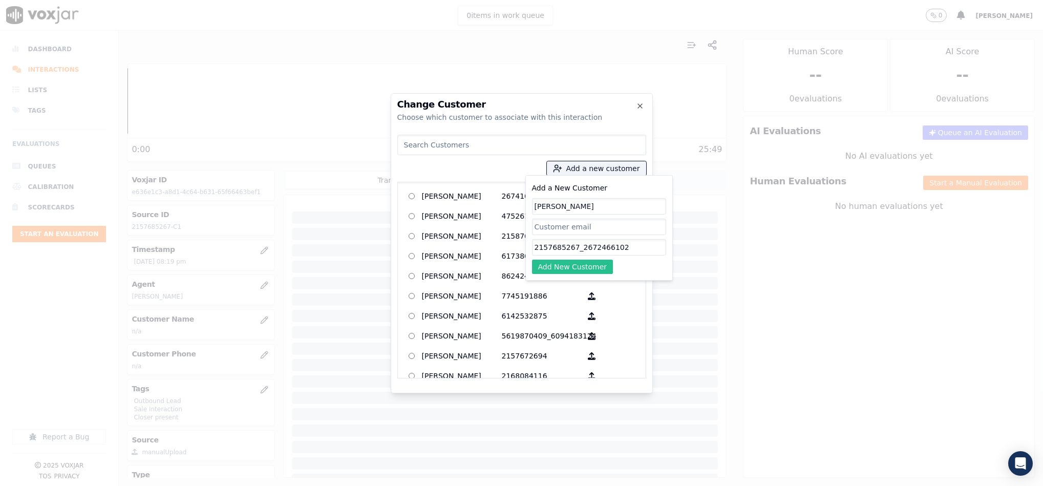
click at [566, 268] on button "Add New Customer" at bounding box center [572, 267] width 81 height 14
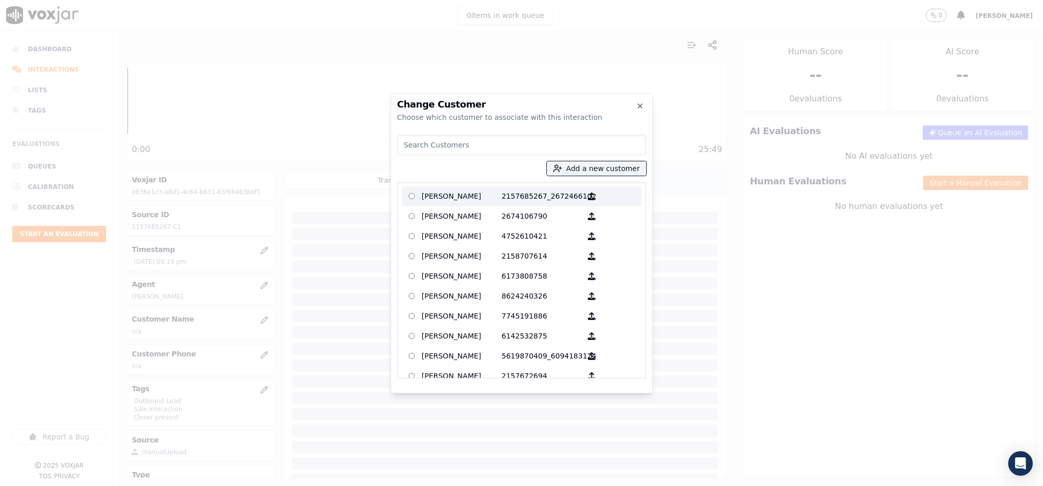
click at [466, 202] on p "Paul Balmer" at bounding box center [462, 197] width 80 height 16
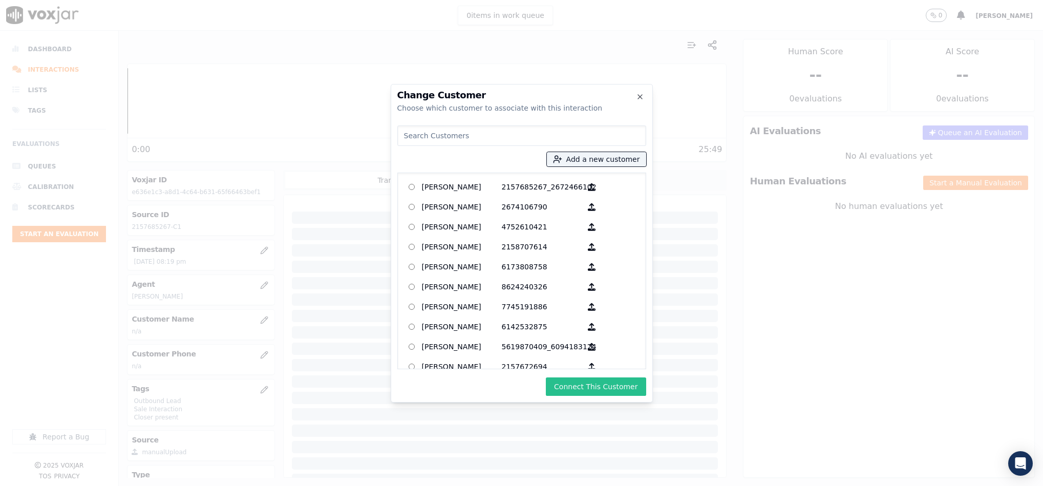
click at [569, 381] on button "Connect This Customer" at bounding box center [596, 387] width 100 height 18
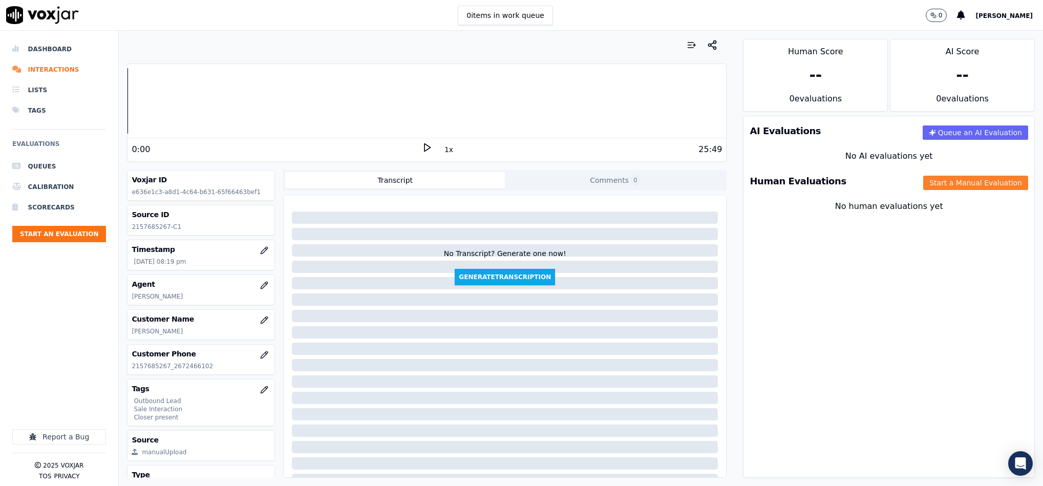
click at [954, 179] on button "Start a Manual Evaluation" at bounding box center [976, 183] width 105 height 14
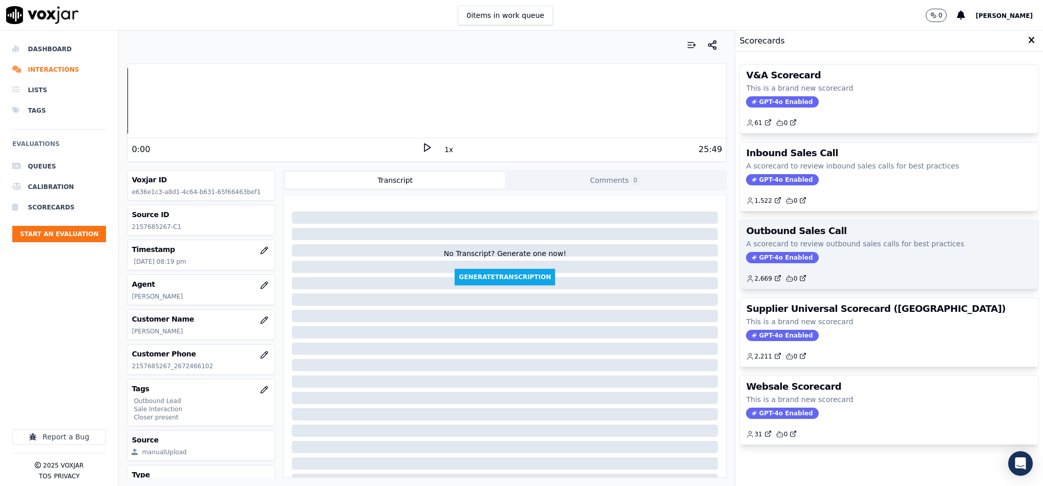
click at [768, 263] on span "GPT-4o Enabled" at bounding box center [782, 257] width 72 height 11
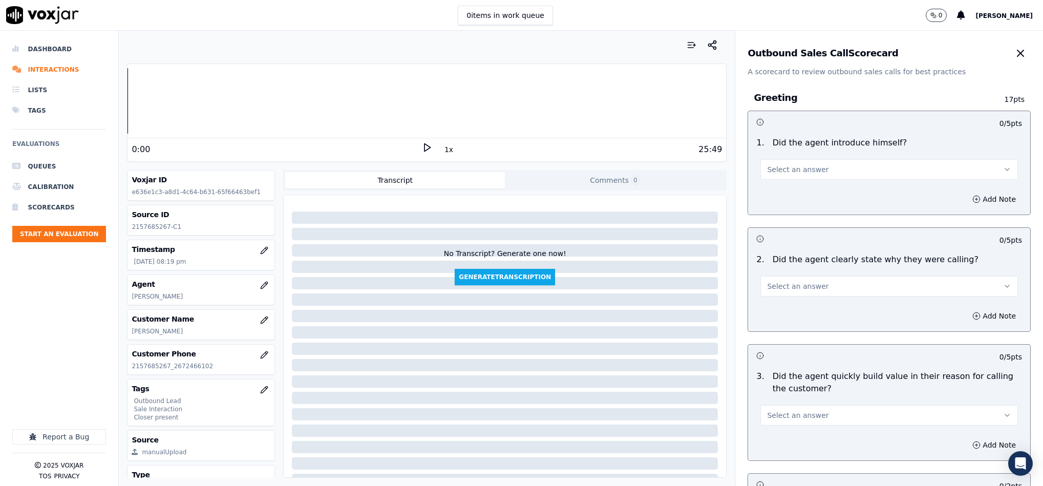
click at [801, 169] on span "Select an answer" at bounding box center [797, 169] width 61 height 10
click at [796, 189] on div "Yes" at bounding box center [864, 193] width 233 height 16
click at [793, 290] on span "Select an answer" at bounding box center [797, 286] width 61 height 10
click at [788, 314] on div "Yes" at bounding box center [864, 310] width 233 height 16
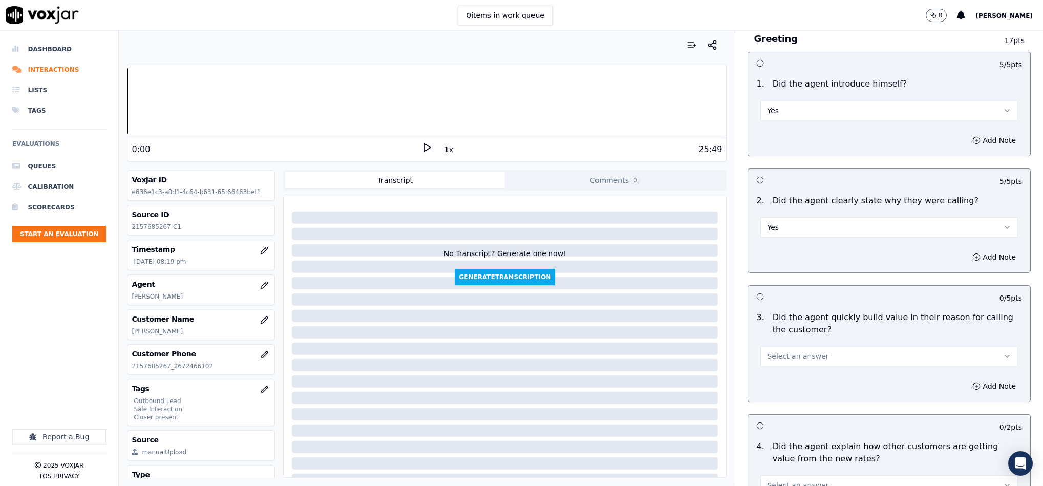
scroll to position [154, 0]
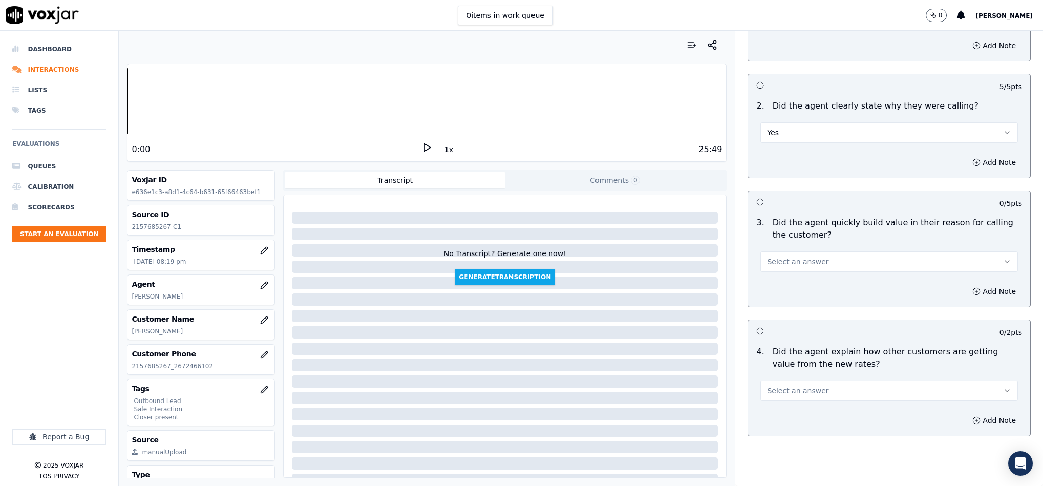
click at [796, 263] on span "Select an answer" at bounding box center [797, 262] width 61 height 10
click at [784, 291] on div "Yes" at bounding box center [864, 286] width 233 height 16
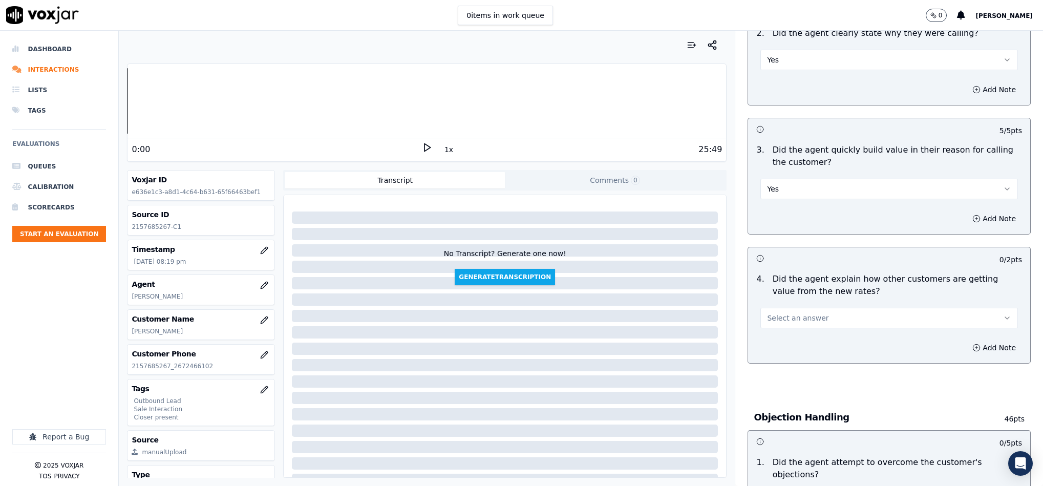
scroll to position [307, 0]
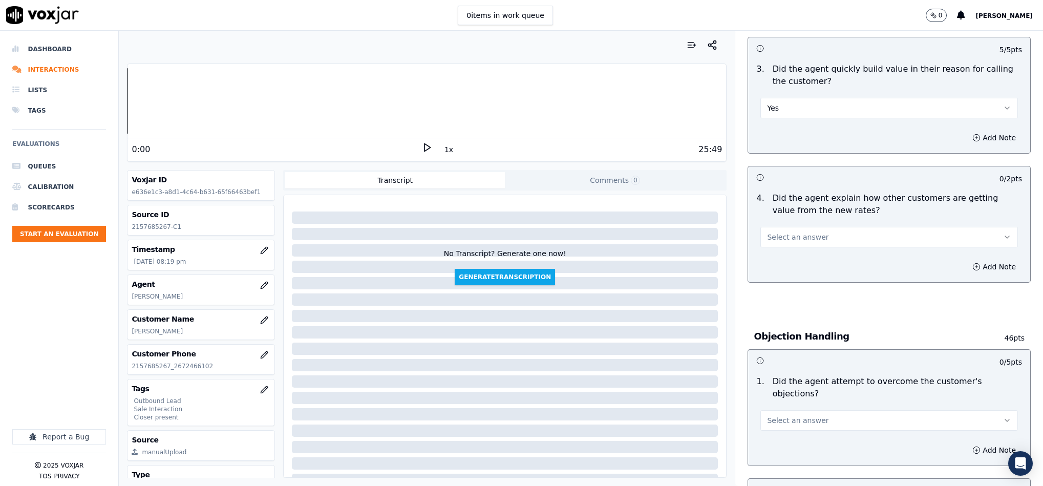
click at [807, 237] on button "Select an answer" at bounding box center [890, 237] width 258 height 20
click at [782, 292] on div "N/A" at bounding box center [864, 294] width 233 height 16
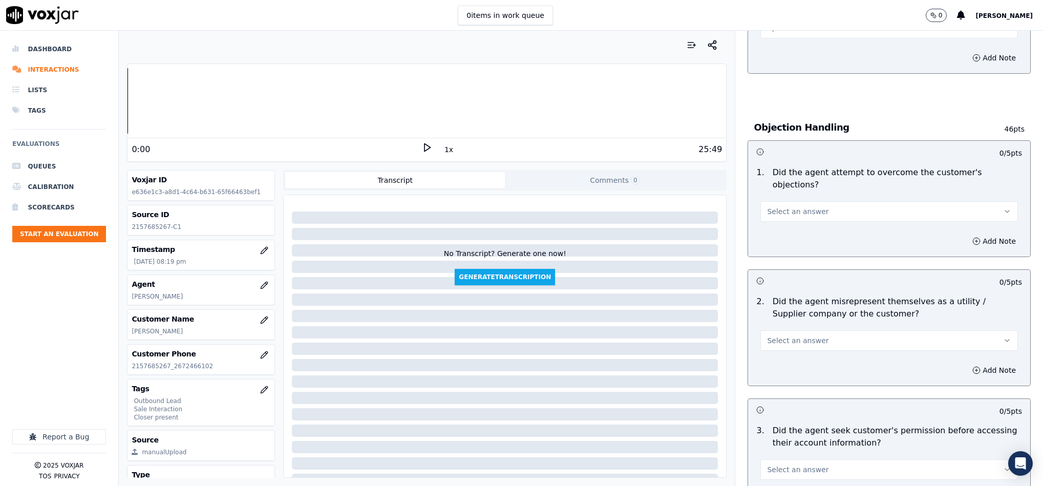
scroll to position [538, 0]
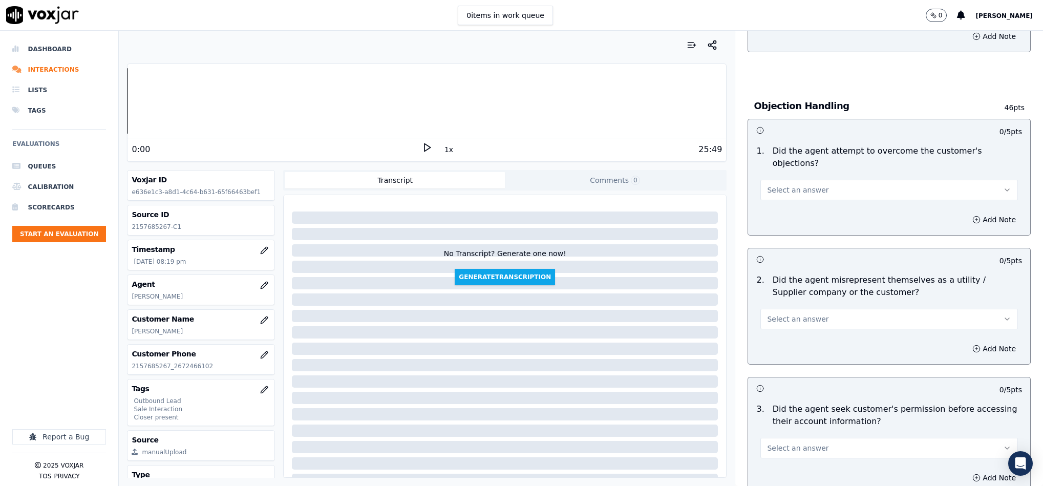
click at [804, 185] on span "Select an answer" at bounding box center [797, 190] width 61 height 10
click at [783, 201] on div "Yes" at bounding box center [864, 203] width 233 height 16
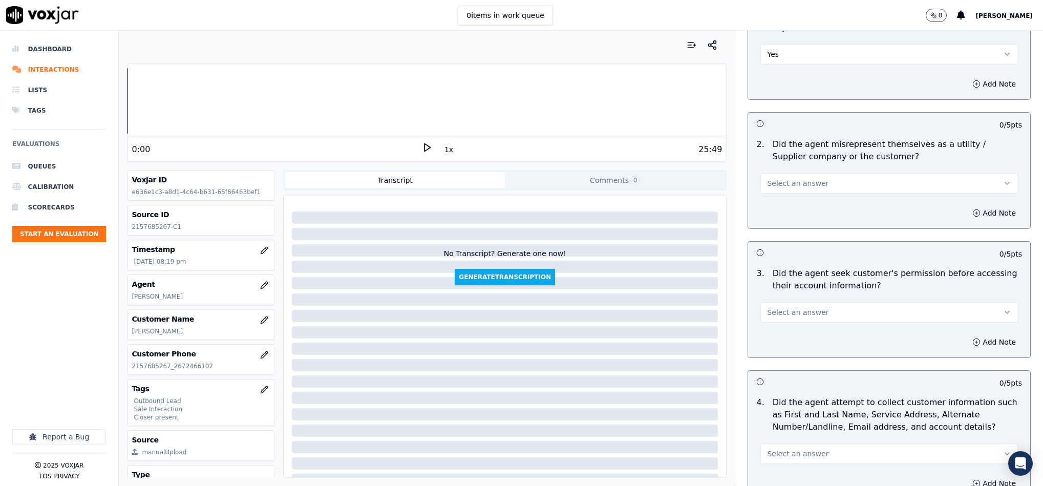
scroll to position [692, 0]
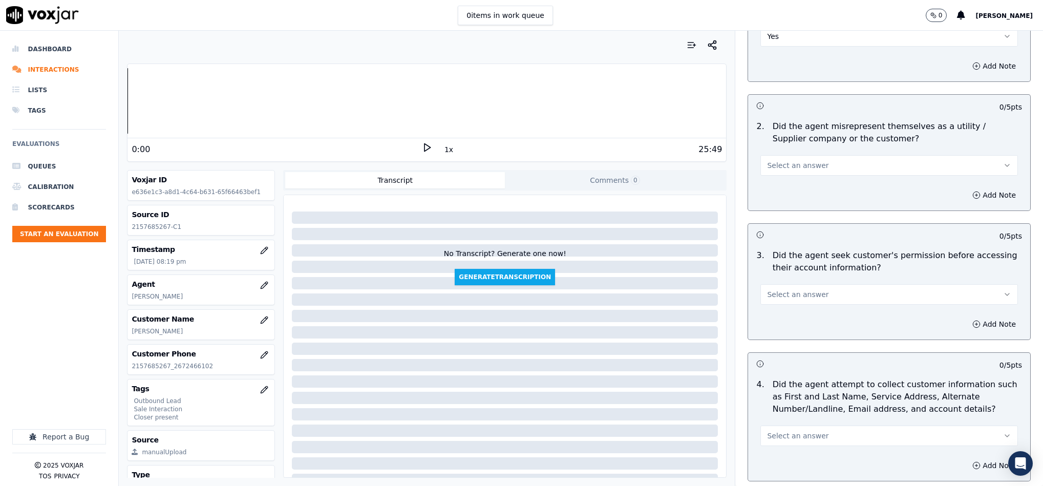
click at [811, 155] on button "Select an answer" at bounding box center [890, 165] width 258 height 20
click at [776, 194] on div "No" at bounding box center [864, 195] width 233 height 16
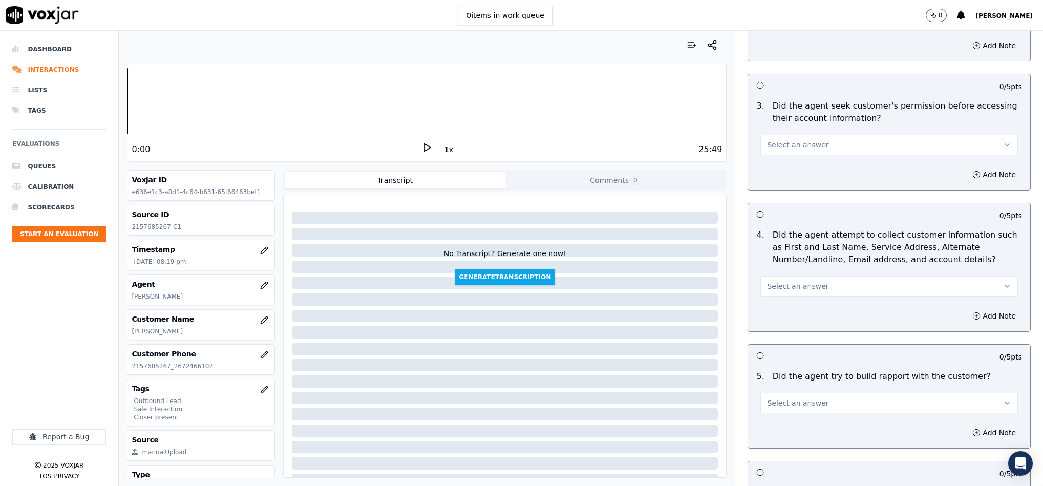
scroll to position [845, 0]
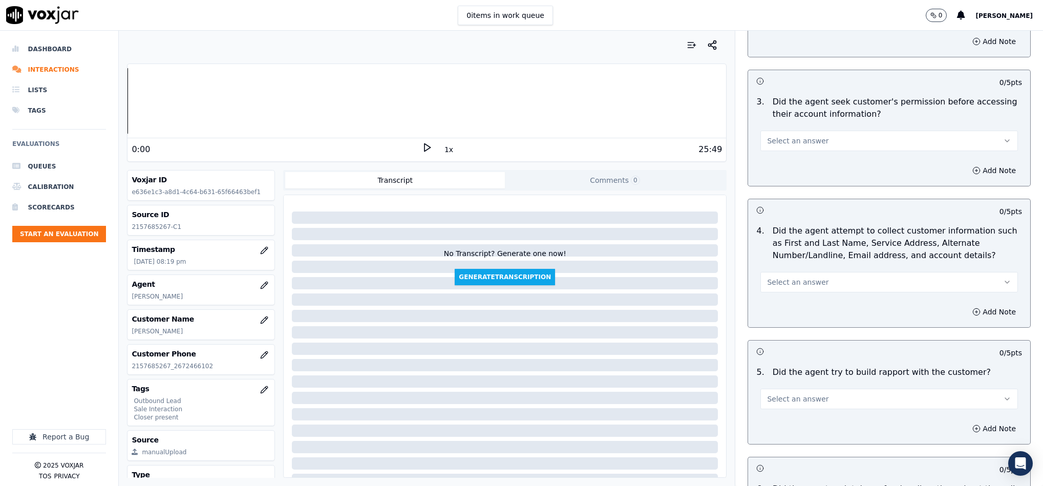
click at [807, 132] on button "Select an answer" at bounding box center [890, 141] width 258 height 20
click at [784, 171] on div "No" at bounding box center [864, 171] width 233 height 16
click at [973, 166] on icon "button" at bounding box center [977, 170] width 8 height 8
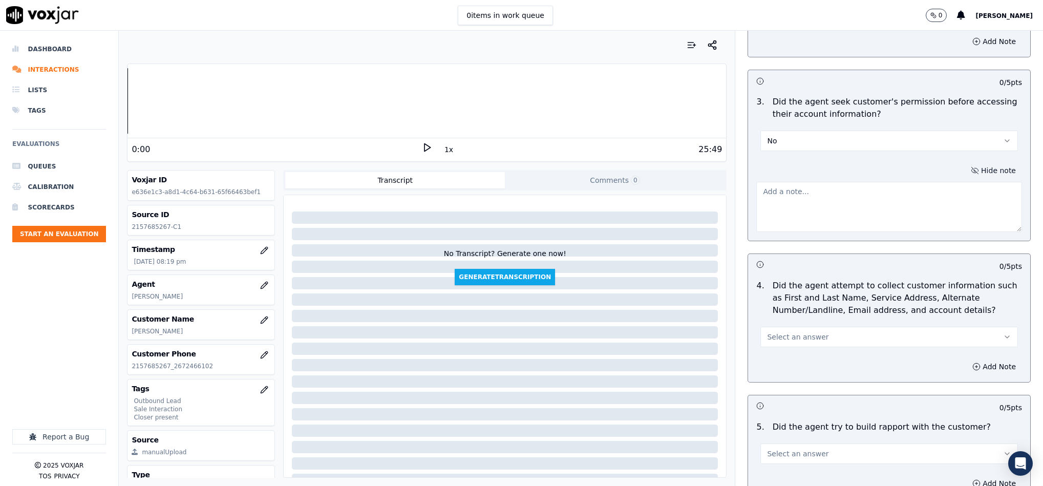
click at [848, 206] on textarea at bounding box center [890, 207] width 266 height 50
paste textarea "@2:57 Agent Jordan shared the customer's account number without first obtaining…"
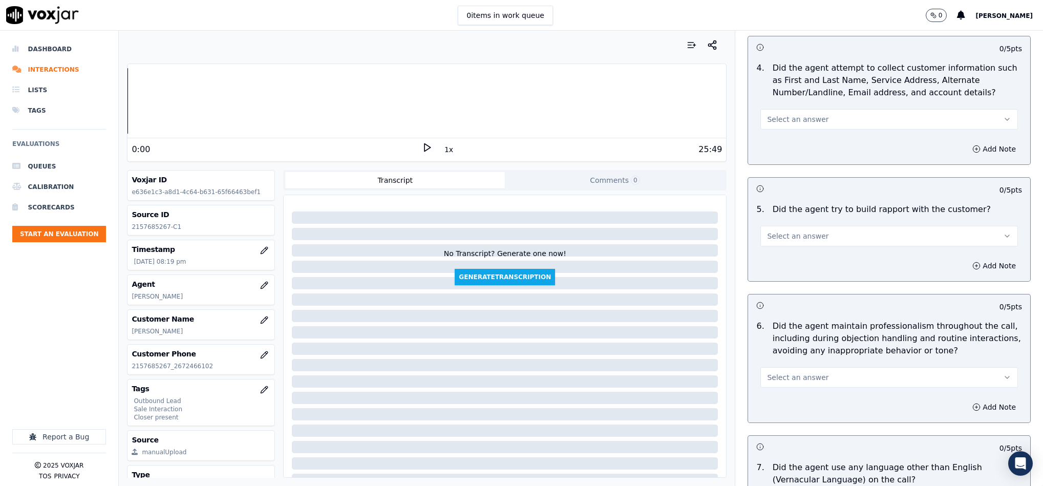
scroll to position [1076, 0]
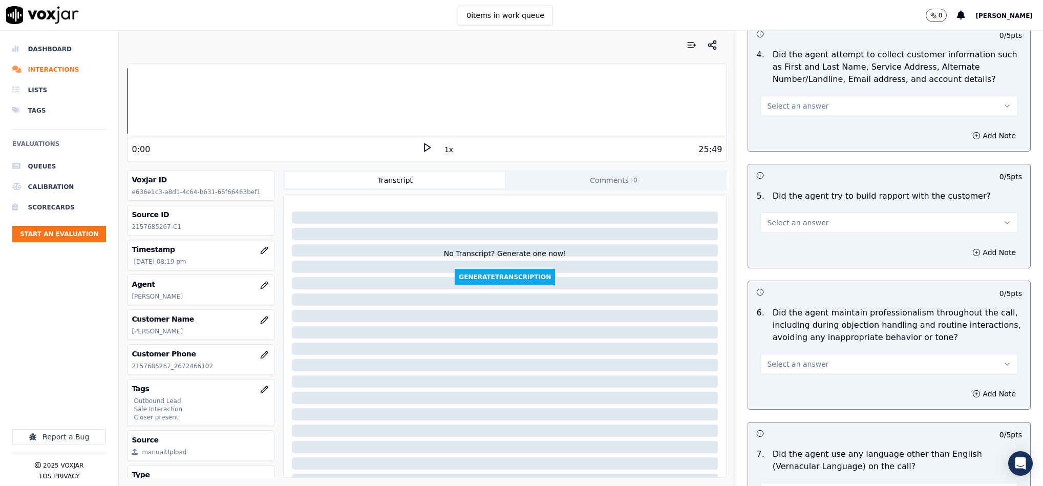
type textarea "@2:57 Agent Jordan shared the customer's account number without first obtaining…"
click at [801, 103] on button "Select an answer" at bounding box center [890, 106] width 258 height 20
click at [784, 154] on div "N/A" at bounding box center [864, 153] width 233 height 16
click at [800, 213] on button "Select an answer" at bounding box center [890, 223] width 258 height 20
click at [773, 256] on div "No" at bounding box center [864, 254] width 233 height 16
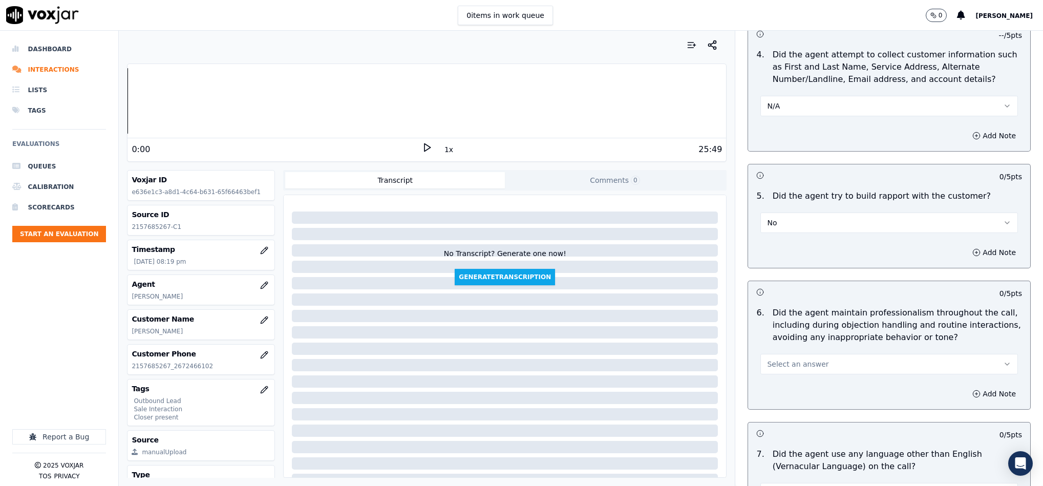
click at [816, 222] on button "No" at bounding box center [890, 223] width 258 height 20
click at [781, 268] on div "N/A" at bounding box center [864, 271] width 233 height 16
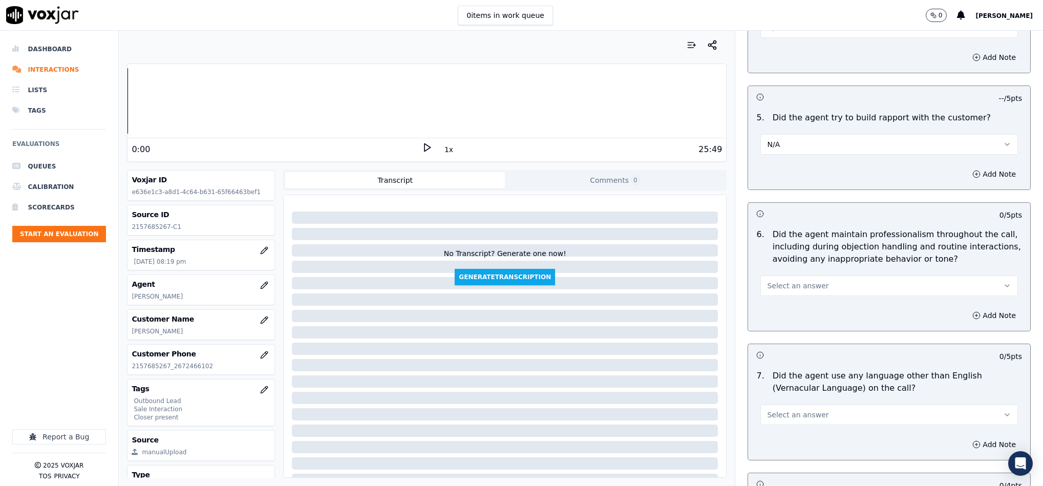
scroll to position [1306, 0]
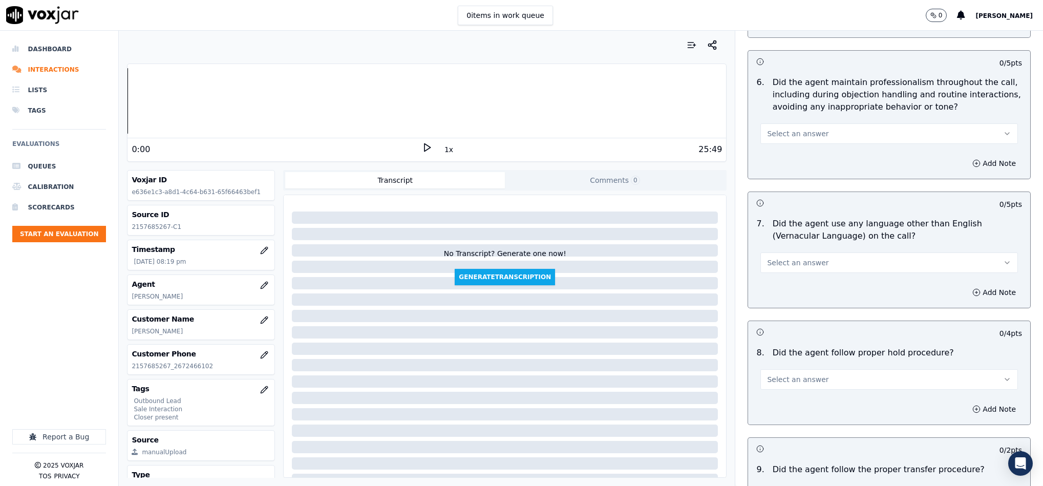
click at [796, 133] on button "Select an answer" at bounding box center [890, 133] width 258 height 20
click at [773, 154] on div "Yes" at bounding box center [864, 149] width 233 height 16
click at [834, 258] on button "Select an answer" at bounding box center [890, 263] width 258 height 20
click at [786, 292] on div "No" at bounding box center [864, 295] width 233 height 16
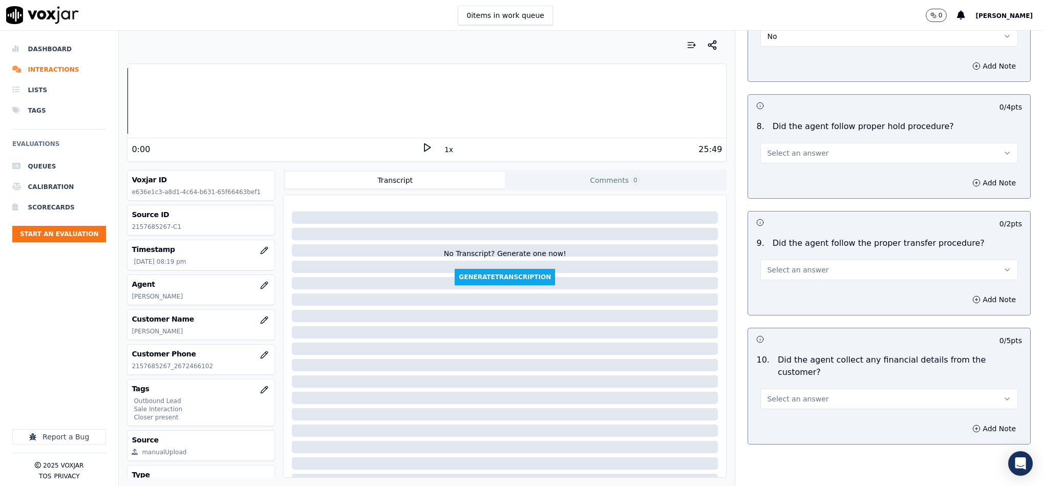
scroll to position [1537, 0]
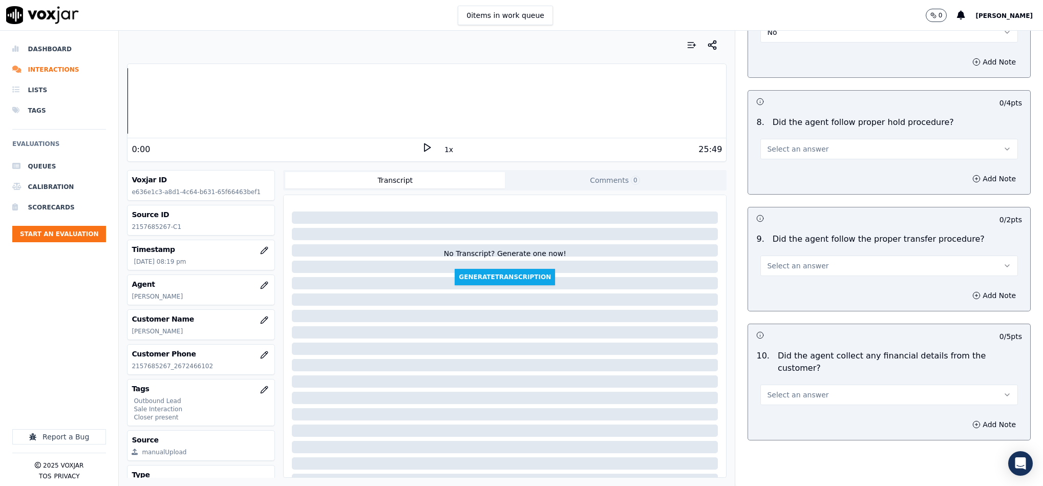
click at [806, 146] on button "Select an answer" at bounding box center [890, 149] width 258 height 20
click at [775, 166] on div "Yes" at bounding box center [864, 165] width 233 height 16
drag, startPoint x: 804, startPoint y: 267, endPoint x: 810, endPoint y: 262, distance: 8.3
click at [804, 266] on button "Select an answer" at bounding box center [890, 266] width 258 height 20
drag, startPoint x: 793, startPoint y: 275, endPoint x: 800, endPoint y: 254, distance: 22.5
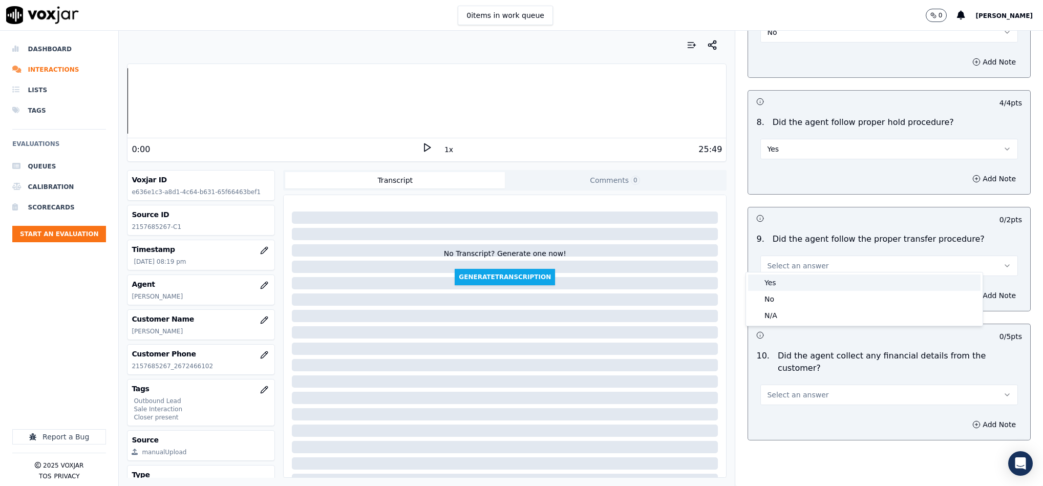
click at [793, 277] on div "Yes" at bounding box center [864, 283] width 233 height 16
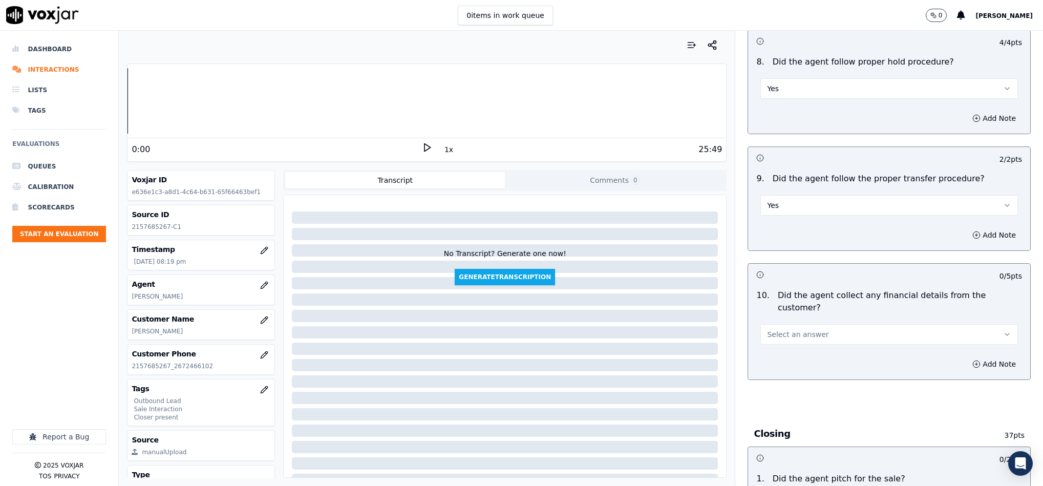
scroll to position [1767, 0]
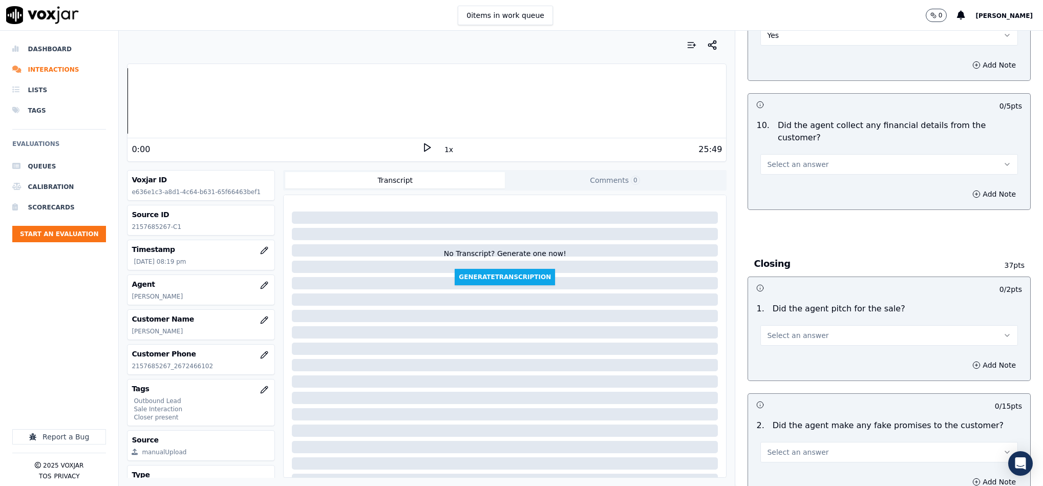
click at [797, 159] on span "Select an answer" at bounding box center [797, 164] width 61 height 10
click at [777, 185] on div "No" at bounding box center [864, 186] width 233 height 16
click at [810, 325] on button "Select an answer" at bounding box center [890, 335] width 258 height 20
click at [775, 343] on div "Yes" at bounding box center [864, 341] width 233 height 16
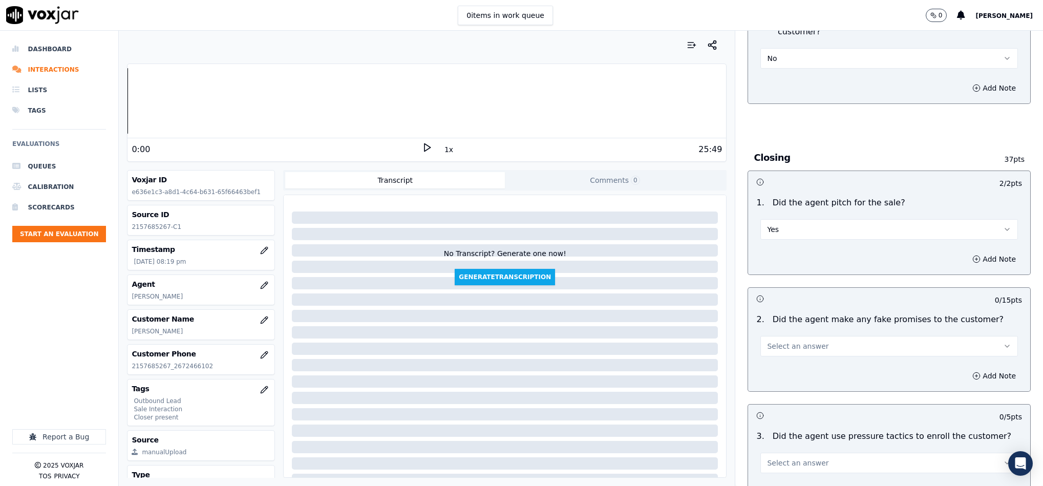
scroll to position [1998, 0]
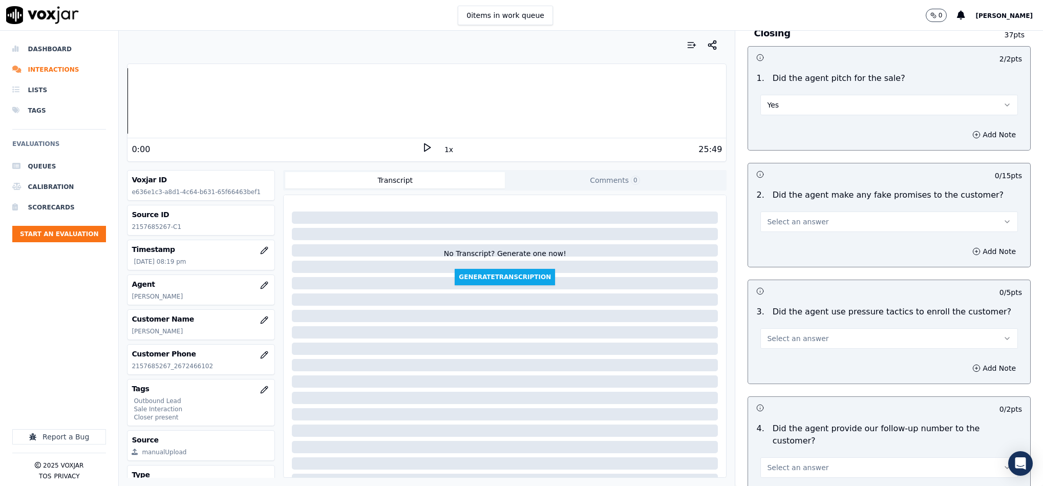
click at [818, 212] on button "Select an answer" at bounding box center [890, 222] width 258 height 20
click at [787, 241] on div "No" at bounding box center [864, 244] width 233 height 16
click at [803, 328] on button "Select an answer" at bounding box center [890, 338] width 258 height 20
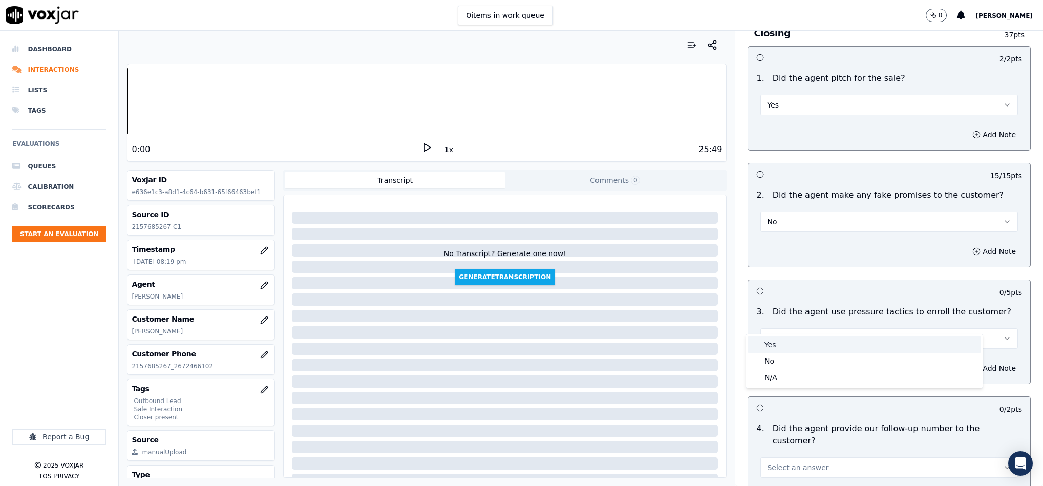
click at [784, 352] on div "Yes No N/A" at bounding box center [864, 360] width 237 height 53
click at [773, 360] on div "No" at bounding box center [864, 361] width 233 height 16
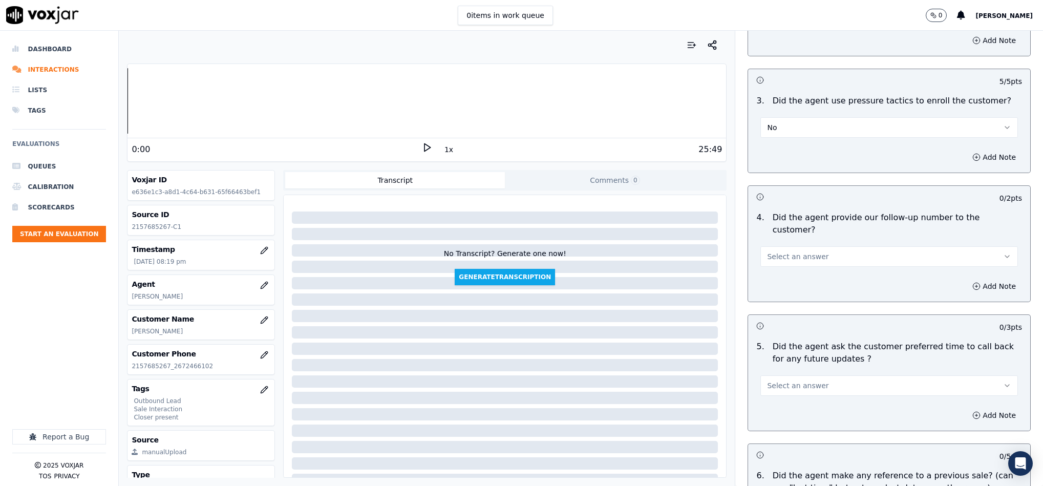
scroll to position [2228, 0]
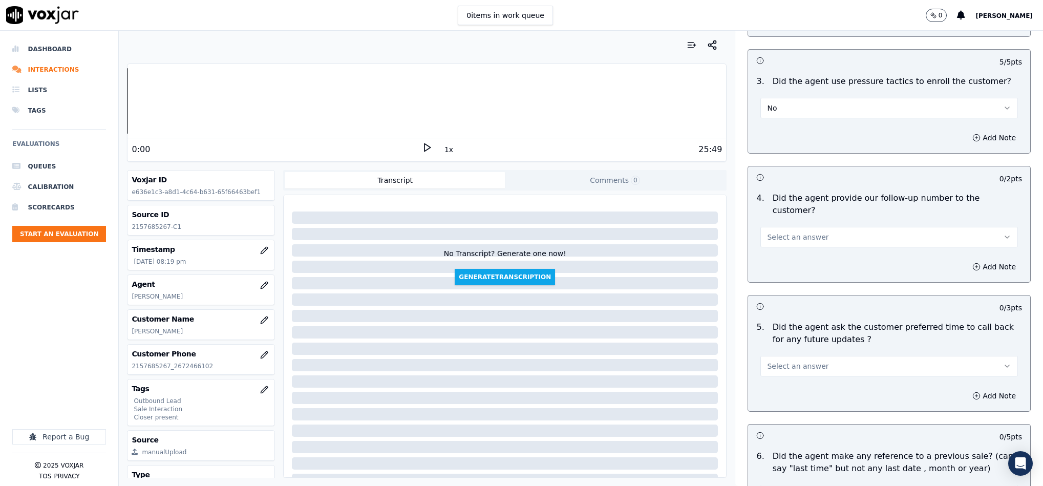
click at [801, 227] on button "Select an answer" at bounding box center [890, 237] width 258 height 20
click at [776, 226] on div "Yes" at bounding box center [864, 231] width 233 height 16
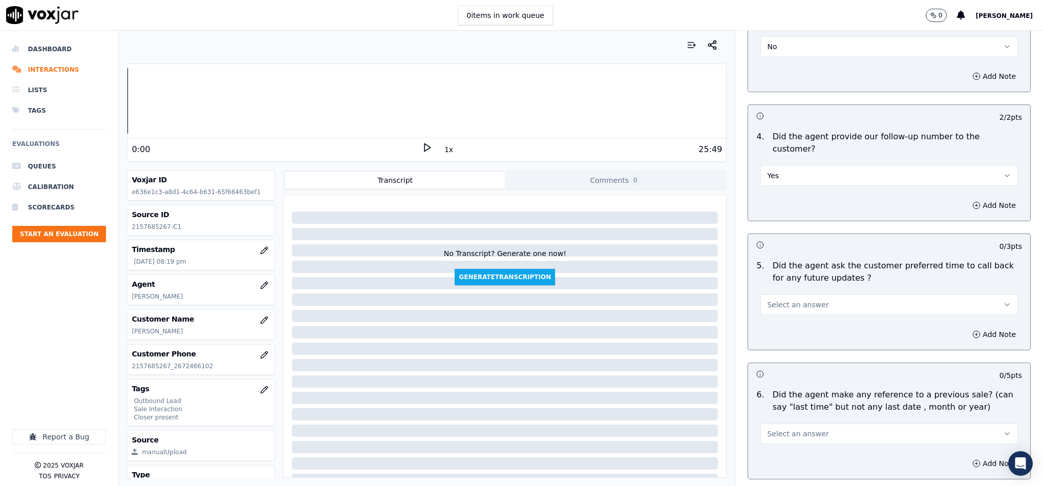
scroll to position [2382, 0]
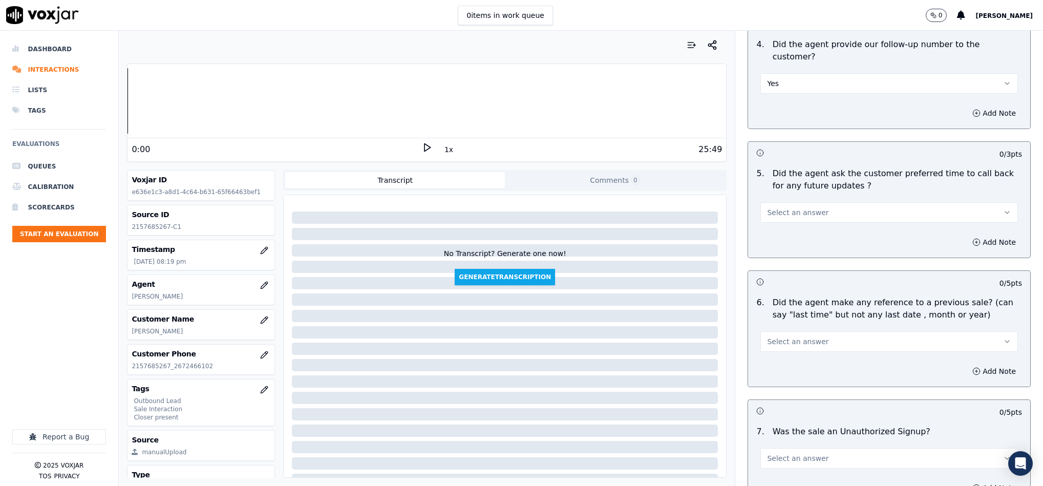
click at [787, 73] on button "Yes" at bounding box center [890, 83] width 258 height 20
click at [771, 109] on div "N/A" at bounding box center [864, 110] width 233 height 16
click at [813, 202] on button "Select an answer" at bounding box center [890, 212] width 258 height 20
click at [793, 231] on div "No" at bounding box center [864, 224] width 233 height 16
click at [815, 331] on button "Select an answer" at bounding box center [890, 341] width 258 height 20
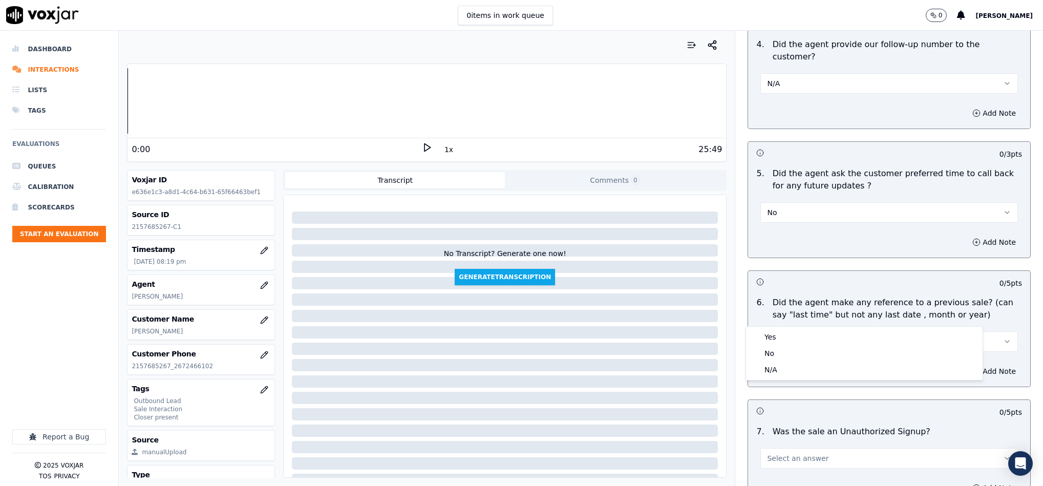
click at [787, 202] on button "No" at bounding box center [890, 212] width 258 height 20
click at [770, 240] on div "N/A" at bounding box center [864, 240] width 233 height 16
click at [810, 331] on button "Select an answer" at bounding box center [890, 341] width 258 height 20
click at [786, 349] on div "No" at bounding box center [864, 353] width 233 height 16
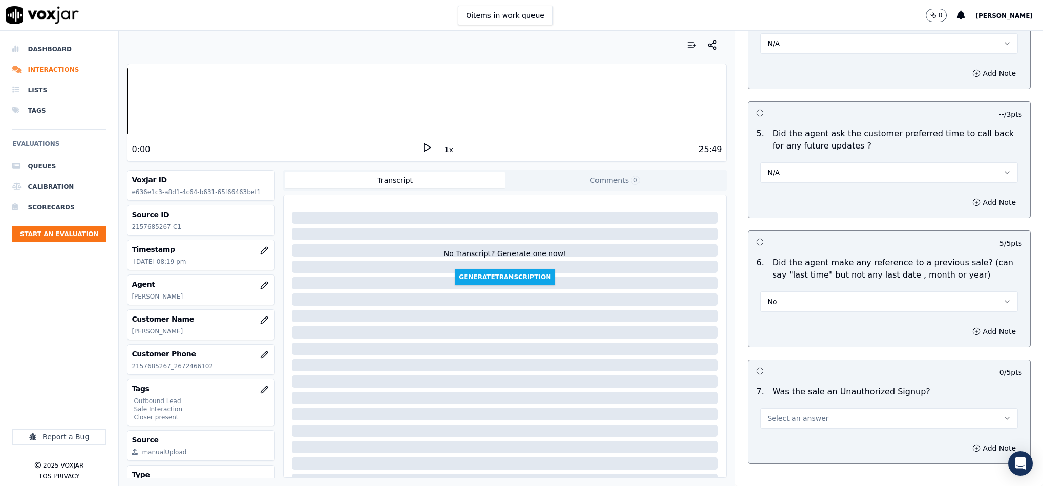
scroll to position [2468, 0]
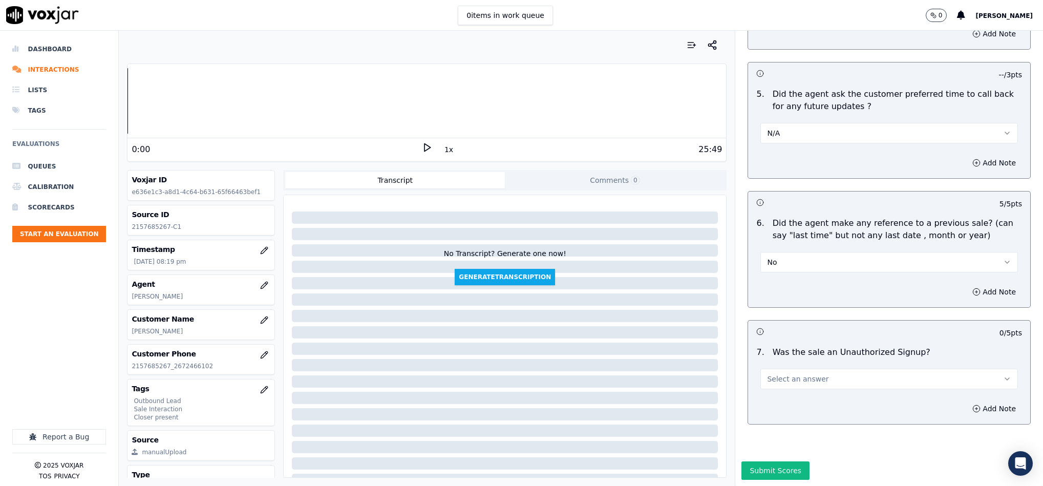
click at [840, 369] on button "Select an answer" at bounding box center [890, 379] width 258 height 20
click at [764, 389] on div "No" at bounding box center [864, 384] width 233 height 16
click at [758, 462] on button "Submit Scores" at bounding box center [776, 471] width 68 height 18
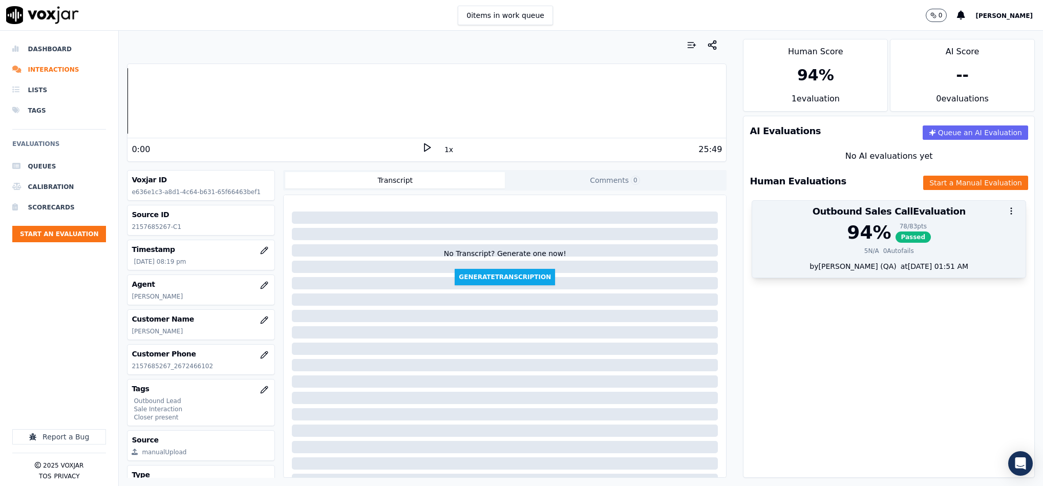
click at [863, 227] on div "94 %" at bounding box center [869, 232] width 44 height 20
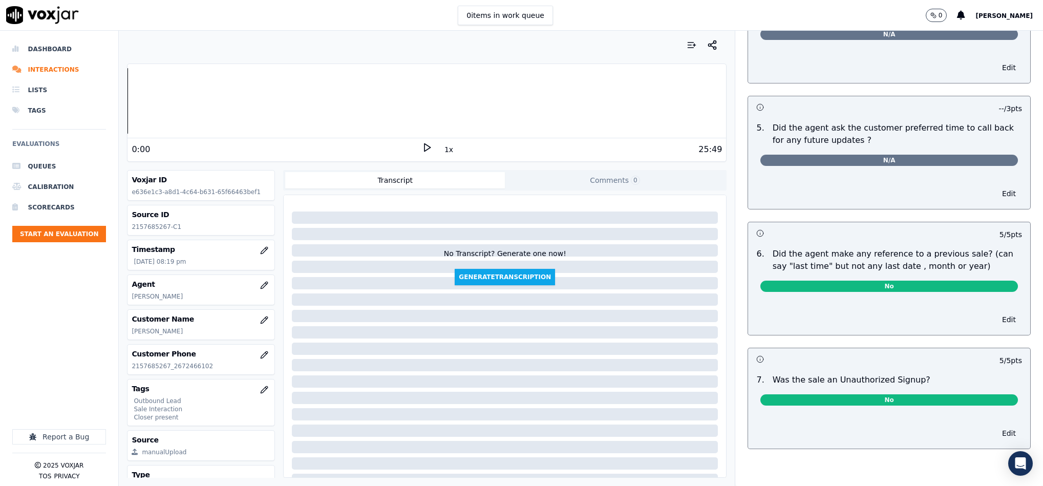
scroll to position [0, 0]
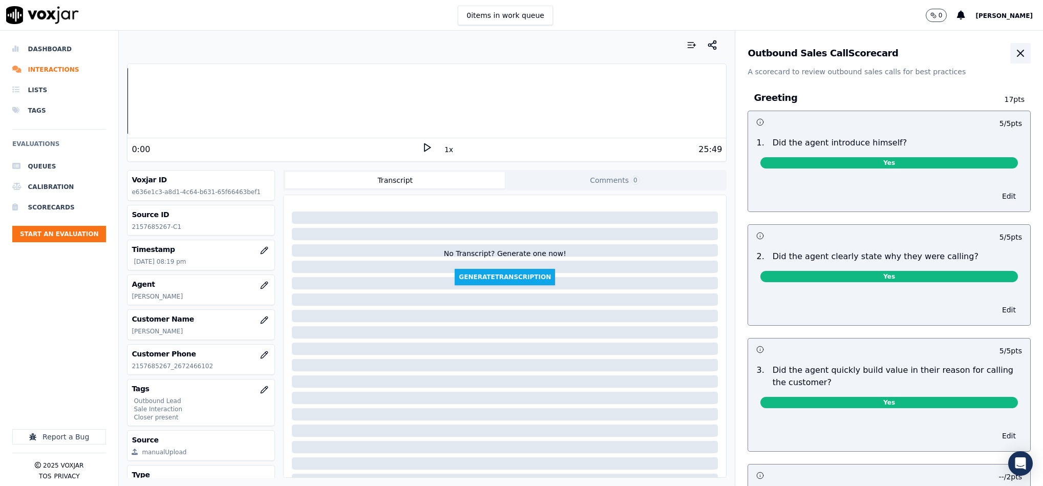
click at [1015, 57] on icon "button" at bounding box center [1021, 53] width 12 height 12
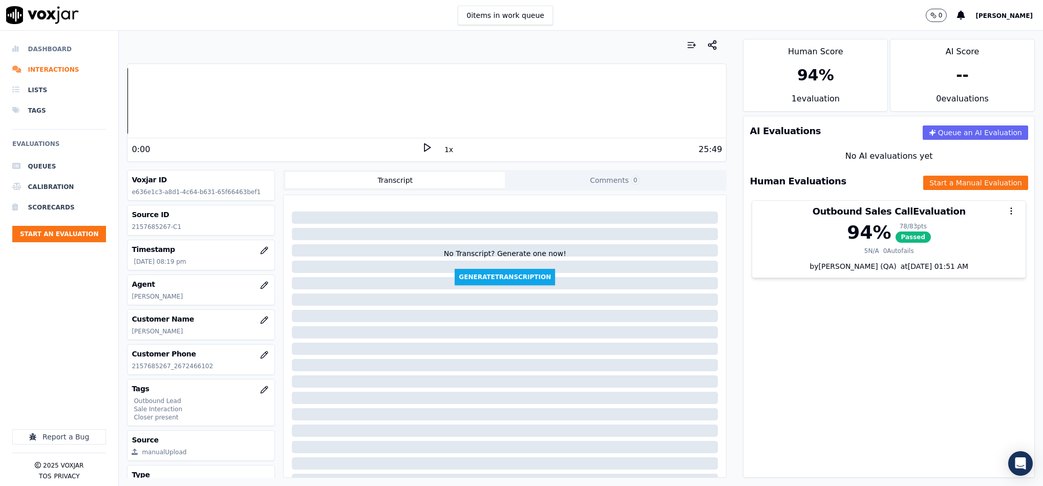
drag, startPoint x: 39, startPoint y: 51, endPoint x: 83, endPoint y: 51, distance: 44.1
click at [38, 51] on li "Dashboard" at bounding box center [59, 49] width 94 height 20
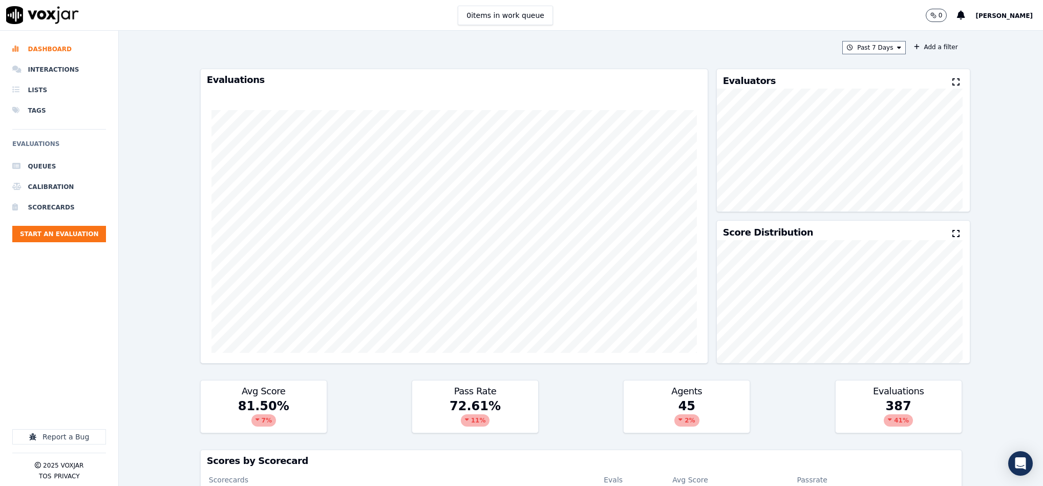
drag, startPoint x: 264, startPoint y: 480, endPoint x: 269, endPoint y: 483, distance: 5.7
click at [267, 481] on div "Dashboard Interactions Lists Tags Evaluations Queues Calibration Scorecards Sta…" at bounding box center [521, 258] width 1043 height 455
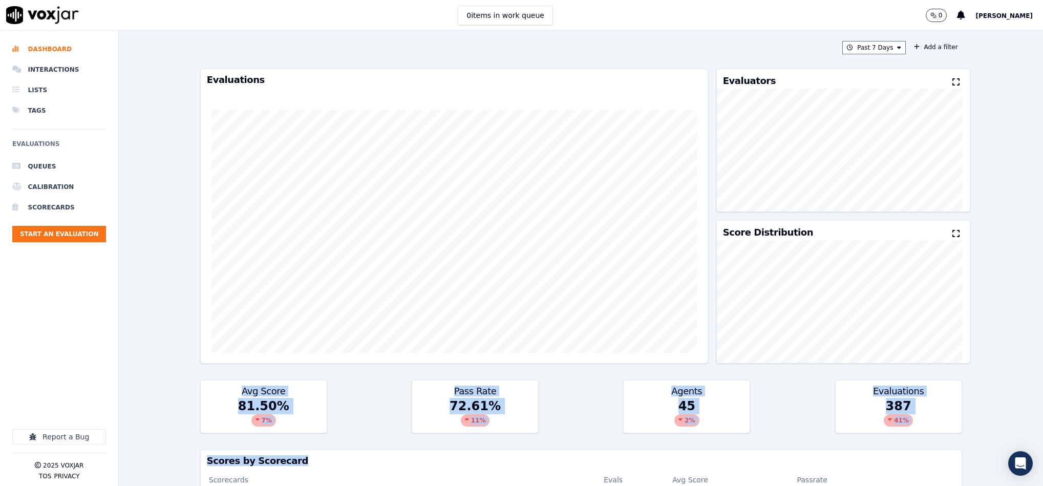
scroll to position [80, 0]
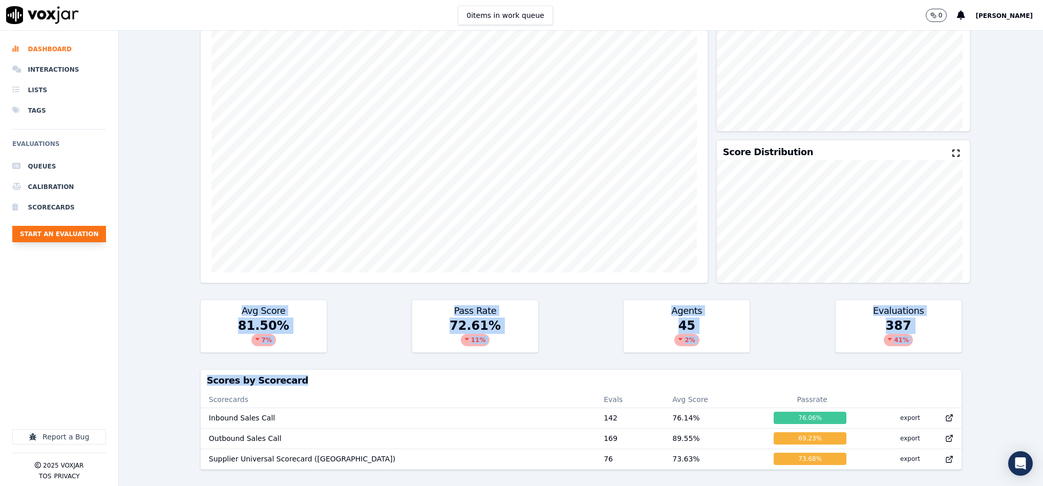
click at [94, 235] on button "Start an Evaluation" at bounding box center [59, 234] width 94 height 16
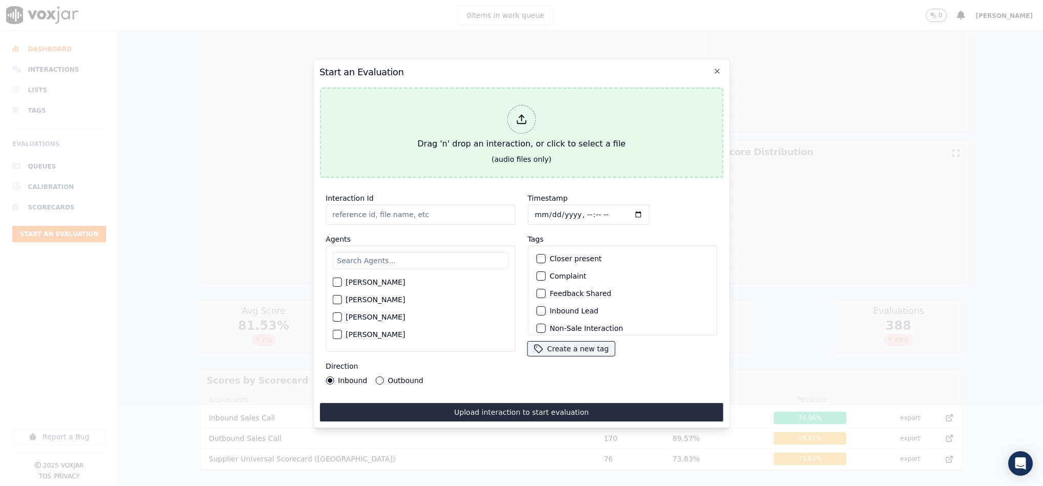
click at [528, 114] on div at bounding box center [521, 119] width 29 height 29
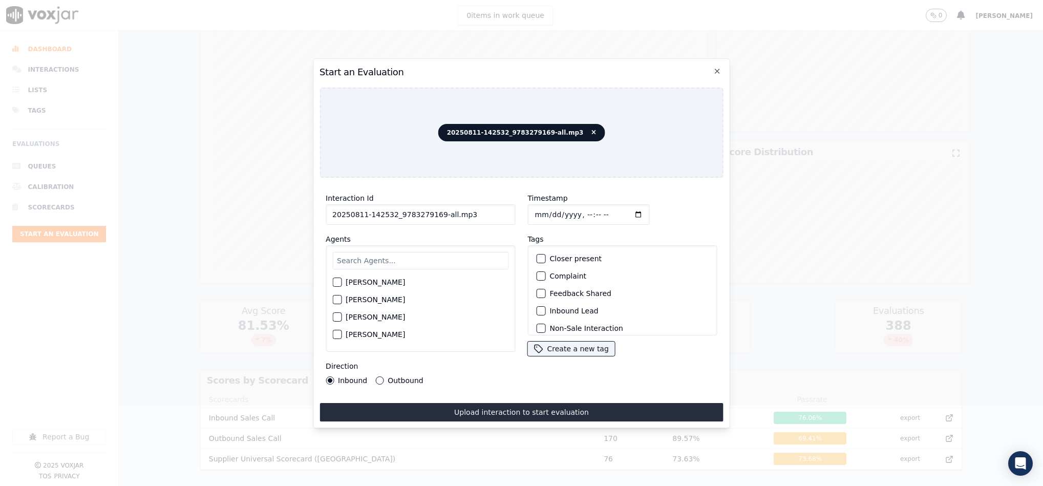
drag, startPoint x: 435, startPoint y: 209, endPoint x: 561, endPoint y: 239, distance: 130.0
click at [559, 229] on div "Interaction Id 20250811-142532_9783279169-all.mp3 Agents Harry Roy Aaron Biswas…" at bounding box center [522, 288] width 404 height 205
type input "20250811-142532_9783279169- C1"
click at [537, 210] on input "Timestamp" at bounding box center [589, 214] width 122 height 20
type input "2025-08-11T20:33"
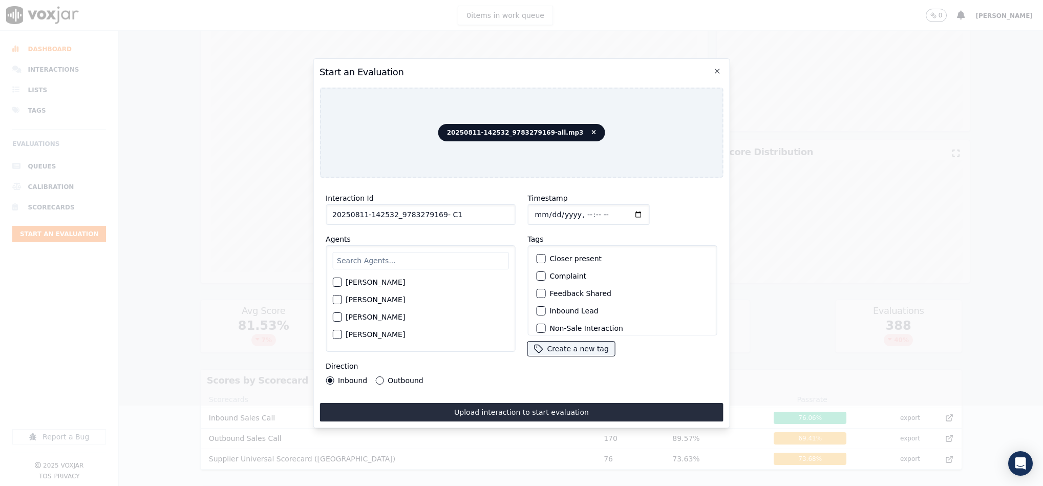
click at [537, 308] on div "button" at bounding box center [540, 310] width 7 height 7
click at [532, 313] on div "Sale Interaction" at bounding box center [622, 321] width 180 height 17
click at [537, 266] on div "button" at bounding box center [540, 269] width 7 height 7
click at [538, 318] on button "Sale Interaction" at bounding box center [540, 322] width 9 height 9
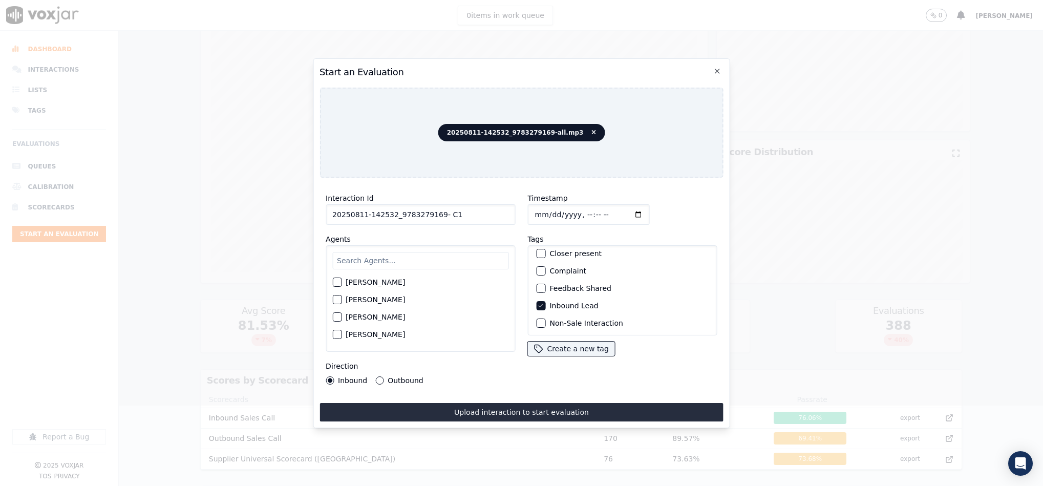
scroll to position [0, 0]
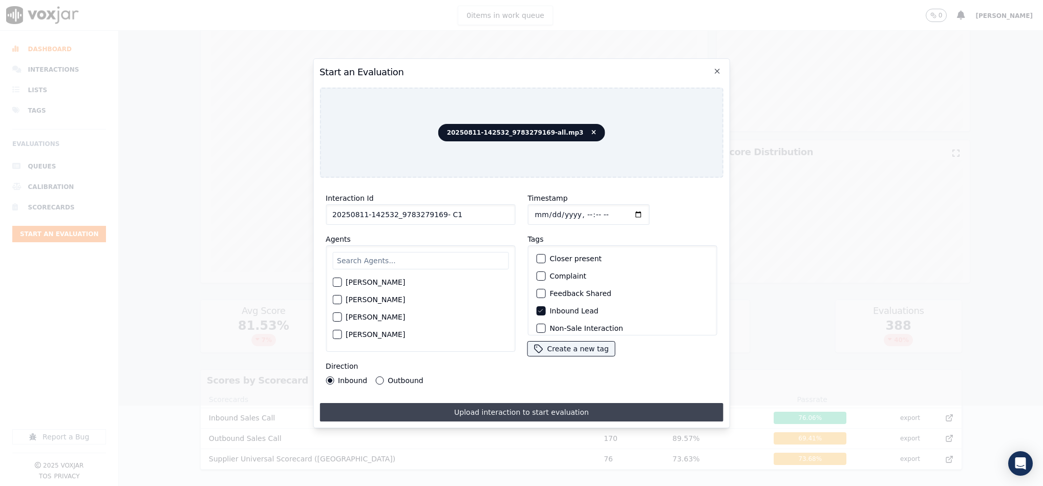
click at [467, 404] on button "Upload interaction to start evaluation" at bounding box center [522, 412] width 404 height 18
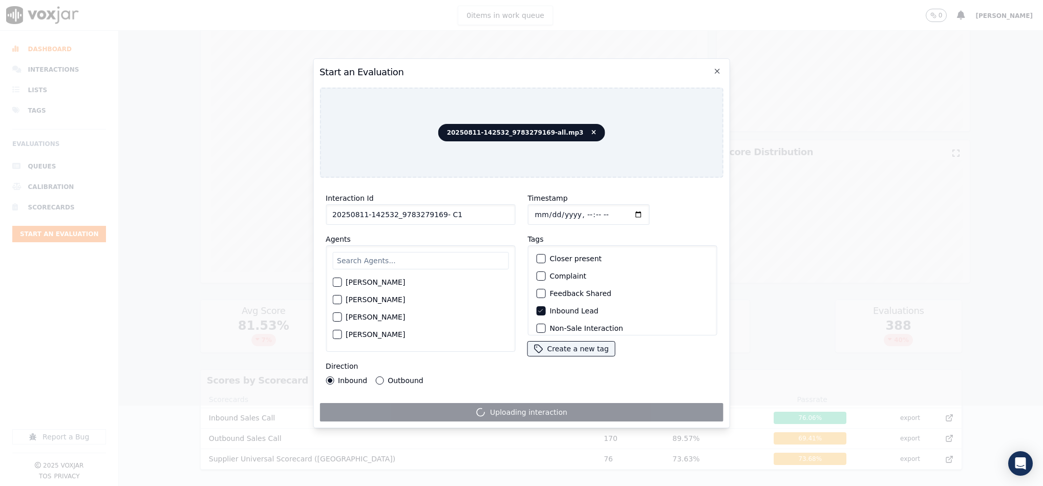
click at [377, 376] on button "Outbound" at bounding box center [379, 380] width 8 height 8
click at [371, 255] on input "text" at bounding box center [420, 260] width 176 height 17
type input "br"
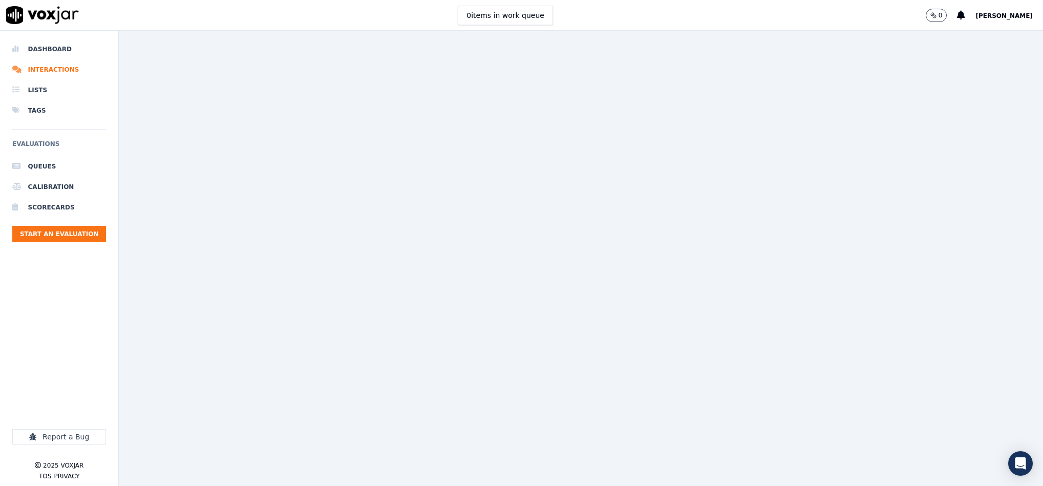
click at [333, 278] on div at bounding box center [581, 258] width 925 height 455
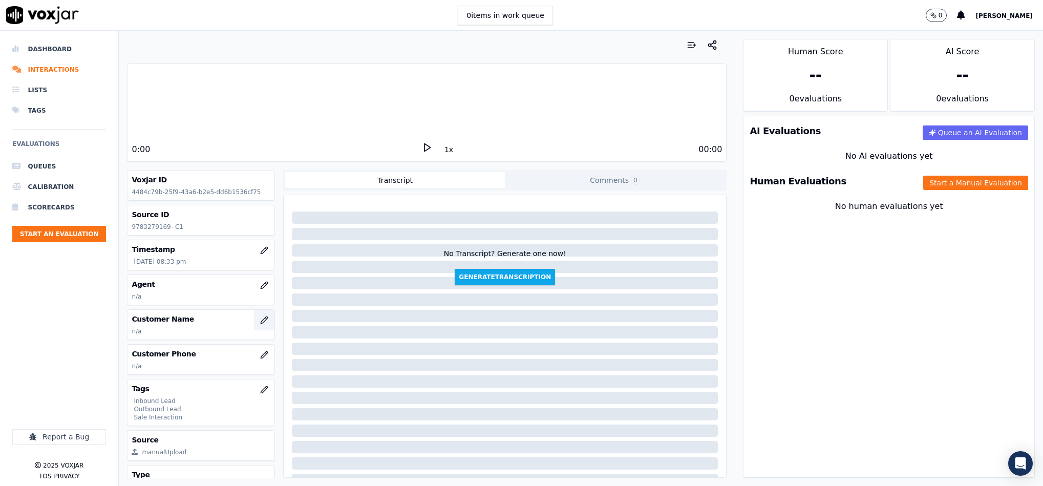
click at [254, 326] on button "button" at bounding box center [264, 320] width 20 height 20
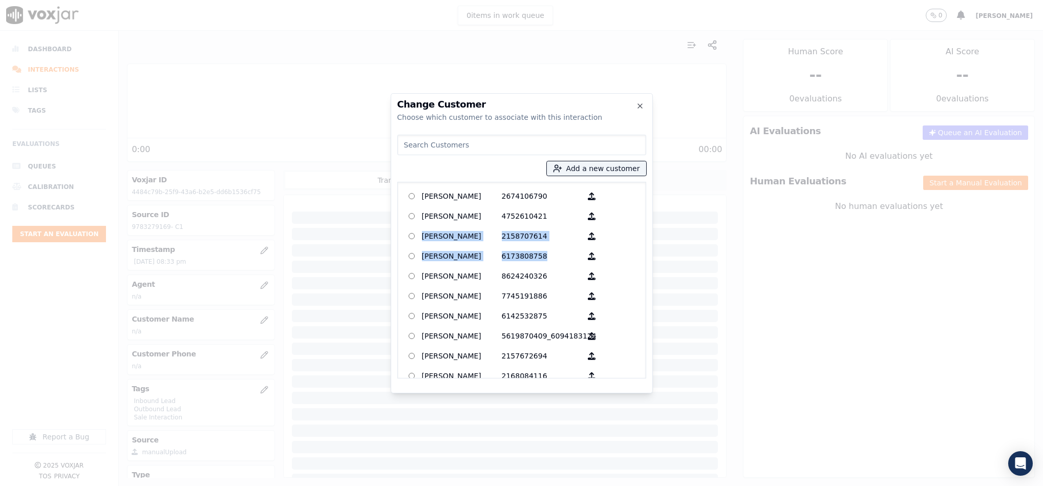
drag, startPoint x: 632, startPoint y: 226, endPoint x: 636, endPoint y: 247, distance: 21.9
click at [635, 259] on div "ALBERT GITTENS 2674106790 ALEX BRUNDIDGE 4752610421 ALFREDA HUNTER 2158707614 A…" at bounding box center [522, 280] width 249 height 197
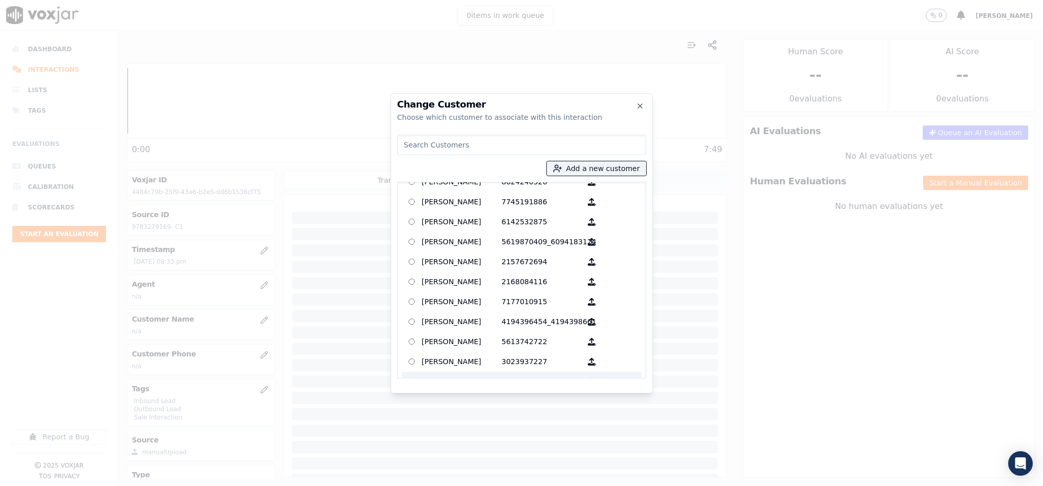
scroll to position [93, 0]
click at [487, 143] on input at bounding box center [522, 145] width 249 height 20
type input "b"
click at [634, 111] on div "Change Customer Choose which customer to associate with this interaction" at bounding box center [522, 111] width 249 height 23
click at [643, 108] on icon "button" at bounding box center [640, 106] width 8 height 8
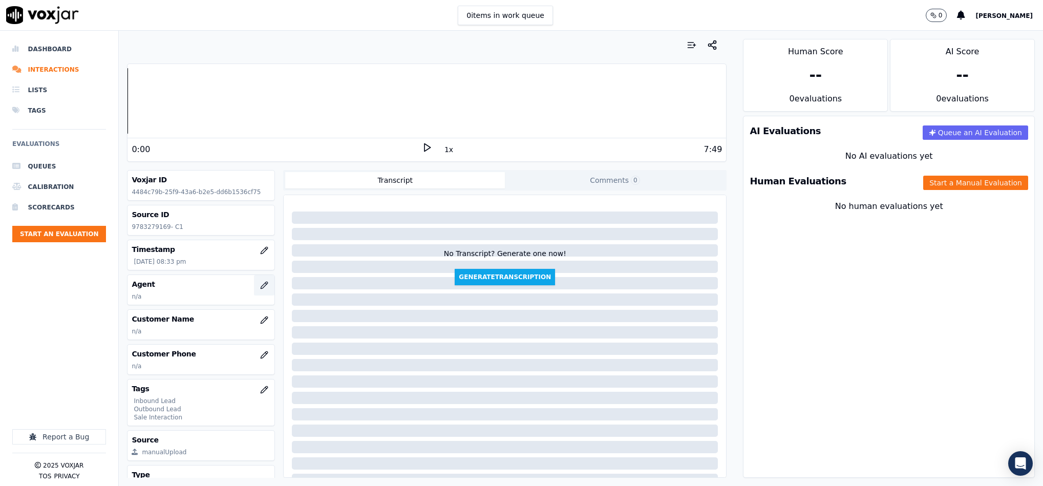
click at [254, 288] on button "button" at bounding box center [264, 285] width 20 height 20
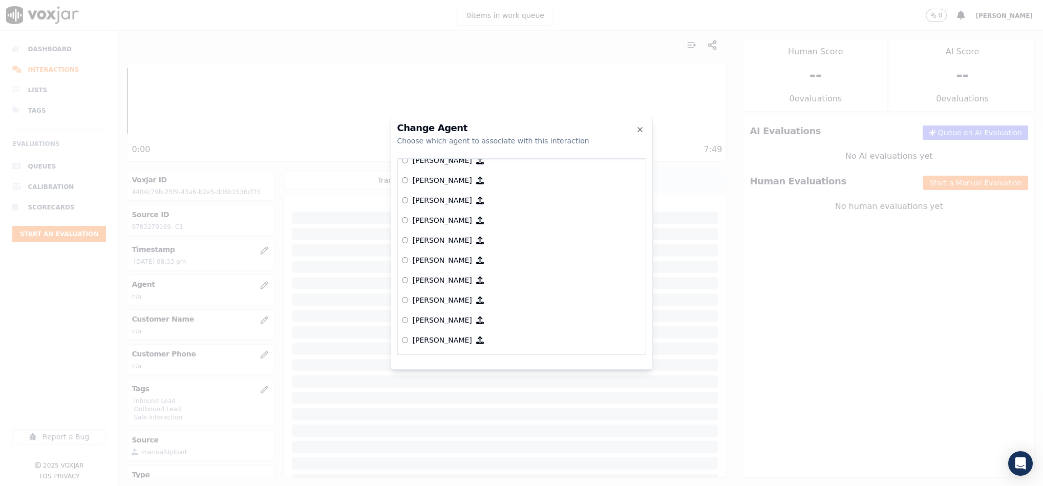
scroll to position [1141, 0]
click at [452, 138] on div "Choose which agent to associate with this interaction" at bounding box center [522, 141] width 249 height 10
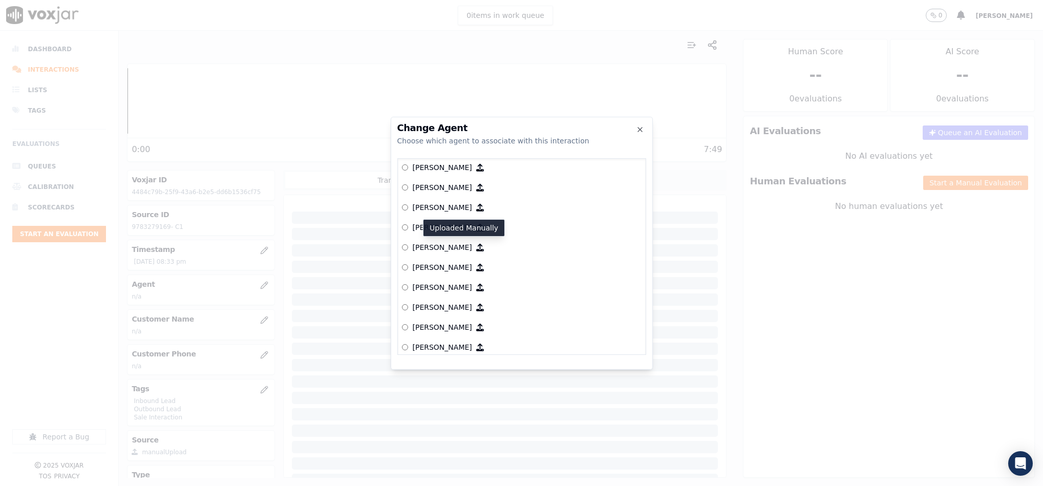
scroll to position [0, 0]
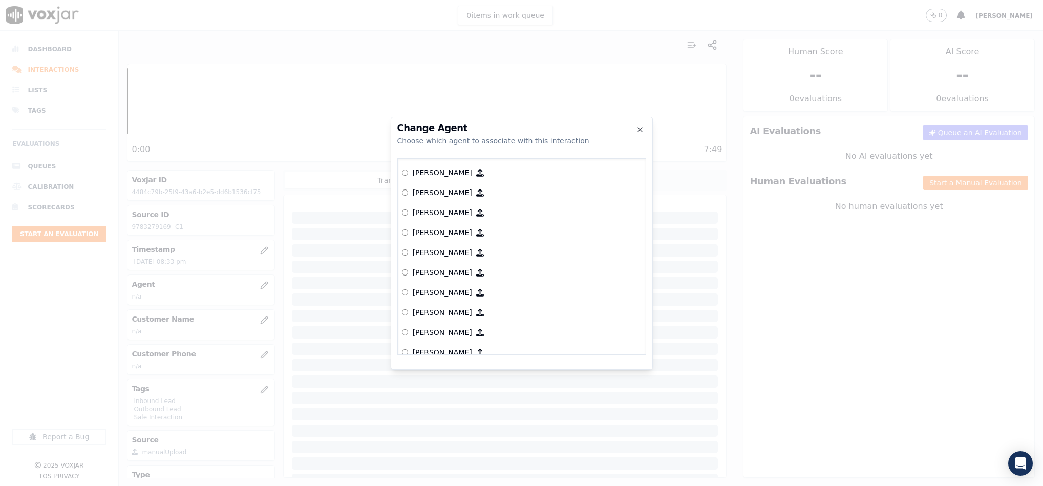
click at [423, 310] on p "[PERSON_NAME]" at bounding box center [441, 312] width 59 height 10
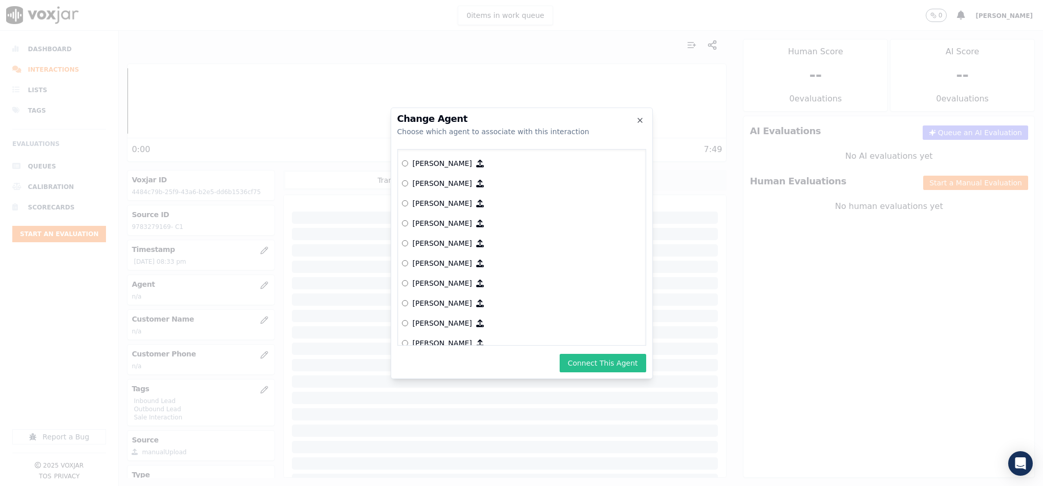
click at [625, 362] on button "Connect This Agent" at bounding box center [603, 363] width 87 height 18
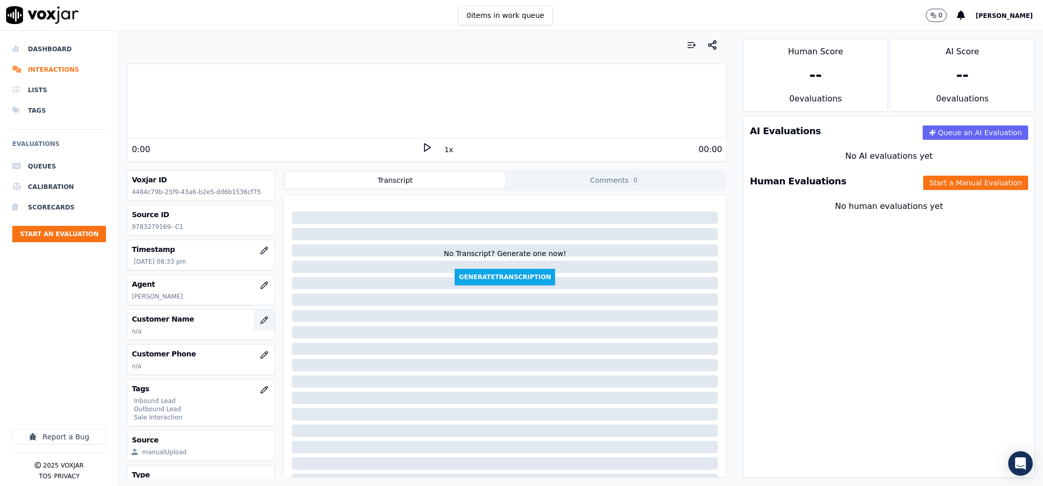
click at [261, 323] on icon "button" at bounding box center [264, 320] width 7 height 7
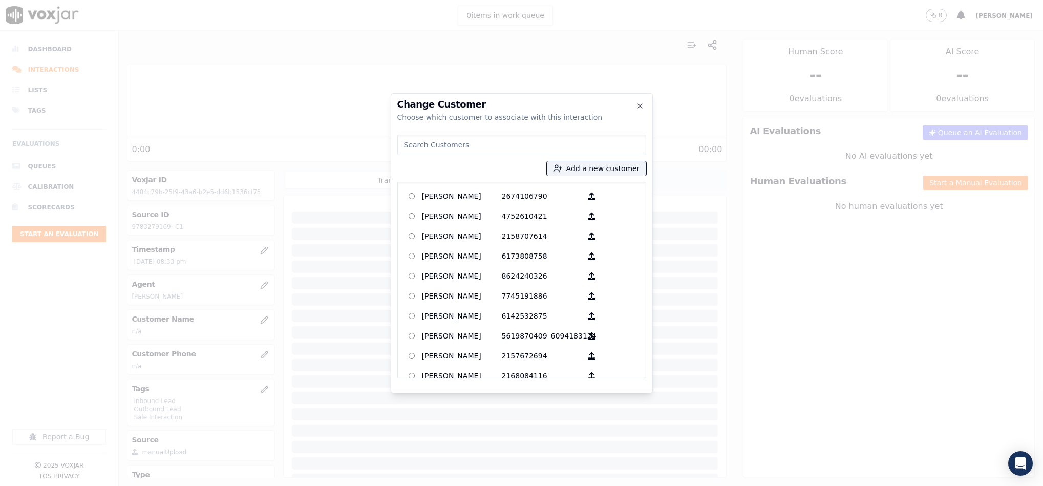
type input "[PERSON_NAME]"
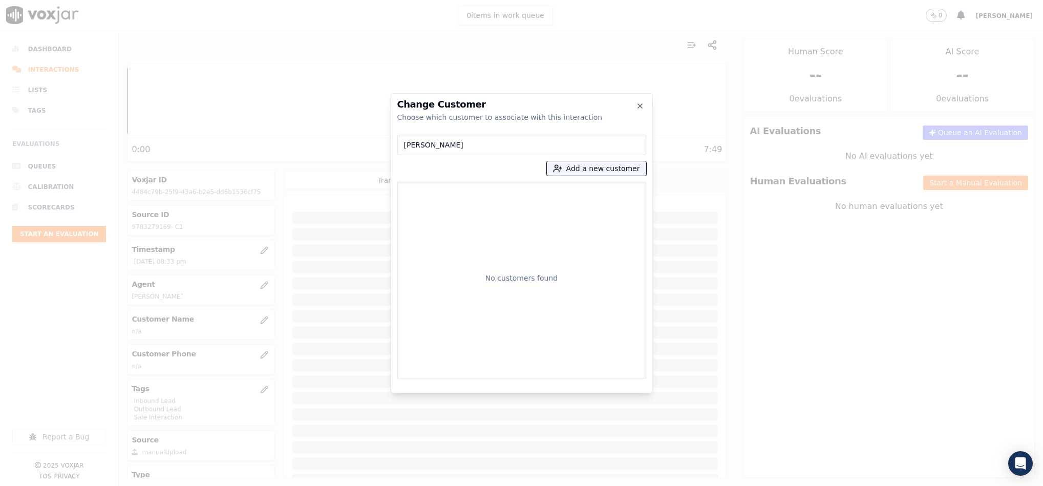
drag, startPoint x: 465, startPoint y: 148, endPoint x: 349, endPoint y: 169, distance: 117.7
click at [351, 486] on div "Change Customer Choose which customer to associate with this interaction [PERSO…" at bounding box center [521, 486] width 1043 height 0
click at [575, 171] on button "Add a new customer" at bounding box center [596, 168] width 99 height 14
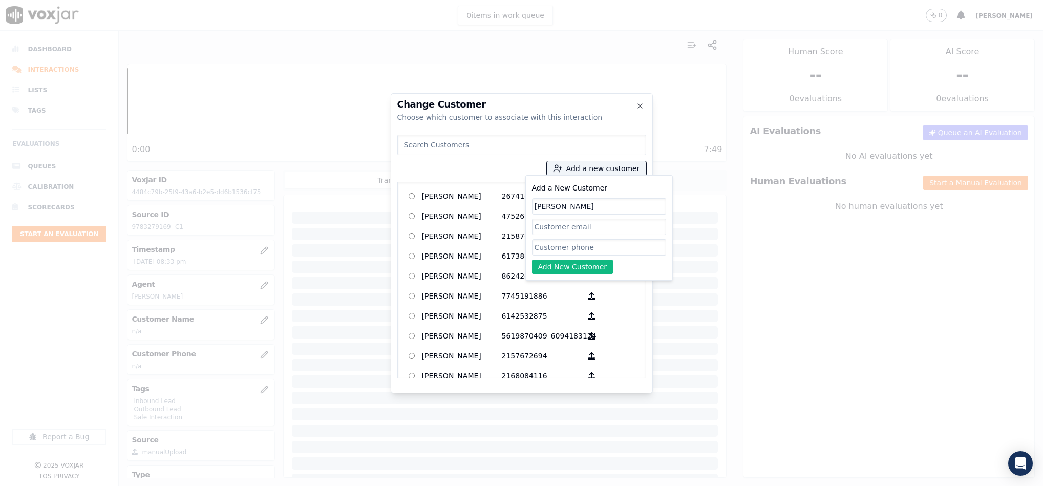
type input "[PERSON_NAME]"
click at [552, 246] on input "Add a New Customer" at bounding box center [599, 247] width 134 height 16
paste input "9783279169"
type input "9783279169"
click at [555, 268] on button "Add New Customer" at bounding box center [572, 267] width 81 height 14
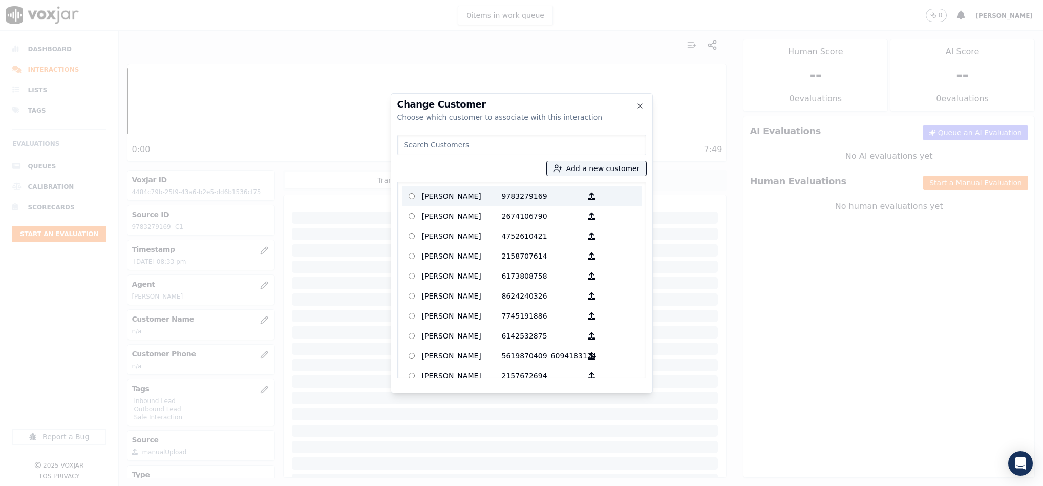
click at [457, 197] on p "[PERSON_NAME]" at bounding box center [462, 197] width 80 height 16
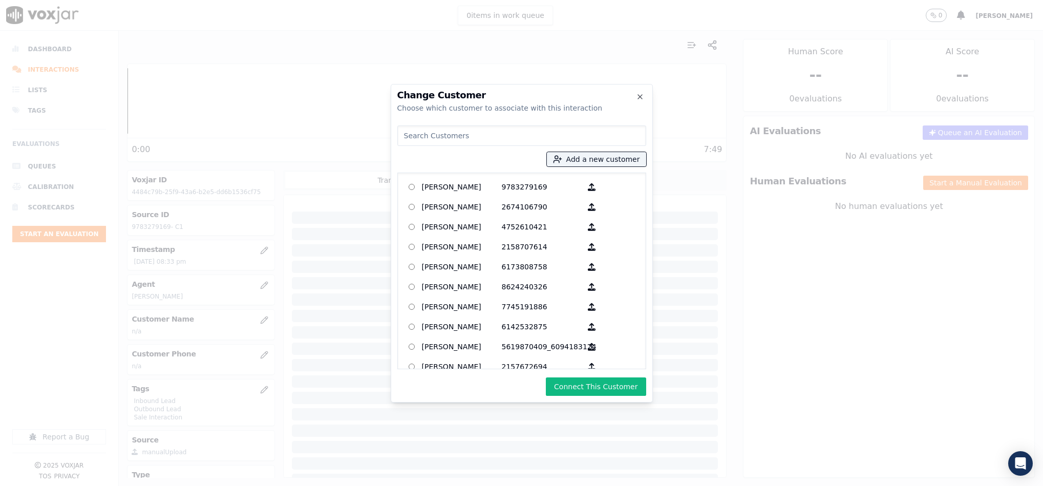
click at [585, 383] on button "Connect This Customer" at bounding box center [596, 387] width 100 height 18
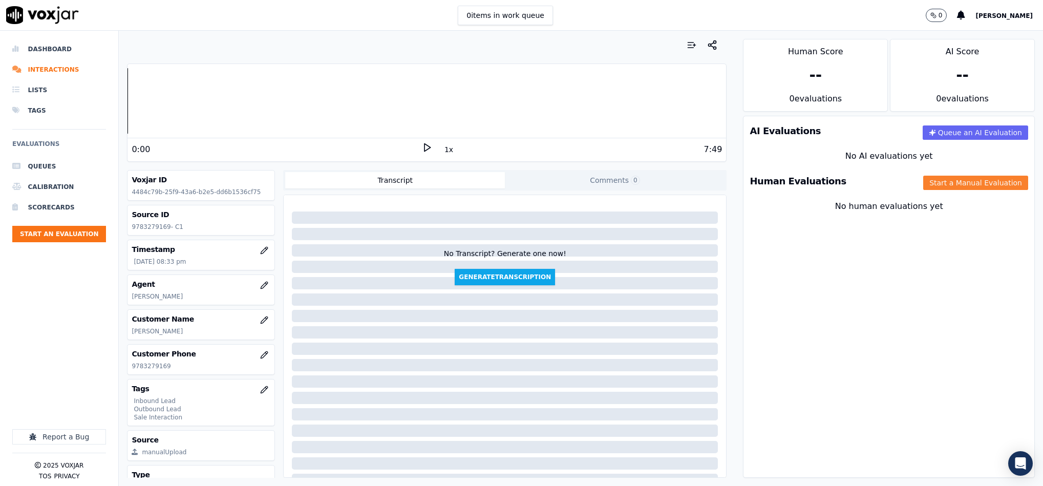
click at [976, 184] on button "Start a Manual Evaluation" at bounding box center [976, 183] width 105 height 14
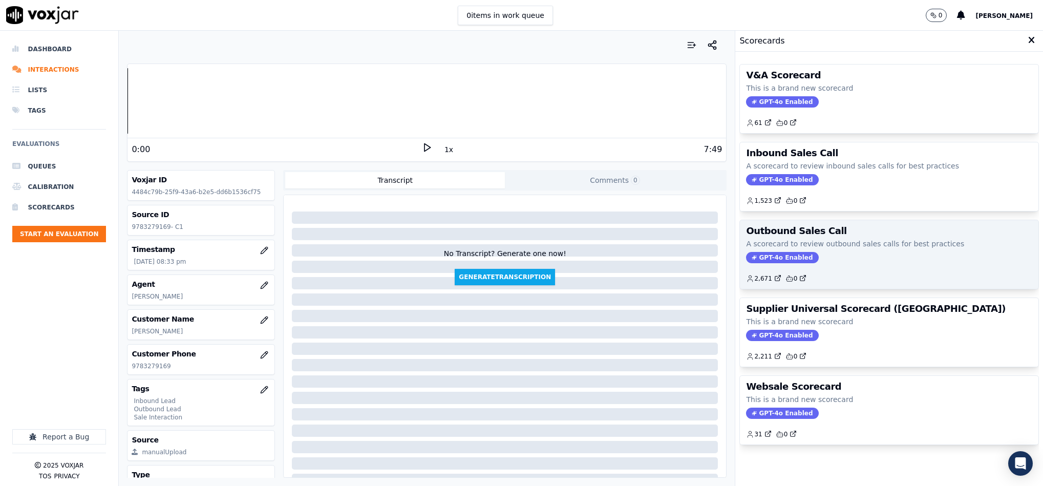
click at [761, 263] on span "GPT-4o Enabled" at bounding box center [782, 257] width 72 height 11
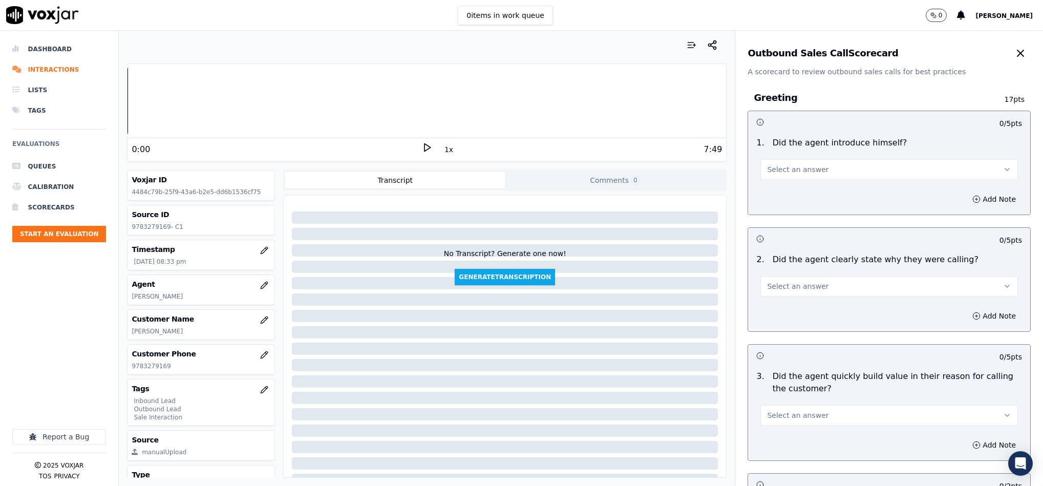
click at [784, 173] on span "Select an answer" at bounding box center [797, 169] width 61 height 10
click at [775, 197] on div "Yes" at bounding box center [864, 193] width 233 height 16
click at [795, 291] on span "Select an answer" at bounding box center [797, 286] width 61 height 10
click at [789, 310] on div "Yes" at bounding box center [864, 310] width 233 height 16
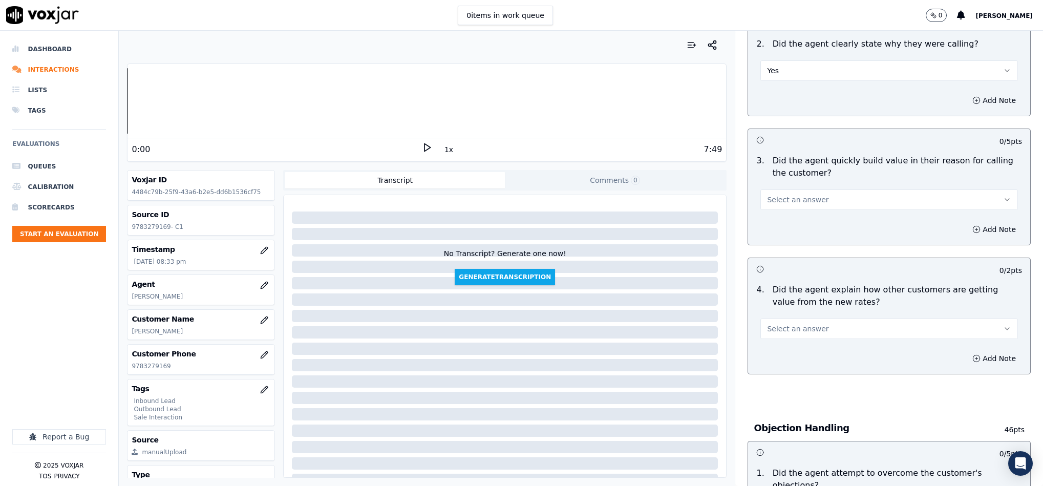
scroll to position [231, 0]
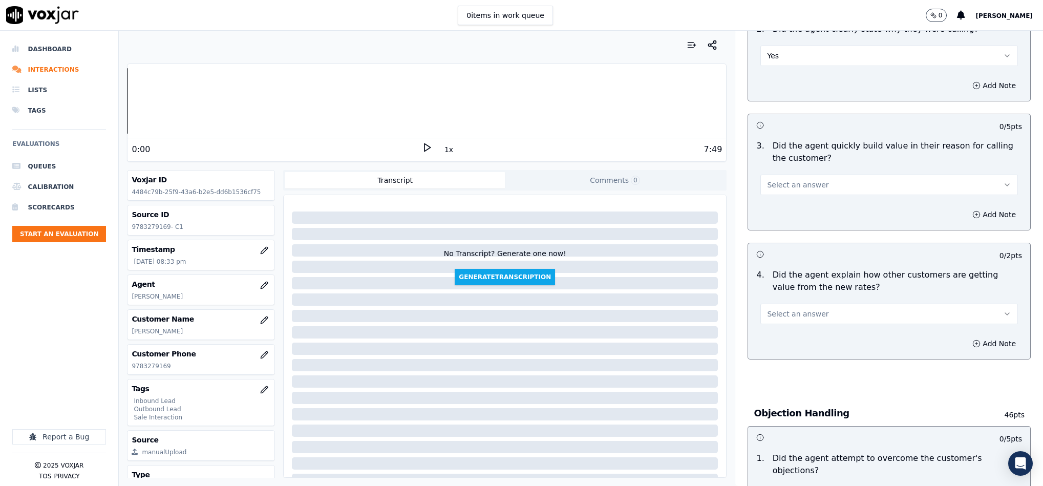
click at [782, 186] on span "Select an answer" at bounding box center [797, 185] width 61 height 10
click at [776, 197] on div "3 . Did the agent quickly build value in their reason for calling the customer?…" at bounding box center [889, 168] width 282 height 64
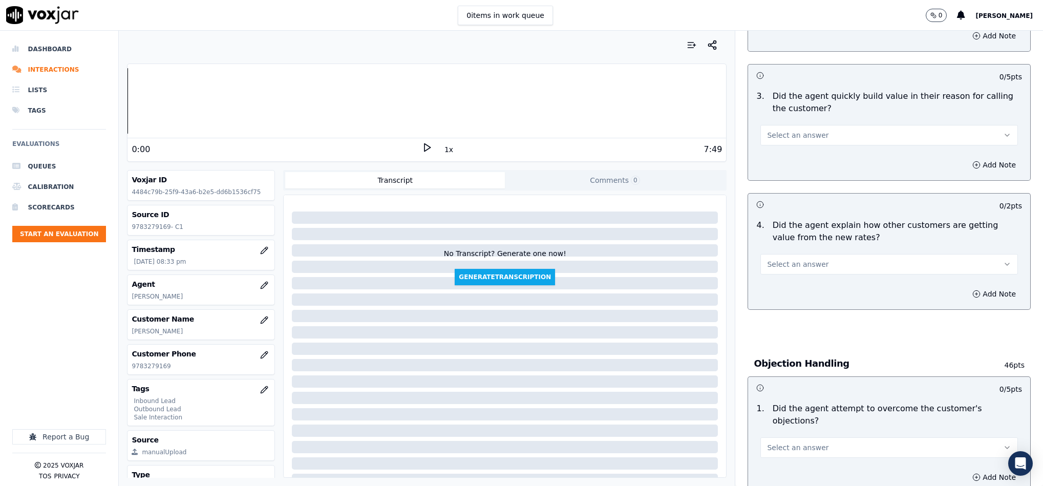
scroll to position [307, 0]
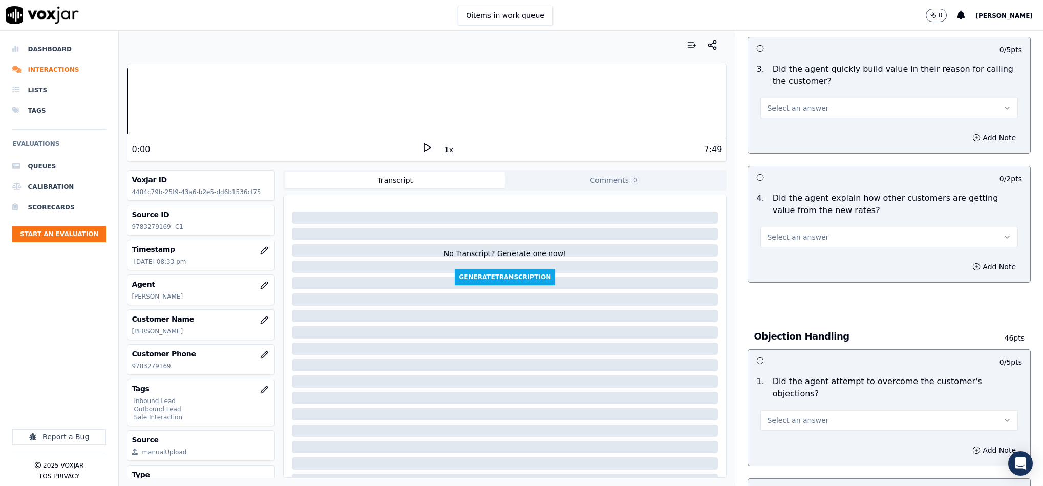
click at [794, 106] on span "Select an answer" at bounding box center [797, 108] width 61 height 10
click at [771, 131] on div "Yes" at bounding box center [864, 132] width 233 height 16
drag, startPoint x: 813, startPoint y: 238, endPoint x: 813, endPoint y: 245, distance: 6.7
click at [813, 238] on button "Select an answer" at bounding box center [890, 237] width 258 height 20
click at [797, 289] on div "N/A" at bounding box center [864, 294] width 233 height 16
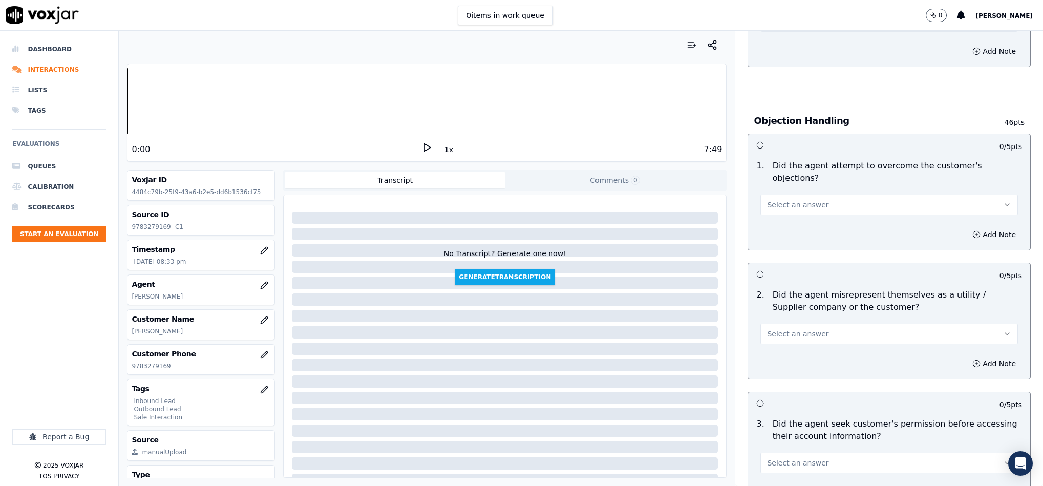
scroll to position [538, 0]
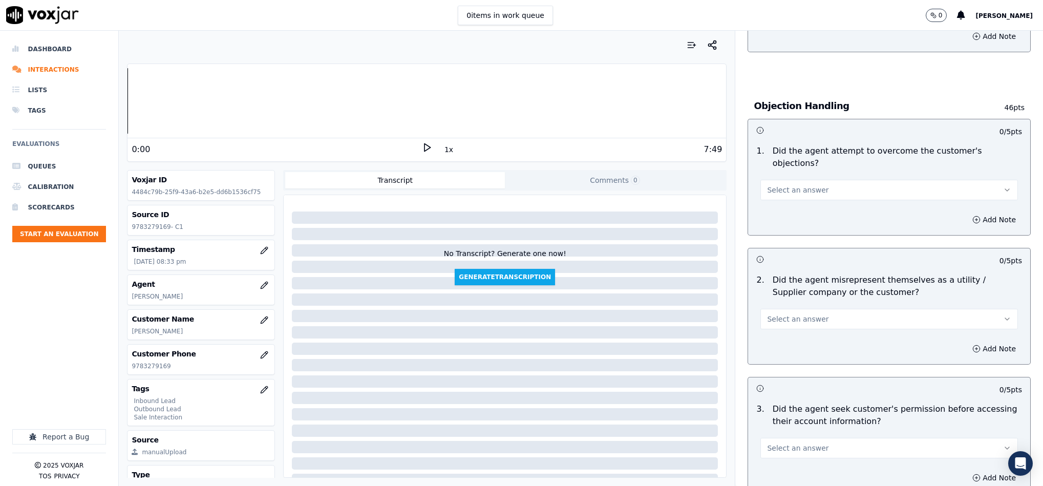
click at [814, 181] on button "Select an answer" at bounding box center [890, 190] width 258 height 20
click at [793, 202] on div "Yes" at bounding box center [864, 203] width 233 height 16
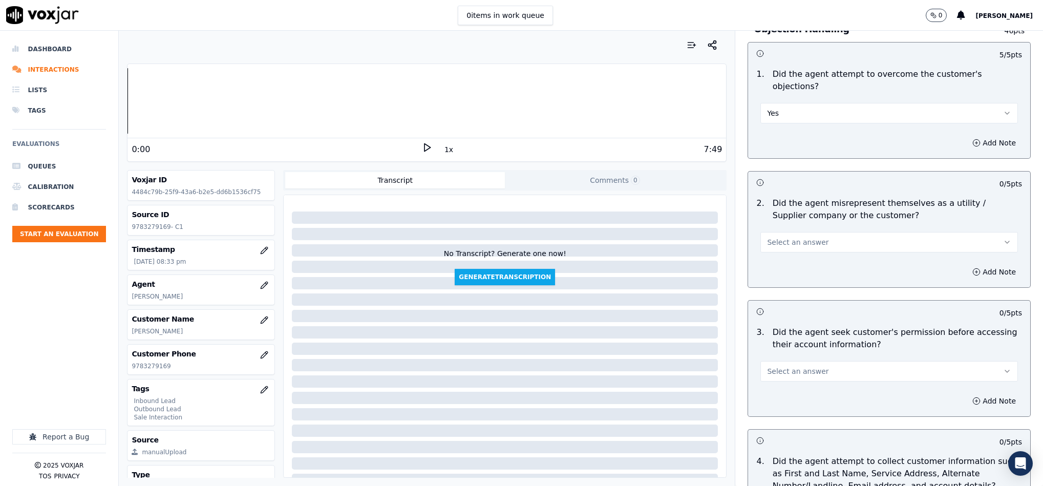
click at [804, 237] on span "Select an answer" at bounding box center [797, 242] width 61 height 10
click at [778, 271] on div "No" at bounding box center [864, 272] width 233 height 16
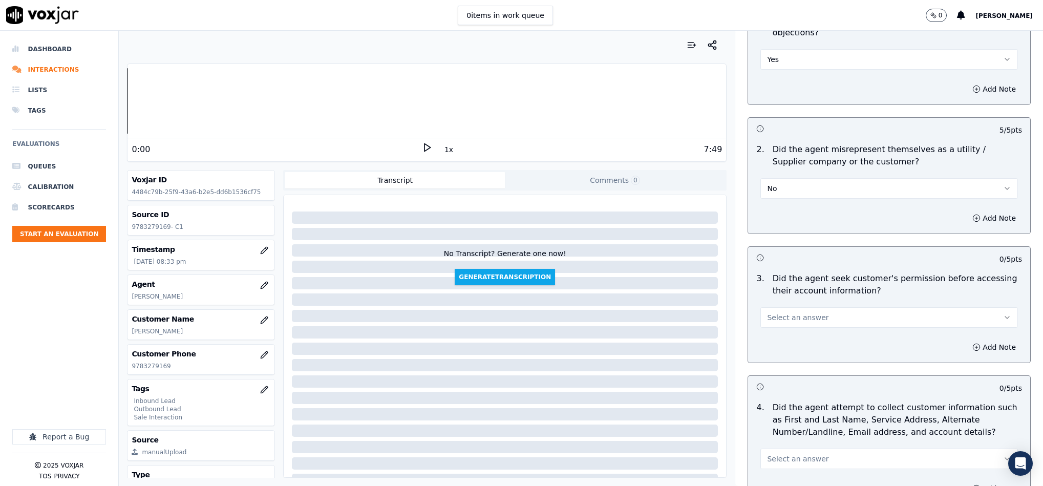
scroll to position [768, 0]
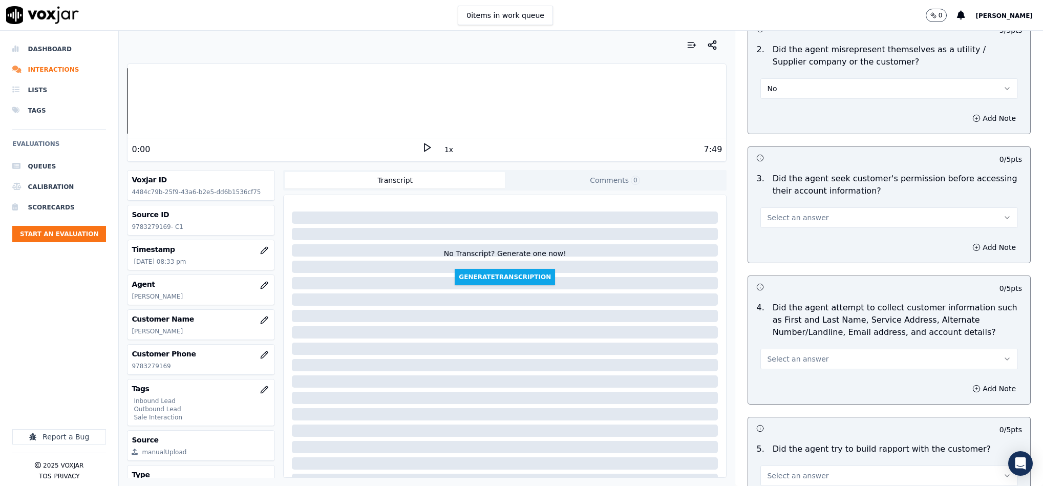
click at [796, 207] on button "Select an answer" at bounding box center [890, 217] width 258 height 20
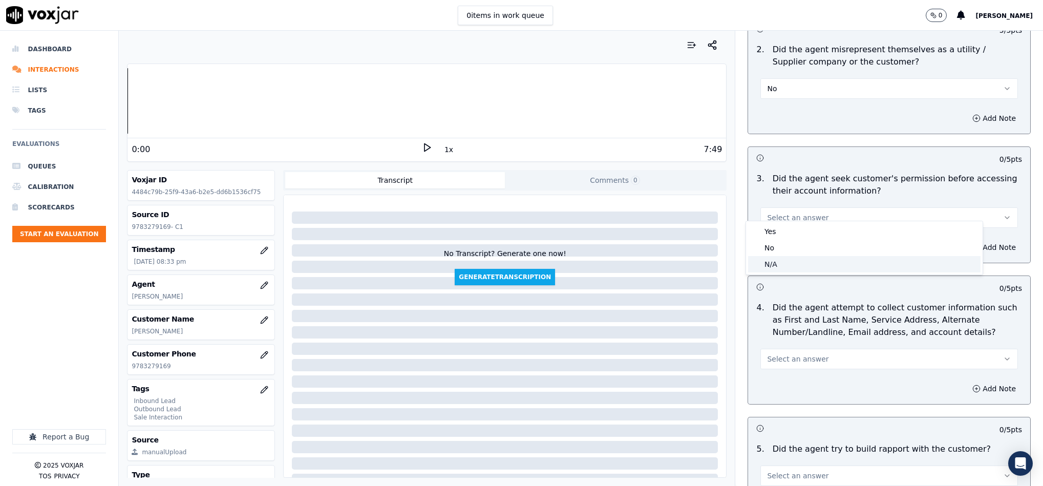
click at [776, 265] on div "N/A" at bounding box center [864, 264] width 233 height 16
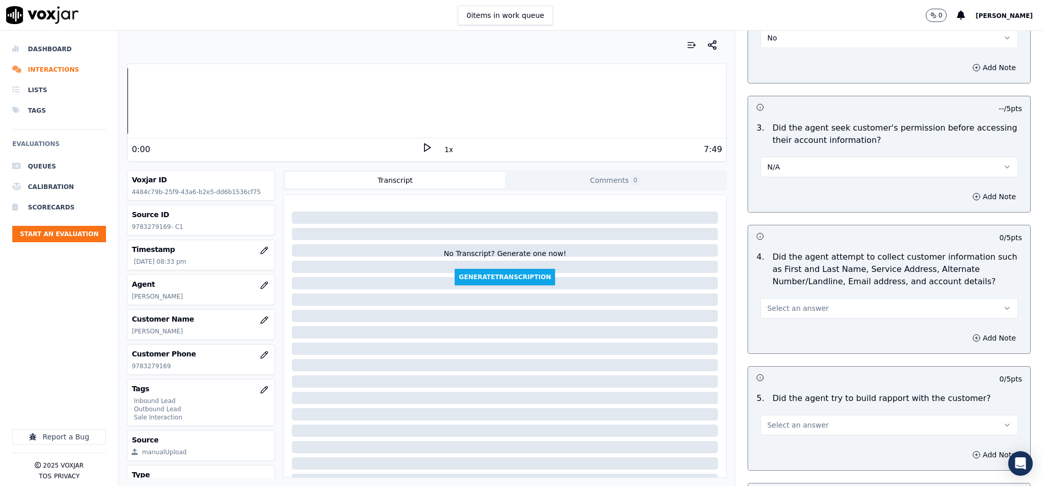
scroll to position [922, 0]
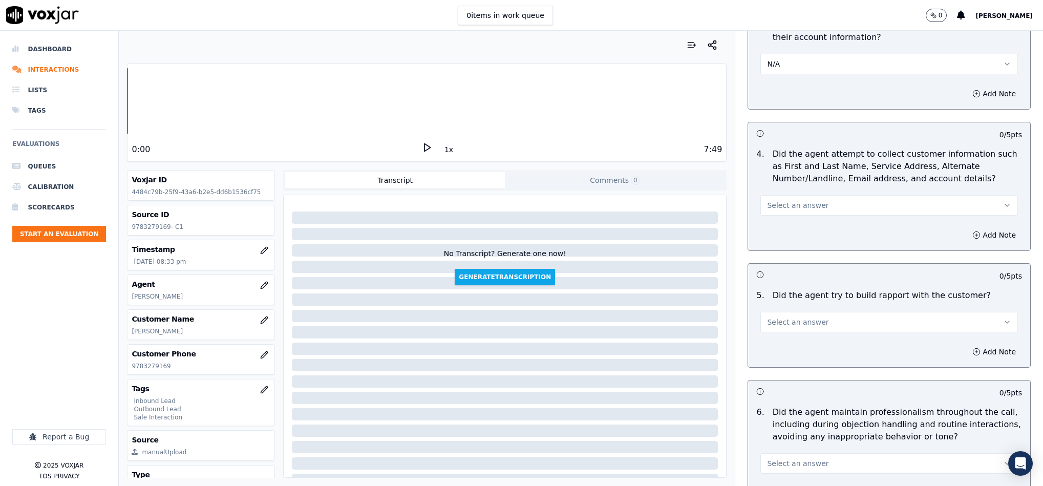
click at [801, 200] on span "Select an answer" at bounding box center [797, 205] width 61 height 10
click at [783, 254] on div "N/A" at bounding box center [864, 252] width 233 height 16
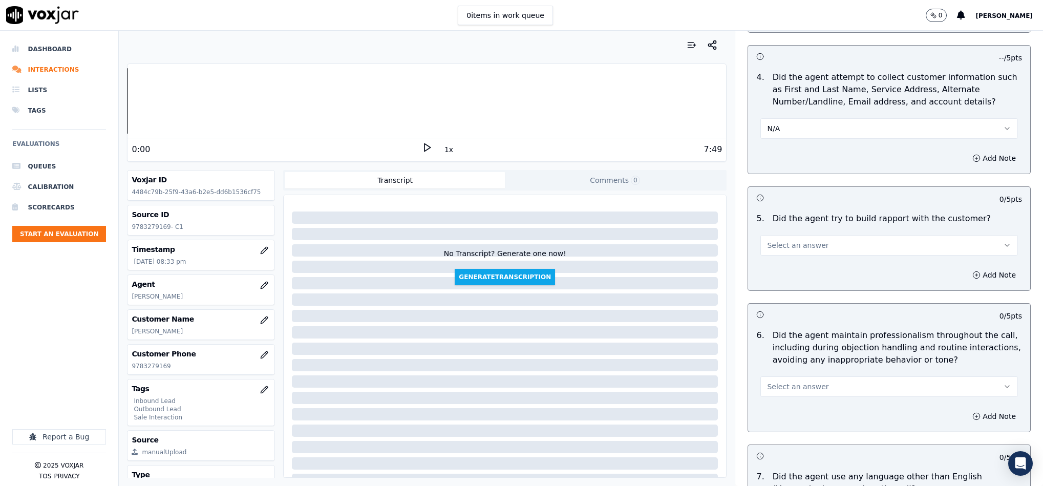
scroll to position [1076, 0]
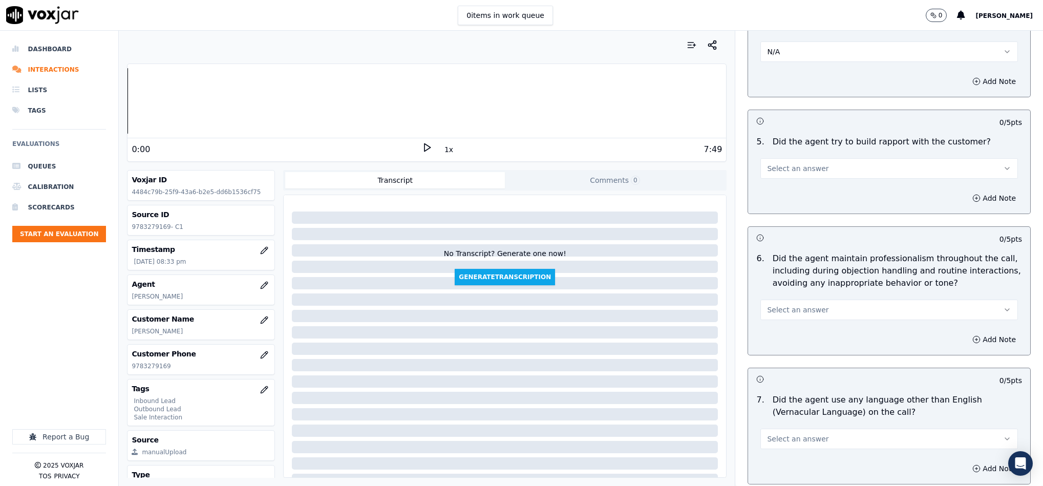
click at [787, 163] on span "Select an answer" at bounding box center [797, 168] width 61 height 10
click at [780, 183] on div "Yes" at bounding box center [864, 183] width 233 height 16
click at [781, 305] on span "Select an answer" at bounding box center [797, 310] width 61 height 10
click at [773, 323] on div "Yes" at bounding box center [864, 325] width 233 height 16
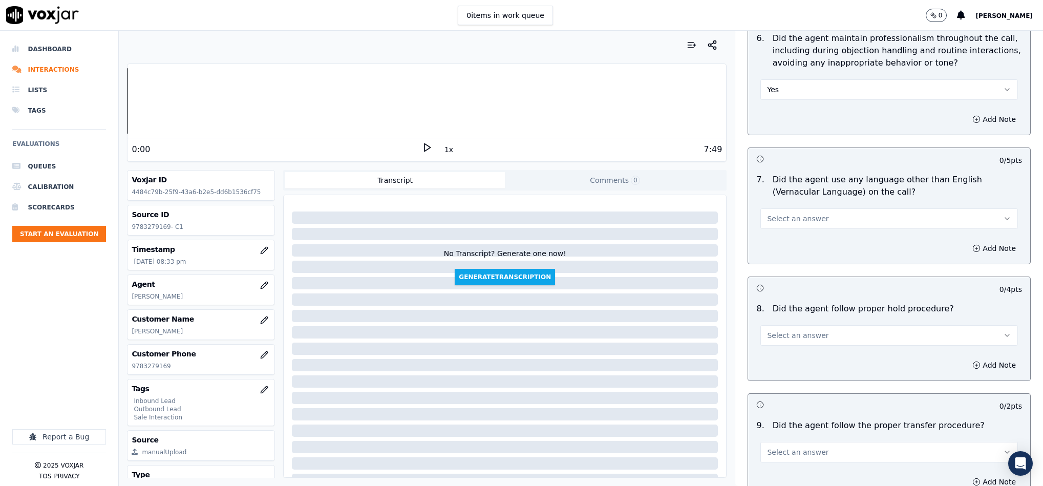
scroll to position [1306, 0]
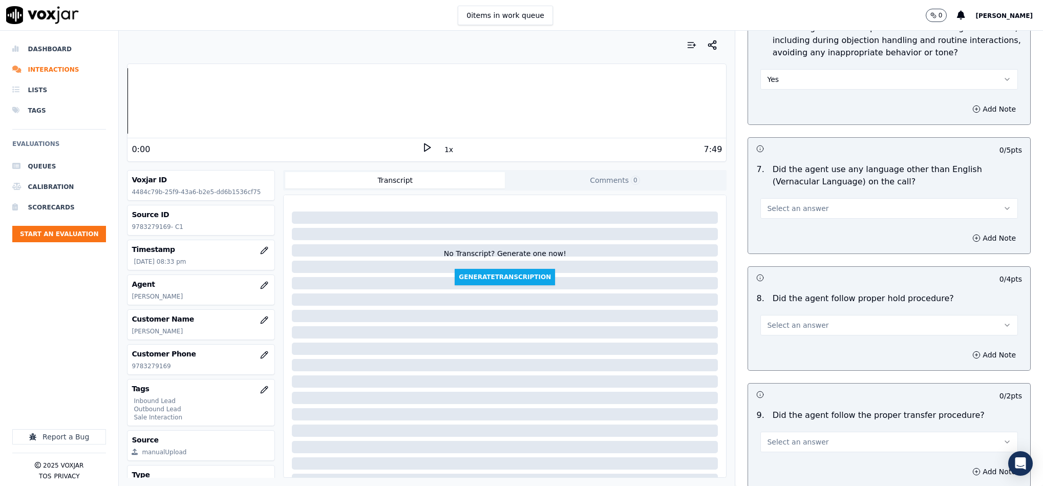
click at [793, 203] on span "Select an answer" at bounding box center [797, 208] width 61 height 10
click at [778, 236] on div "No" at bounding box center [864, 240] width 233 height 16
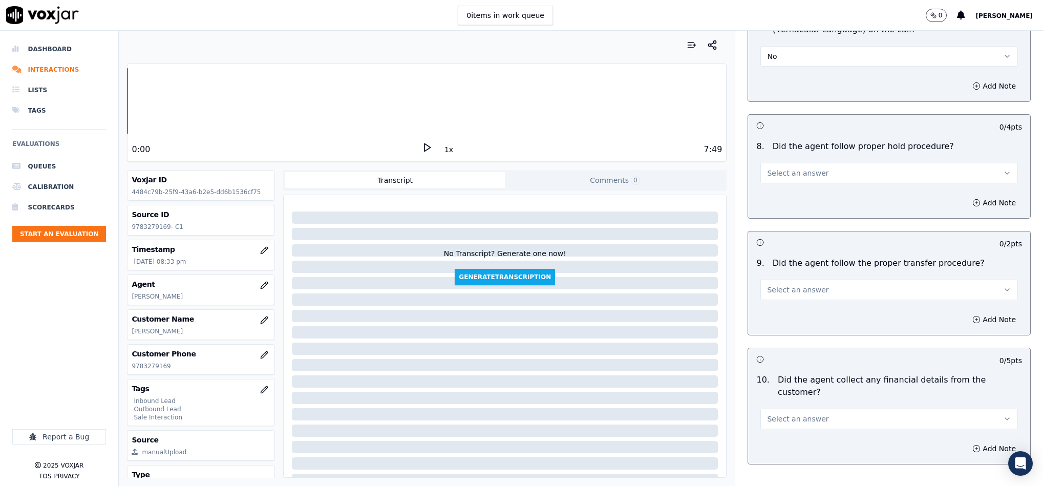
scroll to position [1460, 0]
click at [790, 169] on span "Select an answer" at bounding box center [797, 171] width 61 height 10
click at [781, 191] on div "Yes" at bounding box center [864, 187] width 233 height 16
click at [817, 283] on button "Select an answer" at bounding box center [890, 288] width 258 height 20
click at [788, 300] on div "Yes" at bounding box center [864, 305] width 233 height 16
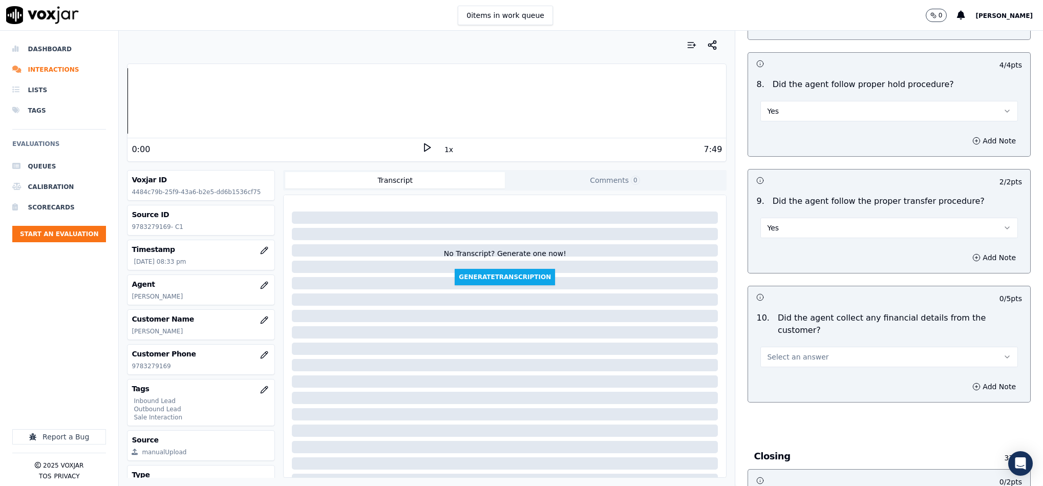
scroll to position [1614, 0]
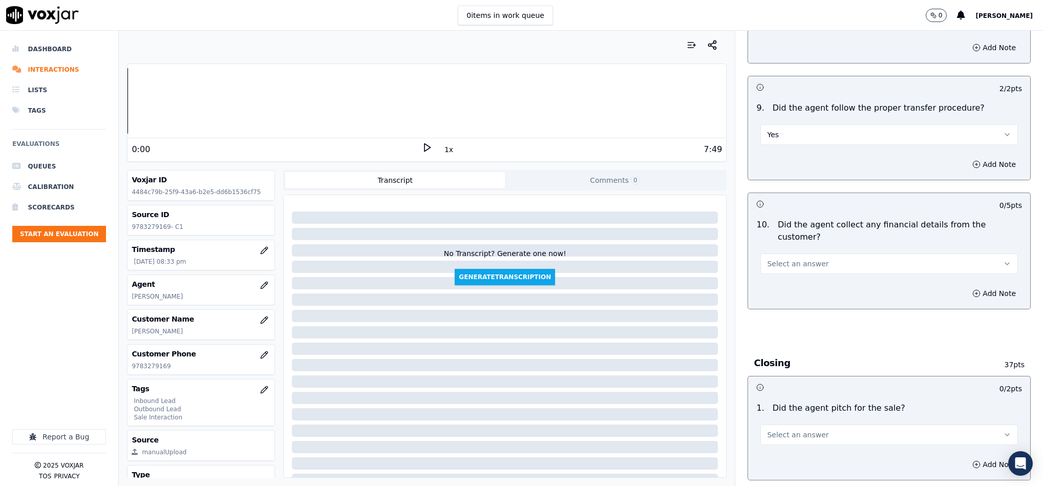
click at [798, 259] on span "Select an answer" at bounding box center [797, 264] width 61 height 10
click at [786, 285] on div "No" at bounding box center [864, 285] width 233 height 16
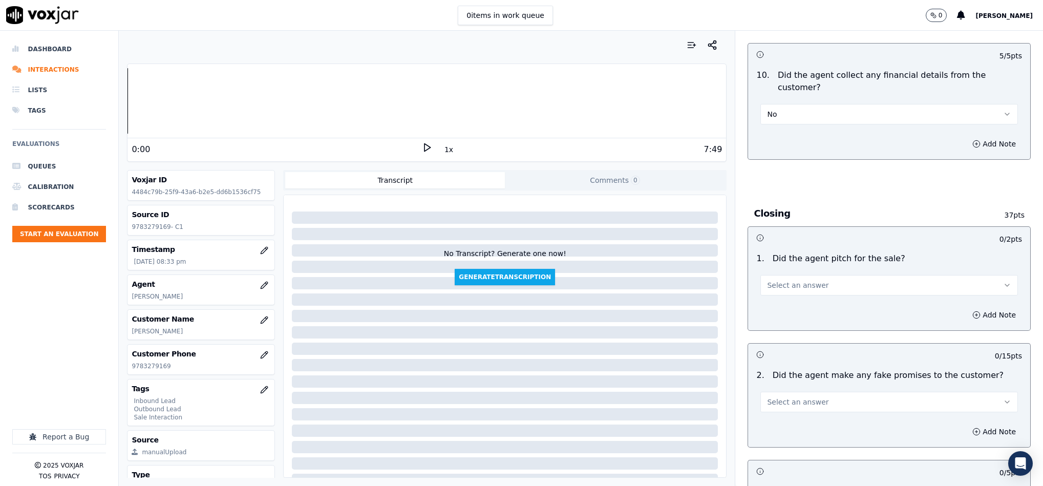
scroll to position [1767, 0]
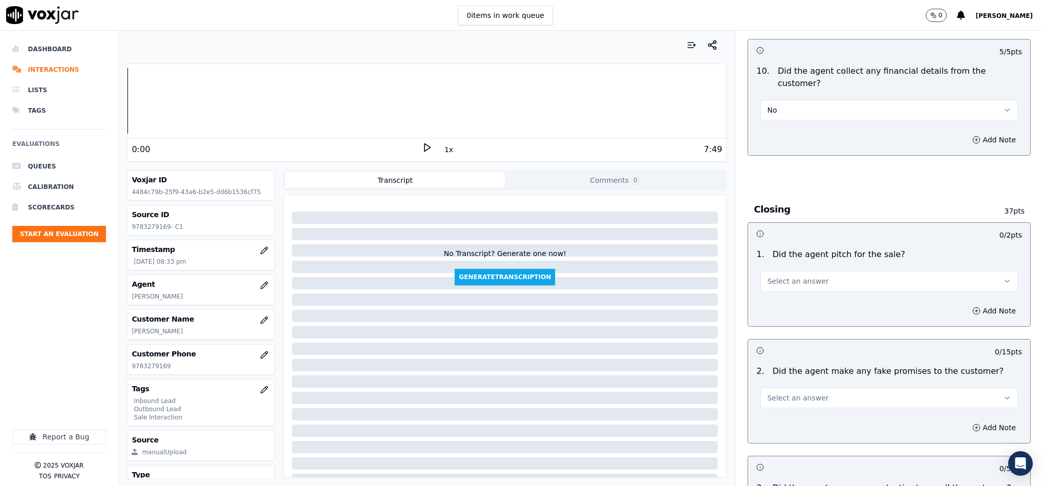
click at [793, 276] on span "Select an answer" at bounding box center [797, 281] width 61 height 10
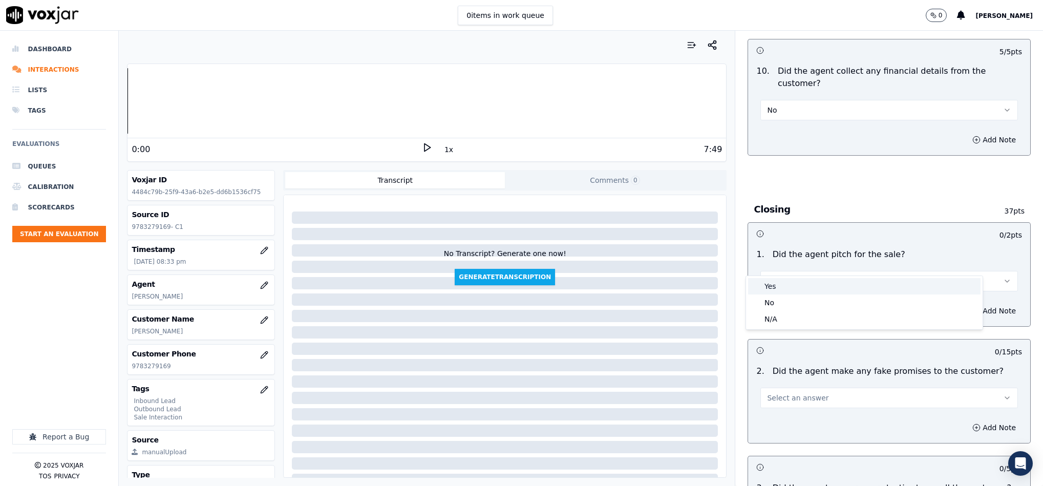
click at [787, 281] on div "Yes" at bounding box center [864, 286] width 233 height 16
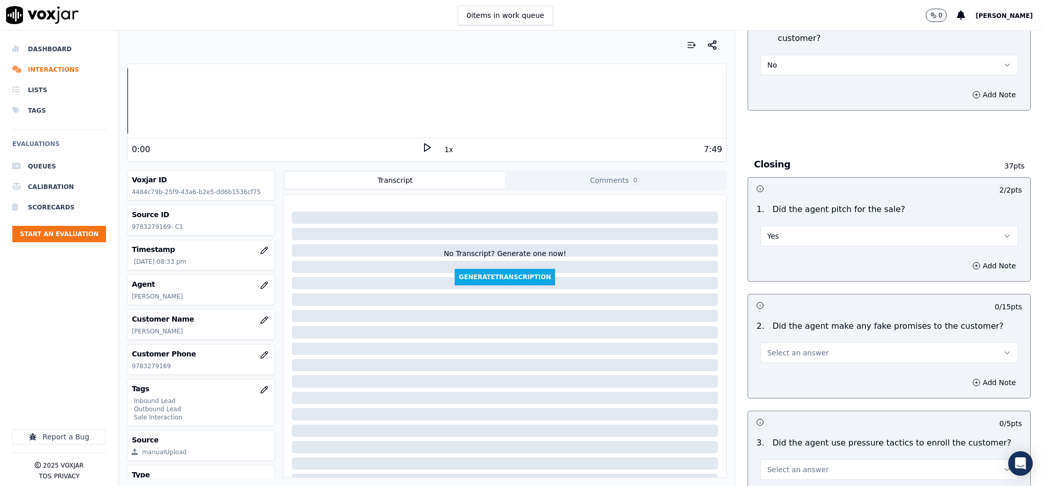
scroll to position [1844, 0]
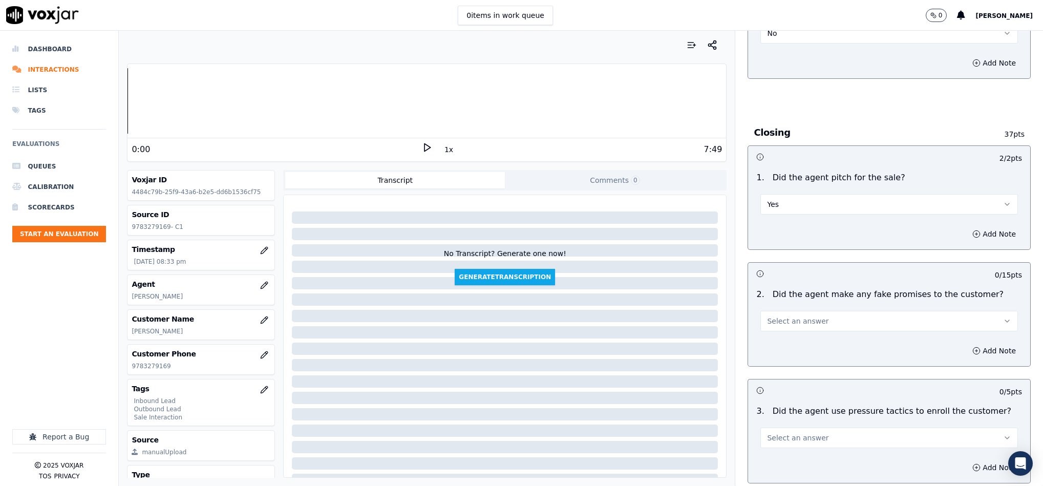
drag, startPoint x: 785, startPoint y: 300, endPoint x: 786, endPoint y: 309, distance: 8.7
click at [786, 316] on span "Select an answer" at bounding box center [797, 321] width 61 height 10
click at [778, 348] on div "No" at bounding box center [864, 342] width 233 height 16
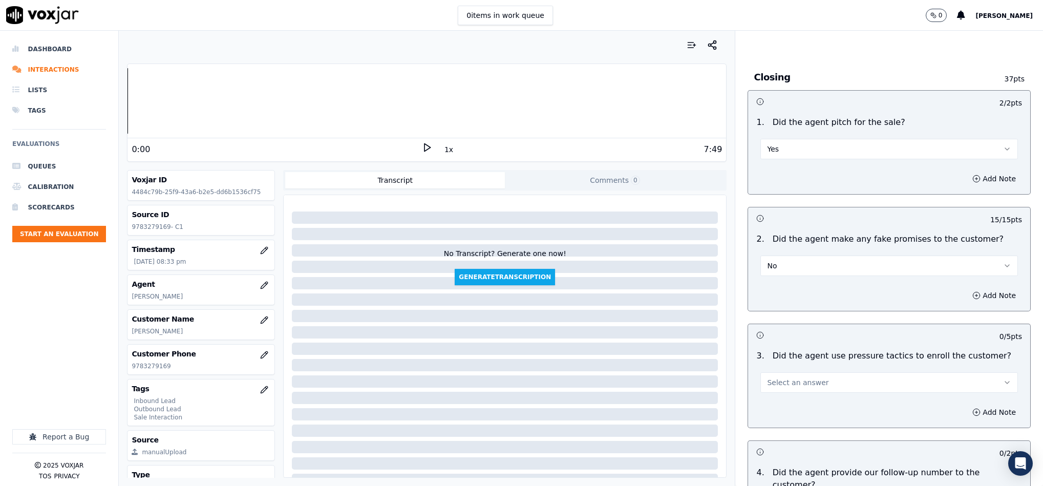
scroll to position [1998, 0]
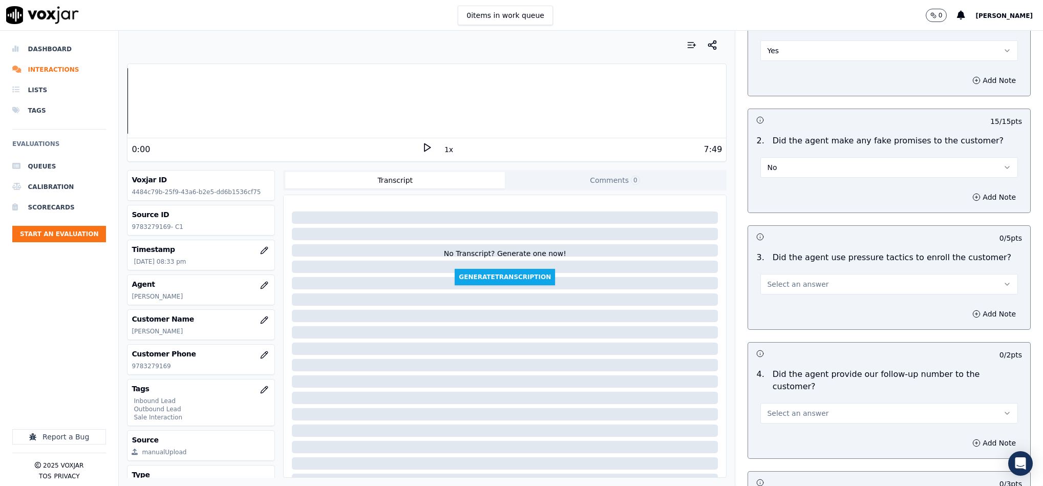
click at [799, 279] on div "3 . Did the agent use pressure tactics to enroll the customer? Select an answer" at bounding box center [889, 272] width 282 height 51
drag, startPoint x: 771, startPoint y: 263, endPoint x: 773, endPoint y: 275, distance: 11.9
click at [771, 279] on span "Select an answer" at bounding box center [797, 284] width 61 height 10
click at [767, 305] on div "No" at bounding box center [864, 306] width 233 height 16
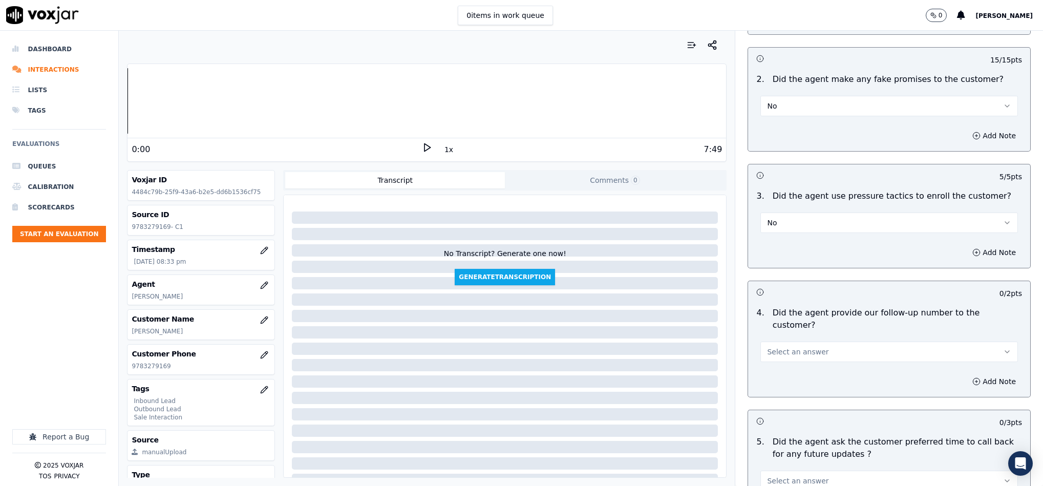
scroll to position [2151, 0]
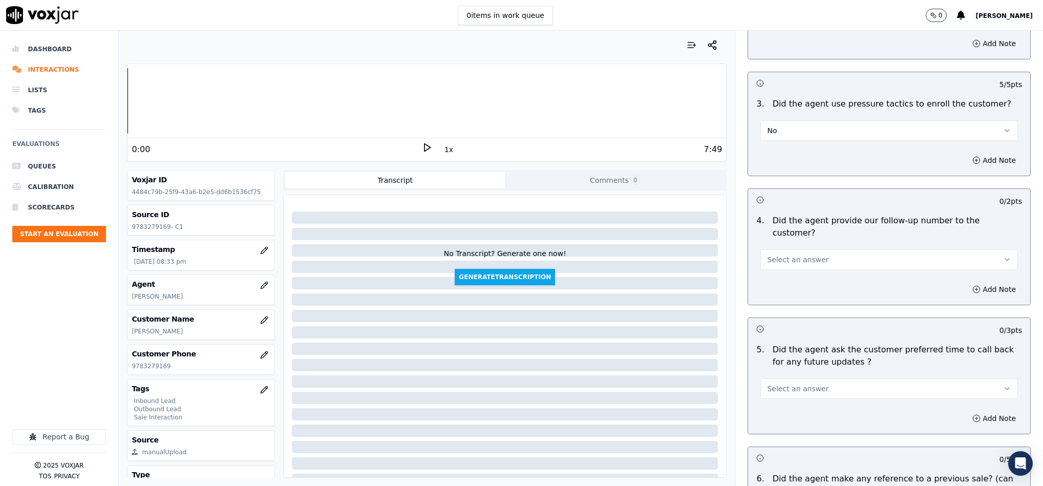
click at [786, 249] on button "Select an answer" at bounding box center [890, 259] width 258 height 20
click at [780, 259] on div "Yes" at bounding box center [864, 253] width 233 height 16
click at [785, 368] on div "Select an answer" at bounding box center [889, 383] width 274 height 31
drag, startPoint x: 784, startPoint y: 353, endPoint x: 783, endPoint y: 369, distance: 15.4
click at [784, 379] on button "Select an answer" at bounding box center [890, 389] width 258 height 20
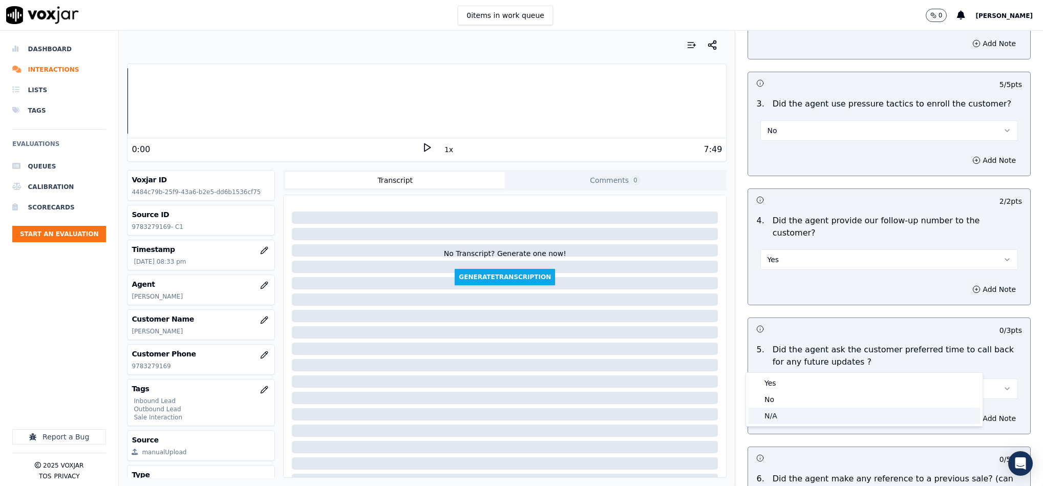
click at [770, 414] on div "N/A" at bounding box center [864, 416] width 233 height 16
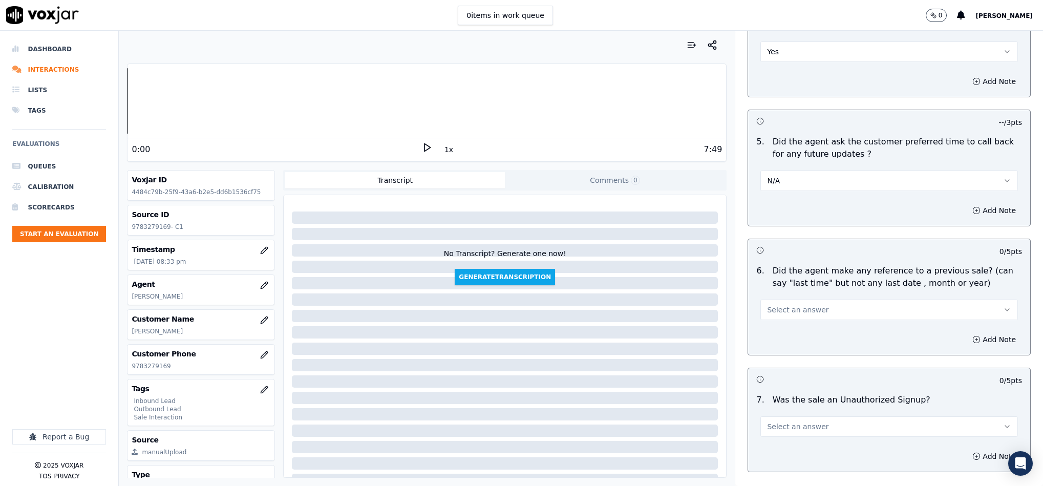
scroll to position [2382, 0]
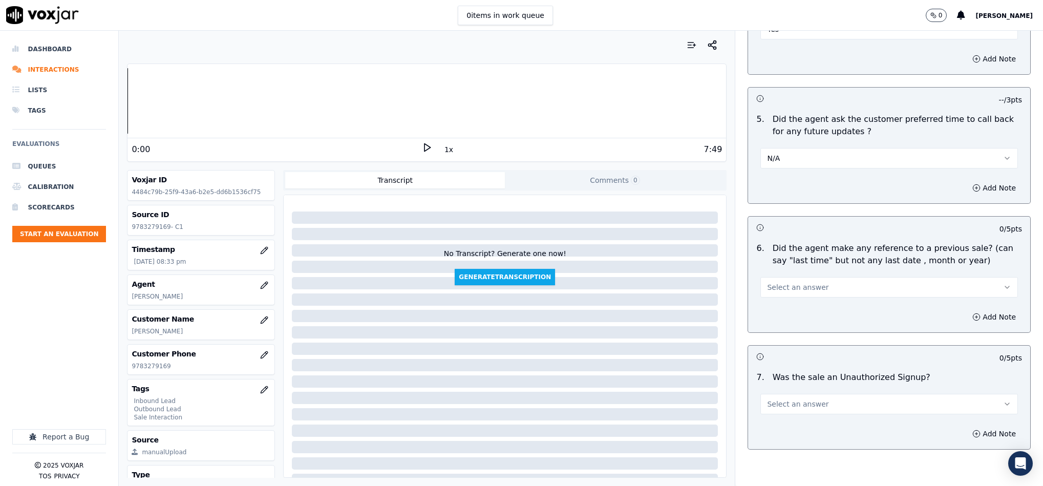
drag, startPoint x: 788, startPoint y: 249, endPoint x: 790, endPoint y: 259, distance: 9.9
click at [789, 277] on button "Select an answer" at bounding box center [890, 287] width 258 height 20
click at [781, 287] on div "Yes" at bounding box center [864, 282] width 233 height 16
click at [798, 394] on button "Select an answer" at bounding box center [890, 404] width 258 height 20
click at [775, 416] on div "No" at bounding box center [864, 416] width 233 height 16
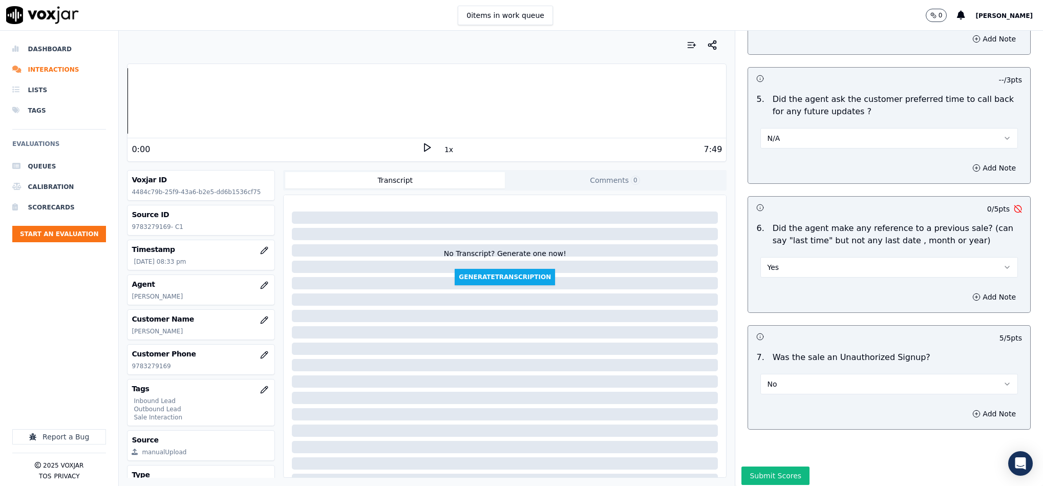
scroll to position [2413, 0]
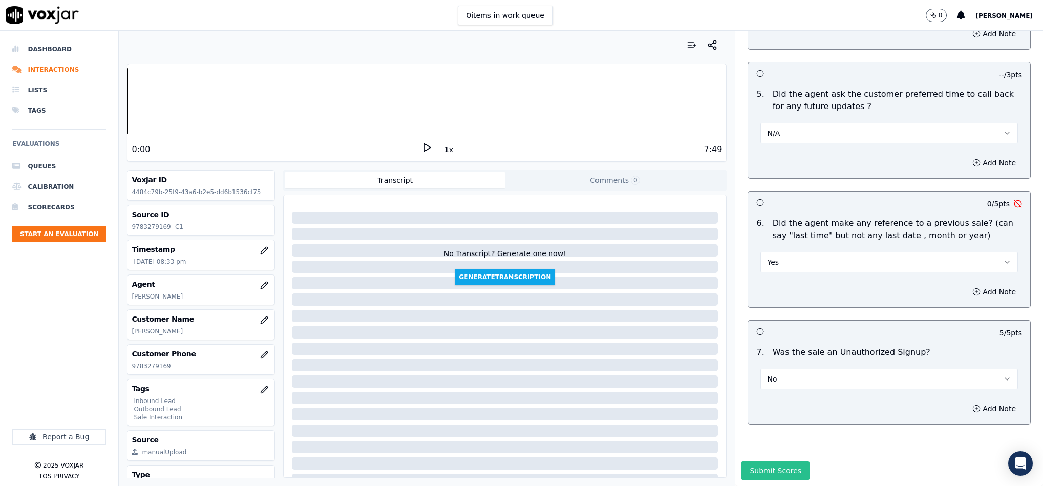
click at [766, 462] on button "Submit Scores" at bounding box center [776, 471] width 68 height 18
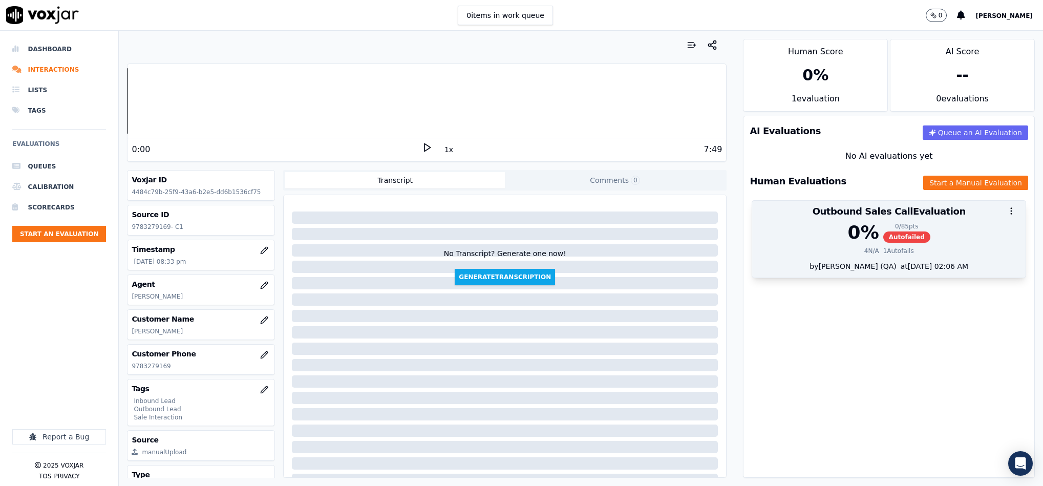
drag, startPoint x: 870, startPoint y: 250, endPoint x: 869, endPoint y: 245, distance: 5.8
click at [884, 251] on div "1 Autofails" at bounding box center [899, 251] width 31 height 8
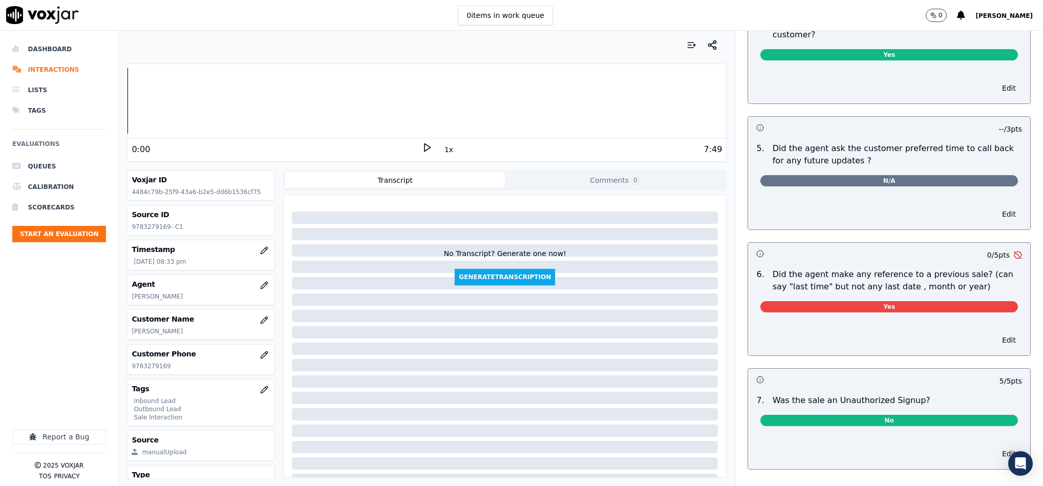
scroll to position [2335, 0]
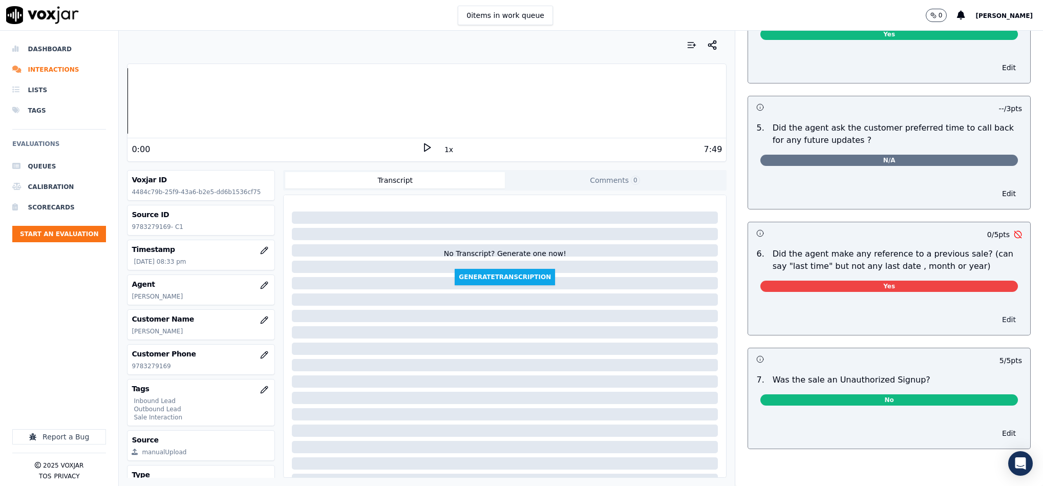
click at [996, 312] on button "Edit" at bounding box center [1009, 319] width 26 height 14
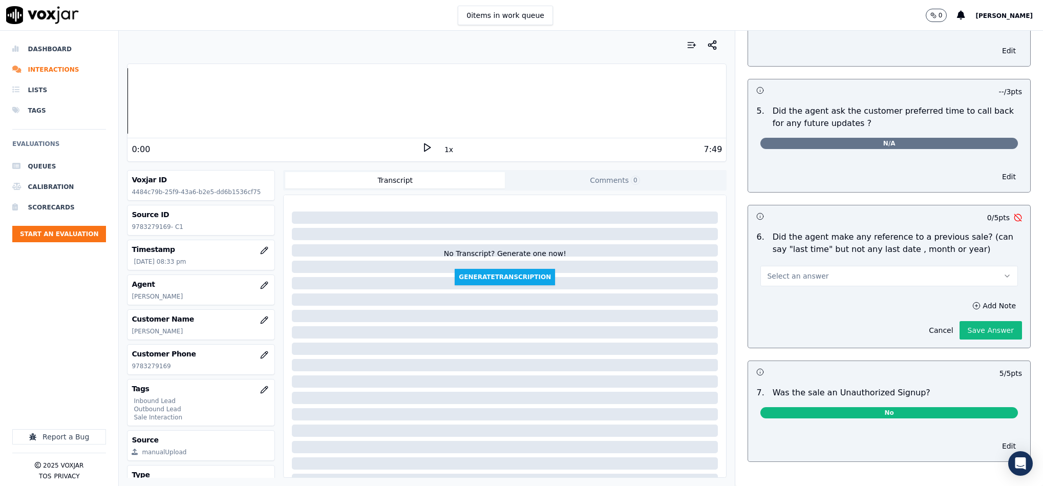
click at [876, 266] on button "Select an answer" at bounding box center [890, 276] width 258 height 20
click at [818, 300] on div "No" at bounding box center [864, 296] width 233 height 16
click at [967, 321] on button "Save Answer" at bounding box center [991, 330] width 62 height 18
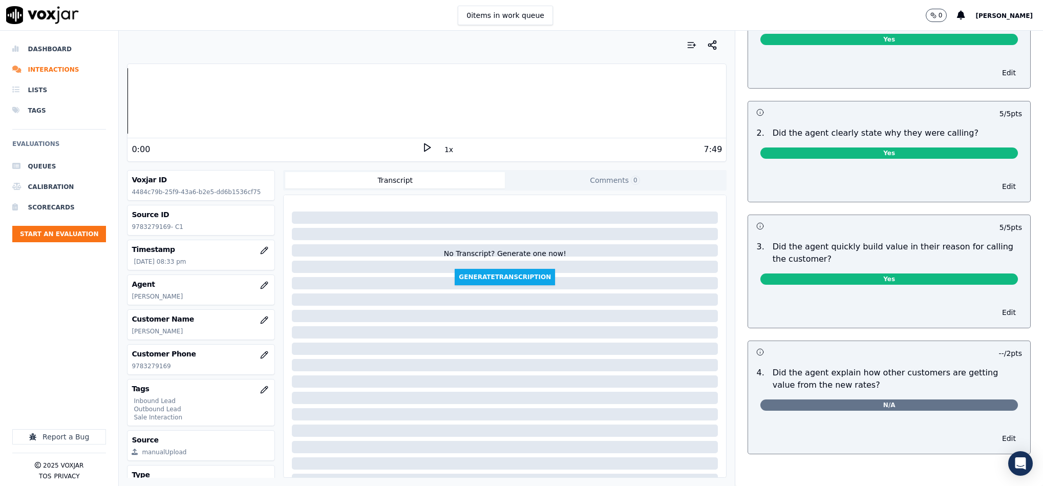
scroll to position [0, 0]
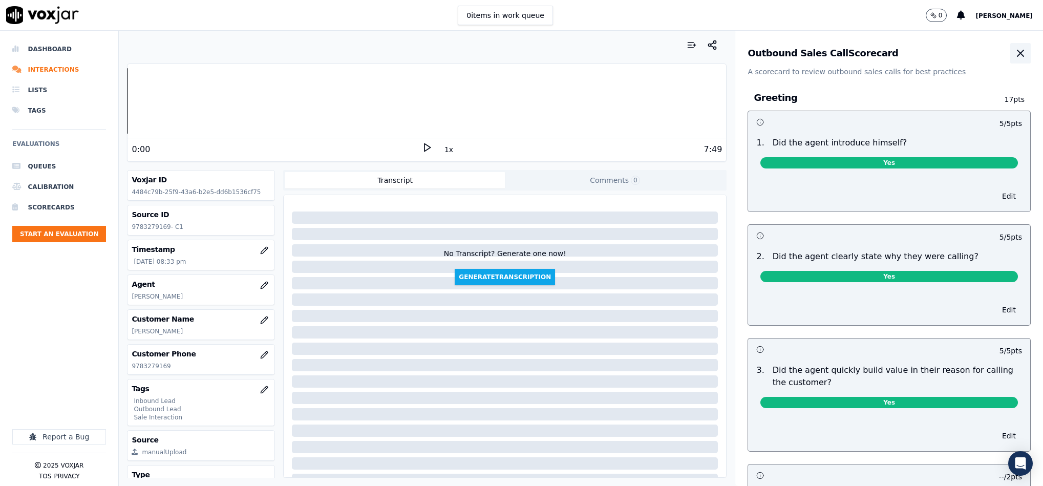
click at [1011, 62] on button "button" at bounding box center [1021, 53] width 20 height 20
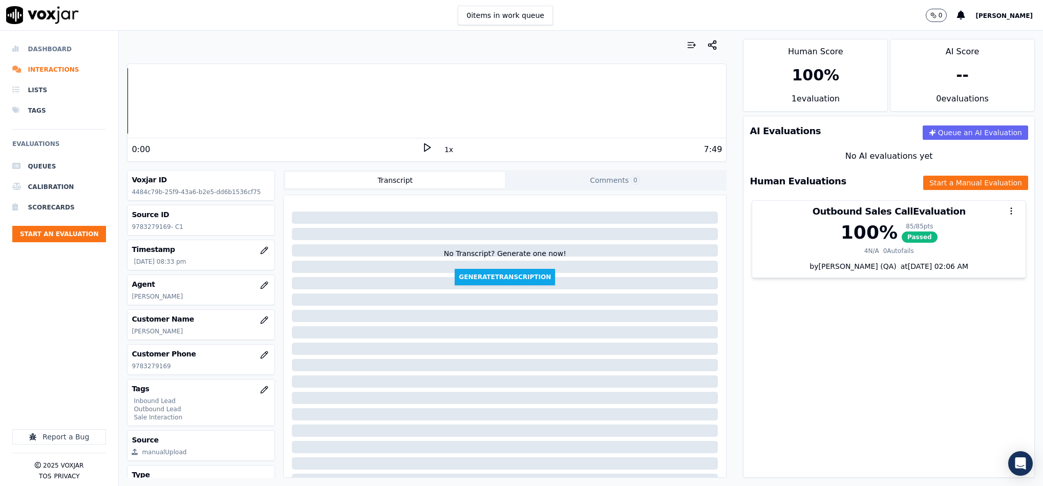
click at [58, 47] on li "Dashboard" at bounding box center [59, 49] width 94 height 20
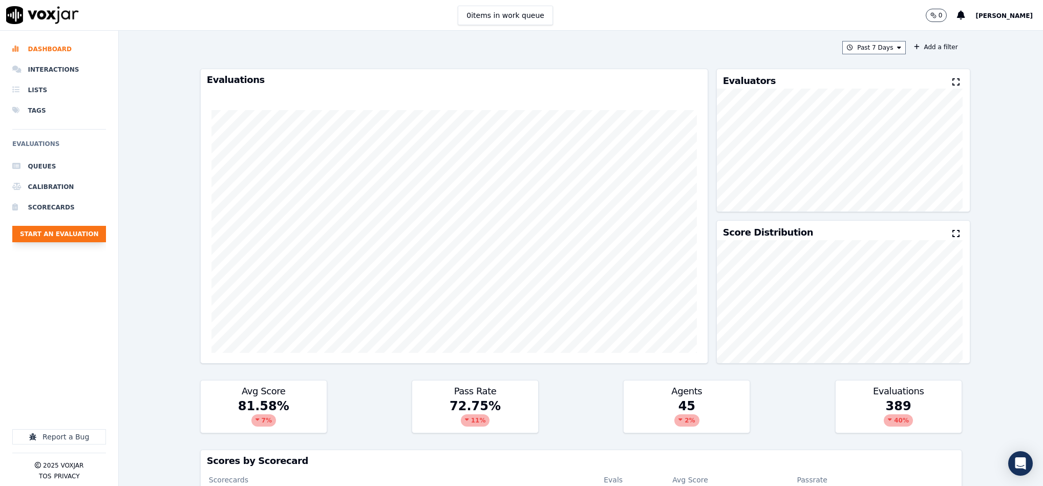
click at [81, 228] on button "Start an Evaluation" at bounding box center [59, 234] width 94 height 16
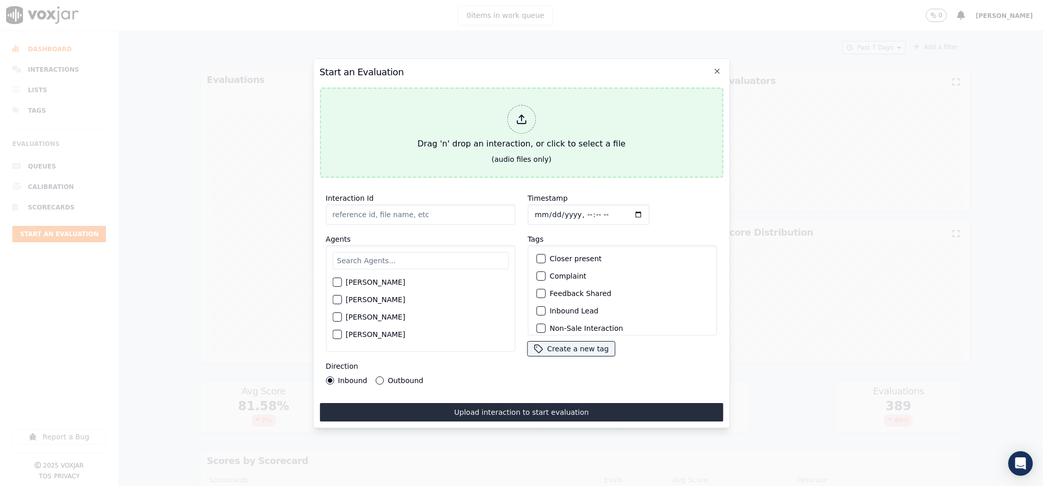
click at [523, 130] on div "Drag 'n' drop an interaction, or click to select a file" at bounding box center [521, 127] width 216 height 53
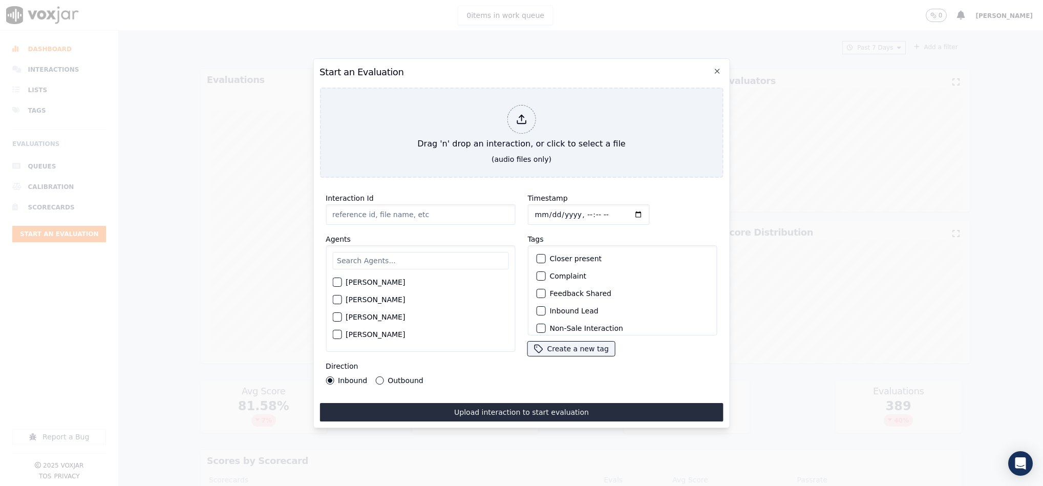
drag, startPoint x: 404, startPoint y: 212, endPoint x: 463, endPoint y: 217, distance: 58.6
click at [463, 217] on input "Interaction Id" at bounding box center [421, 214] width 190 height 20
click at [438, 217] on input "Interaction Id" at bounding box center [421, 214] width 190 height 20
click at [426, 216] on input "Interaction Id" at bounding box center [421, 214] width 190 height 20
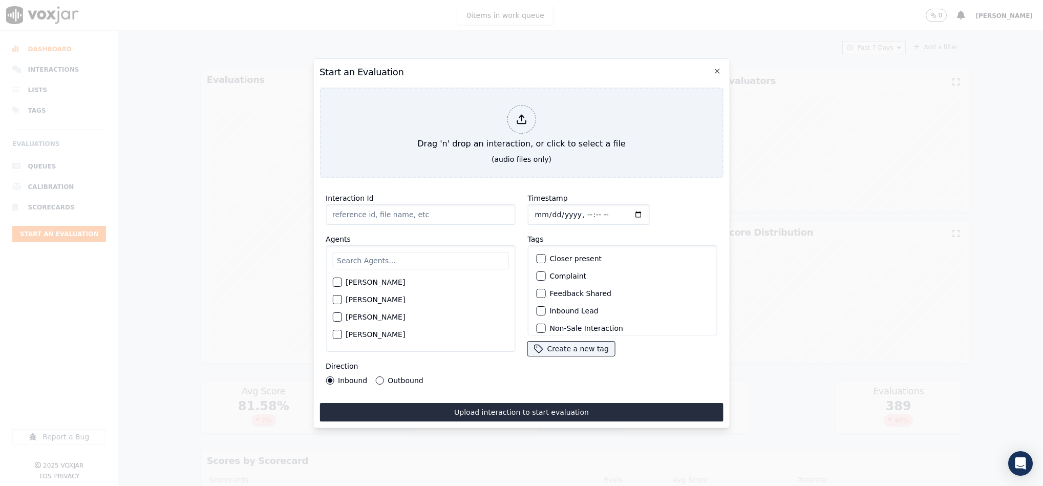
drag, startPoint x: 406, startPoint y: 211, endPoint x: 425, endPoint y: 211, distance: 19.0
click at [425, 211] on input "Interaction Id" at bounding box center [421, 214] width 190 height 20
click at [409, 212] on input "Interaction Id" at bounding box center [421, 214] width 190 height 20
click at [420, 210] on input "Interaction Id" at bounding box center [421, 214] width 190 height 20
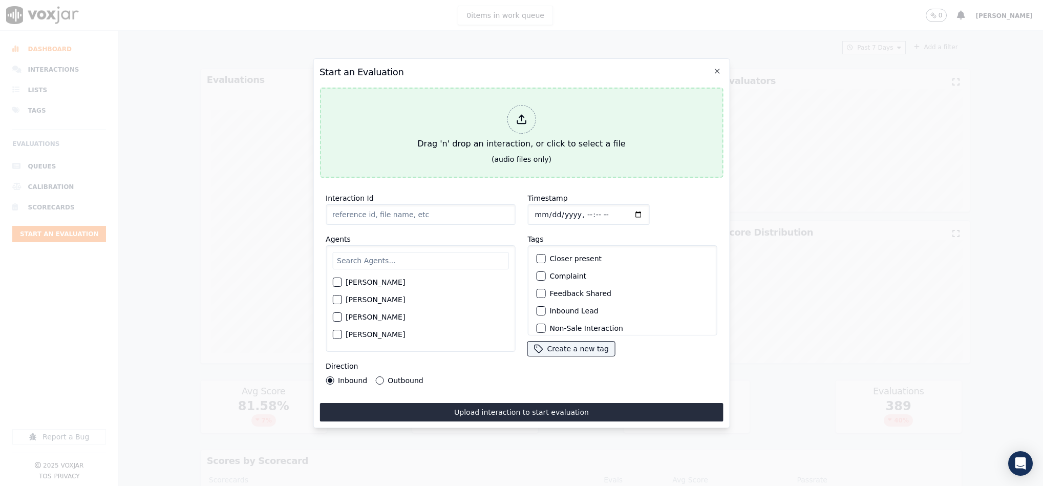
click at [503, 143] on div "Drag 'n' drop an interaction, or click to select a file" at bounding box center [521, 127] width 216 height 53
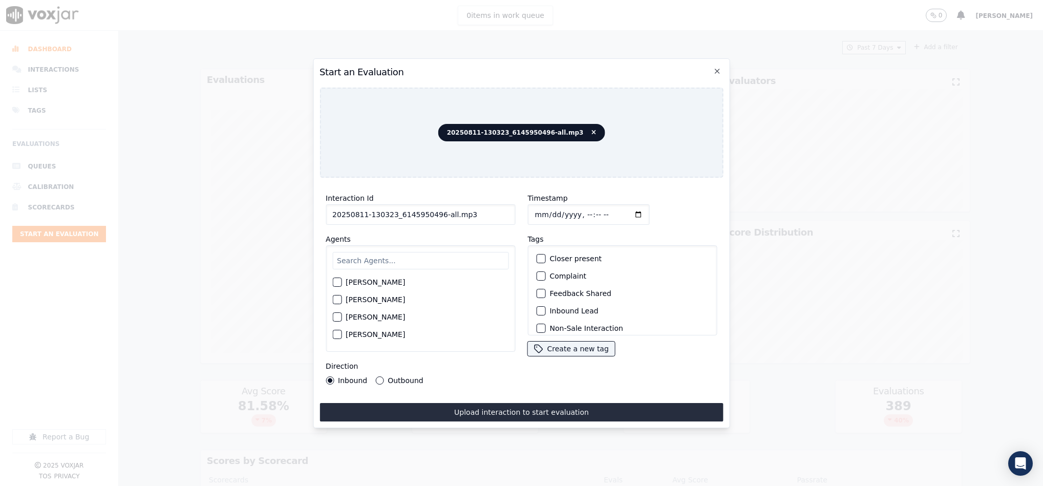
drag, startPoint x: 437, startPoint y: 212, endPoint x: 532, endPoint y: 217, distance: 95.4
click at [532, 217] on div "Interaction Id 20250811-130323_6145950496-all.mp3 Agents [PERSON_NAME] [PERSON_…" at bounding box center [522, 288] width 404 height 205
type input "20250811-130323_6145950496-C1"
click at [535, 207] on input "Timestamp" at bounding box center [589, 214] width 122 height 20
type input "[DATE]T20:48"
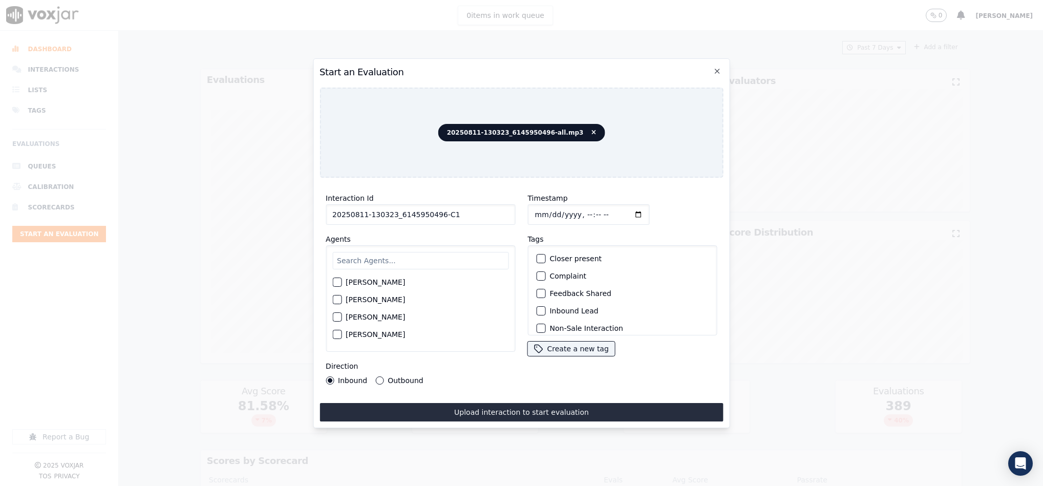
click at [380, 379] on div "Interaction Id 20250811-130323_6145950496-C1 Agents [PERSON_NAME] [PERSON_NAME]…" at bounding box center [421, 288] width 202 height 205
drag, startPoint x: 383, startPoint y: 374, endPoint x: 446, endPoint y: 331, distance: 76.7
click at [383, 376] on div "Outbound" at bounding box center [399, 380] width 48 height 8
click at [537, 266] on div "button" at bounding box center [540, 269] width 7 height 7
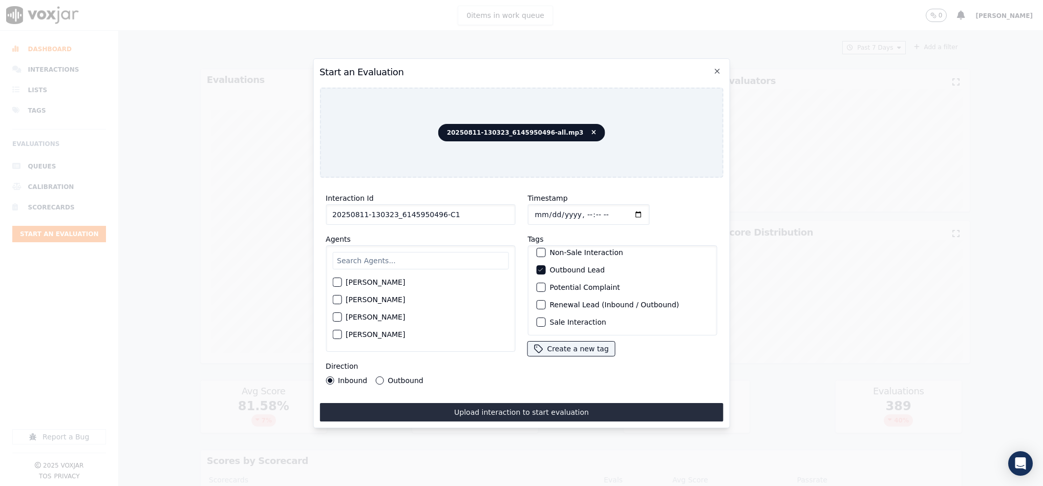
scroll to position [92, 0]
click at [538, 318] on button "Sale Interaction" at bounding box center [540, 322] width 9 height 9
click at [376, 378] on div "Interaction Id 20250811-130323_6145950496-C1 Agents [PERSON_NAME] [PERSON_NAME]…" at bounding box center [421, 288] width 202 height 205
click at [381, 376] on button "Outbound" at bounding box center [379, 380] width 8 height 8
click at [409, 245] on div "[PERSON_NAME] [PERSON_NAME] [PERSON_NAME] [PERSON_NAME] [PERSON_NAME] [PERSON_N…" at bounding box center [421, 298] width 190 height 107
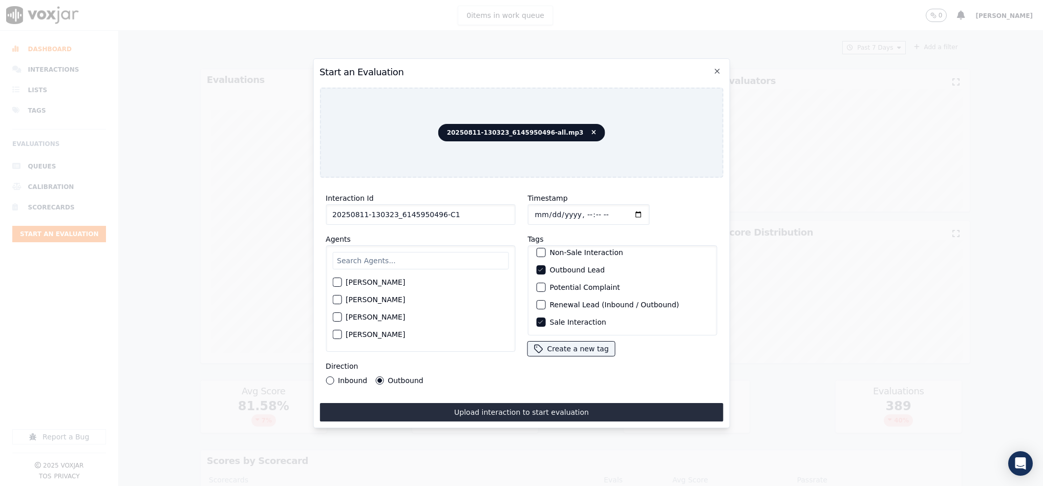
click at [389, 259] on input "text" at bounding box center [420, 260] width 176 height 17
type input "sand"
click at [340, 284] on button "[PERSON_NAME]" at bounding box center [336, 285] width 9 height 9
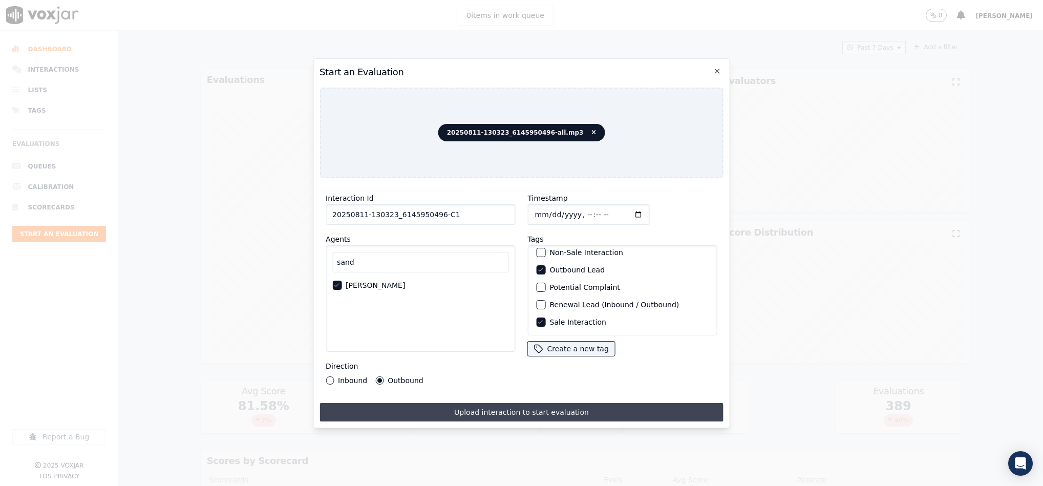
click at [452, 410] on button "Upload interaction to start evaluation" at bounding box center [522, 412] width 404 height 18
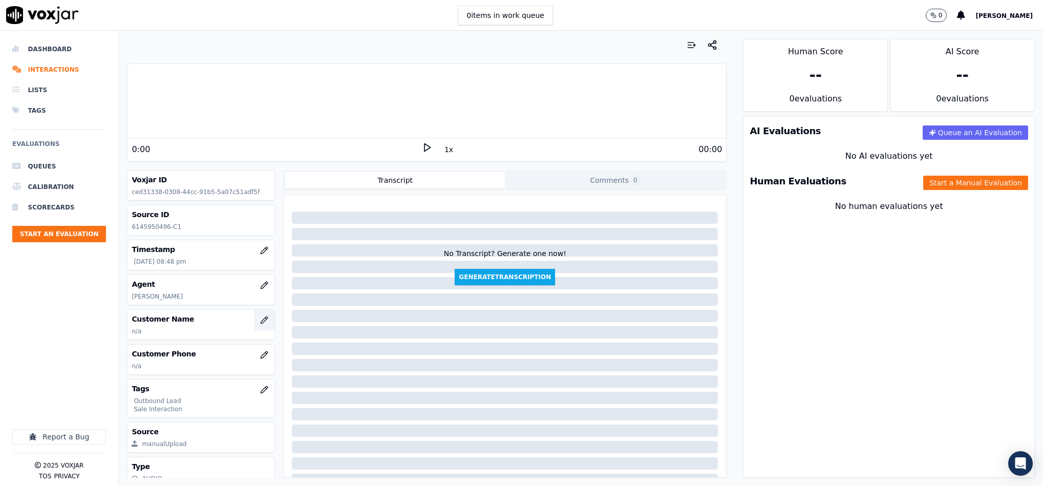
click at [260, 323] on icon "button" at bounding box center [264, 320] width 8 height 8
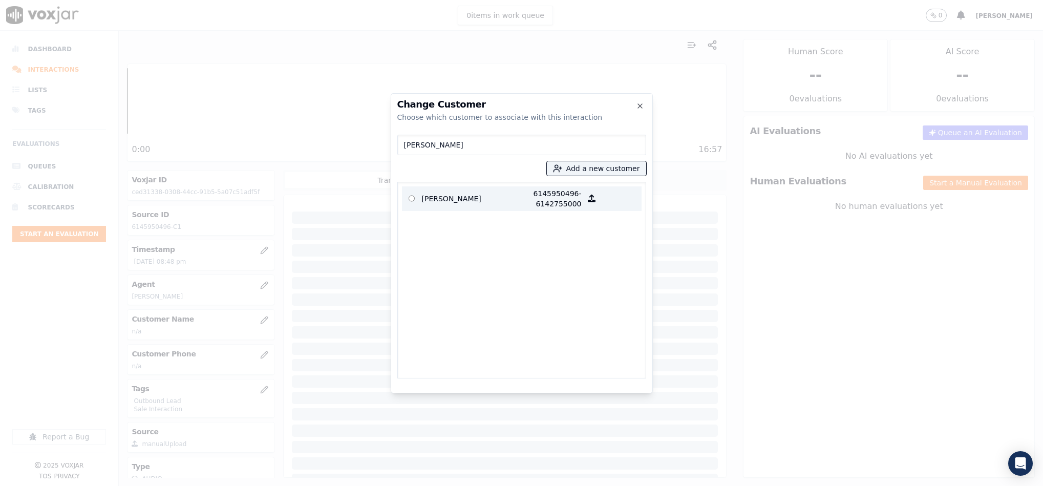
type input "BEVERLY J NELSON"
drag, startPoint x: 469, startPoint y: 194, endPoint x: 518, endPoint y: 248, distance: 72.9
click at [469, 195] on p "BEVERLY J NELSON" at bounding box center [462, 199] width 80 height 20
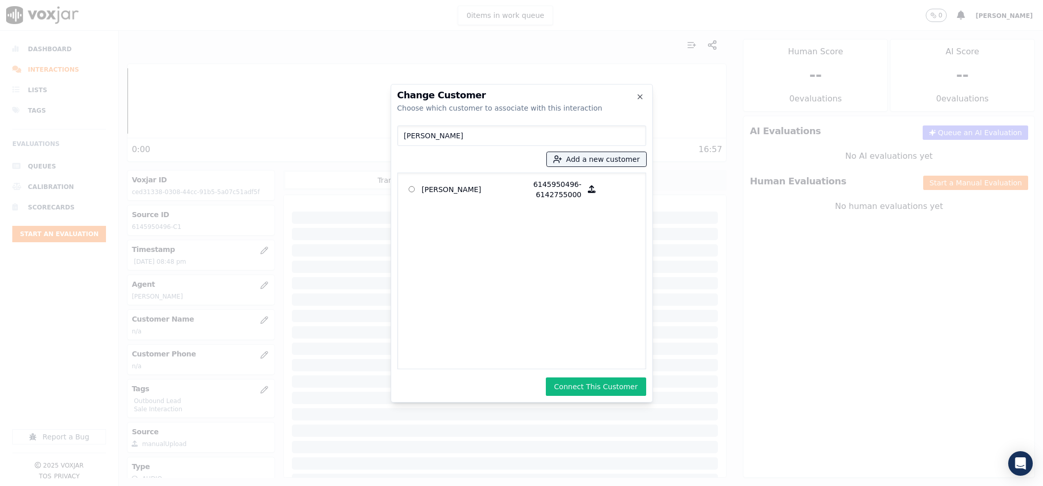
click at [598, 386] on button "Connect This Customer" at bounding box center [596, 387] width 100 height 18
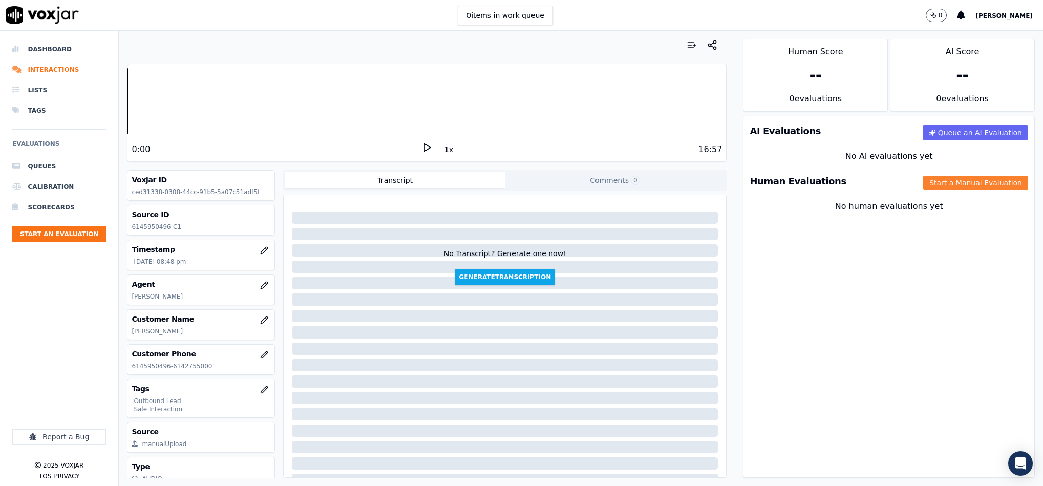
click at [936, 184] on button "Start a Manual Evaluation" at bounding box center [976, 183] width 105 height 14
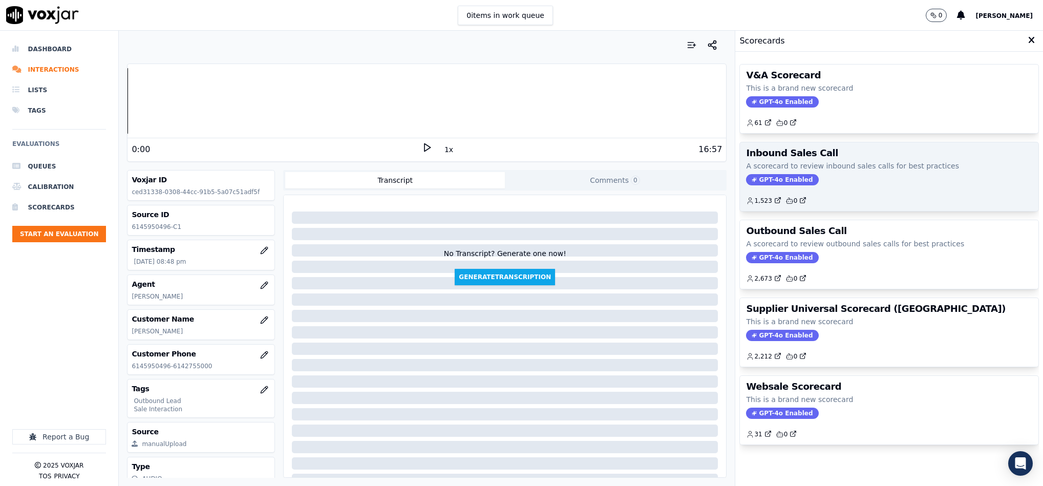
click at [759, 184] on span "GPT-4o Enabled" at bounding box center [782, 179] width 72 height 11
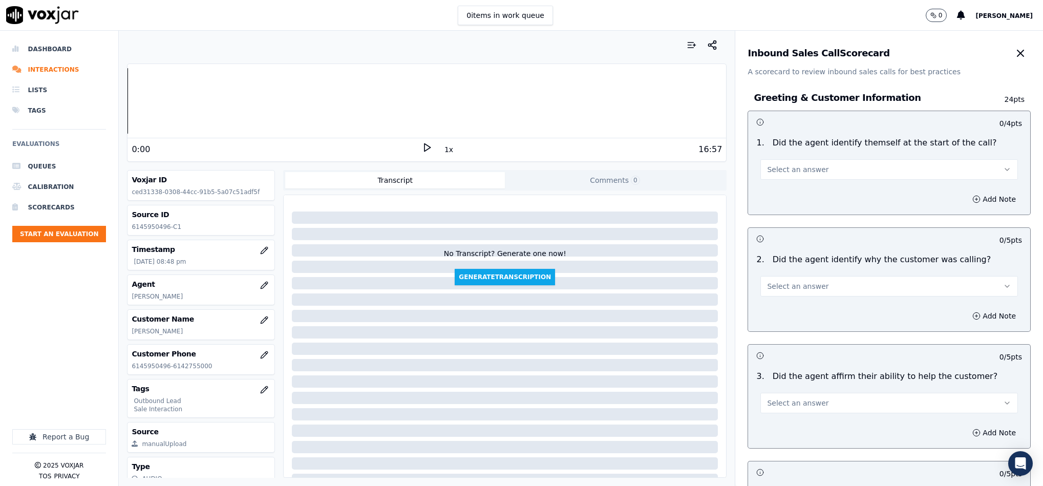
click at [775, 174] on span "Select an answer" at bounding box center [797, 169] width 61 height 10
click at [776, 190] on div "Yes" at bounding box center [864, 193] width 233 height 16
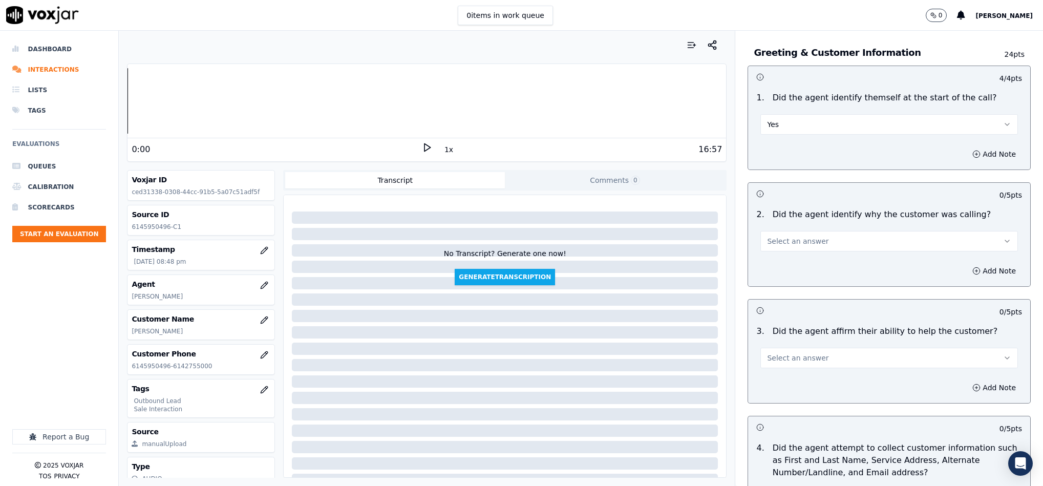
scroll to position [77, 0]
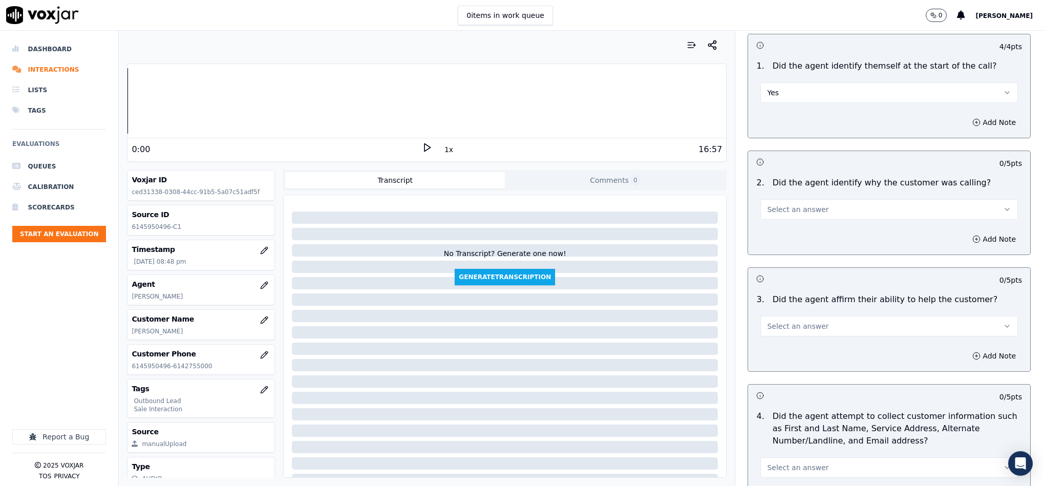
click at [807, 210] on button "Select an answer" at bounding box center [890, 209] width 258 height 20
drag, startPoint x: 799, startPoint y: 235, endPoint x: 803, endPoint y: 223, distance: 12.8
click at [798, 235] on div "Yes" at bounding box center [864, 233] width 233 height 16
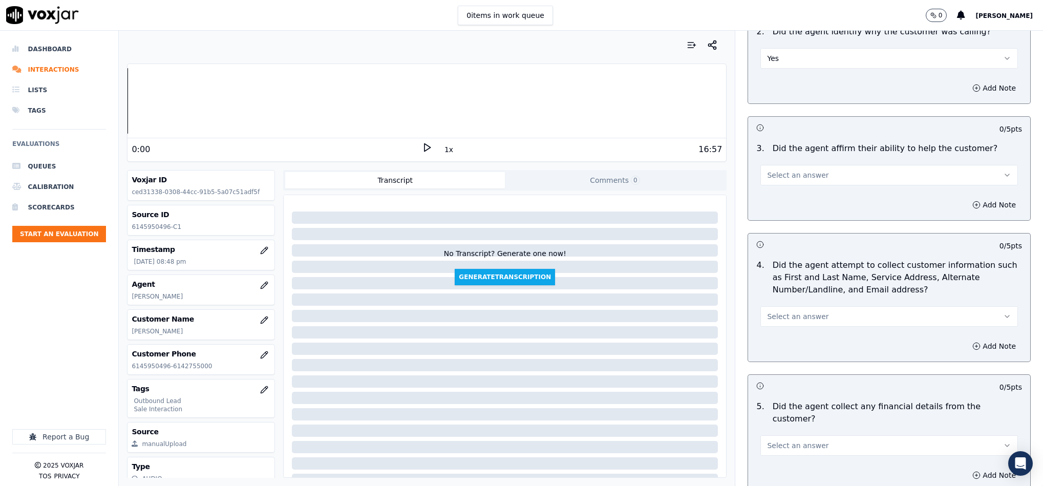
scroll to position [231, 0]
click at [807, 177] on button "Select an answer" at bounding box center [890, 172] width 258 height 20
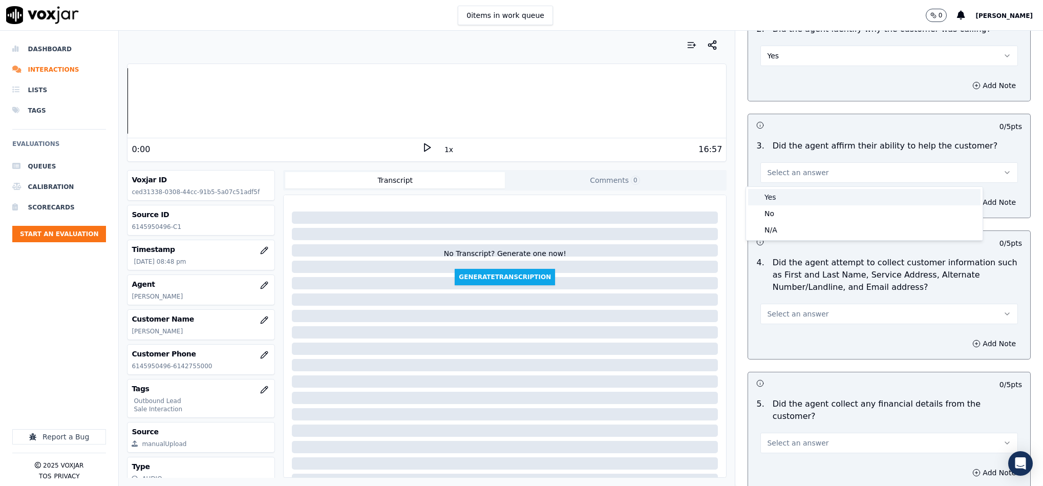
click at [787, 197] on div "Yes" at bounding box center [864, 197] width 233 height 16
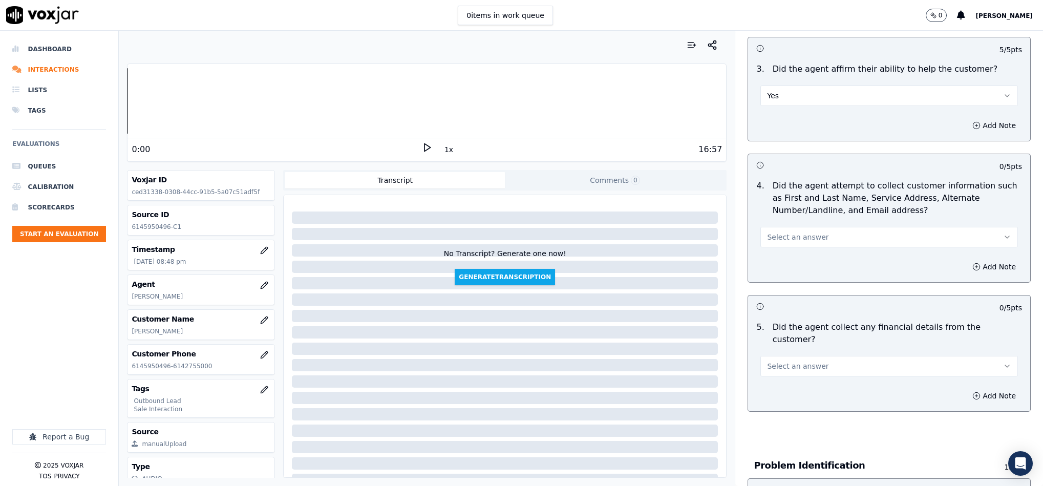
click at [793, 234] on span "Select an answer" at bounding box center [797, 237] width 61 height 10
click at [777, 292] on div "N/A" at bounding box center [864, 294] width 233 height 16
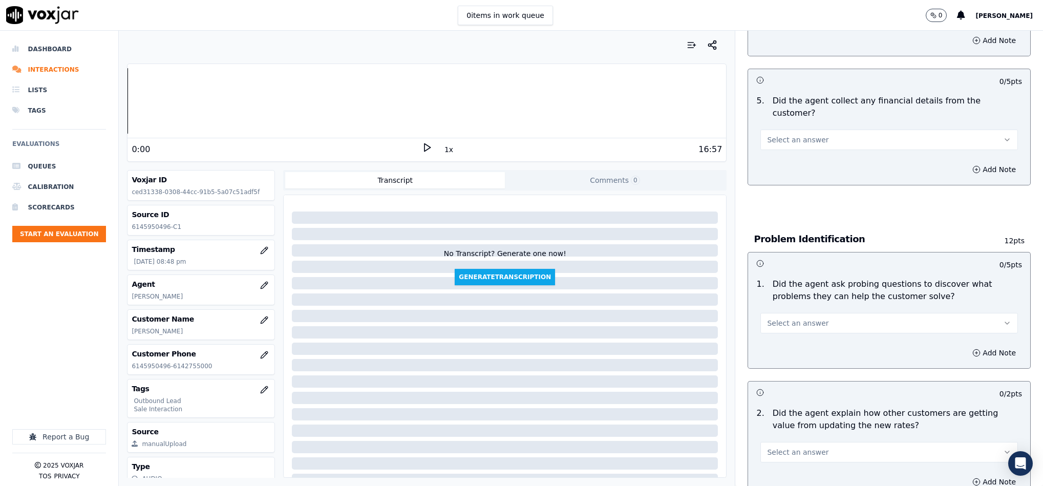
scroll to position [538, 0]
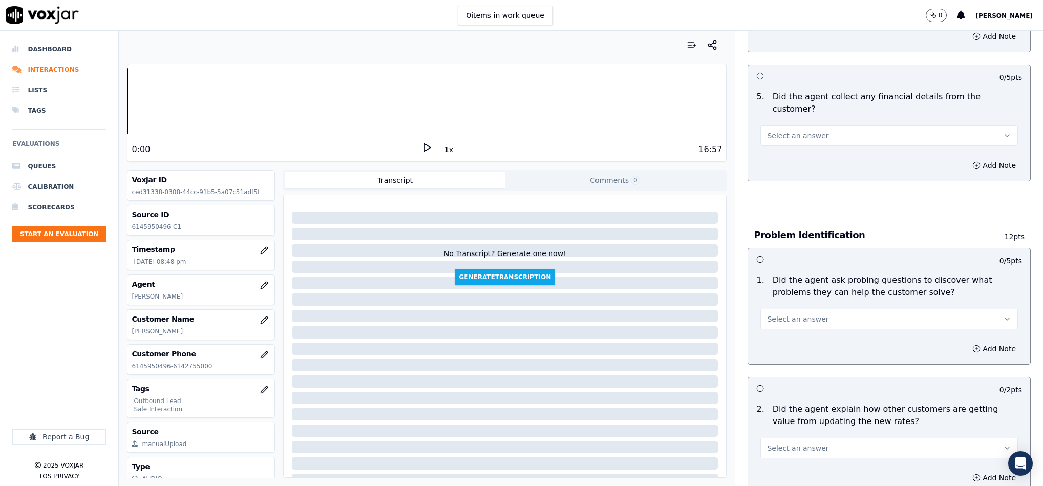
click at [781, 125] on button "Select an answer" at bounding box center [890, 135] width 258 height 20
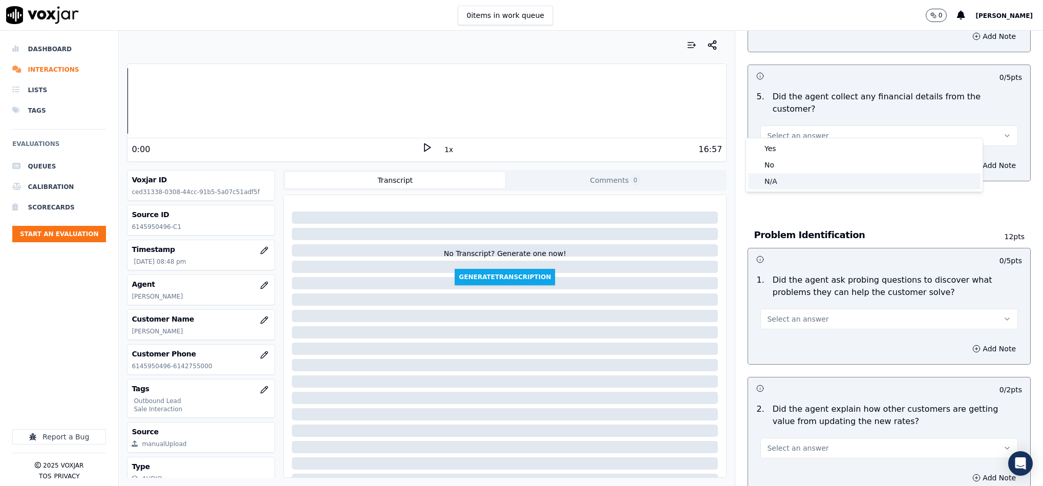
click at [778, 175] on div "N/A" at bounding box center [864, 181] width 233 height 16
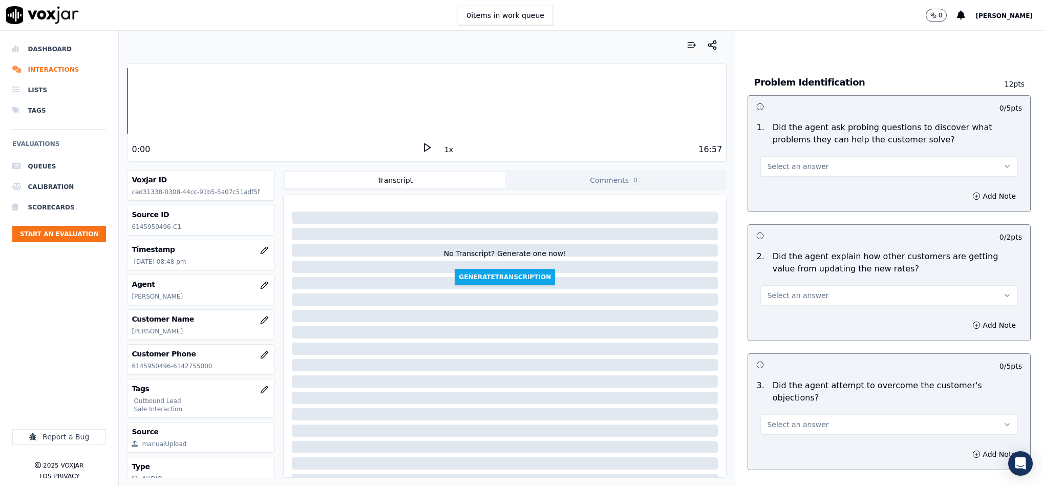
scroll to position [692, 0]
click at [794, 160] on span "Select an answer" at bounding box center [797, 165] width 61 height 10
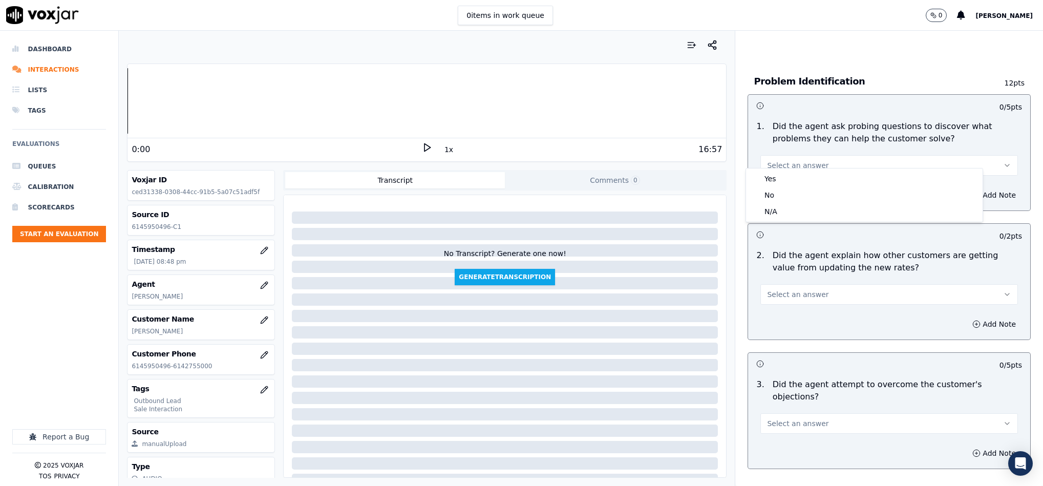
click at [792, 170] on div "Yes No N/A" at bounding box center [864, 195] width 237 height 53
click at [788, 177] on div "Yes" at bounding box center [864, 179] width 233 height 16
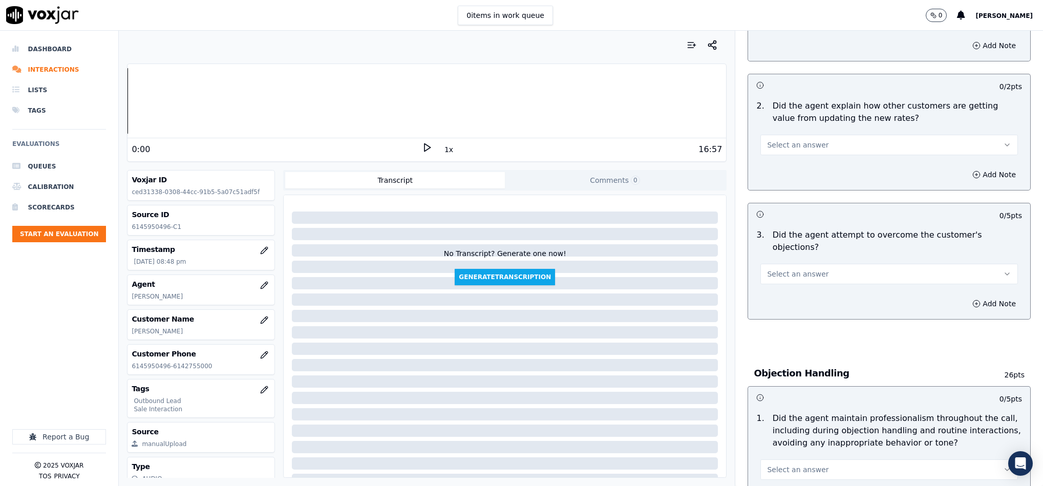
scroll to position [845, 0]
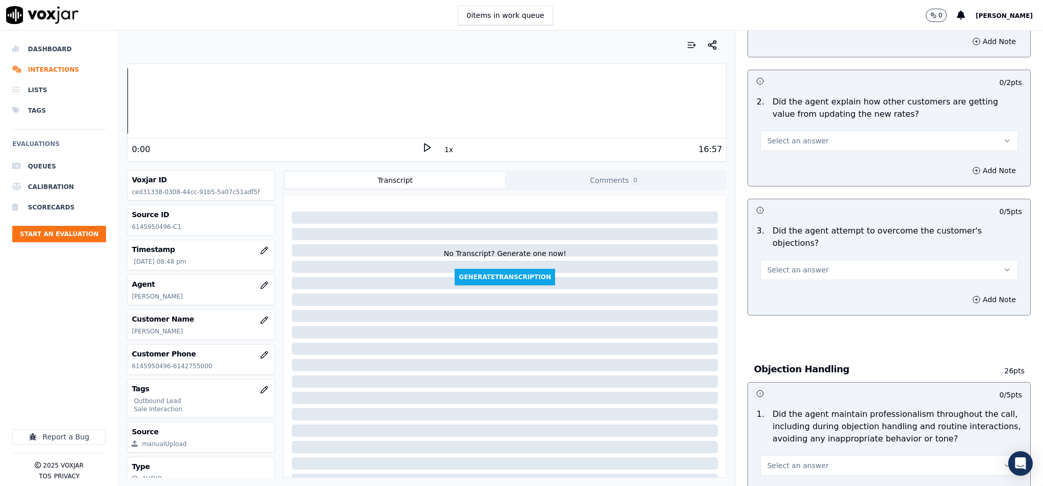
click at [819, 135] on button "Select an answer" at bounding box center [890, 141] width 258 height 20
click at [779, 168] on div "No" at bounding box center [864, 171] width 233 height 16
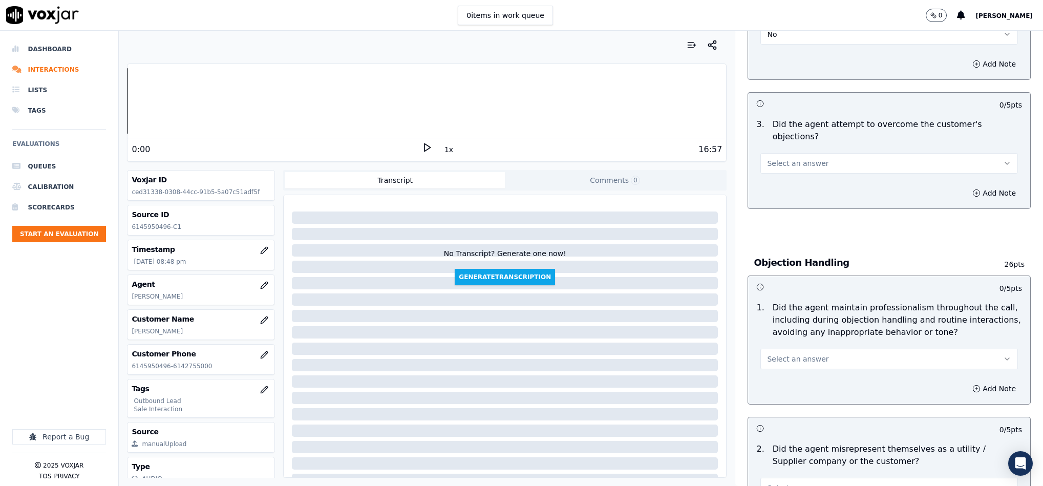
scroll to position [999, 0]
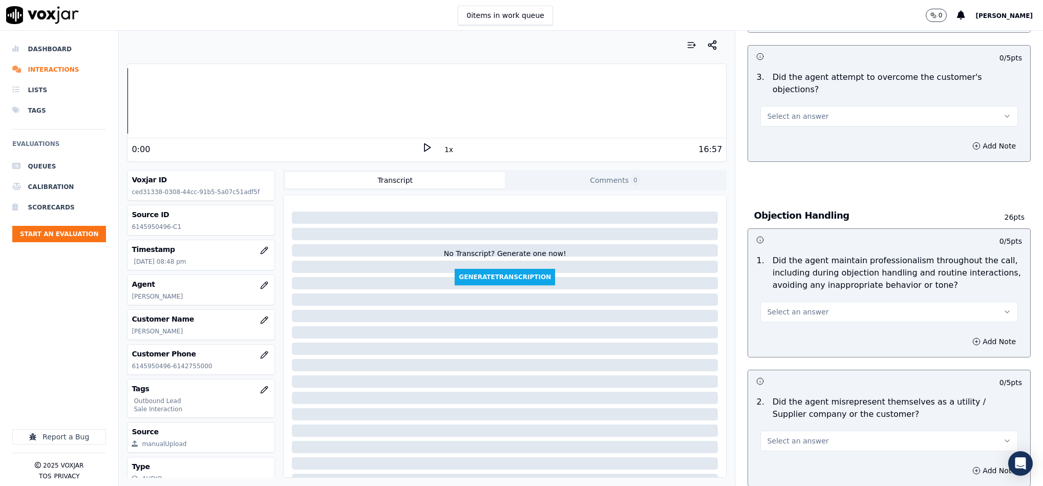
click at [818, 106] on button "Select an answer" at bounding box center [890, 116] width 258 height 20
click at [776, 134] on div "No" at bounding box center [864, 135] width 233 height 16
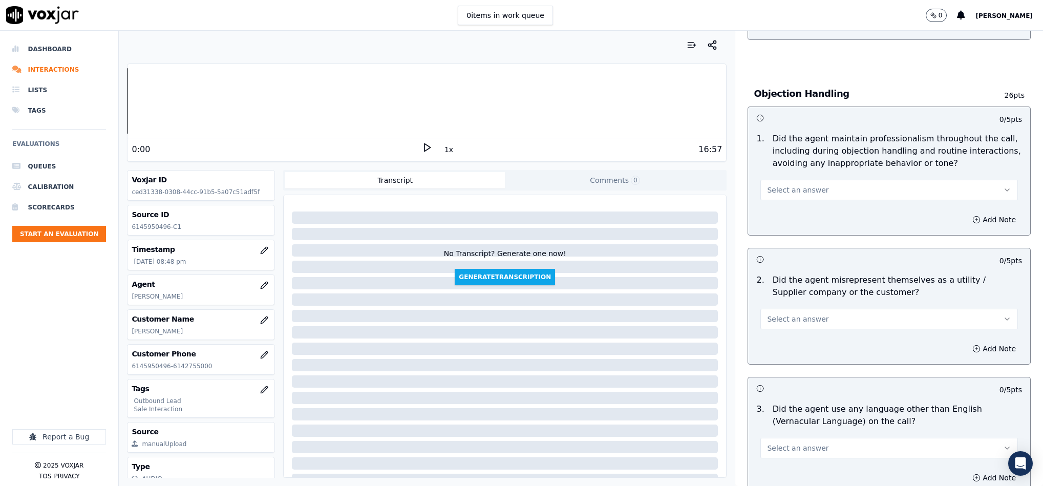
scroll to position [1153, 0]
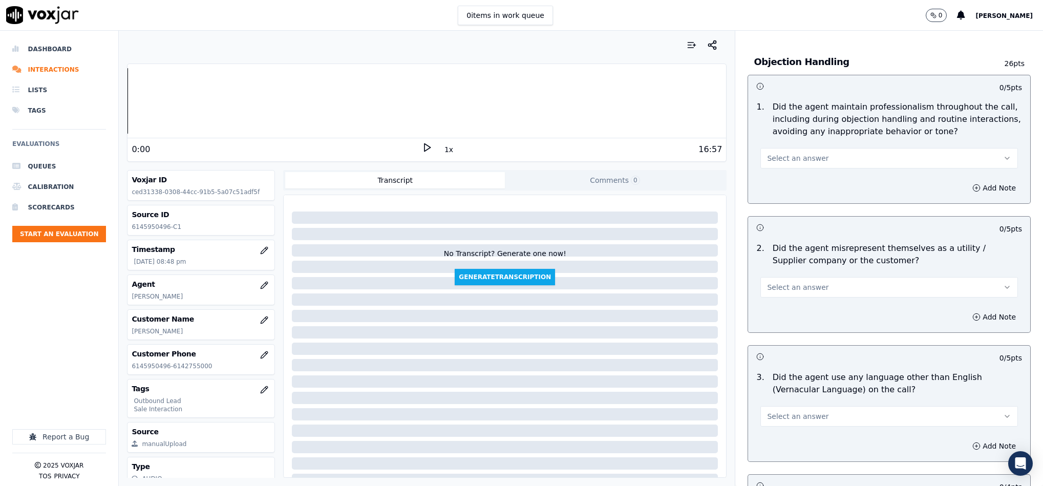
click at [795, 148] on button "Select an answer" at bounding box center [890, 158] width 258 height 20
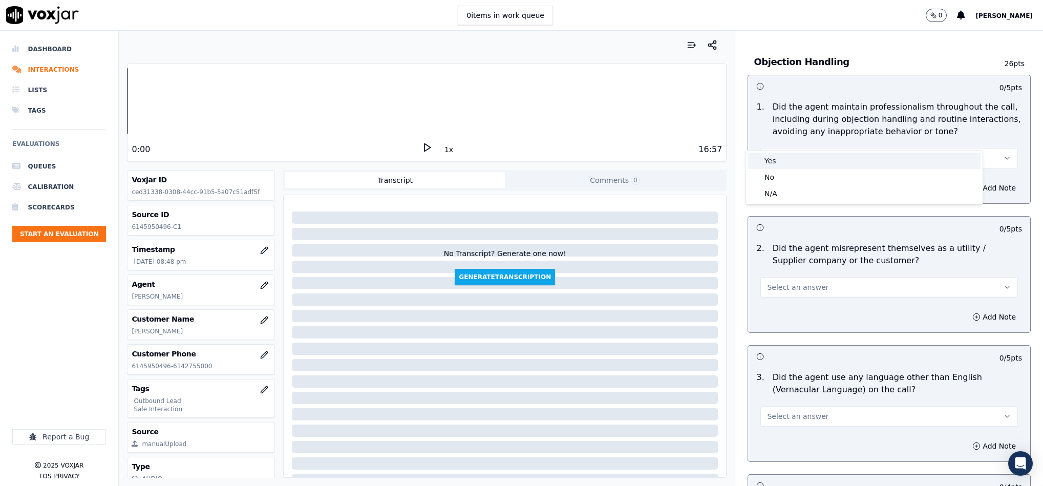
click at [775, 163] on div "Yes" at bounding box center [864, 161] width 233 height 16
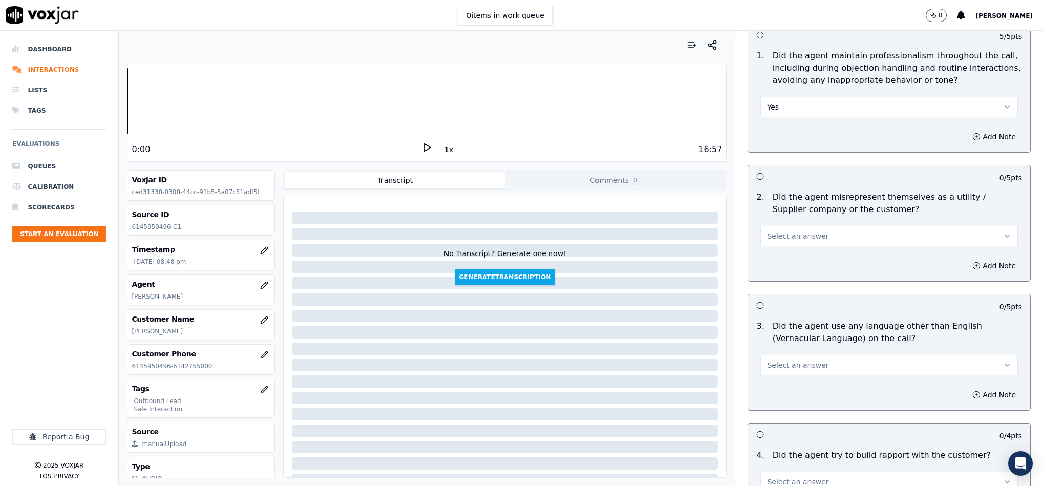
scroll to position [1306, 0]
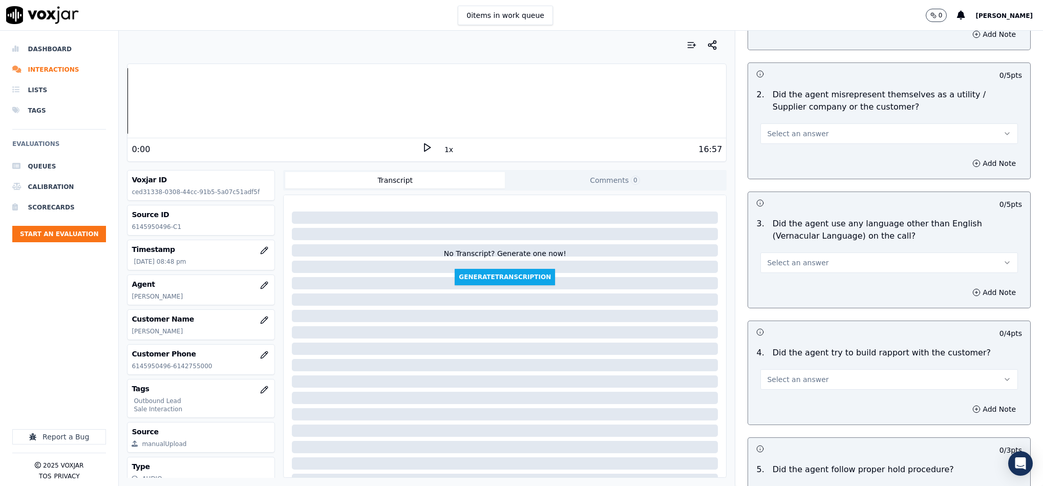
click at [805, 129] on span "Select an answer" at bounding box center [797, 134] width 61 height 10
click at [779, 154] on div "No" at bounding box center [864, 152] width 233 height 16
click at [816, 253] on button "Select an answer" at bounding box center [890, 263] width 258 height 20
click at [794, 281] on div "No" at bounding box center [864, 282] width 233 height 16
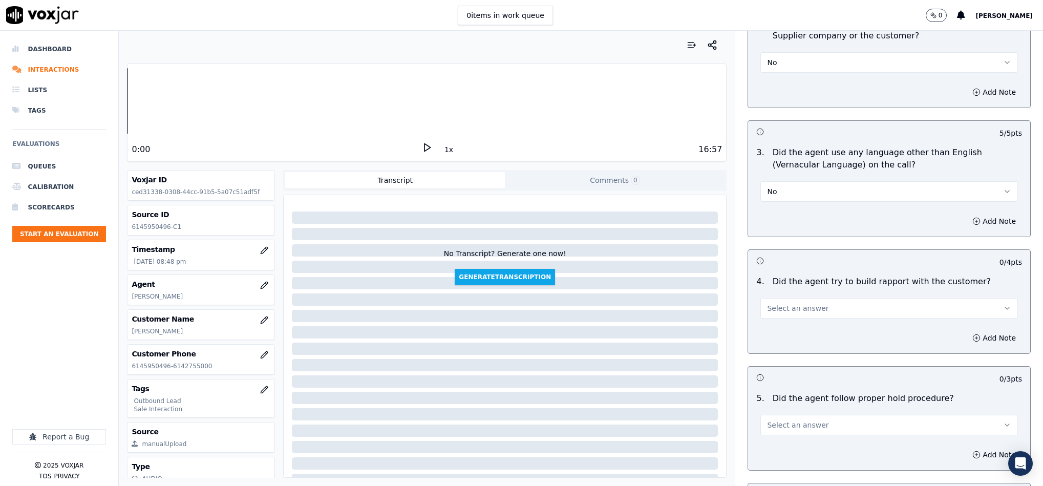
scroll to position [1460, 0]
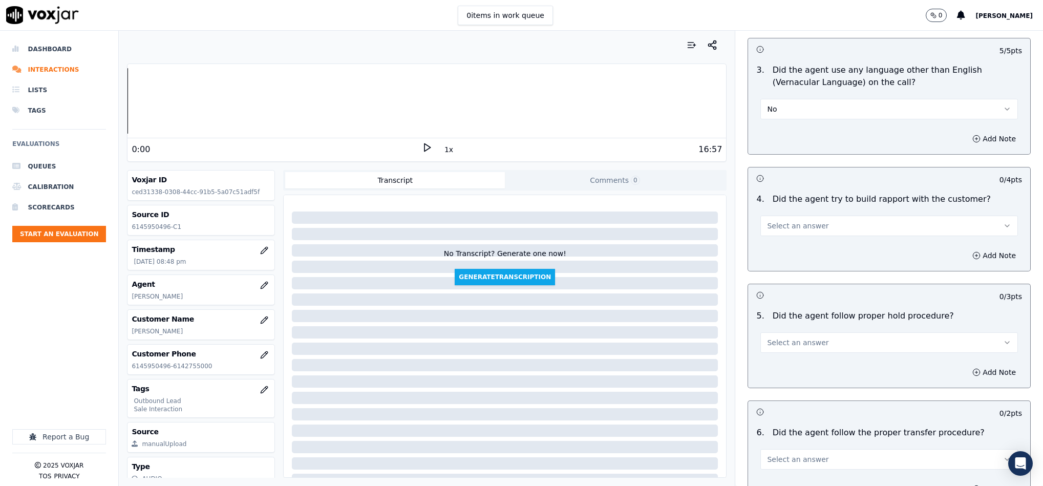
click at [798, 221] on span "Select an answer" at bounding box center [797, 226] width 61 height 10
click at [785, 243] on div "No" at bounding box center [864, 246] width 233 height 16
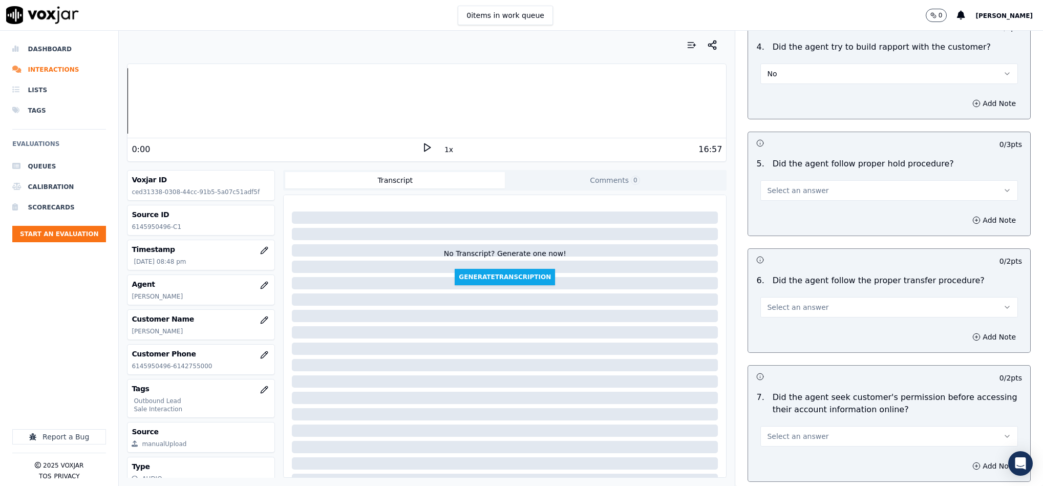
scroll to position [1614, 0]
click at [825, 179] on button "Select an answer" at bounding box center [890, 189] width 258 height 20
click at [787, 203] on div "No" at bounding box center [864, 209] width 233 height 16
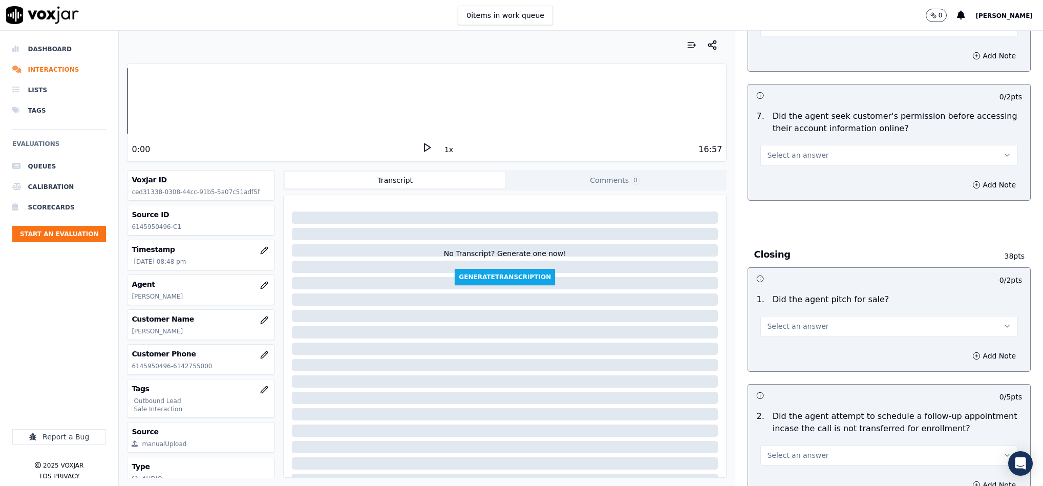
scroll to position [1921, 0]
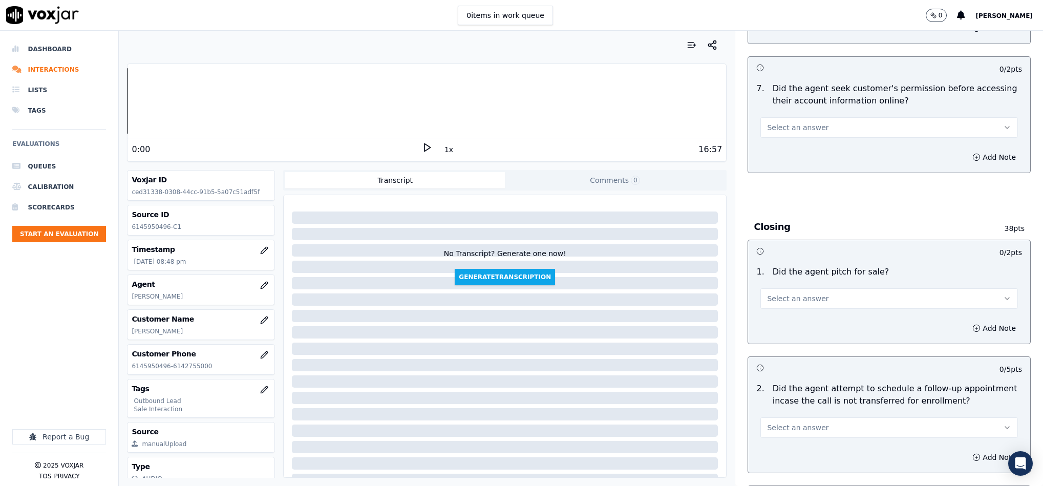
click at [802, 122] on span "Select an answer" at bounding box center [797, 127] width 61 height 10
click at [790, 134] on div "Yes" at bounding box center [864, 132] width 233 height 16
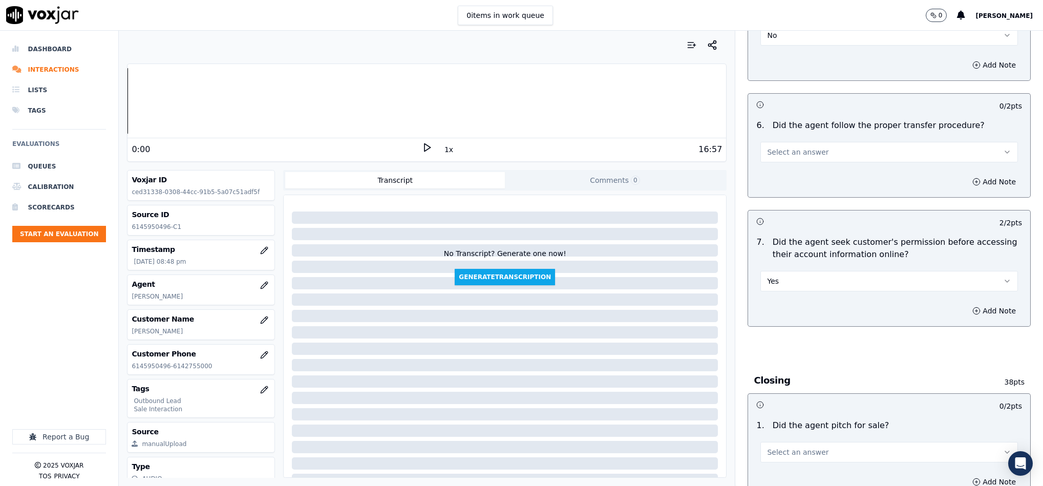
scroll to position [1690, 0]
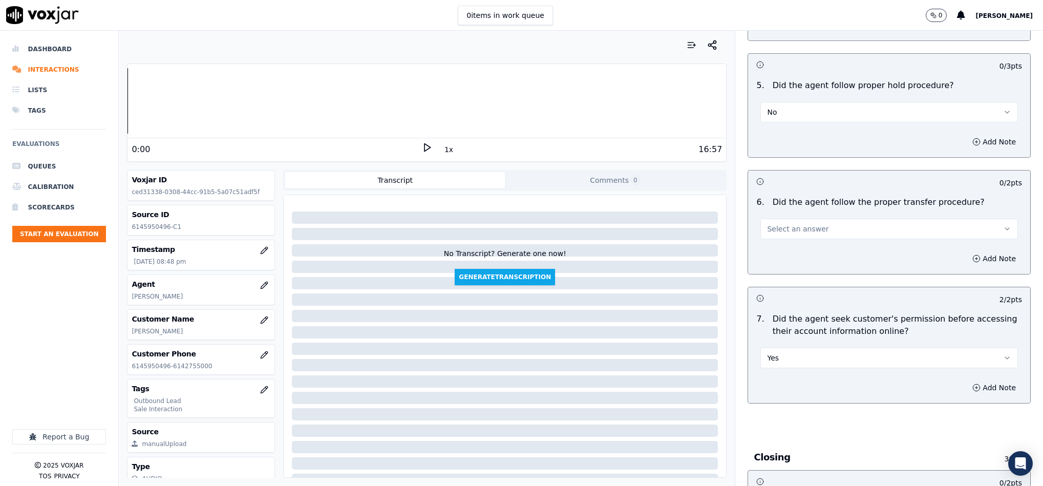
click at [781, 348] on button "Yes" at bounding box center [890, 358] width 258 height 20
click at [778, 392] on div "N/A" at bounding box center [864, 396] width 233 height 16
click at [780, 224] on span "Select an answer" at bounding box center [797, 229] width 61 height 10
click at [778, 229] on div "Yes" at bounding box center [864, 233] width 233 height 16
click at [822, 102] on button "No" at bounding box center [890, 112] width 258 height 20
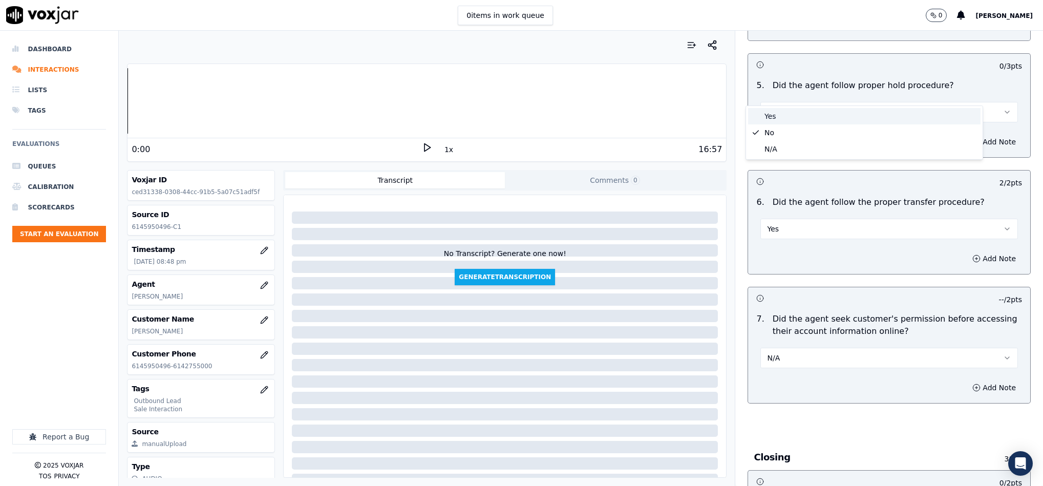
click at [796, 119] on div "Yes" at bounding box center [864, 116] width 233 height 16
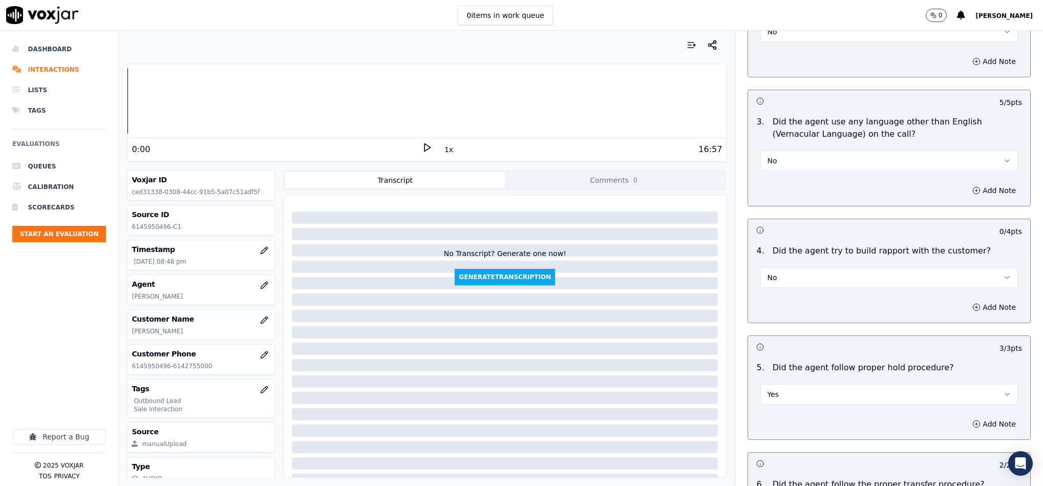
scroll to position [1383, 0]
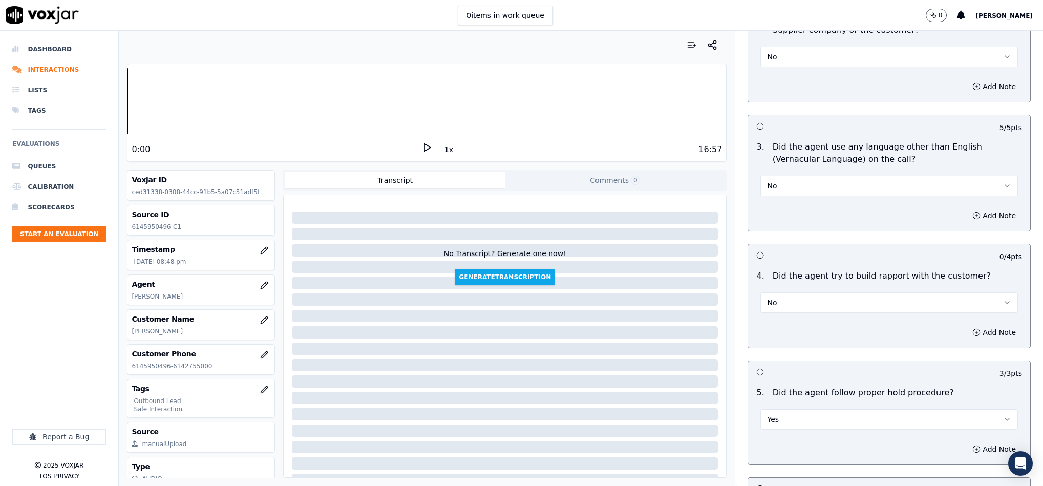
click at [838, 292] on button "No" at bounding box center [890, 302] width 258 height 20
click at [798, 342] on div "N/A" at bounding box center [864, 339] width 233 height 16
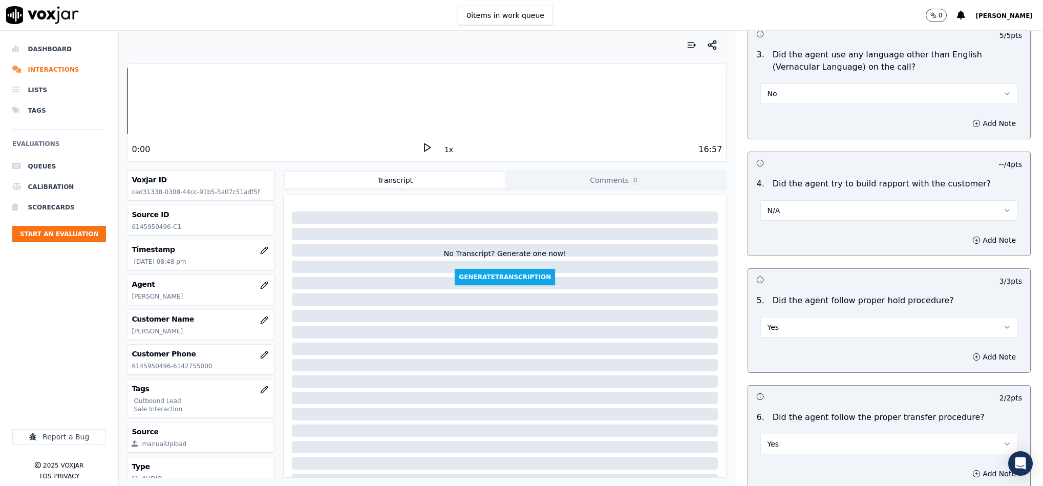
scroll to position [1469, 0]
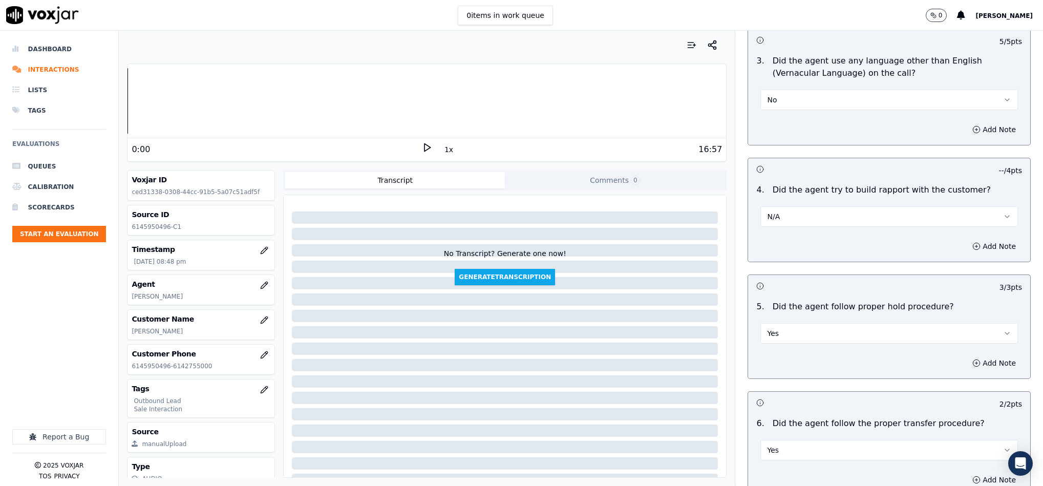
click at [835, 206] on button "N/A" at bounding box center [890, 216] width 258 height 20
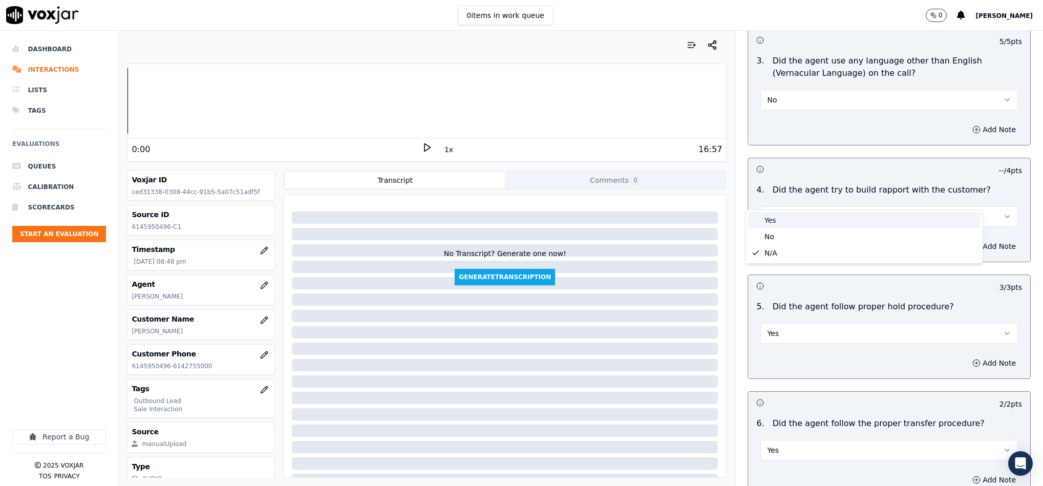
click at [811, 226] on div "Yes" at bounding box center [864, 220] width 233 height 16
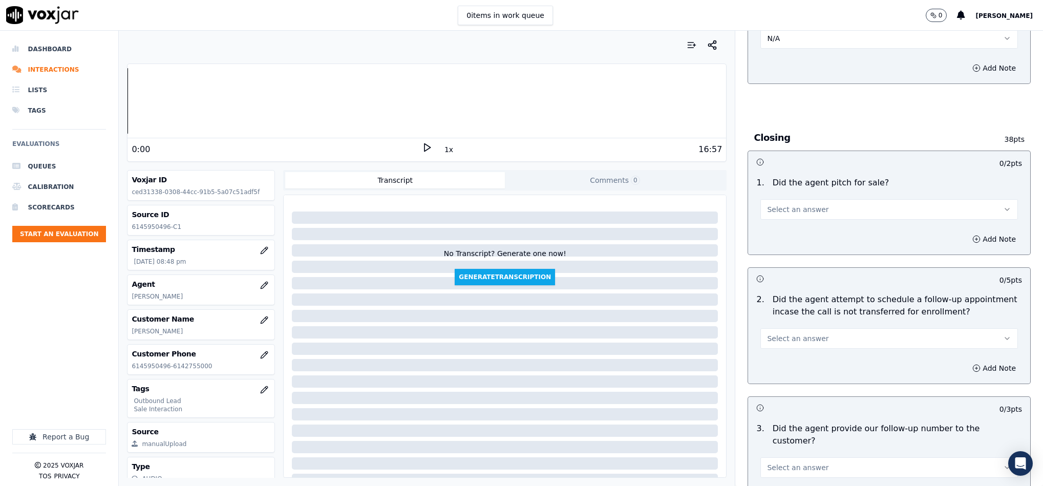
scroll to position [2041, 0]
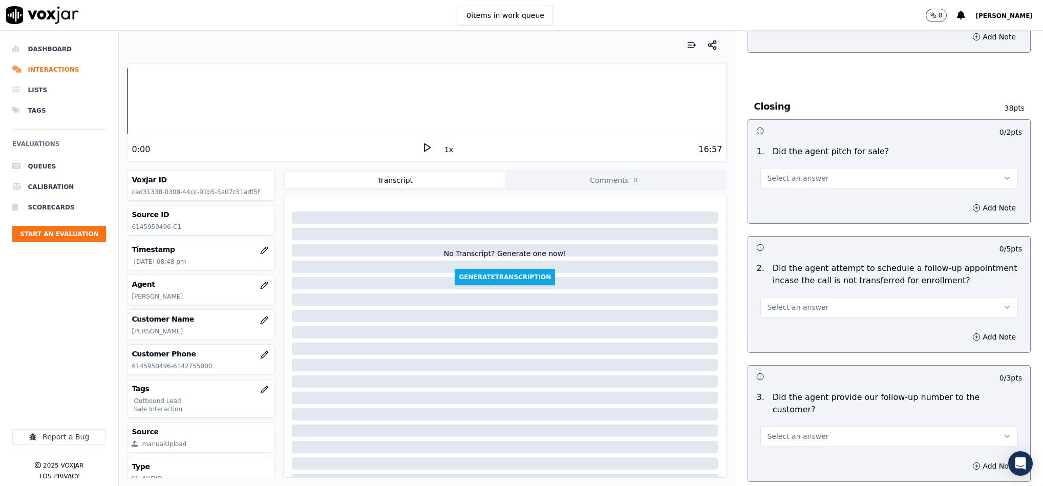
click at [833, 168] on button "Select an answer" at bounding box center [890, 178] width 258 height 20
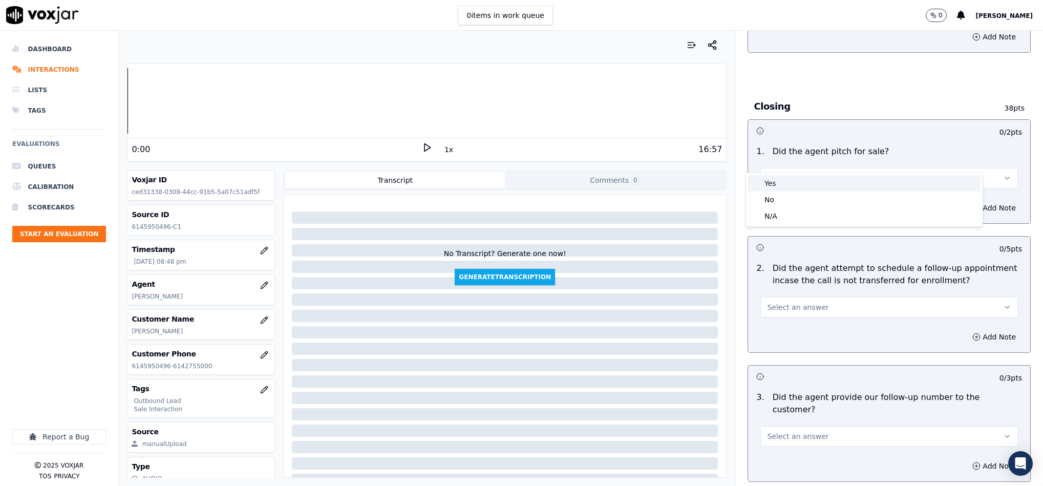
click at [795, 180] on div "Yes" at bounding box center [864, 183] width 233 height 16
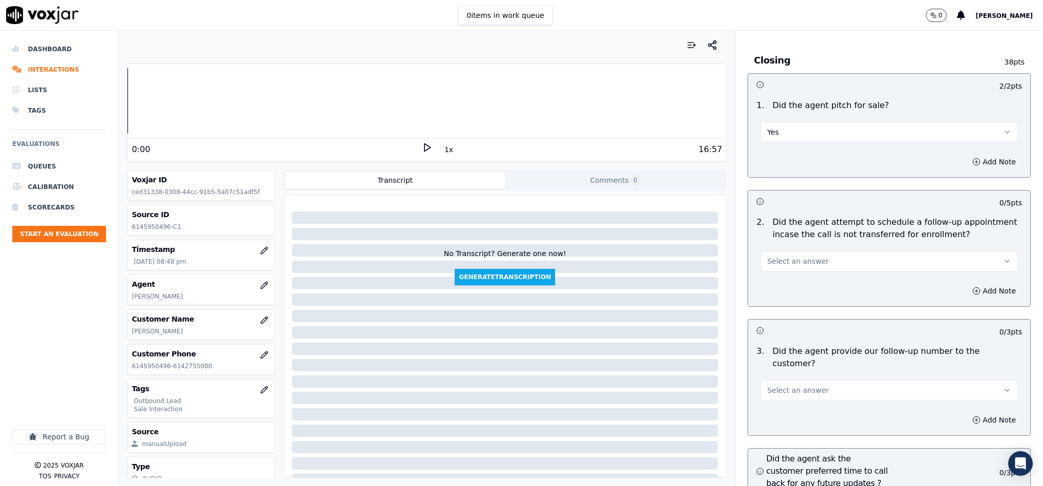
scroll to position [2118, 0]
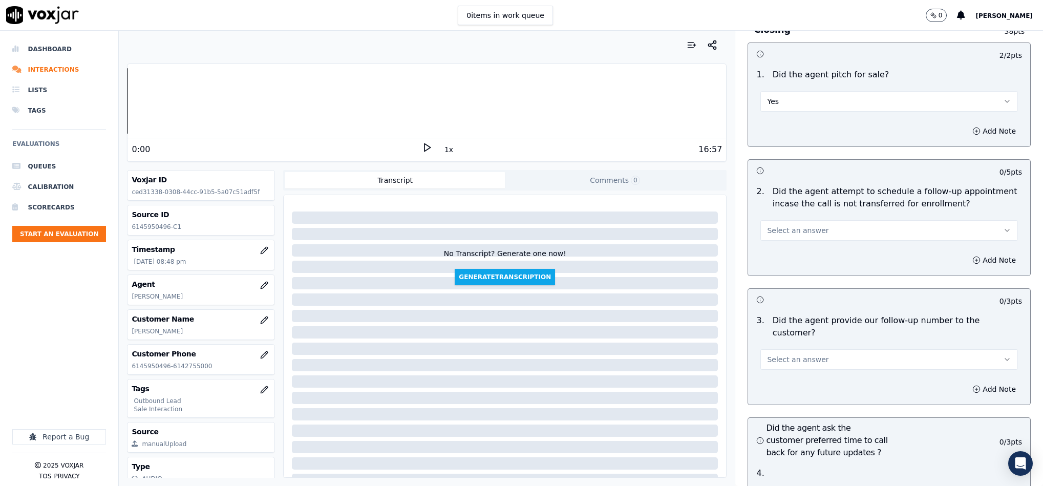
click at [815, 220] on button "Select an answer" at bounding box center [890, 230] width 258 height 20
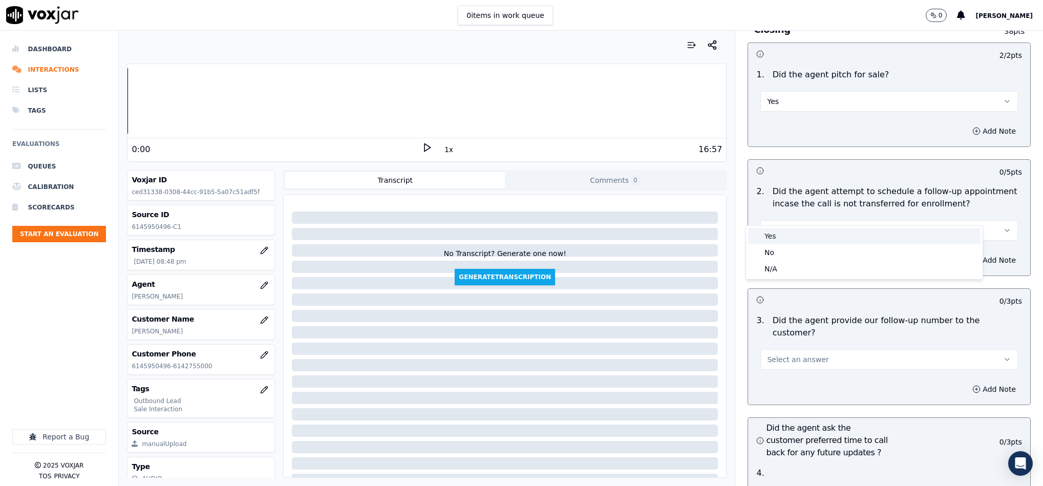
click at [786, 240] on div "Yes" at bounding box center [864, 236] width 233 height 16
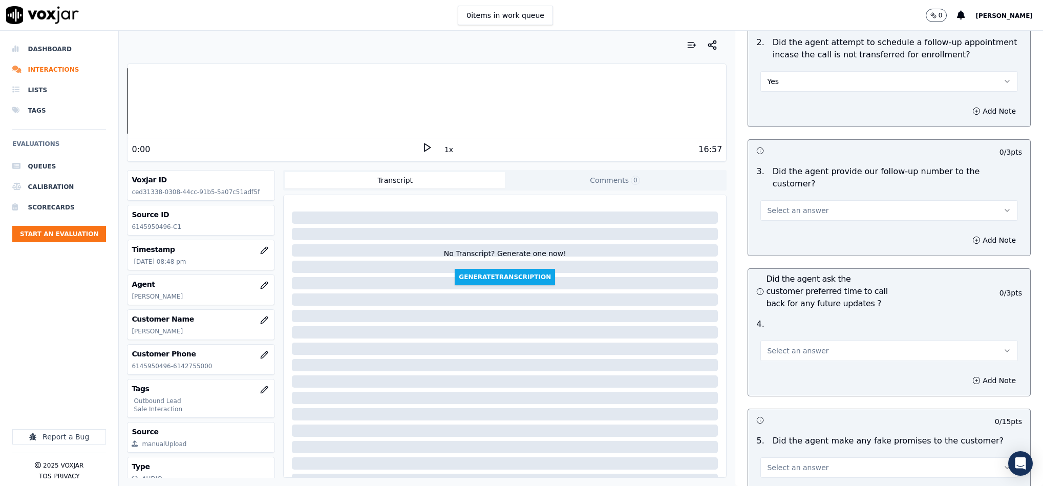
scroll to position [2272, 0]
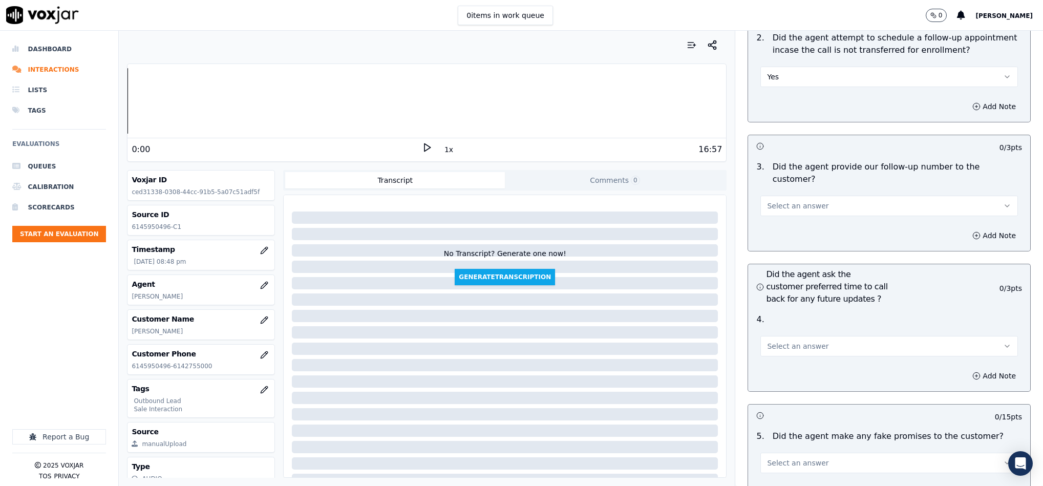
click at [787, 196] on button "Select an answer" at bounding box center [890, 206] width 258 height 20
click at [784, 208] on div "No" at bounding box center [864, 216] width 233 height 16
click at [787, 196] on button "No" at bounding box center [890, 206] width 258 height 20
click at [784, 199] on div "Yes" at bounding box center [864, 200] width 233 height 16
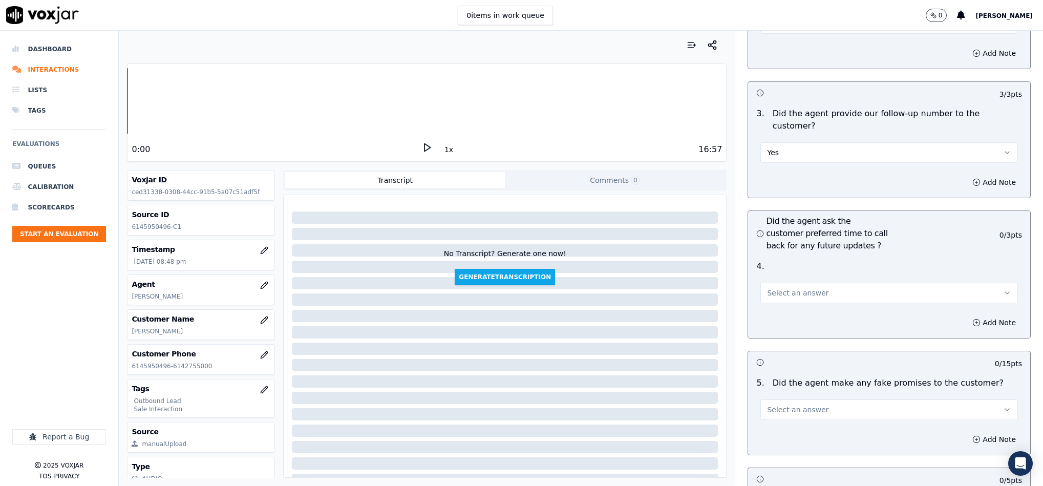
scroll to position [2425, 0]
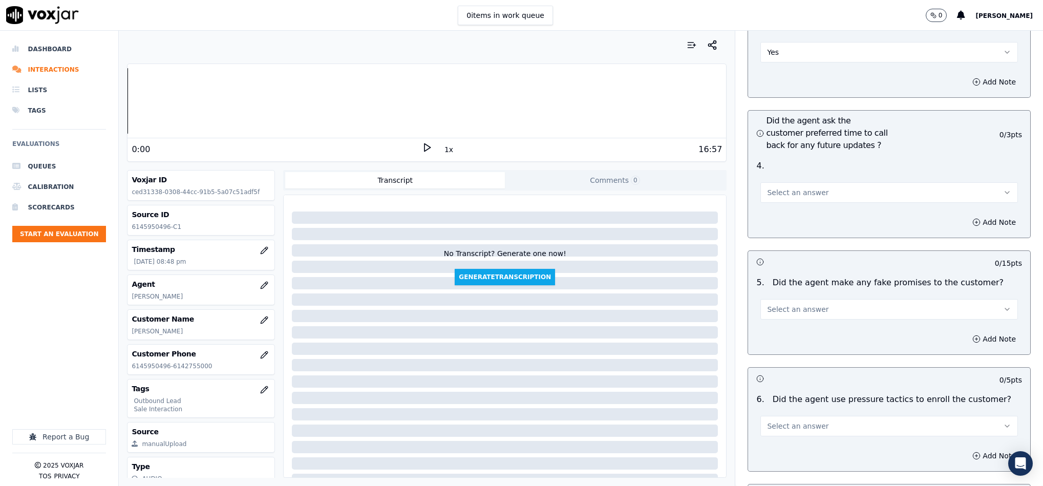
click at [787, 187] on span "Select an answer" at bounding box center [797, 192] width 61 height 10
click at [781, 214] on div "N/A" at bounding box center [864, 219] width 233 height 16
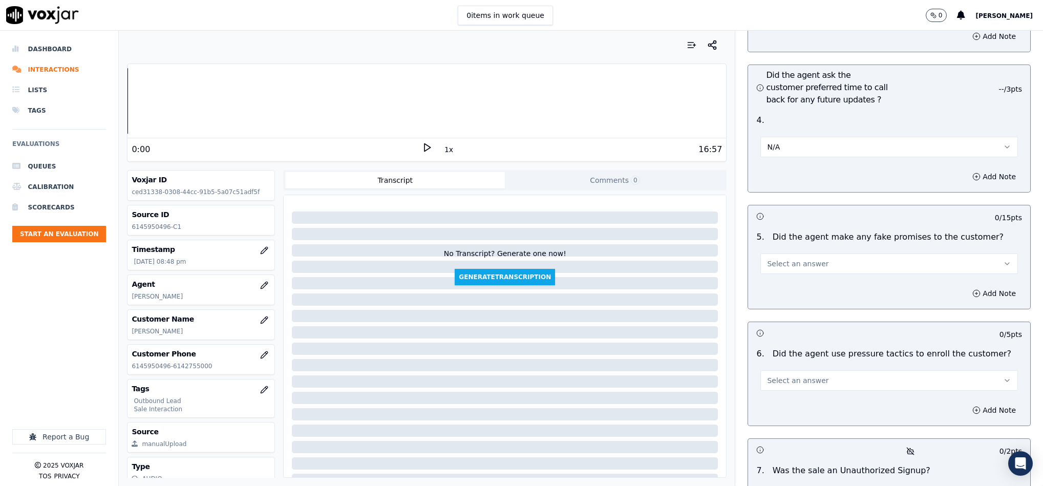
scroll to position [2502, 0]
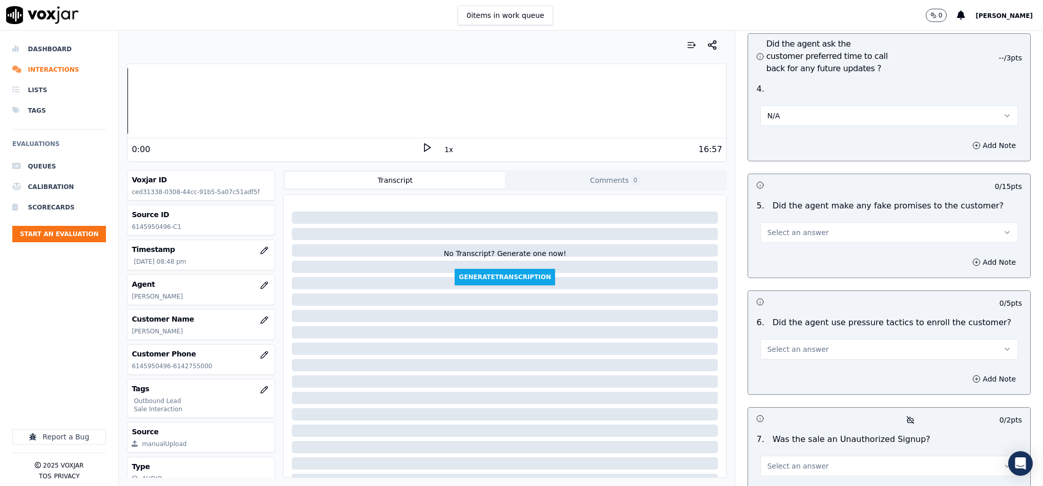
click at [798, 227] on span "Select an answer" at bounding box center [797, 232] width 61 height 10
click at [778, 243] on div "No" at bounding box center [864, 243] width 233 height 16
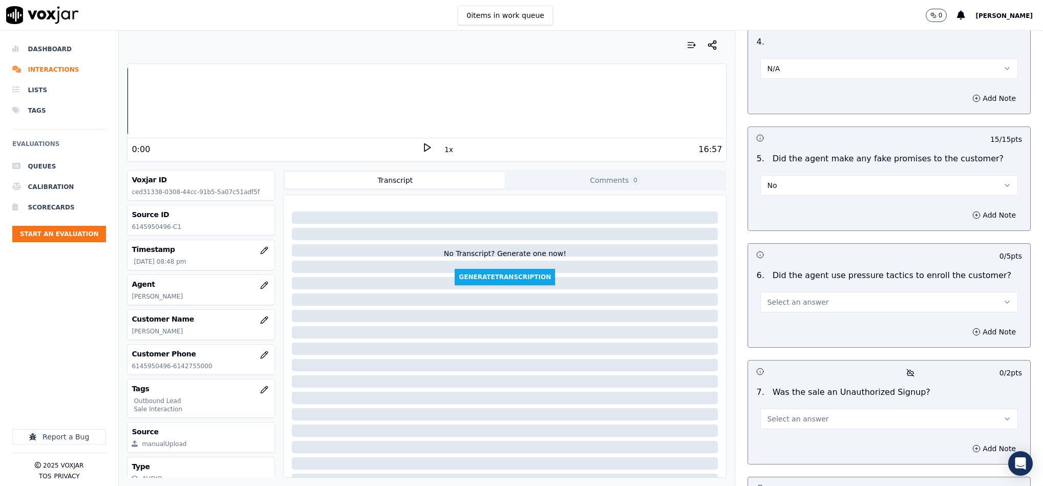
scroll to position [2656, 0]
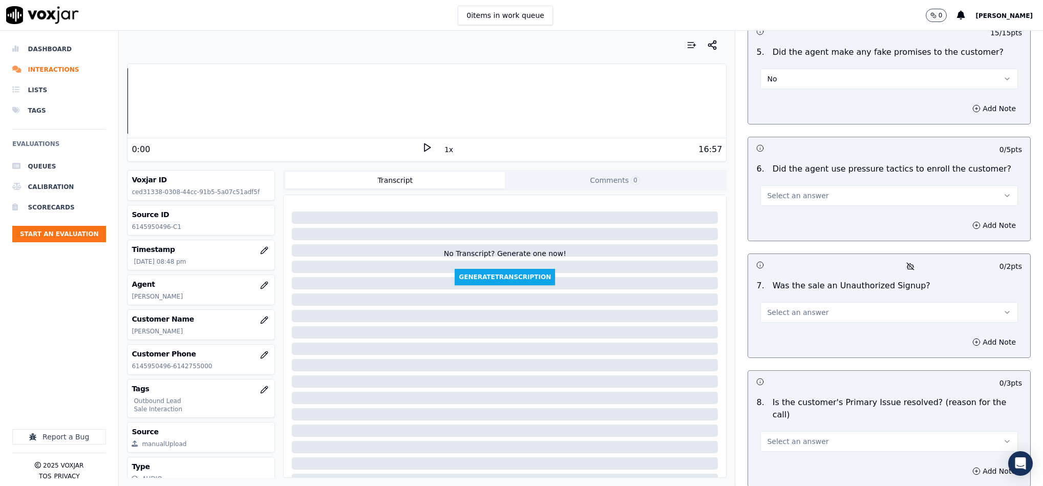
click at [804, 185] on button "Select an answer" at bounding box center [890, 195] width 258 height 20
click at [785, 205] on div "No" at bounding box center [864, 207] width 233 height 16
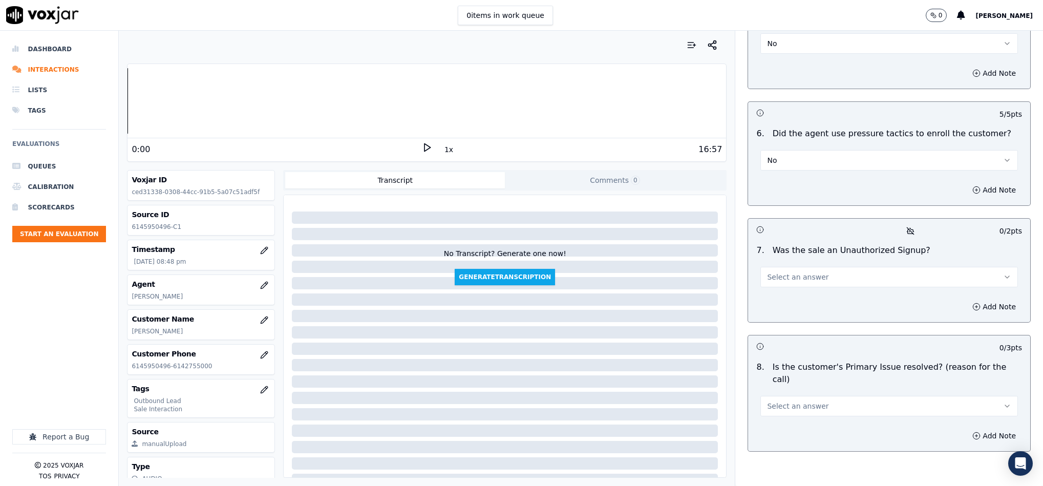
scroll to position [2713, 0]
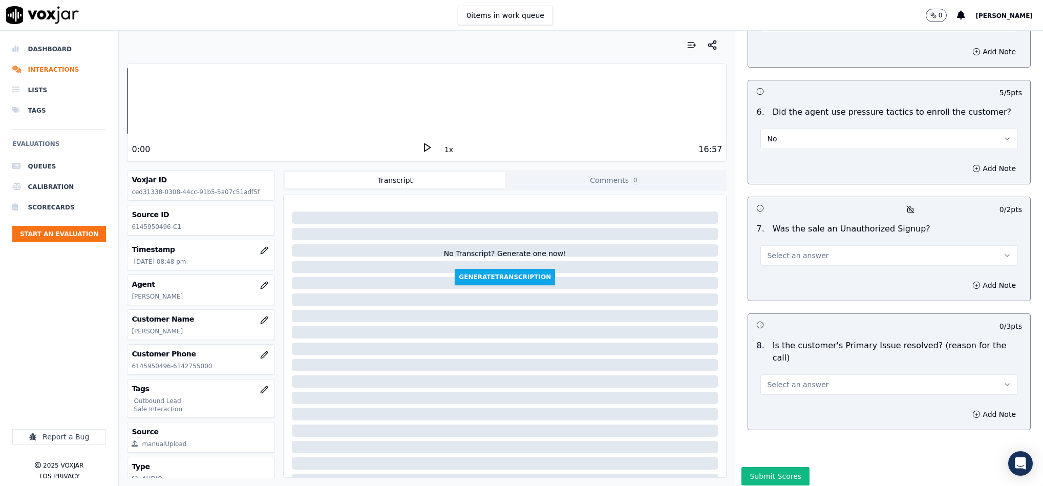
click at [798, 250] on span "Select an answer" at bounding box center [797, 255] width 61 height 10
click at [776, 277] on div "N/A" at bounding box center [864, 284] width 233 height 16
click at [786, 245] on button "N/A" at bounding box center [890, 255] width 258 height 20
drag, startPoint x: 776, startPoint y: 260, endPoint x: 802, endPoint y: 222, distance: 46.5
click at [776, 261] on div "No" at bounding box center [864, 267] width 233 height 16
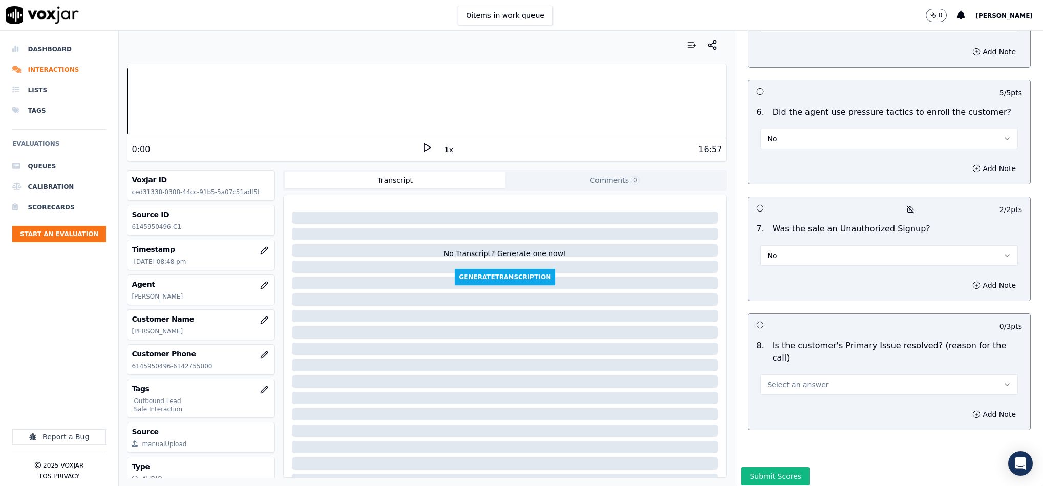
drag, startPoint x: 807, startPoint y: 346, endPoint x: 801, endPoint y: 352, distance: 8.7
click at [807, 374] on button "Select an answer" at bounding box center [890, 384] width 258 height 20
click at [778, 370] on div "Yes" at bounding box center [864, 368] width 233 height 16
click at [761, 467] on button "Submit Scores" at bounding box center [776, 476] width 68 height 18
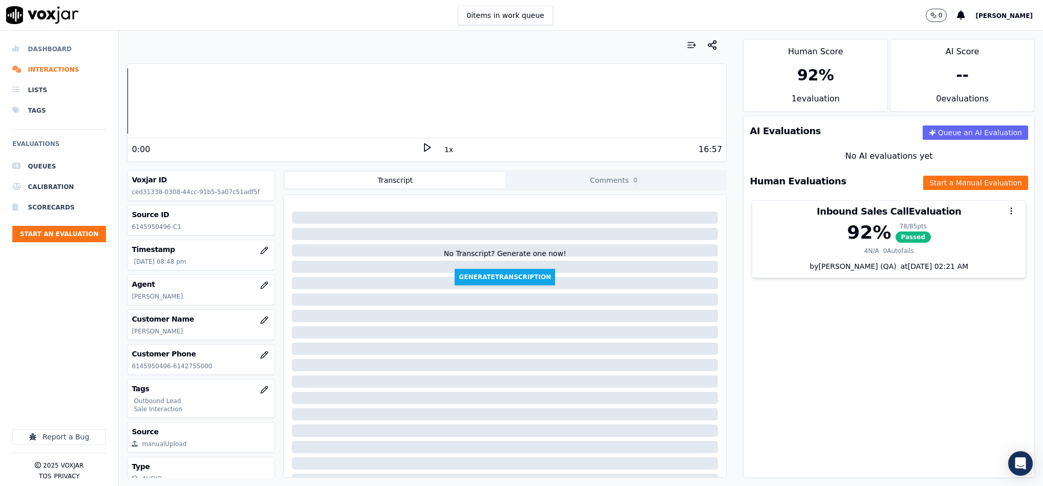
click at [46, 57] on li "Dashboard" at bounding box center [59, 49] width 94 height 20
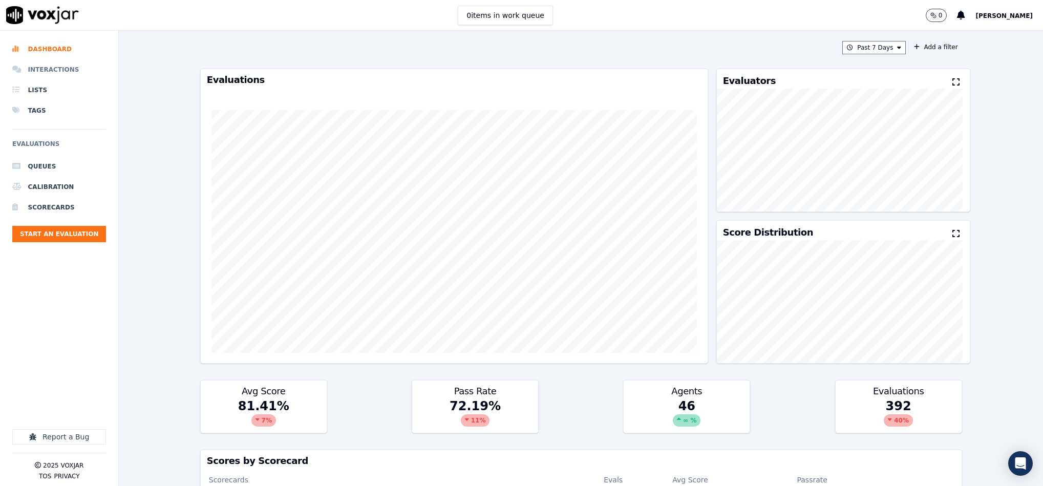
click at [51, 72] on li "Interactions" at bounding box center [59, 69] width 94 height 20
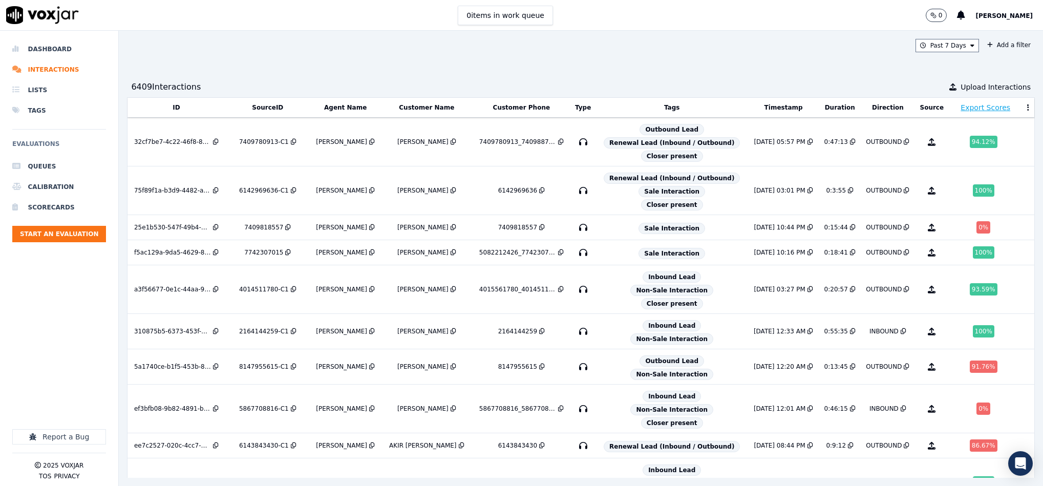
scroll to position [415, 0]
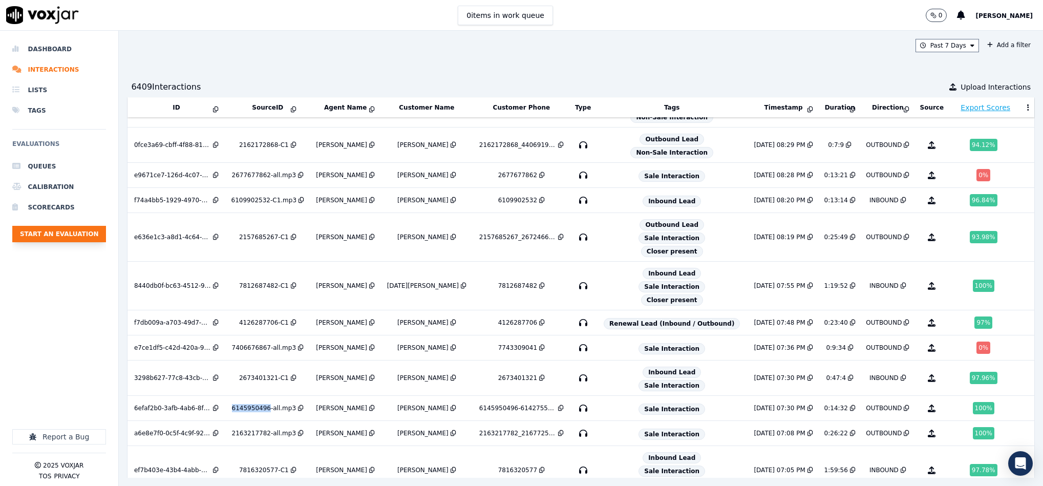
click at [60, 229] on button "Start an Evaluation" at bounding box center [59, 234] width 94 height 16
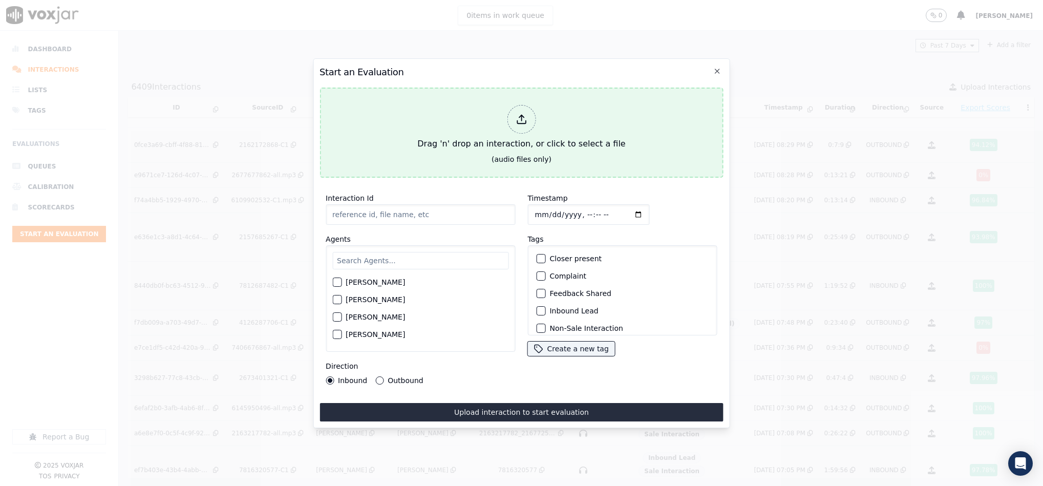
click at [526, 121] on div at bounding box center [521, 119] width 29 height 29
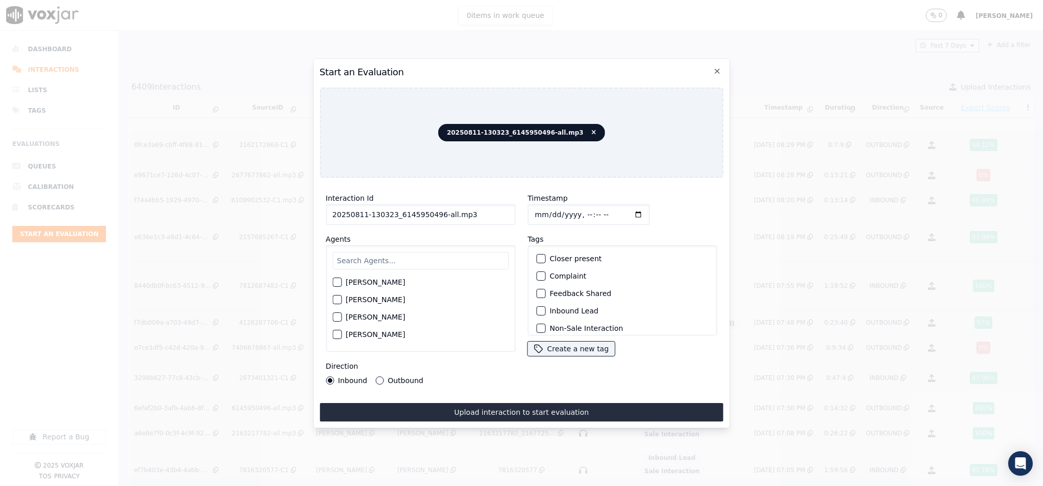
drag, startPoint x: 436, startPoint y: 212, endPoint x: 526, endPoint y: 210, distance: 89.2
click at [526, 210] on div "Interaction Id 20250811-130323_6145950496-all.mp3 Agents [PERSON_NAME] [PERSON_…" at bounding box center [522, 288] width 404 height 205
type input "20250811-130323_6145950496-C1"
click at [530, 209] on input "Timestamp" at bounding box center [589, 214] width 122 height 20
type input "2025-08-11T20:53"
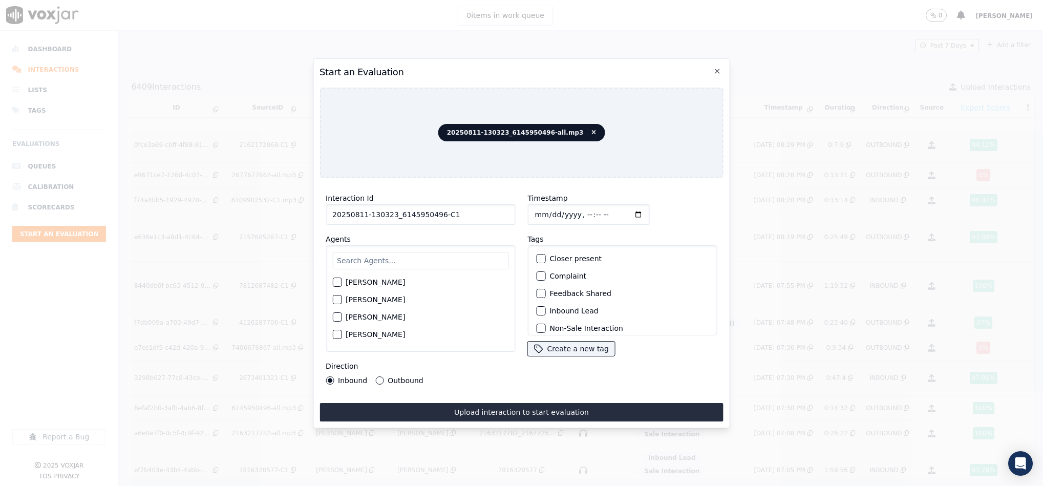
click at [375, 376] on div "Outbound" at bounding box center [399, 380] width 48 height 8
click at [377, 376] on button "Outbound" at bounding box center [379, 380] width 8 height 8
click at [536, 269] on button "Outbound Lead" at bounding box center [540, 269] width 9 height 9
click at [537, 319] on div "button" at bounding box center [540, 322] width 7 height 7
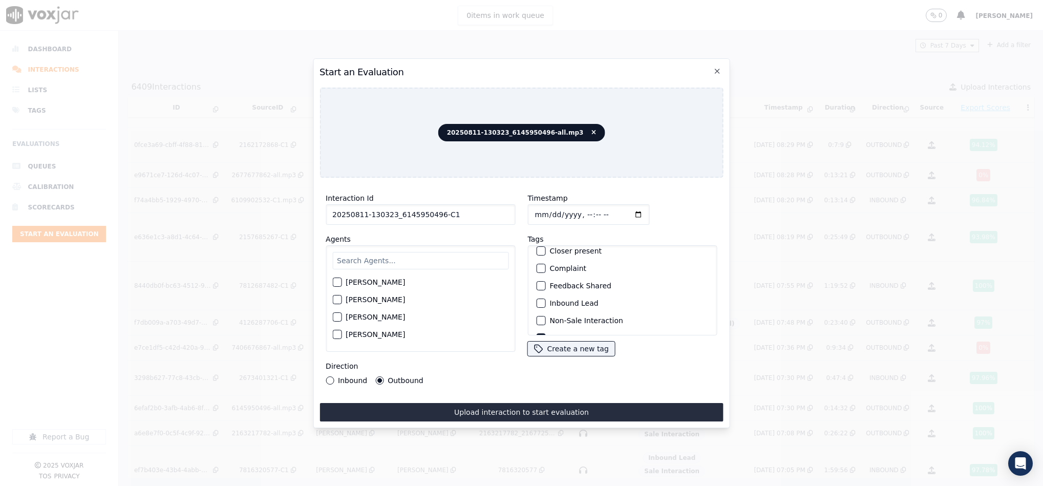
scroll to position [0, 0]
click at [537, 256] on div "button" at bounding box center [540, 258] width 7 height 7
click at [399, 260] on input "text" at bounding box center [420, 260] width 176 height 17
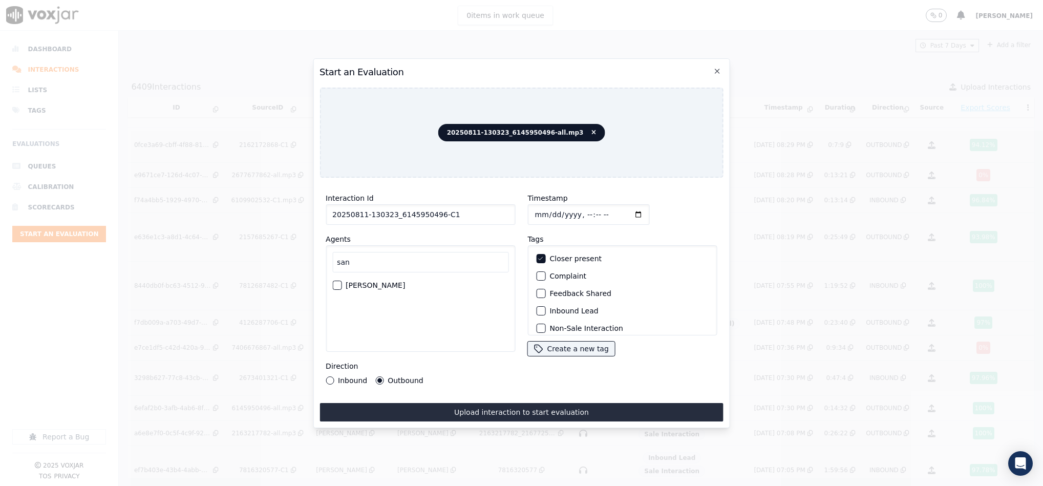
type input "san"
click at [339, 282] on div "button" at bounding box center [336, 285] width 7 height 7
click at [537, 257] on div "button" at bounding box center [540, 258] width 7 height 7
click at [529, 395] on div "Interaction Id 20250811-130323_6145950496-C1 Agents san Sandy Pathak Direction …" at bounding box center [522, 304] width 404 height 236
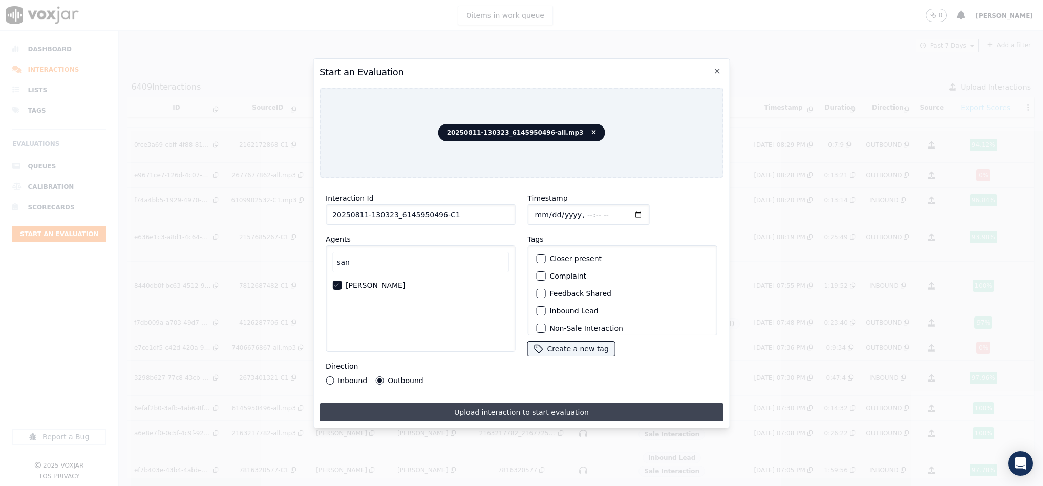
click at [521, 404] on button "Upload interaction to start evaluation" at bounding box center [522, 412] width 404 height 18
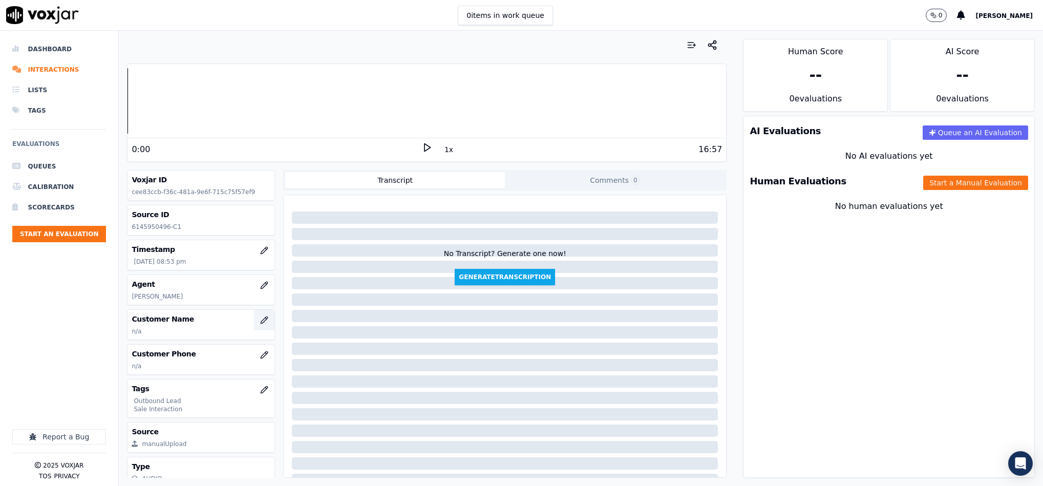
click at [260, 321] on icon "button" at bounding box center [264, 320] width 8 height 8
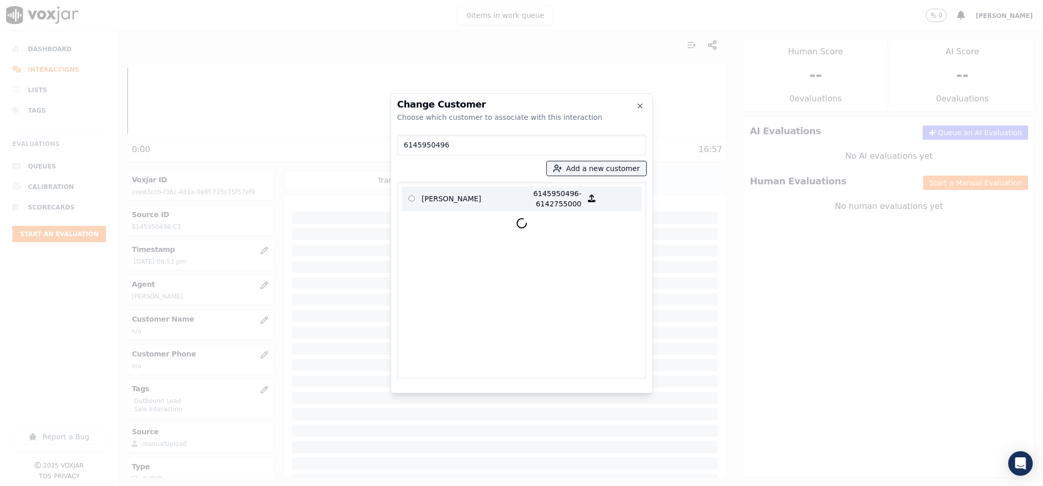
type input "6145950496"
click at [470, 197] on p "BEVERLY J NELSON" at bounding box center [462, 199] width 80 height 20
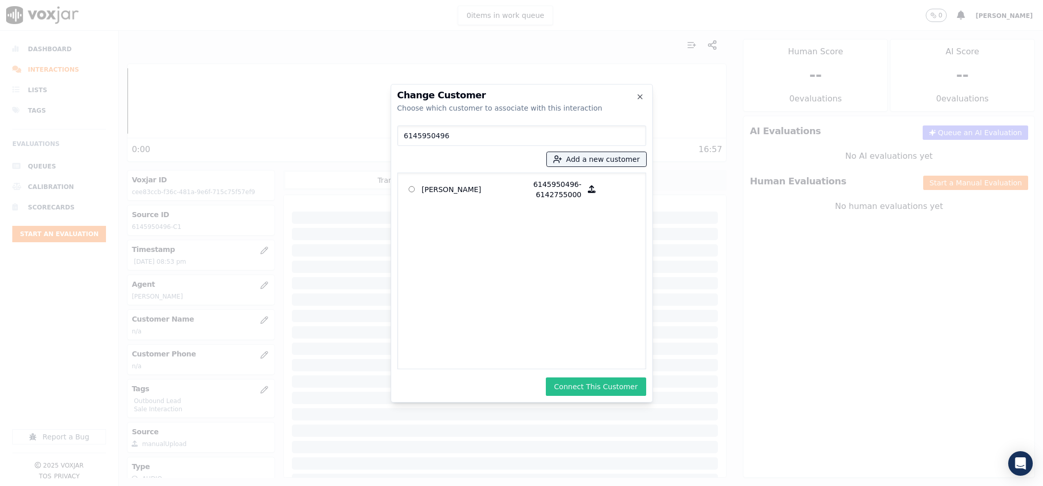
click at [623, 386] on button "Connect This Customer" at bounding box center [596, 387] width 100 height 18
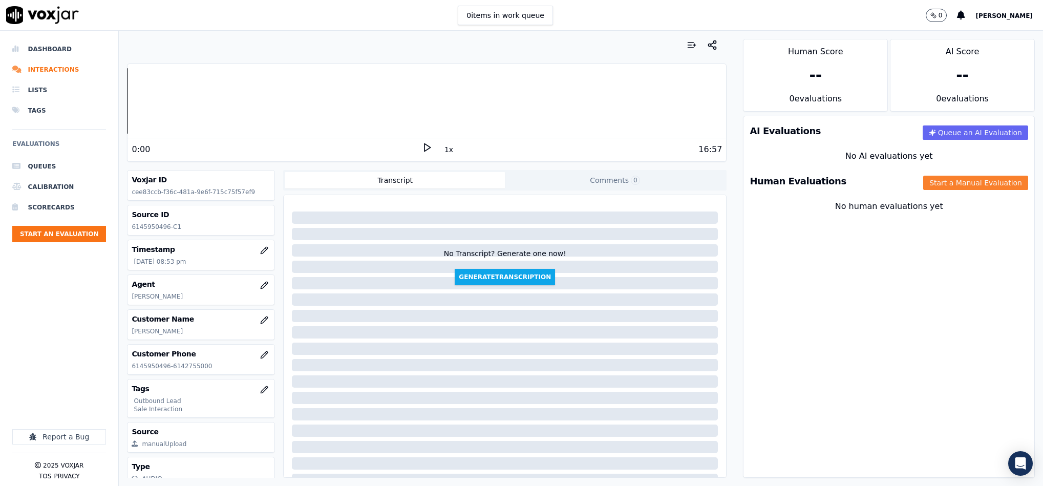
click at [924, 181] on button "Start a Manual Evaluation" at bounding box center [976, 183] width 105 height 14
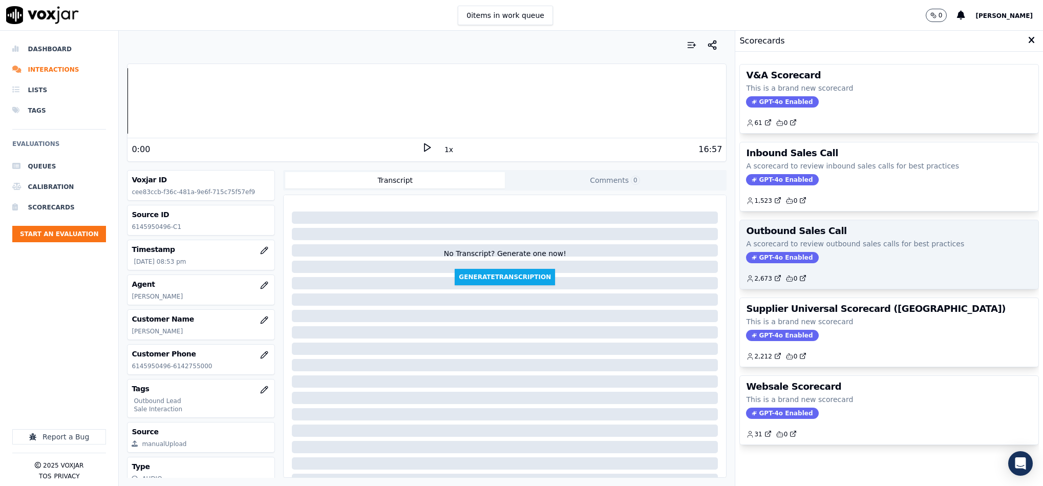
click at [754, 259] on span "GPT-4o Enabled" at bounding box center [782, 257] width 72 height 11
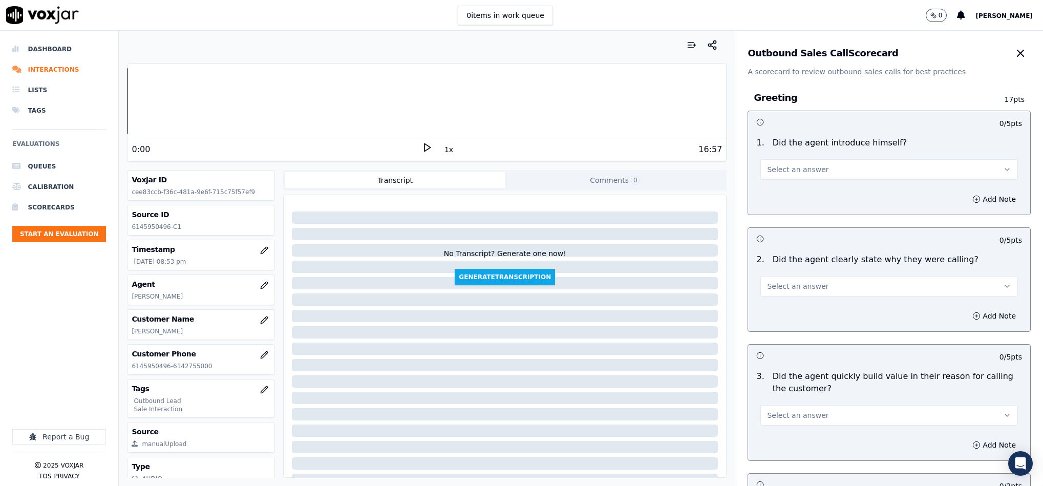
click at [796, 172] on span "Select an answer" at bounding box center [797, 169] width 61 height 10
click at [790, 191] on div "Yes" at bounding box center [864, 193] width 233 height 16
drag, startPoint x: 803, startPoint y: 285, endPoint x: 805, endPoint y: 295, distance: 10.6
click at [804, 286] on span "Select an answer" at bounding box center [797, 286] width 61 height 10
click at [793, 312] on div "Yes" at bounding box center [864, 310] width 233 height 16
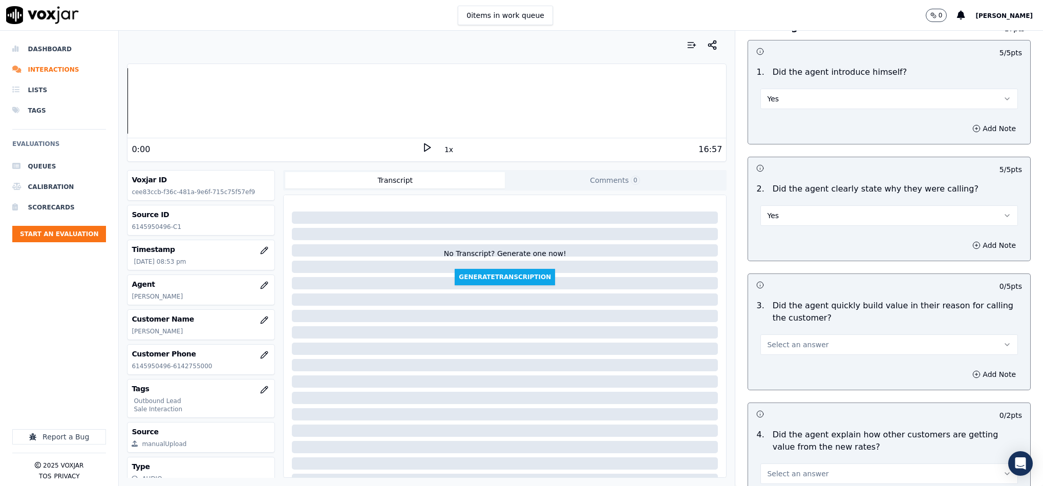
scroll to position [154, 0]
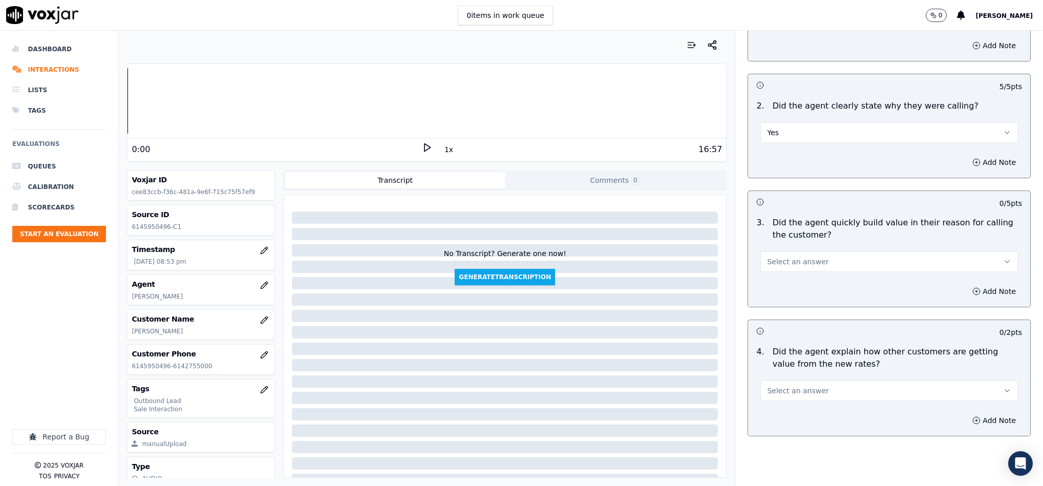
click at [827, 266] on button "Select an answer" at bounding box center [890, 262] width 258 height 20
click at [806, 290] on div "Yes" at bounding box center [864, 286] width 233 height 16
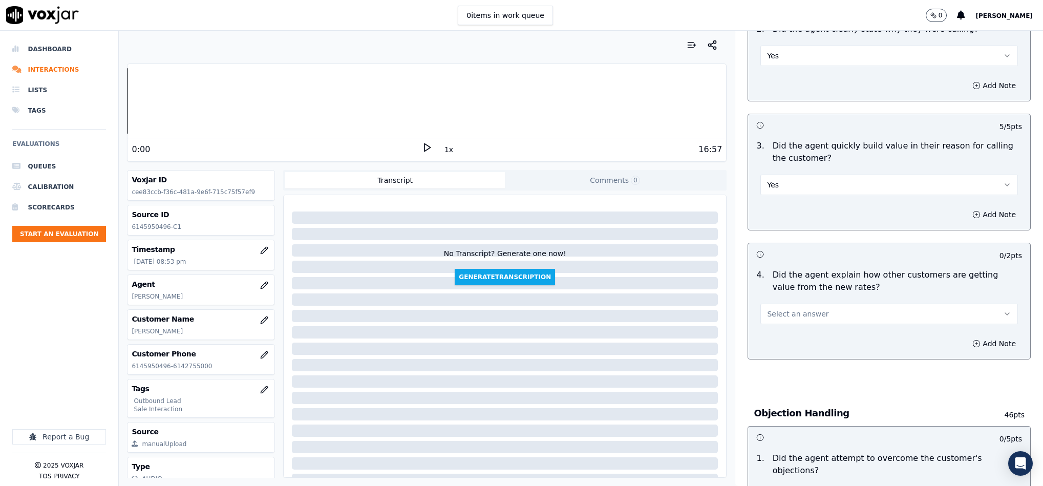
click at [860, 310] on button "Select an answer" at bounding box center [890, 314] width 258 height 20
click at [803, 369] on div "N/A" at bounding box center [864, 371] width 233 height 16
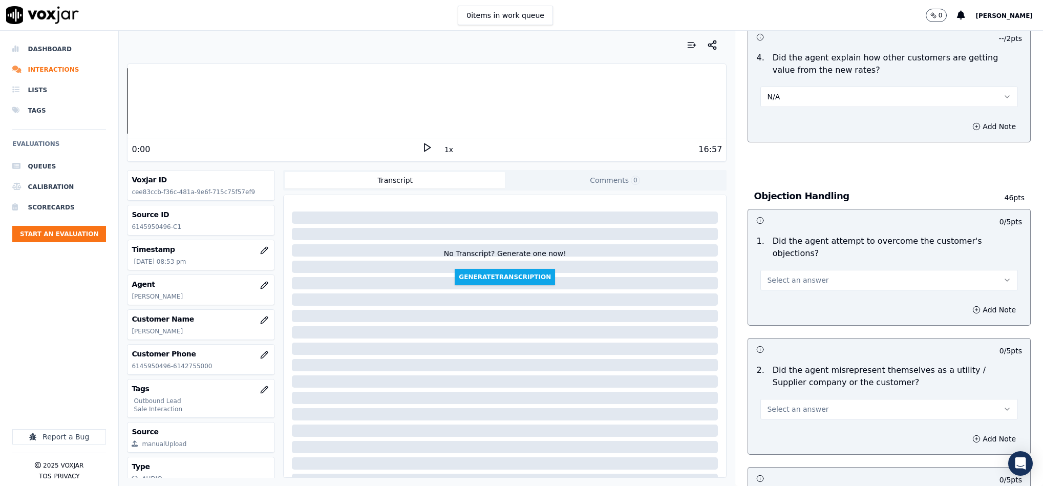
scroll to position [461, 0]
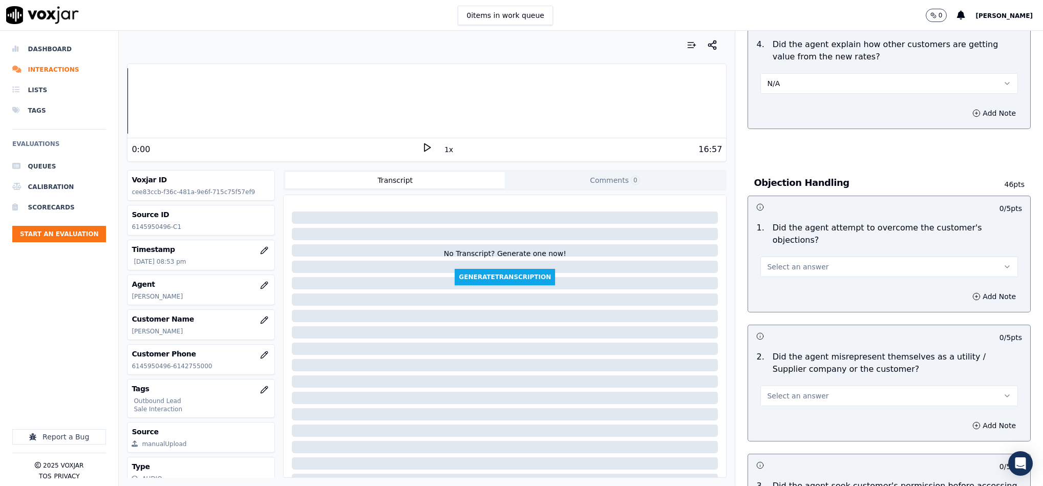
click at [810, 262] on button "Select an answer" at bounding box center [890, 267] width 258 height 20
click at [796, 277] on div "Yes" at bounding box center [864, 279] width 233 height 16
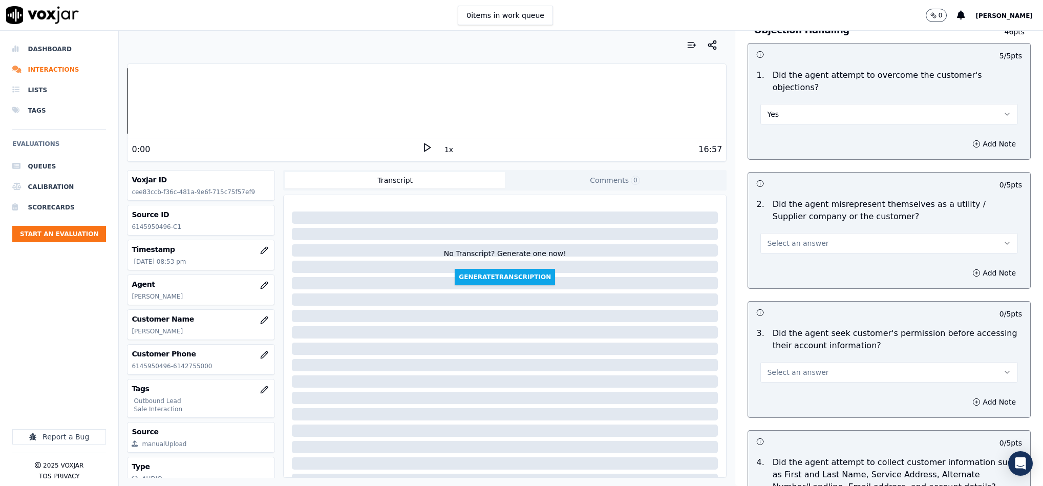
scroll to position [615, 0]
click at [804, 237] on span "Select an answer" at bounding box center [797, 242] width 61 height 10
click at [786, 274] on div "No" at bounding box center [864, 272] width 233 height 16
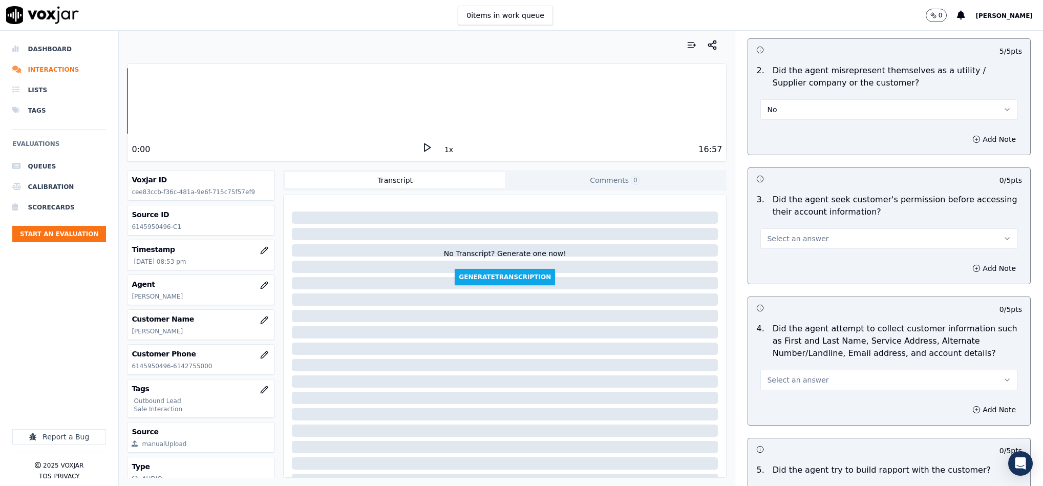
scroll to position [768, 0]
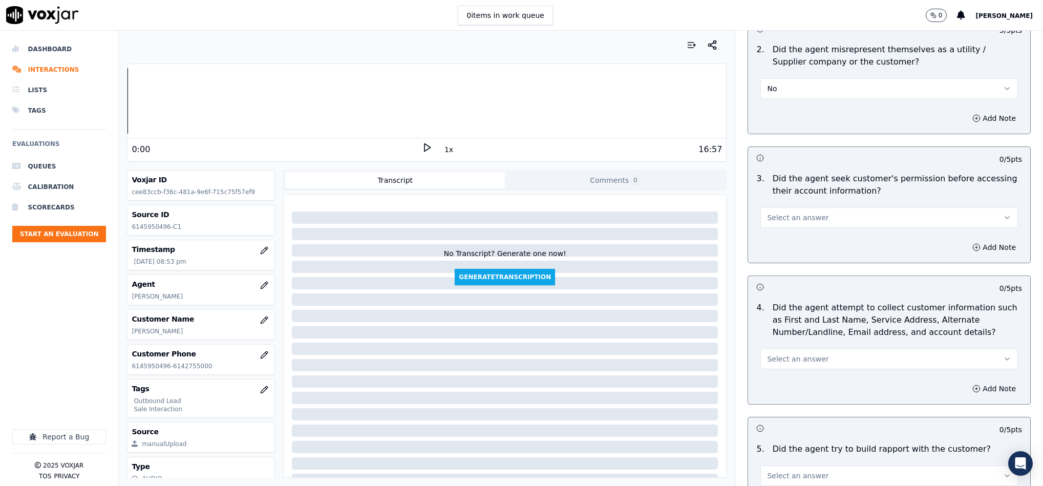
click at [807, 207] on button "Select an answer" at bounding box center [890, 217] width 258 height 20
click at [785, 250] on div "No" at bounding box center [864, 248] width 233 height 16
click at [967, 240] on button "Add Note" at bounding box center [995, 247] width 56 height 14
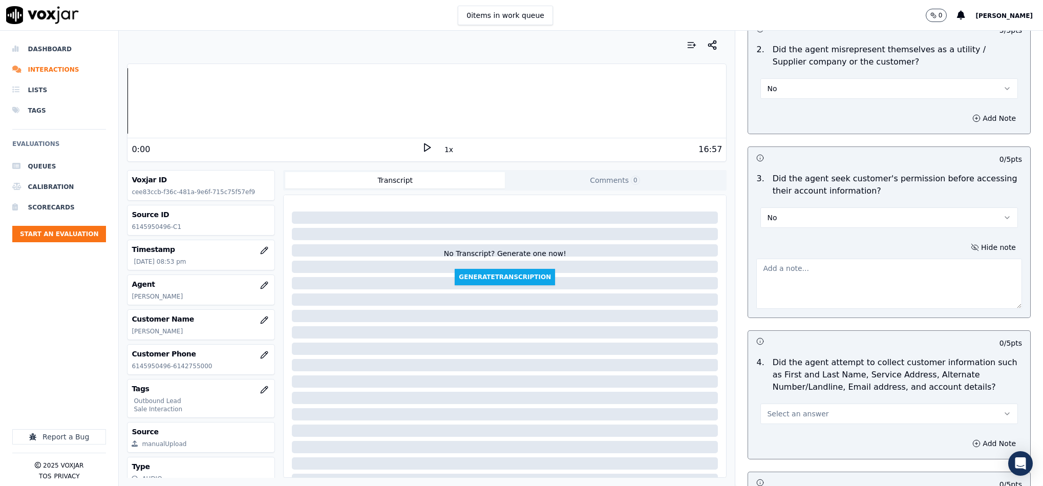
click at [883, 262] on textarea at bounding box center [890, 284] width 266 height 50
paste textarea "@3:19 "The agent should obtain the customer’s permission before accessing their…"
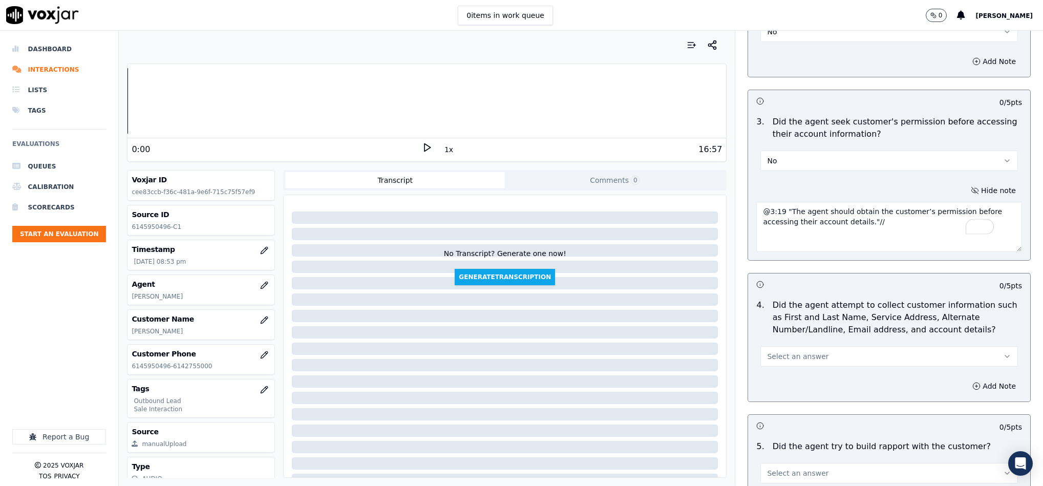
scroll to position [922, 0]
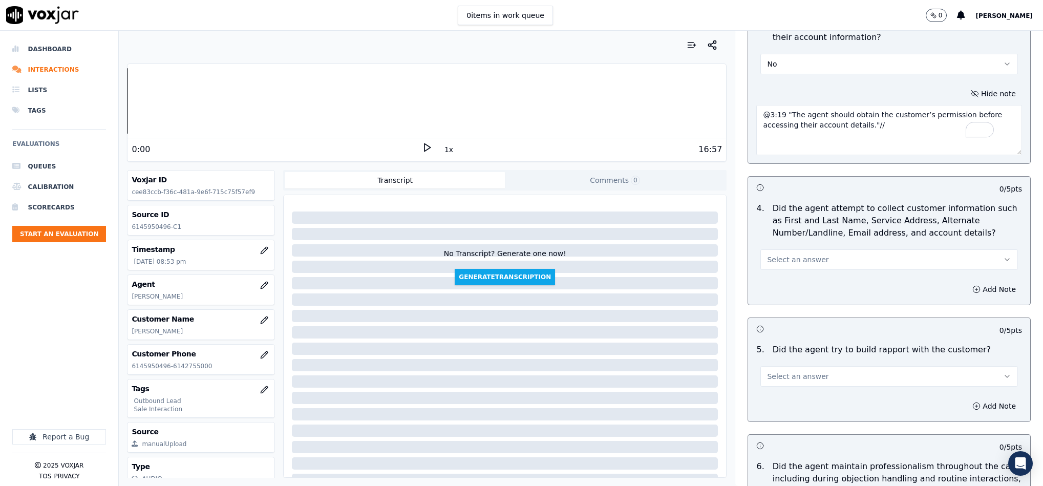
type textarea "@3:19 "The agent should obtain the customer’s permission before accessing their…"
drag, startPoint x: 798, startPoint y: 249, endPoint x: 795, endPoint y: 262, distance: 12.6
click at [798, 255] on span "Select an answer" at bounding box center [797, 260] width 61 height 10
click at [782, 308] on div "N/A" at bounding box center [864, 307] width 233 height 16
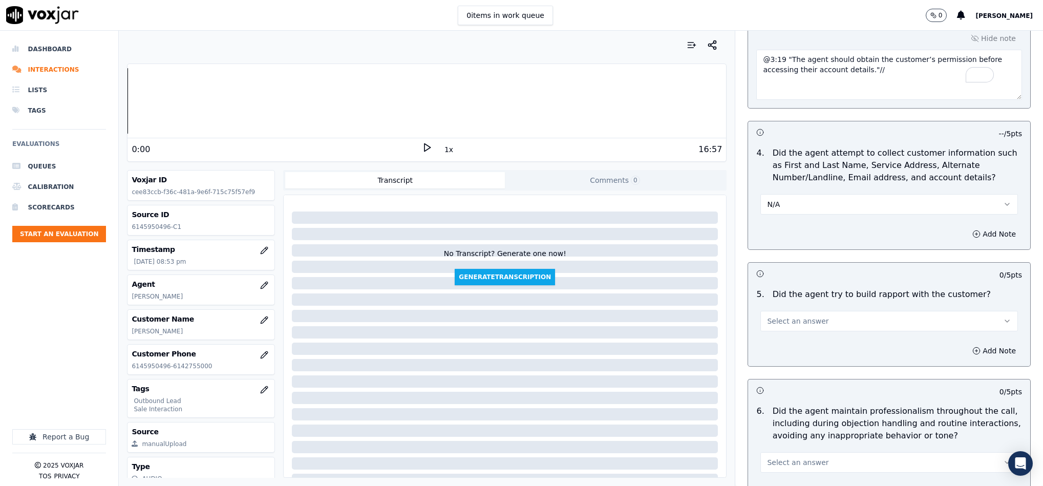
scroll to position [999, 0]
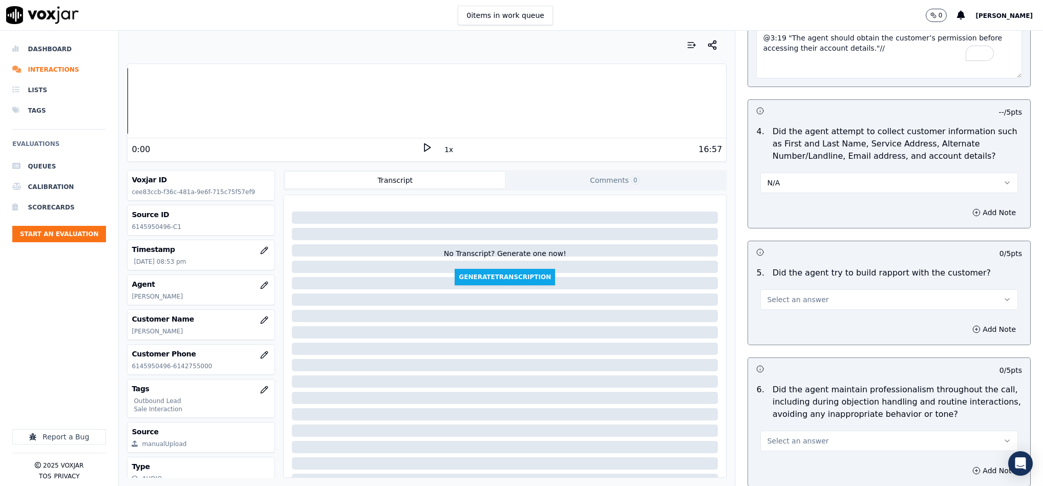
click at [818, 287] on div "Select an answer" at bounding box center [890, 298] width 258 height 23
click at [814, 300] on button "Select an answer" at bounding box center [890, 299] width 258 height 20
click at [791, 317] on div "Yes" at bounding box center [864, 315] width 233 height 16
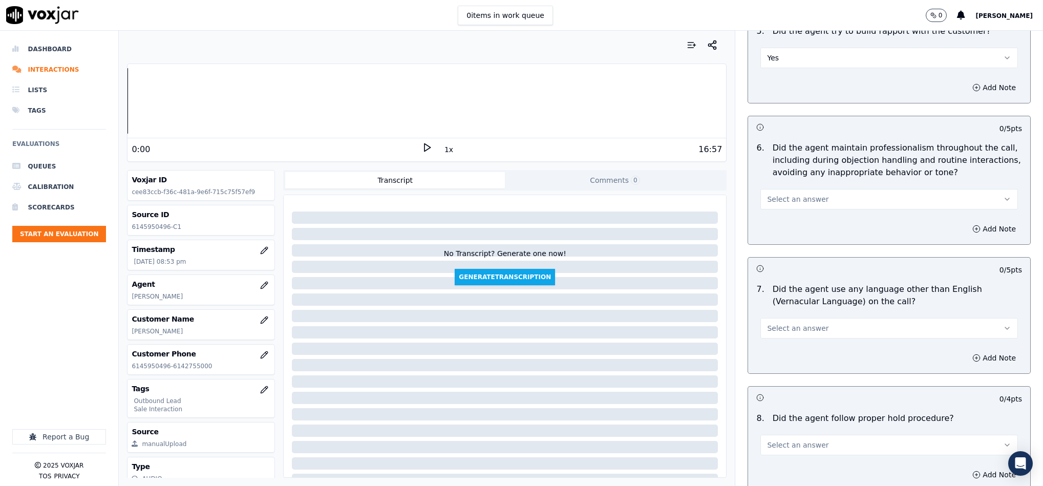
scroll to position [1306, 0]
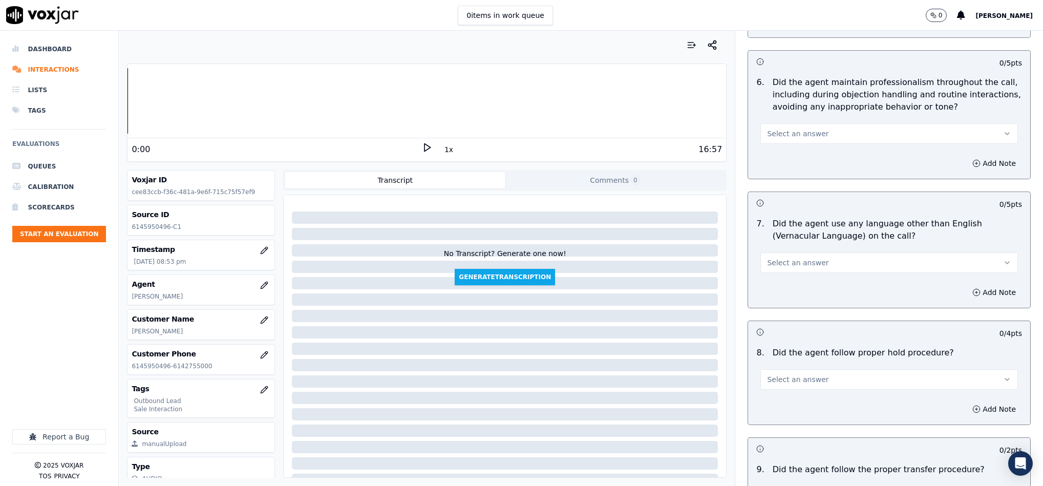
click at [816, 123] on button "Select an answer" at bounding box center [890, 133] width 258 height 20
click at [787, 151] on div "Yes" at bounding box center [864, 149] width 233 height 16
click at [825, 259] on button "Select an answer" at bounding box center [890, 263] width 258 height 20
drag, startPoint x: 793, startPoint y: 296, endPoint x: 799, endPoint y: 283, distance: 13.5
click at [791, 303] on div "Yes No N/A" at bounding box center [864, 294] width 237 height 53
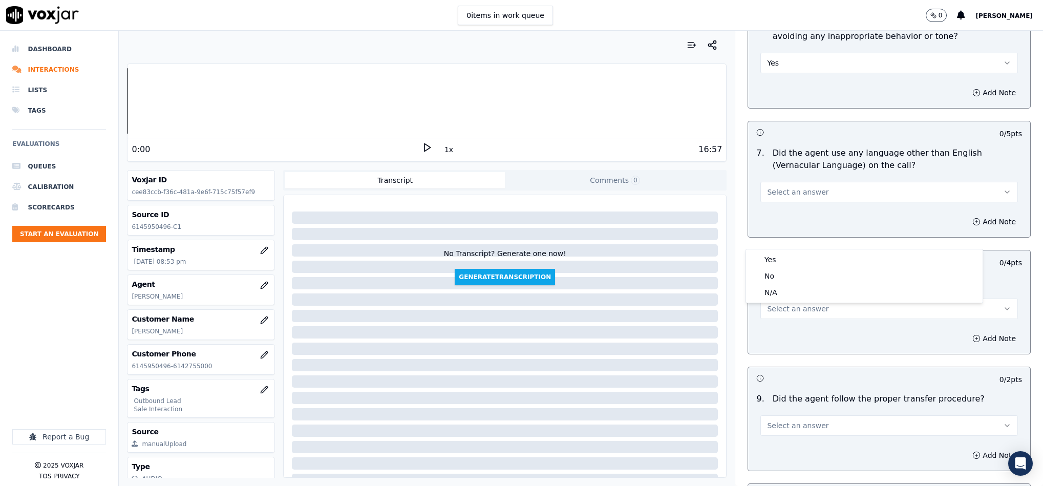
scroll to position [1460, 0]
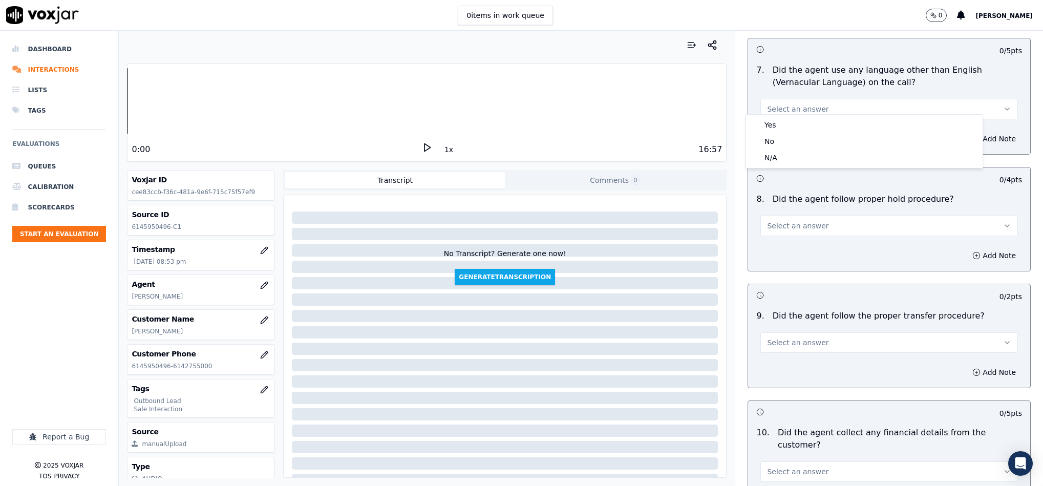
click at [817, 216] on button "Select an answer" at bounding box center [890, 226] width 258 height 20
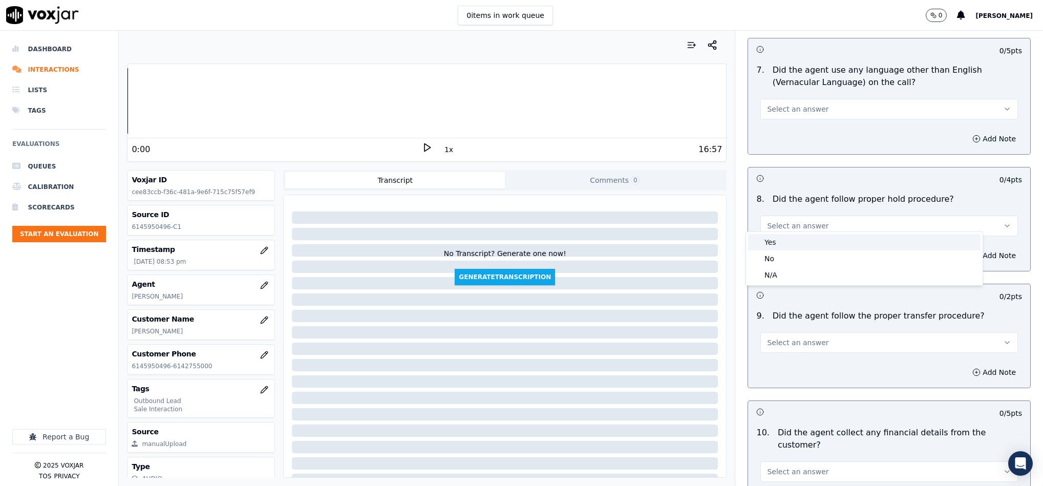
click at [790, 249] on div "Yes" at bounding box center [864, 242] width 233 height 16
click at [805, 99] on button "Select an answer" at bounding box center [890, 109] width 258 height 20
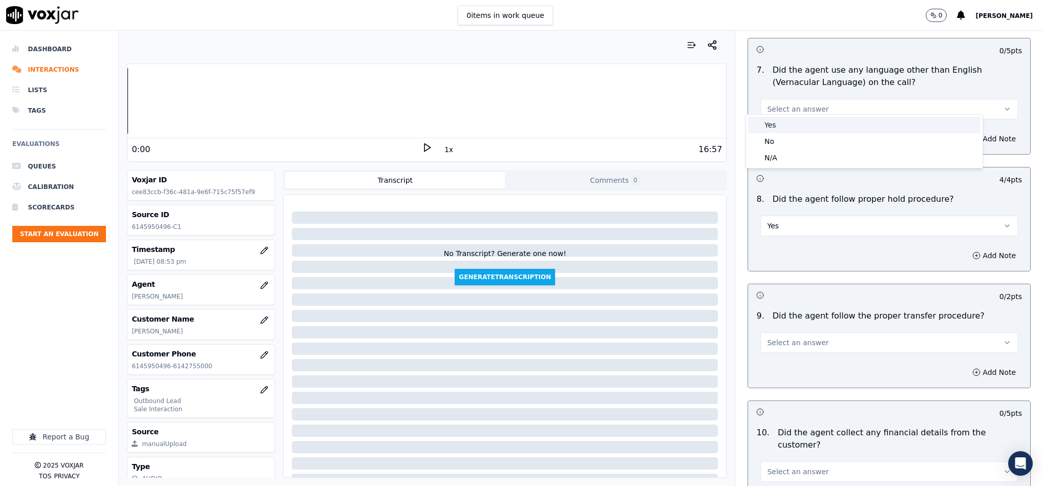
click at [784, 129] on div "Yes" at bounding box center [864, 125] width 233 height 16
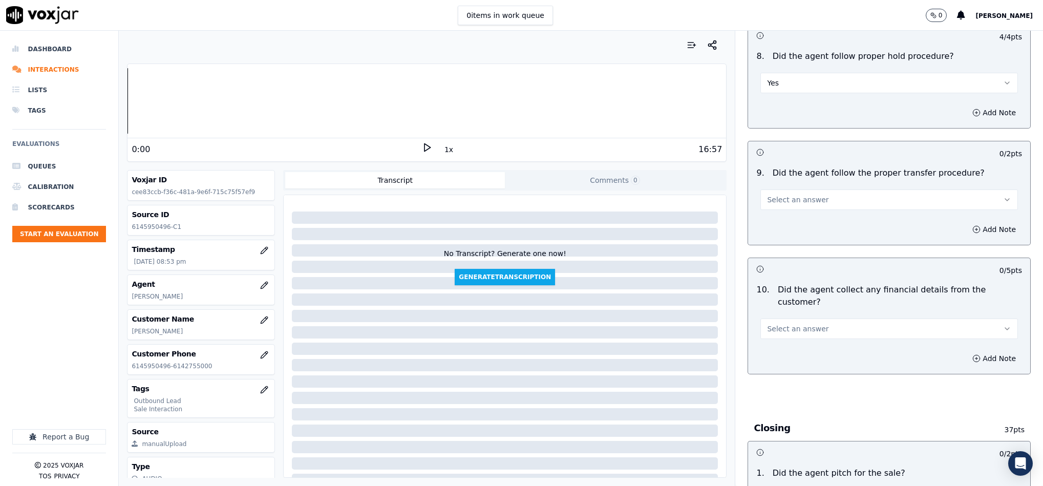
scroll to position [1614, 0]
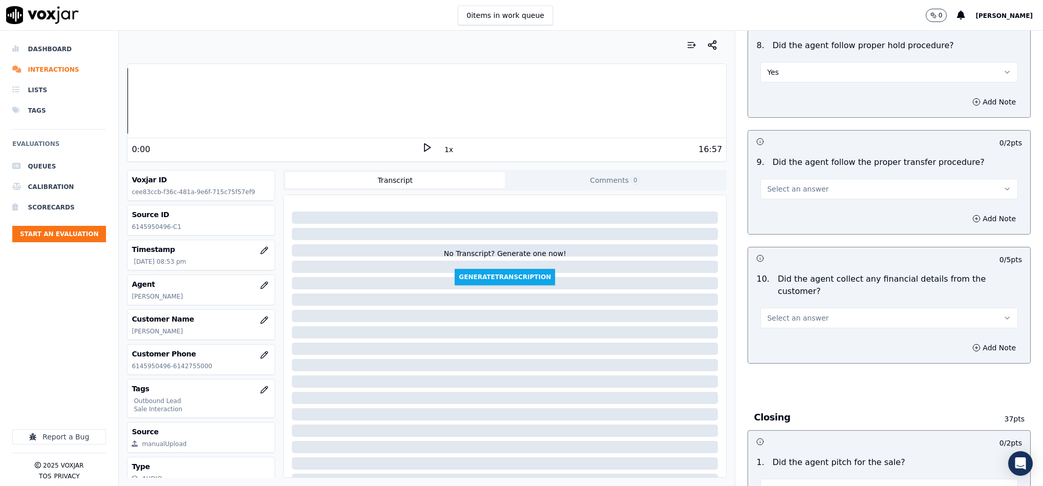
click at [821, 181] on button "Select an answer" at bounding box center [890, 189] width 258 height 20
click at [804, 207] on div "Yes" at bounding box center [864, 206] width 233 height 16
click at [817, 308] on button "Select an answer" at bounding box center [890, 318] width 258 height 20
click at [782, 346] on div "No" at bounding box center [864, 339] width 233 height 16
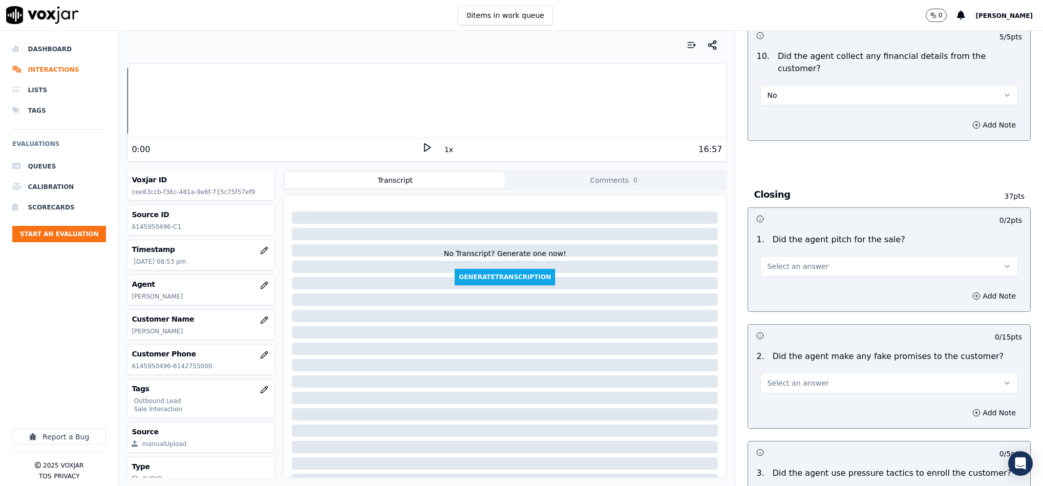
scroll to position [1844, 0]
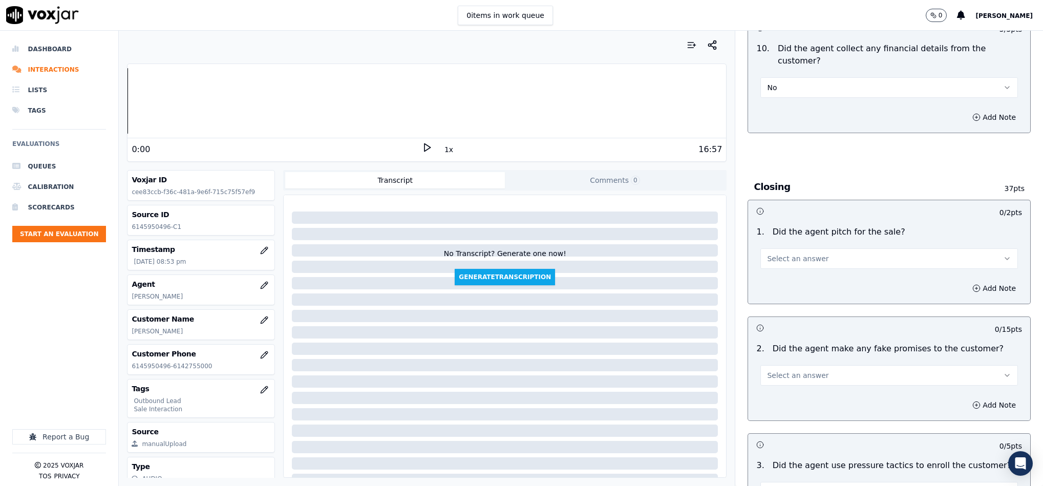
click at [808, 248] on button "Select an answer" at bounding box center [890, 258] width 258 height 20
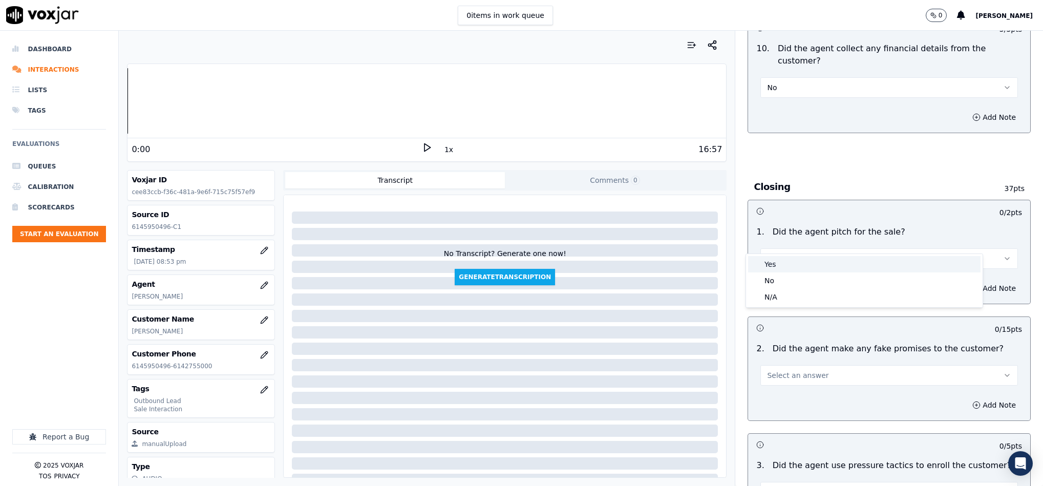
click at [797, 263] on div "Yes" at bounding box center [864, 264] width 233 height 16
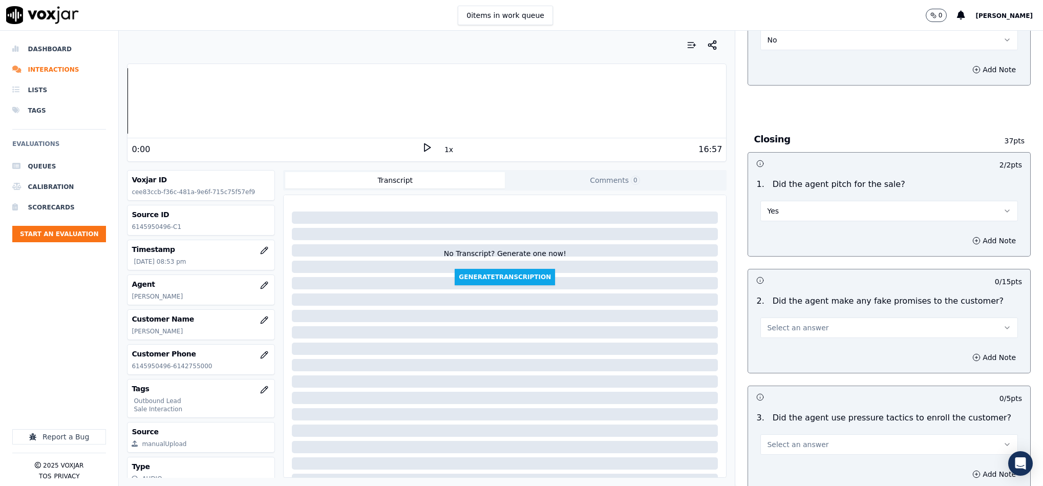
scroll to position [1921, 0]
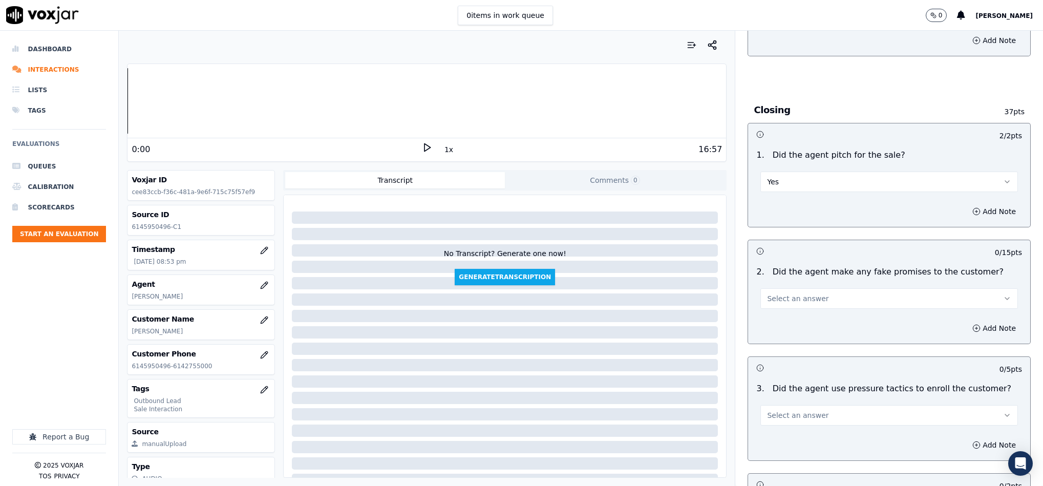
click at [801, 294] on span "Select an answer" at bounding box center [797, 299] width 61 height 10
click at [782, 327] on div "No" at bounding box center [864, 320] width 233 height 16
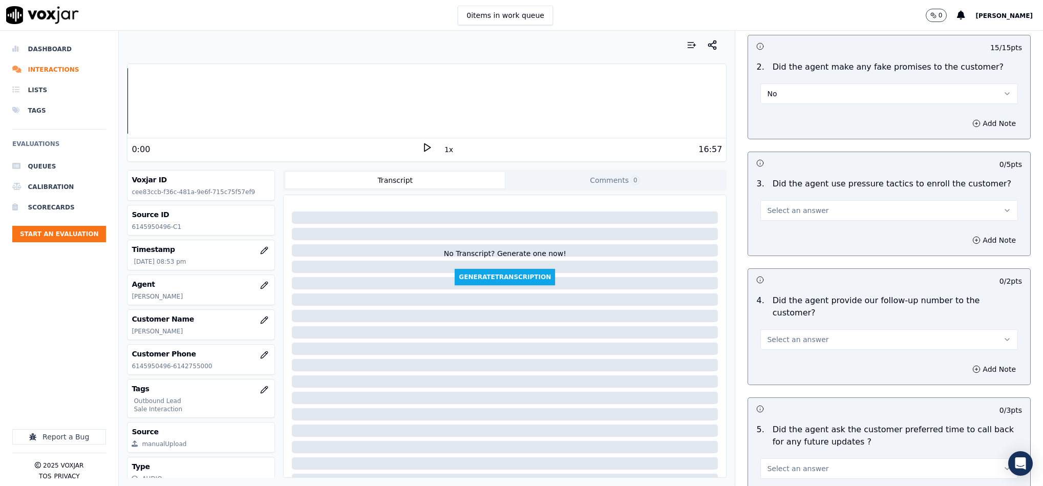
scroll to position [2151, 0]
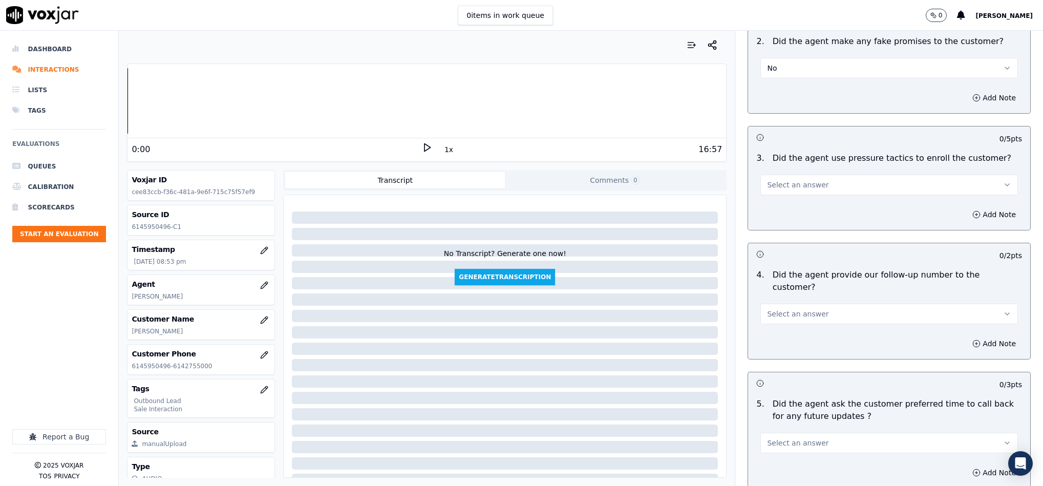
click at [798, 180] on span "Select an answer" at bounding box center [797, 185] width 61 height 10
click at [780, 198] on div "Yes" at bounding box center [864, 191] width 233 height 16
click at [786, 175] on button "Yes" at bounding box center [890, 185] width 258 height 20
click at [767, 210] on div "No" at bounding box center [864, 207] width 233 height 16
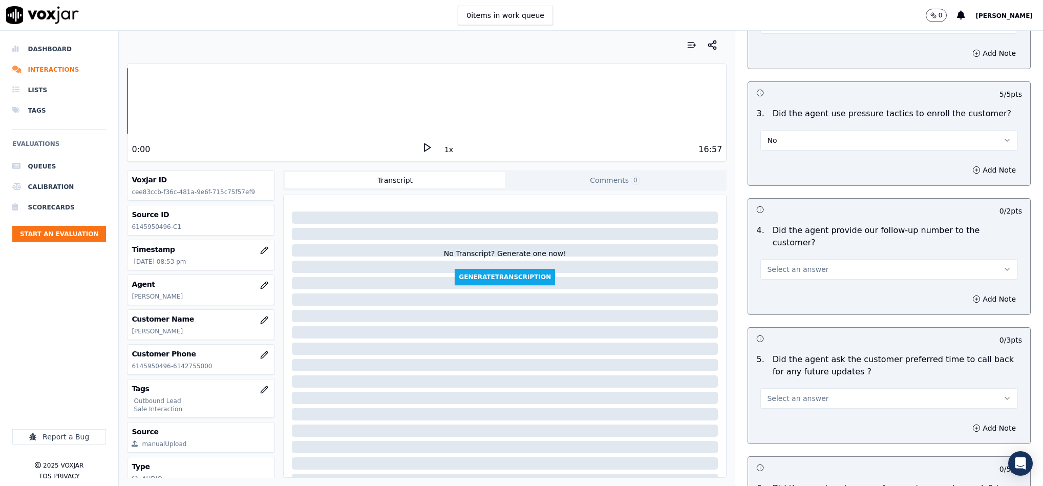
scroll to position [2228, 0]
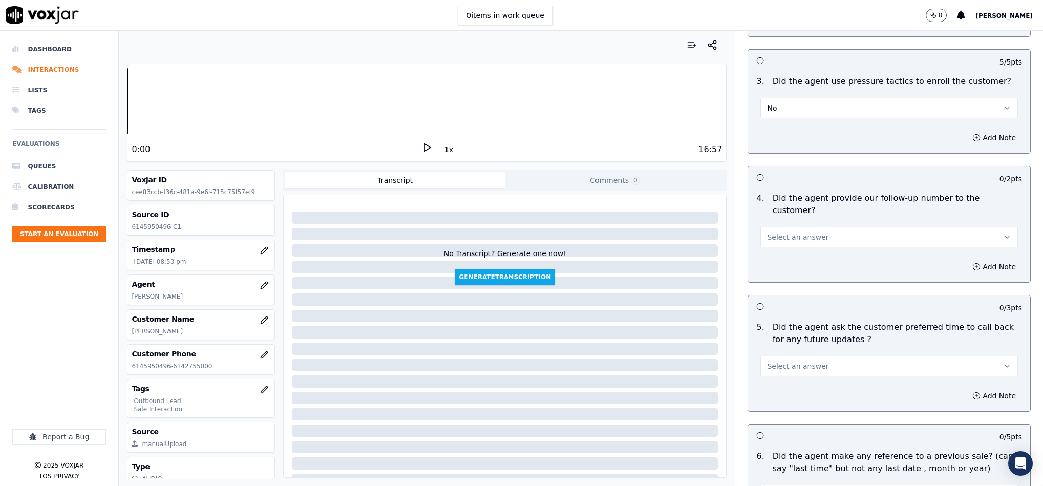
click at [825, 227] on button "Select an answer" at bounding box center [890, 237] width 258 height 20
click at [790, 234] on div "Yes" at bounding box center [864, 231] width 233 height 16
click at [782, 361] on span "Select an answer" at bounding box center [797, 366] width 61 height 10
click at [794, 392] on div "N/A" at bounding box center [864, 394] width 233 height 16
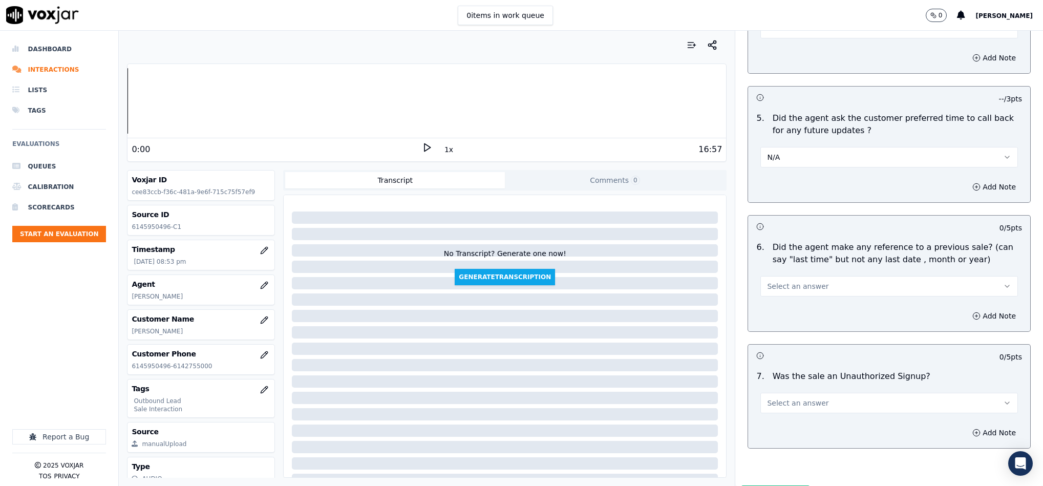
scroll to position [2459, 0]
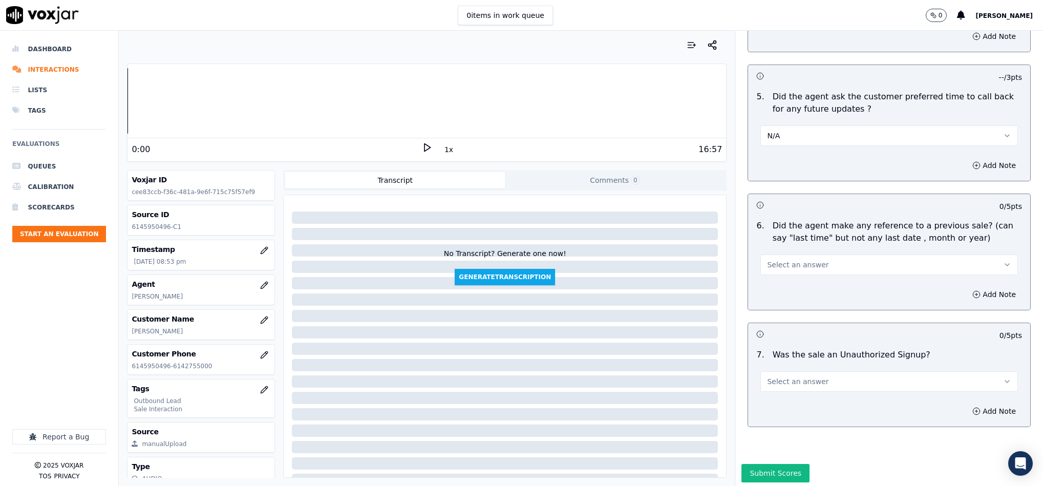
click at [804, 255] on button "Select an answer" at bounding box center [890, 265] width 258 height 20
click at [788, 274] on div "No" at bounding box center [864, 276] width 233 height 16
click at [794, 376] on span "Select an answer" at bounding box center [797, 381] width 61 height 10
click at [782, 386] on div "No" at bounding box center [864, 394] width 233 height 16
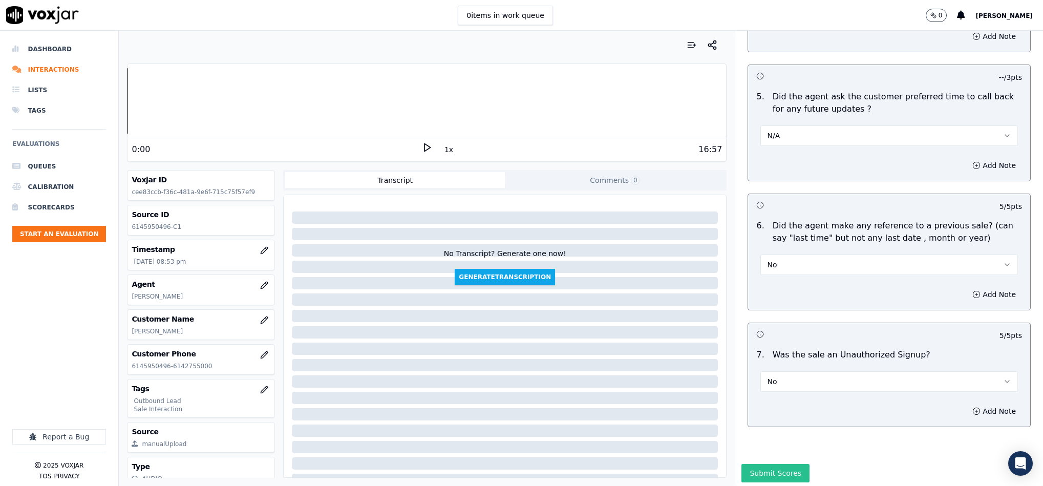
click at [758, 464] on button "Submit Scores" at bounding box center [776, 473] width 68 height 18
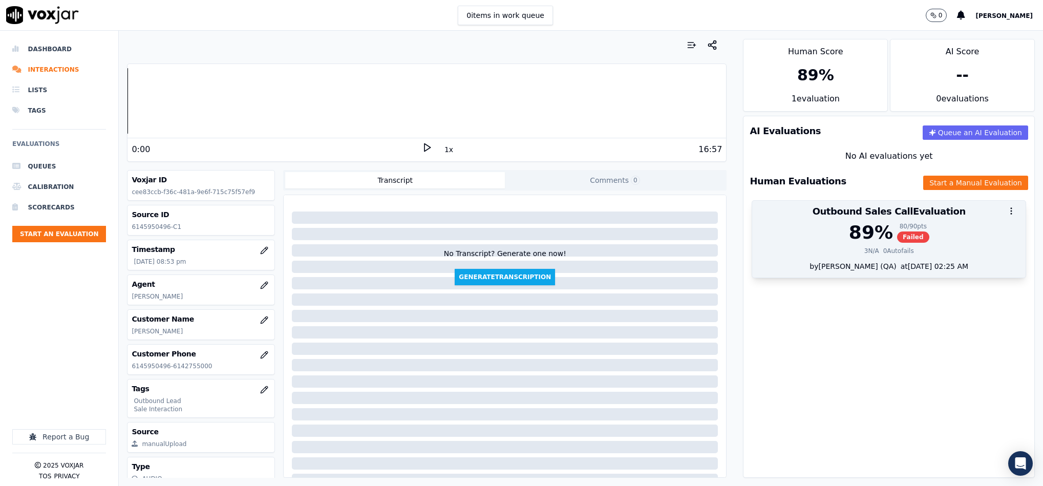
click at [864, 240] on div "89 %" at bounding box center [871, 232] width 44 height 20
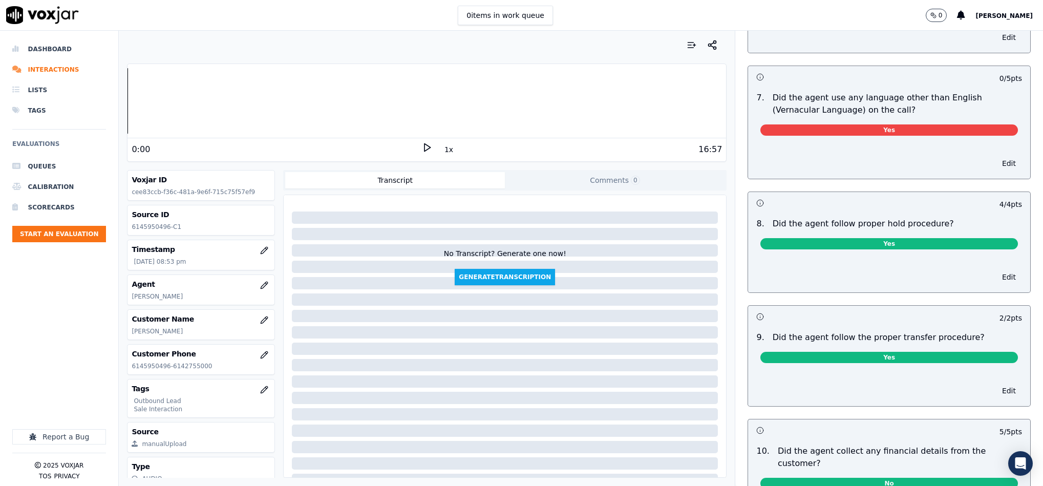
scroll to position [1269, 0]
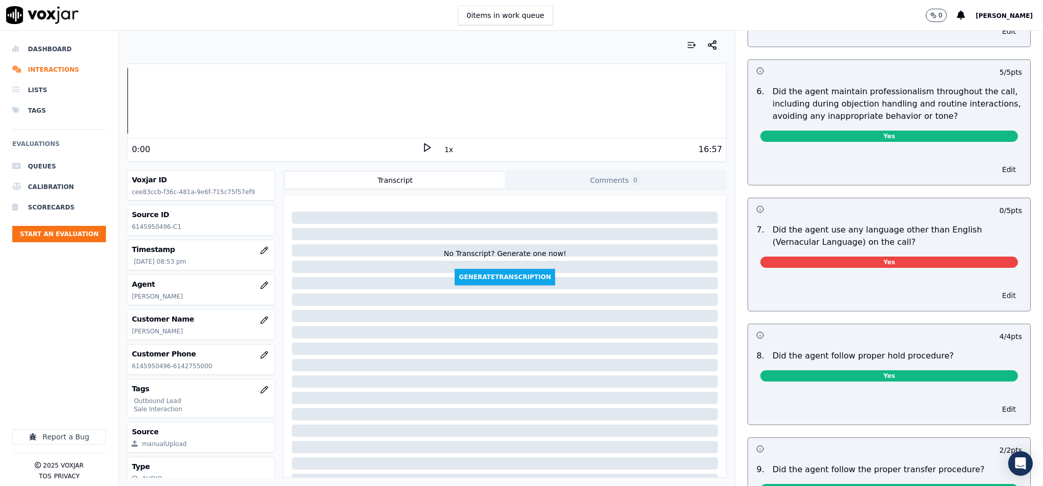
click at [996, 288] on button "Edit" at bounding box center [1009, 295] width 26 height 14
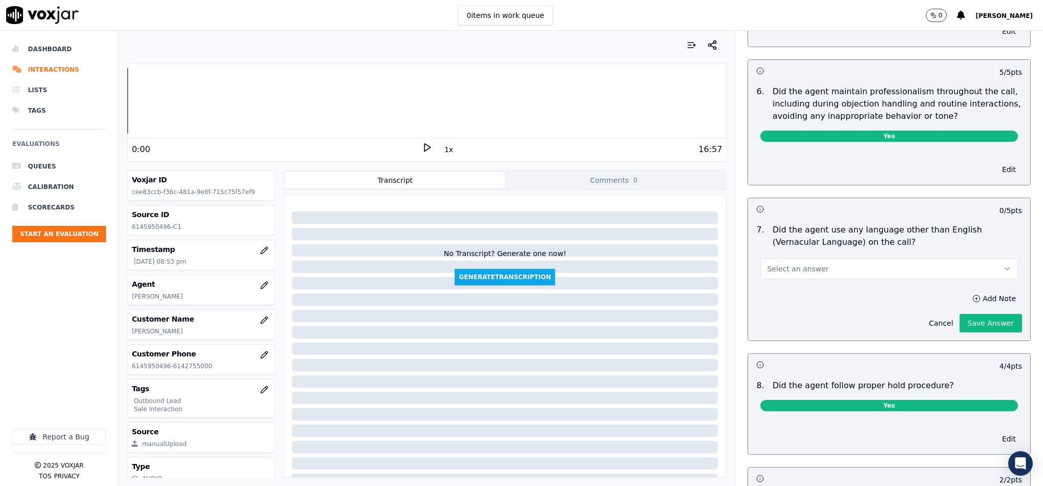
click at [887, 259] on button "Select an answer" at bounding box center [890, 269] width 258 height 20
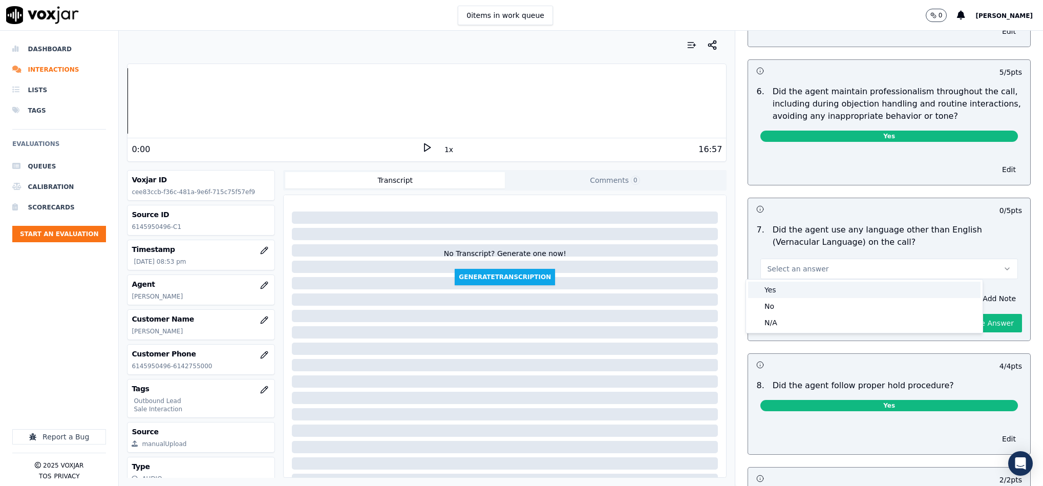
drag, startPoint x: 841, startPoint y: 302, endPoint x: 853, endPoint y: 302, distance: 12.3
click at [840, 302] on div "No" at bounding box center [864, 306] width 233 height 16
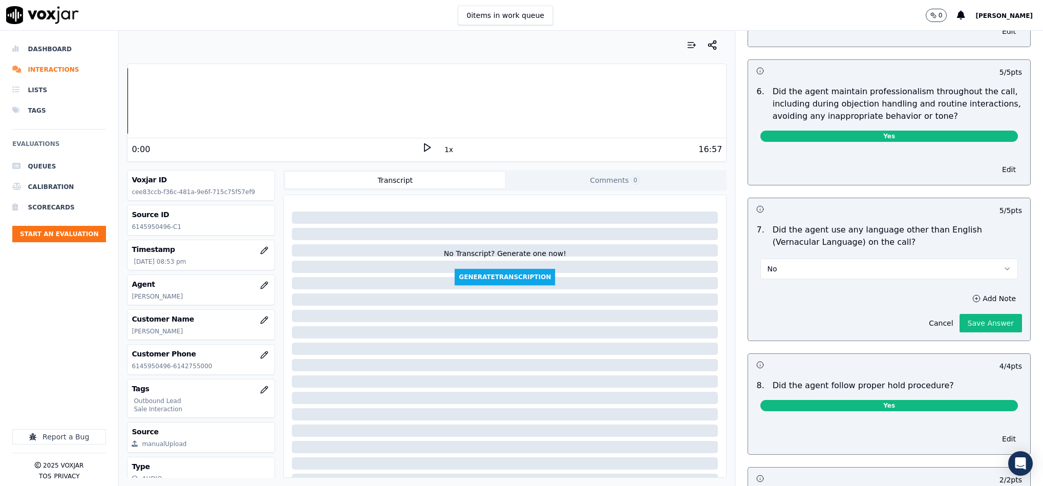
click at [960, 318] on button "Save Answer" at bounding box center [991, 323] width 62 height 18
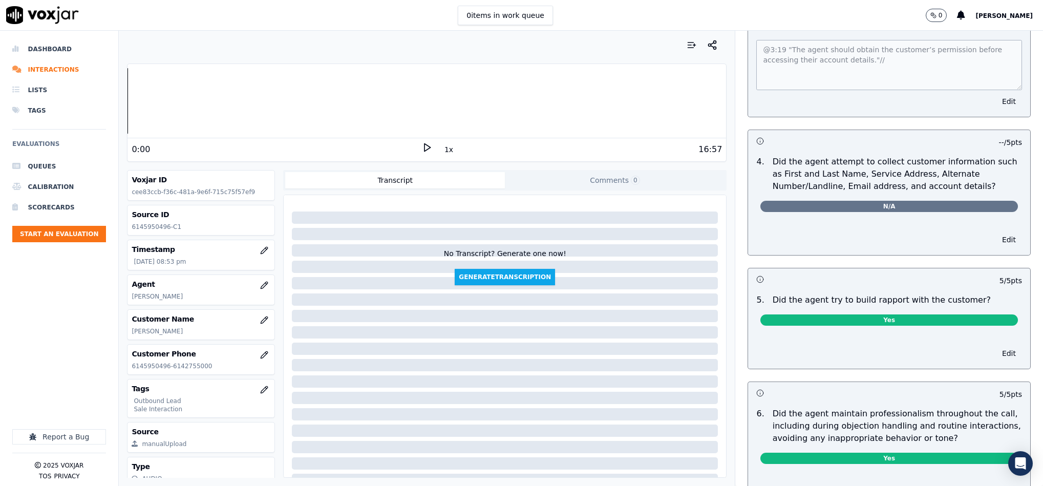
scroll to position [0, 0]
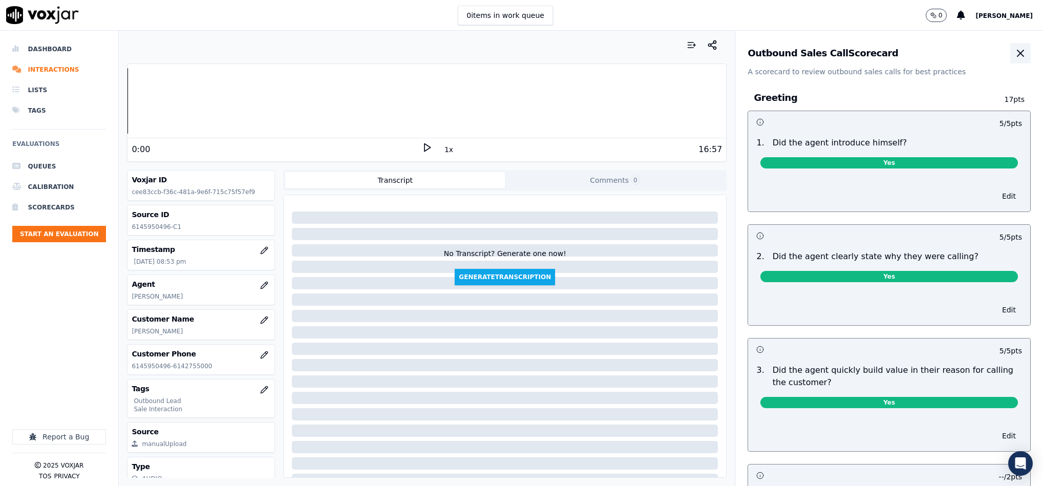
click at [1011, 49] on button "button" at bounding box center [1021, 53] width 20 height 20
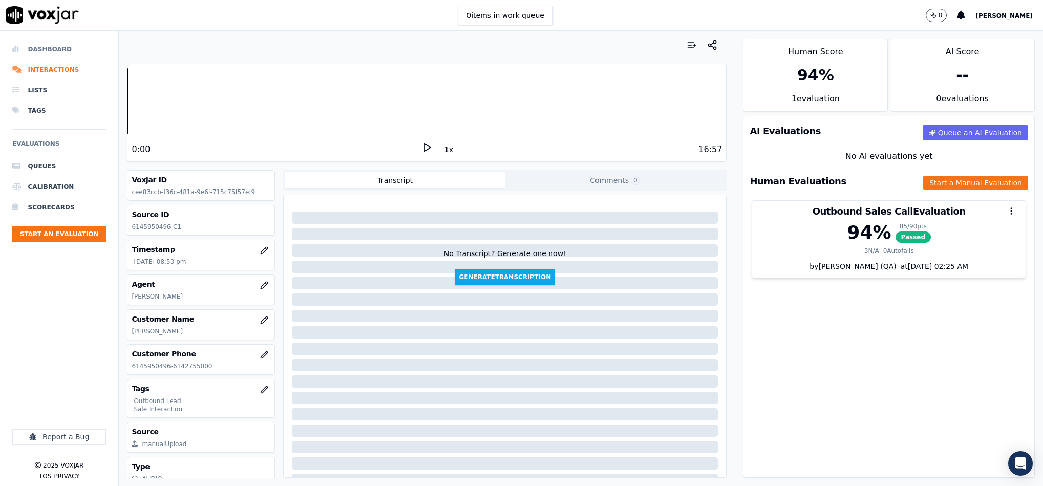
click at [47, 54] on li "Dashboard" at bounding box center [59, 49] width 94 height 20
